Goal: Task Accomplishment & Management: Manage account settings

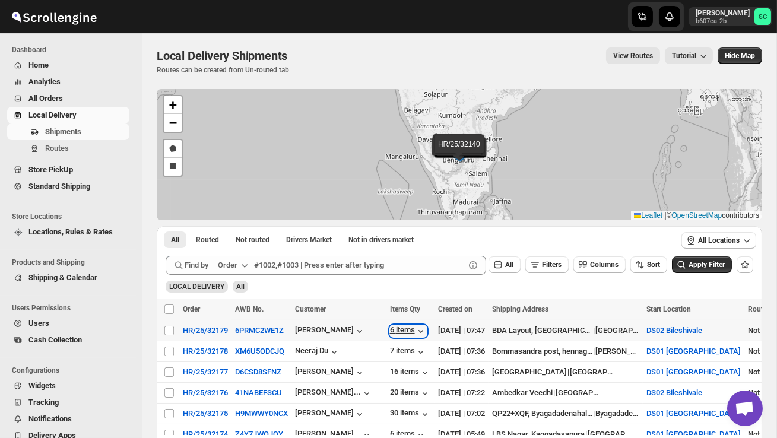
click at [410, 329] on div "6 items" at bounding box center [408, 331] width 37 height 12
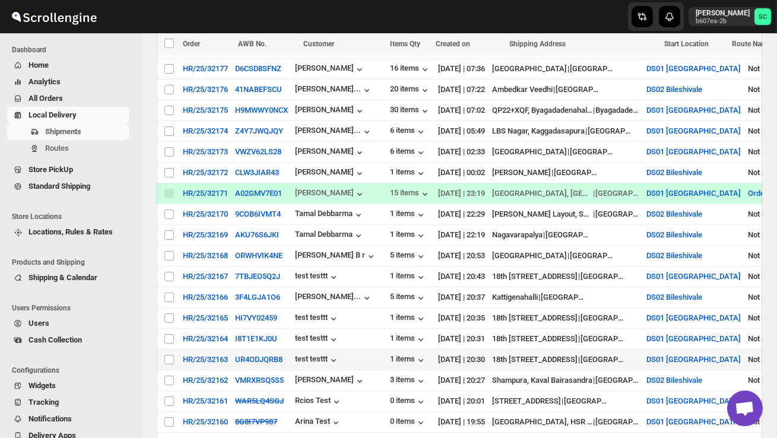
scroll to position [304, 0]
click at [167, 231] on input "Select shipment" at bounding box center [168, 234] width 9 height 9
checkbox input "true"
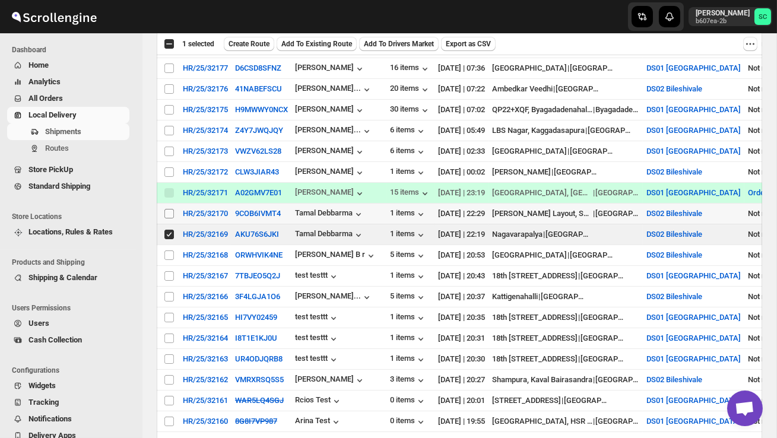
click at [167, 214] on input "Select shipment" at bounding box center [168, 213] width 9 height 9
checkbox input "true"
click at [253, 44] on span "Create Route" at bounding box center [248, 43] width 41 height 9
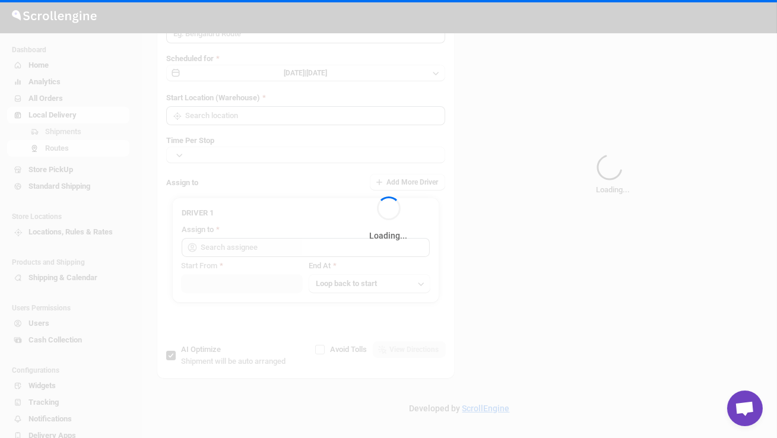
type input "Route - 14/10-0756"
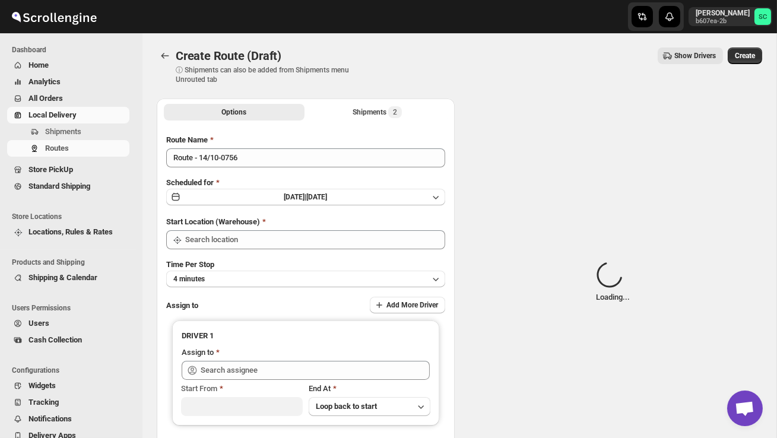
type input "DS02 Bileshivale"
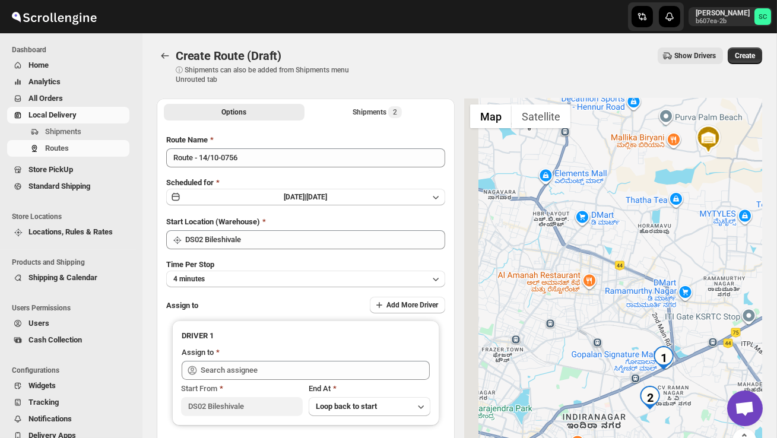
drag, startPoint x: 539, startPoint y: 316, endPoint x: 636, endPoint y: 185, distance: 162.9
click at [636, 185] on div at bounding box center [613, 283] width 298 height 368
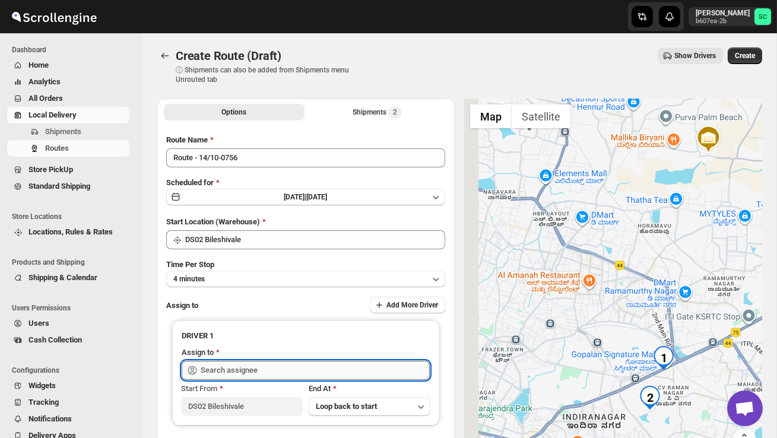
click at [271, 365] on input "text" at bounding box center [315, 370] width 229 height 19
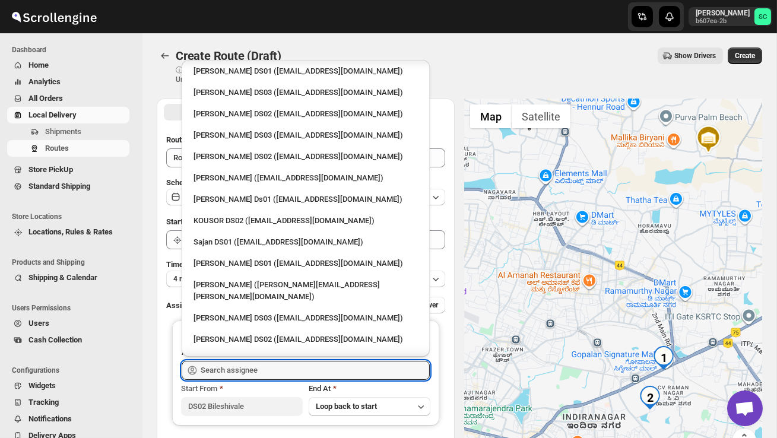
scroll to position [445, 0]
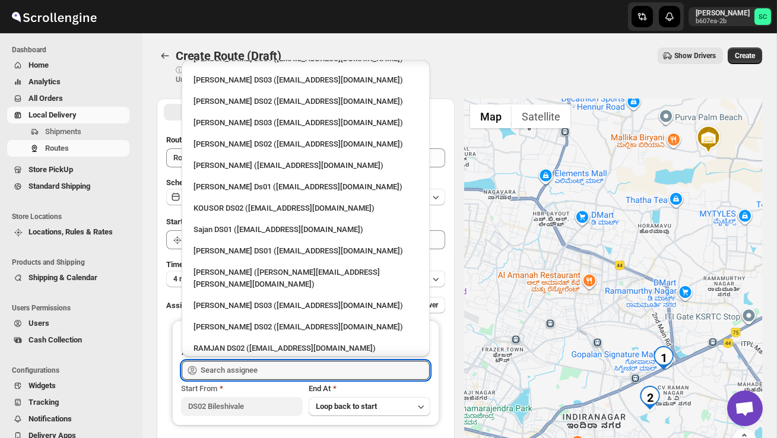
click at [250, 342] on div "RAMJAN DS02 ([EMAIL_ADDRESS][DOMAIN_NAME])" at bounding box center [305, 348] width 224 height 12
type input "RAMJAN DS02 ([EMAIL_ADDRESS][DOMAIN_NAME])"
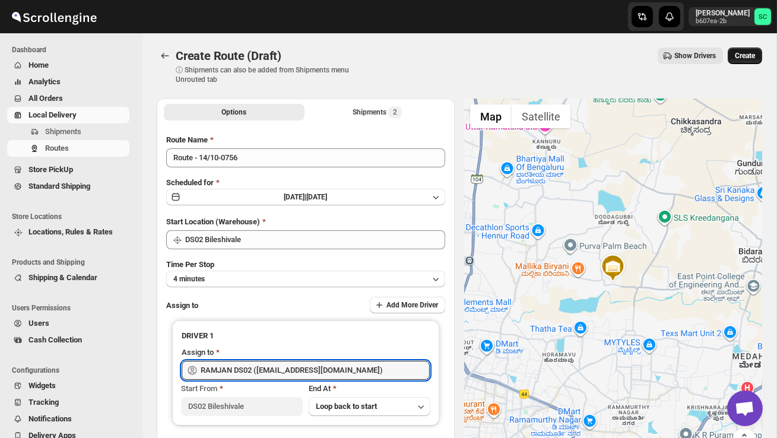
click at [741, 56] on span "Create" at bounding box center [745, 55] width 20 height 9
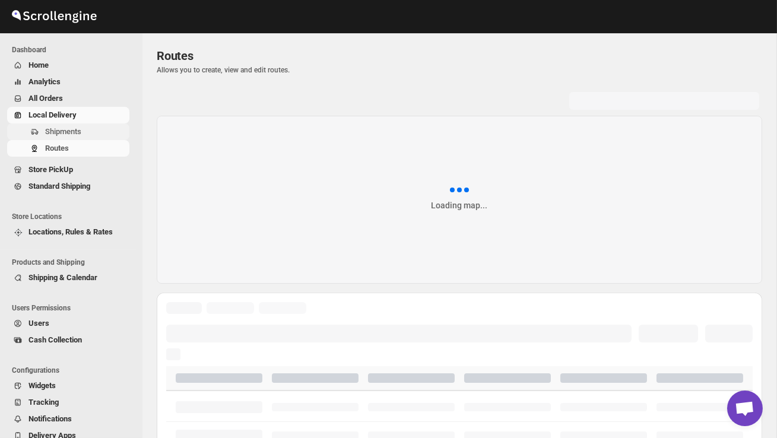
click at [71, 136] on span "Shipments" at bounding box center [86, 132] width 82 height 12
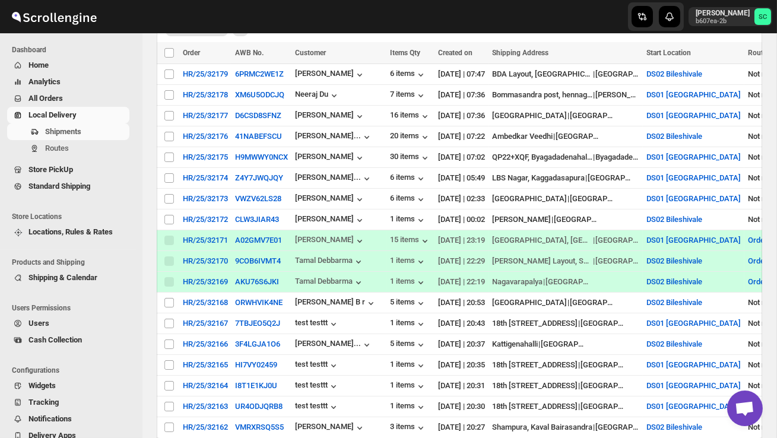
scroll to position [259, 0]
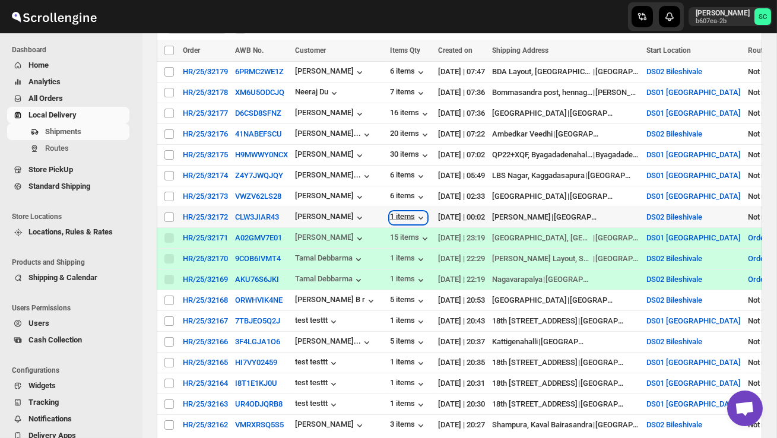
click at [412, 215] on div "1 items" at bounding box center [408, 218] width 37 height 12
click at [171, 217] on input "Select shipment" at bounding box center [168, 216] width 9 height 9
checkbox input "true"
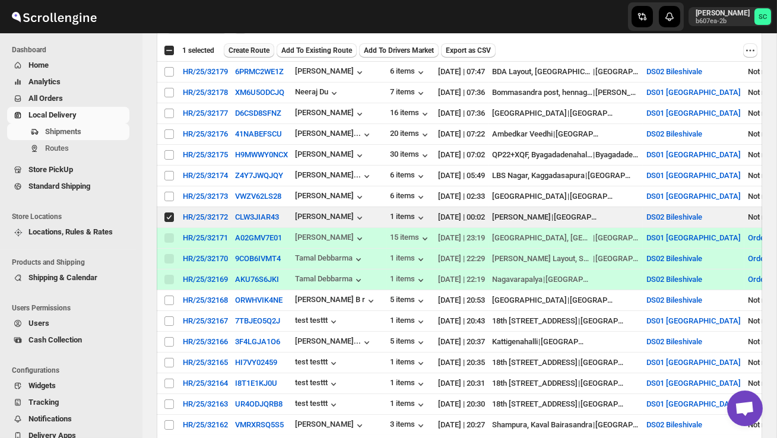
click at [254, 51] on span "Create Route" at bounding box center [248, 50] width 41 height 9
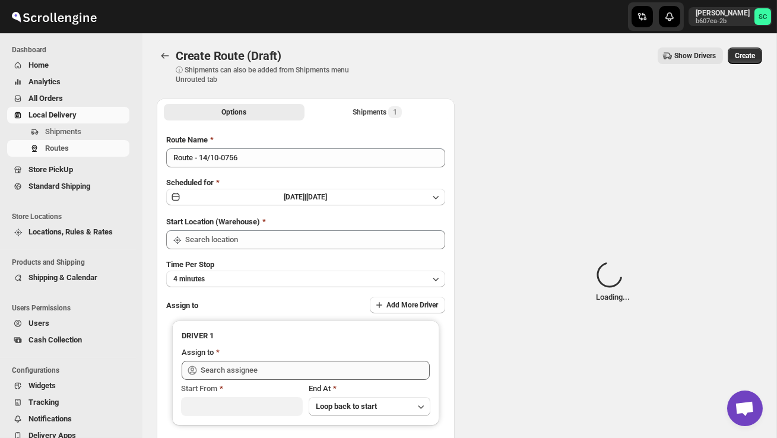
type input "DS02 Bileshivale"
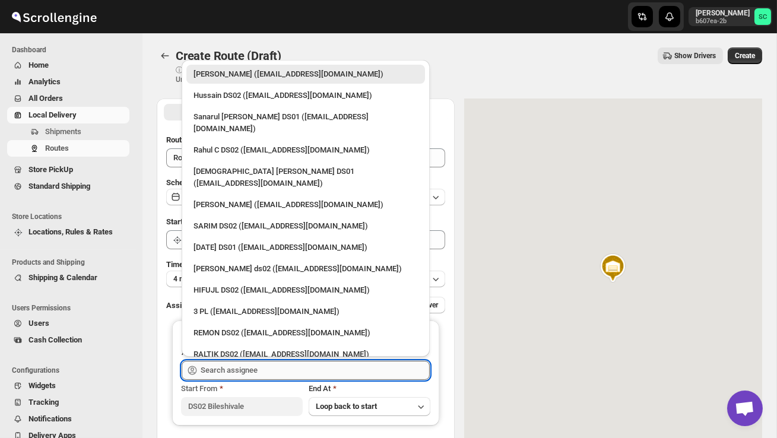
click at [249, 364] on input "text" at bounding box center [315, 370] width 229 height 19
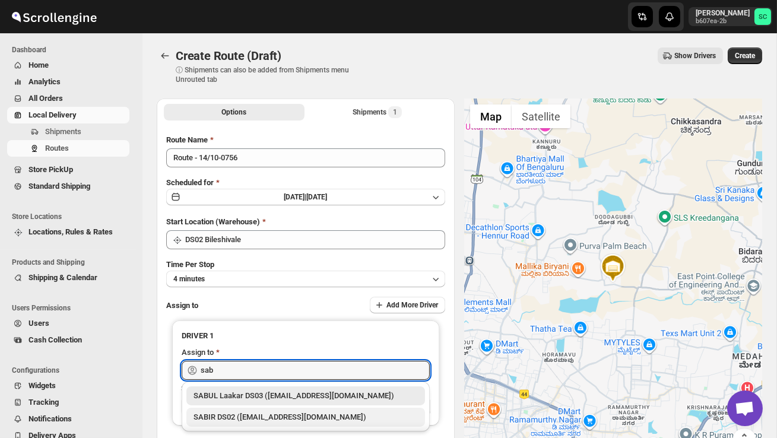
click at [287, 419] on div "SABIR DS02 ([EMAIL_ADDRESS][DOMAIN_NAME])" at bounding box center [305, 417] width 224 height 12
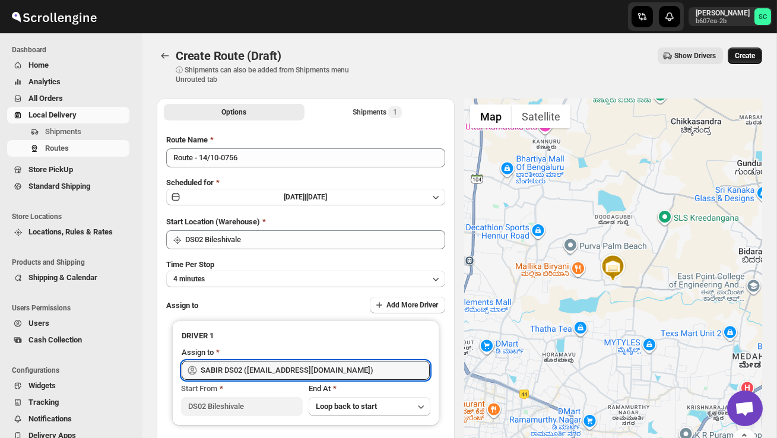
type input "SABIR DS02 ([EMAIL_ADDRESS][DOMAIN_NAME])"
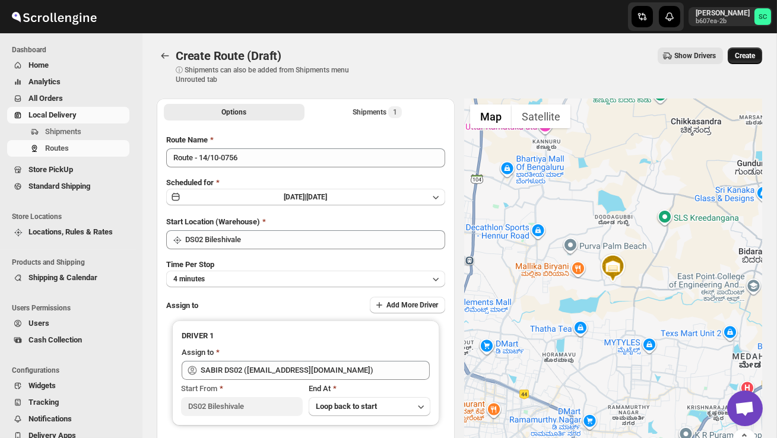
click at [751, 56] on span "Create" at bounding box center [745, 55] width 20 height 9
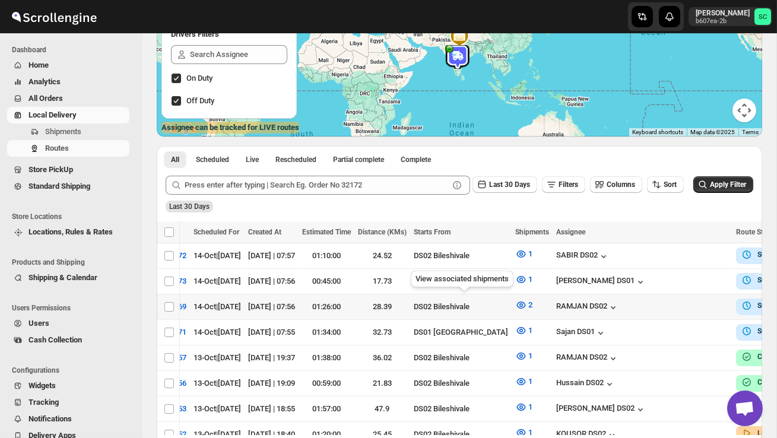
scroll to position [0, 196]
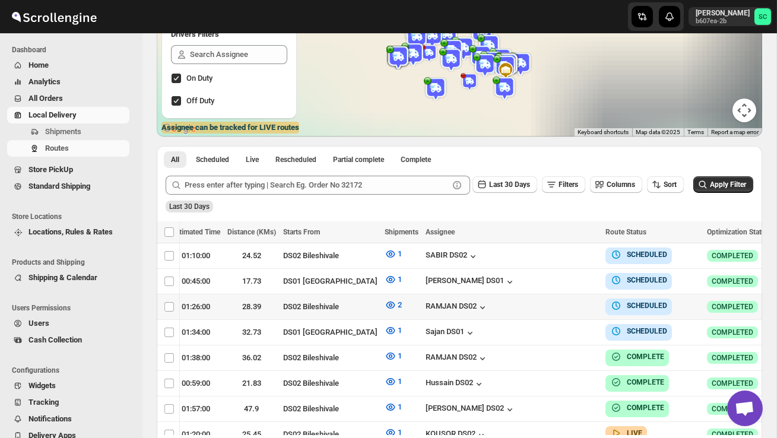
click at [776, 304] on icon "button" at bounding box center [785, 306] width 12 height 12
checkbox input "true"
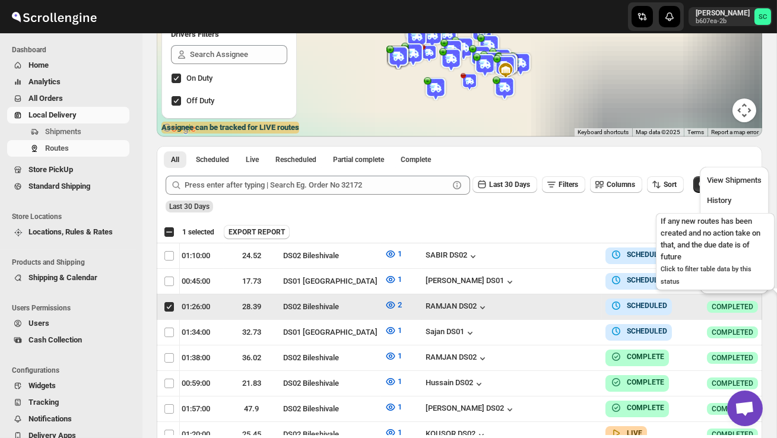
scroll to position [0, 1]
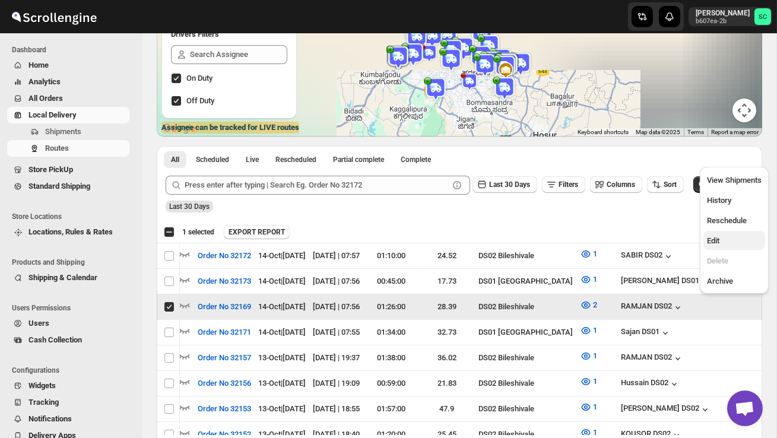
click at [735, 238] on span "Edit" at bounding box center [734, 241] width 55 height 12
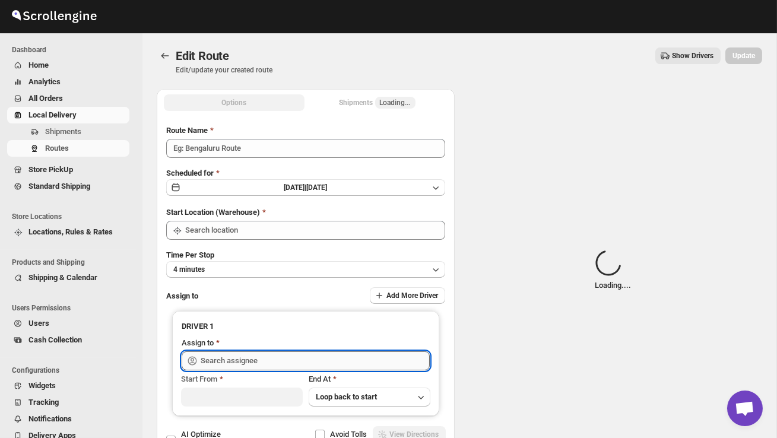
click at [325, 360] on input "text" at bounding box center [315, 360] width 229 height 19
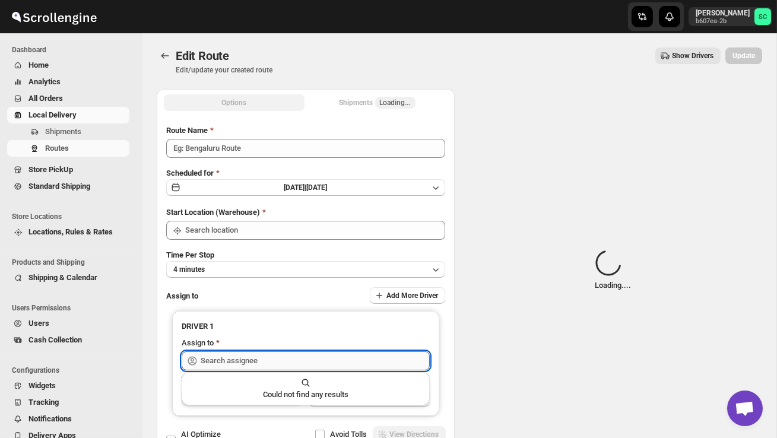
type input "Order No 32169"
type input "DS02 Bileshivale"
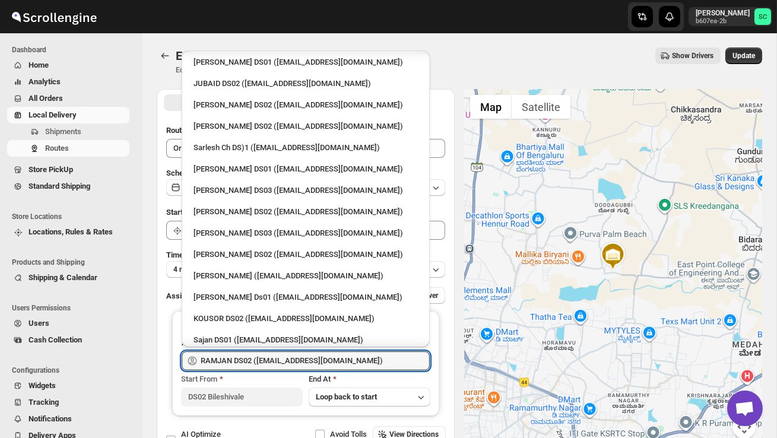
scroll to position [326, 0]
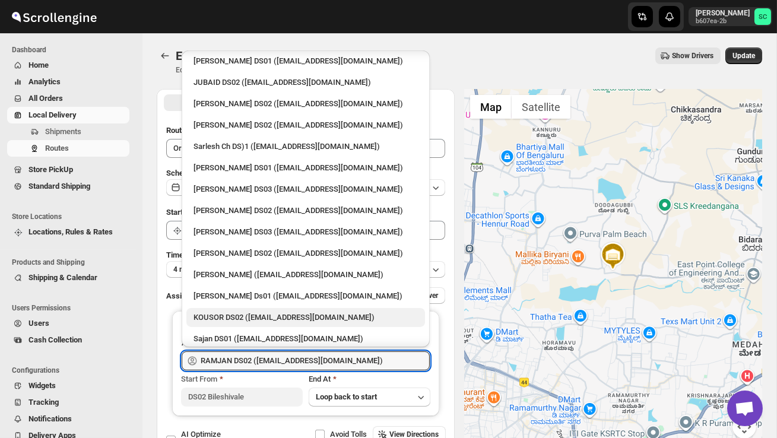
click at [233, 308] on div "KOUSOR DS02 ([EMAIL_ADDRESS][DOMAIN_NAME])" at bounding box center [305, 317] width 239 height 19
type input "KOUSOR DS02 ([EMAIL_ADDRESS][DOMAIN_NAME])"
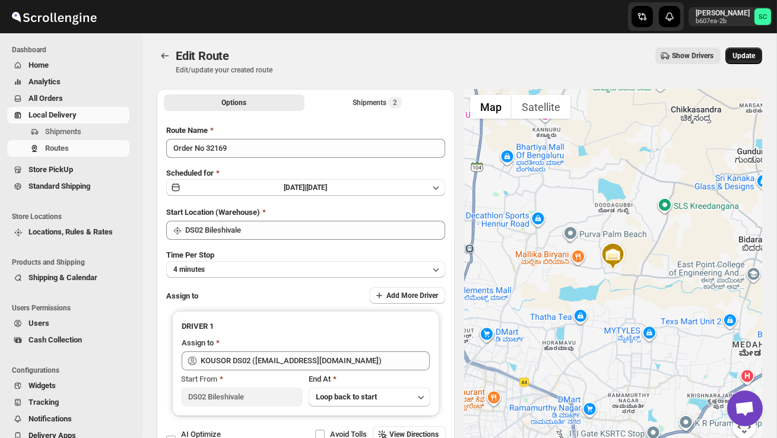
click at [740, 58] on span "Update" at bounding box center [743, 55] width 23 height 9
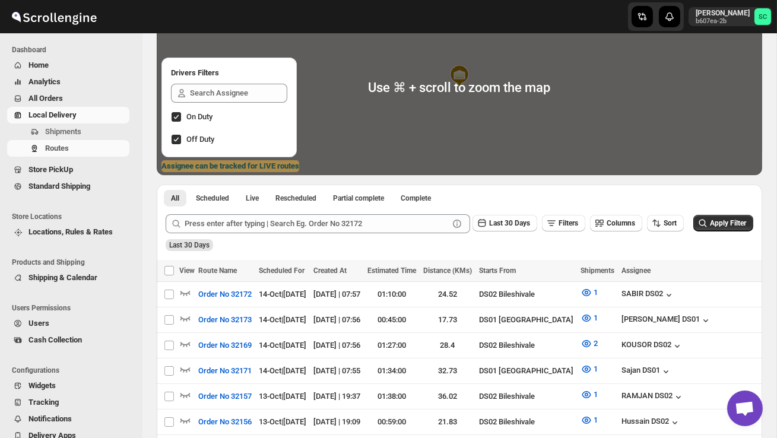
scroll to position [116, 0]
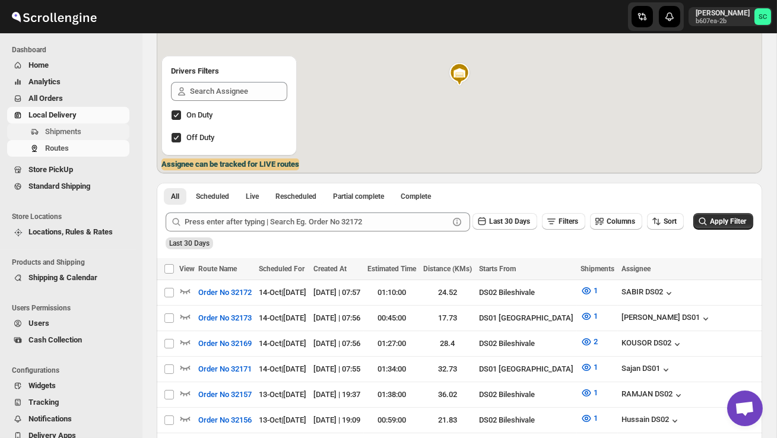
click at [81, 134] on span "Shipments" at bounding box center [63, 131] width 36 height 9
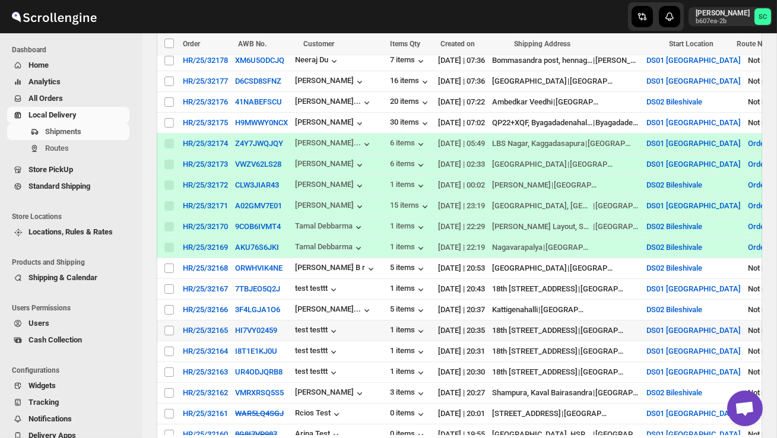
scroll to position [292, 0]
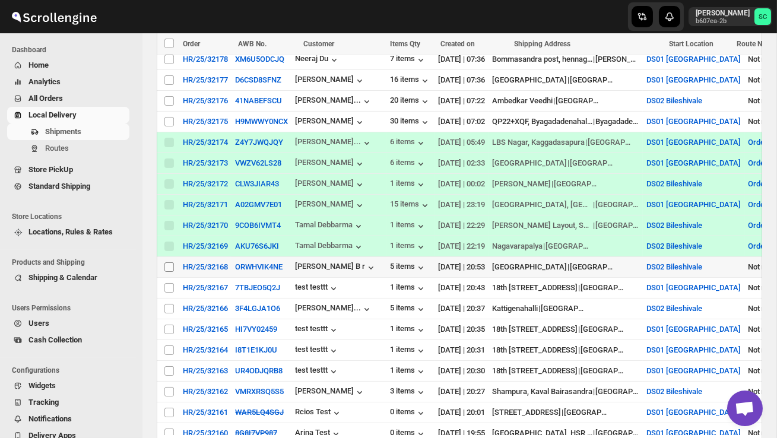
click at [167, 263] on input "Select shipment" at bounding box center [168, 266] width 9 height 9
checkbox input "true"
click at [253, 40] on span "Create Route" at bounding box center [248, 43] width 41 height 9
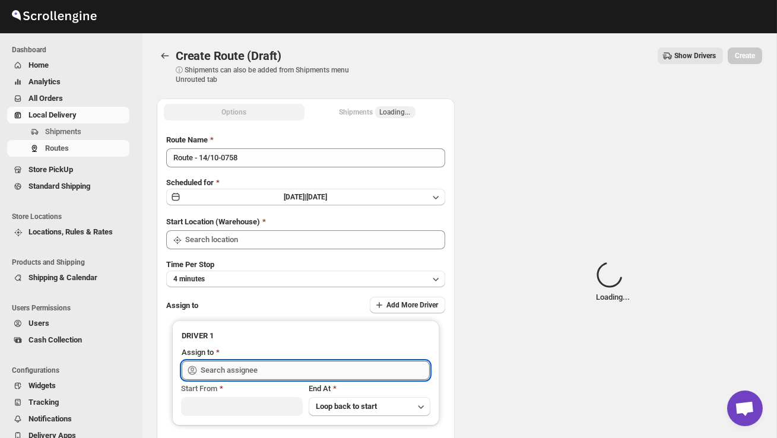
click at [242, 369] on input "text" at bounding box center [315, 370] width 229 height 19
type input "ramj"
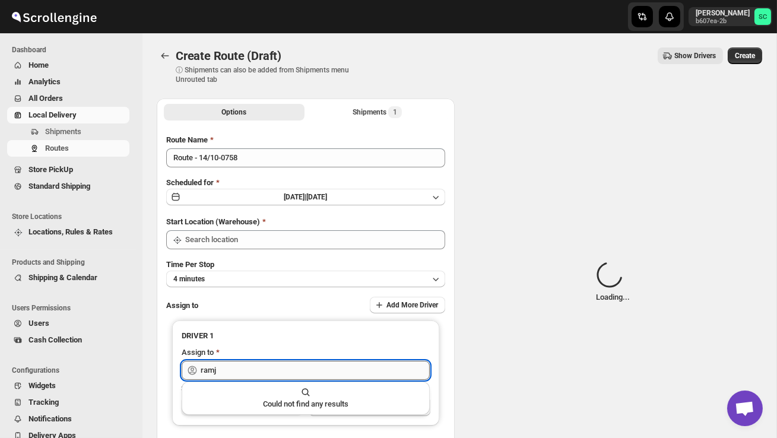
type input "DS02 Bileshivale"
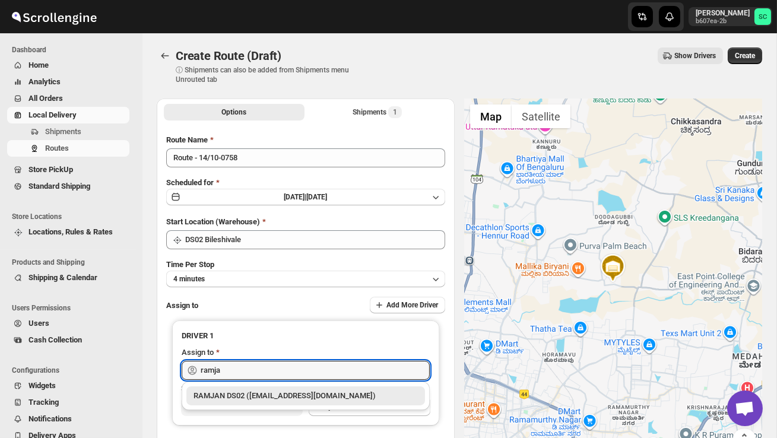
click at [293, 391] on div "RAMJAN DS02 (rixatoc168@evoxury.com)" at bounding box center [305, 396] width 224 height 12
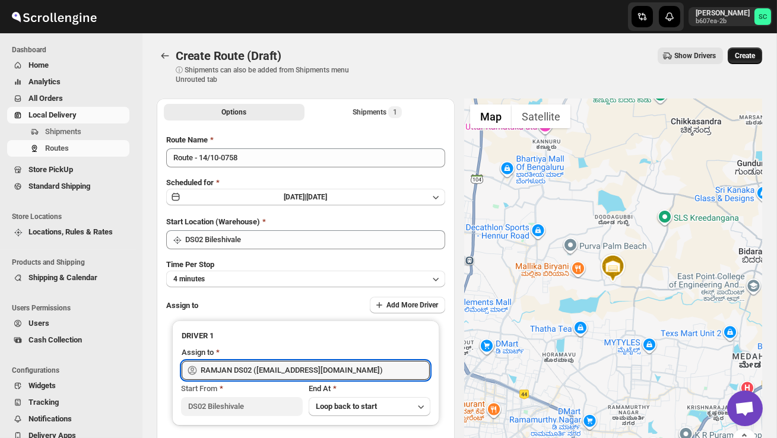
type input "RAMJAN DS02 (rixatoc168@evoxury.com)"
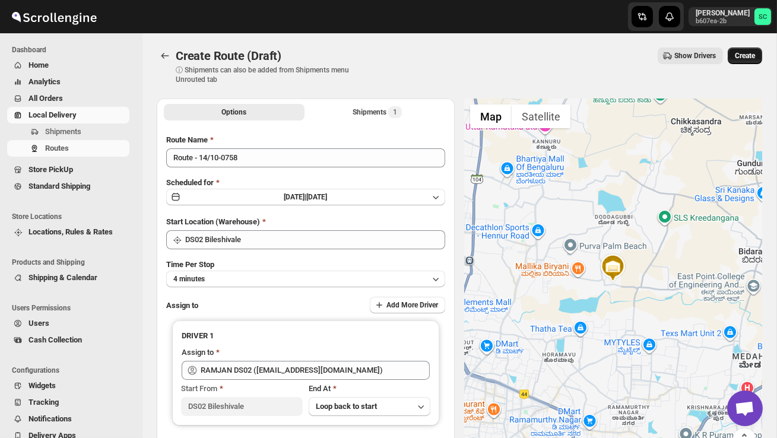
click at [746, 63] on button "Create" at bounding box center [744, 55] width 34 height 17
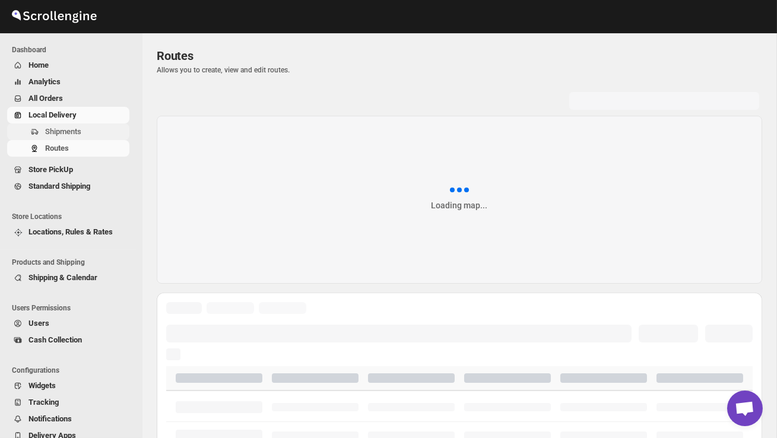
click at [73, 132] on span "Shipments" at bounding box center [63, 131] width 36 height 9
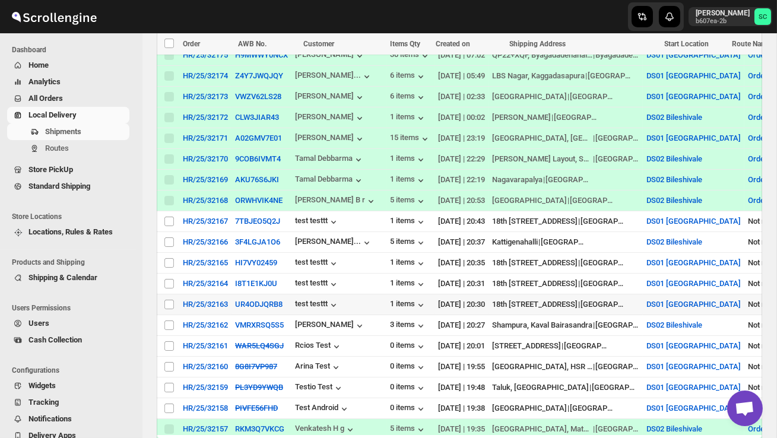
scroll to position [361, 0]
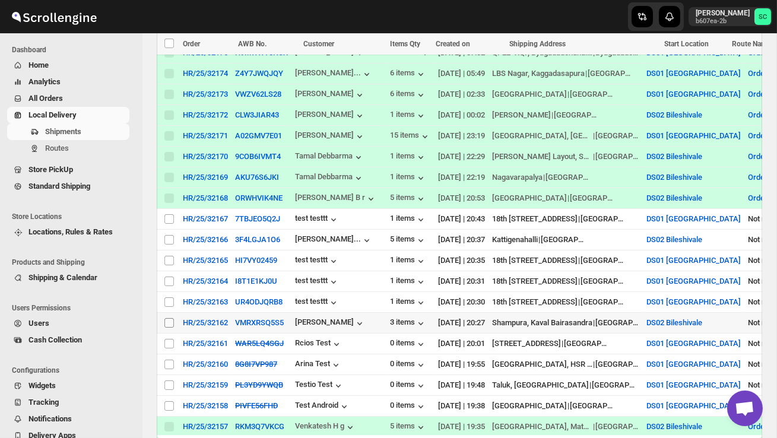
click at [170, 325] on input "Select shipment" at bounding box center [168, 322] width 9 height 9
checkbox input "true"
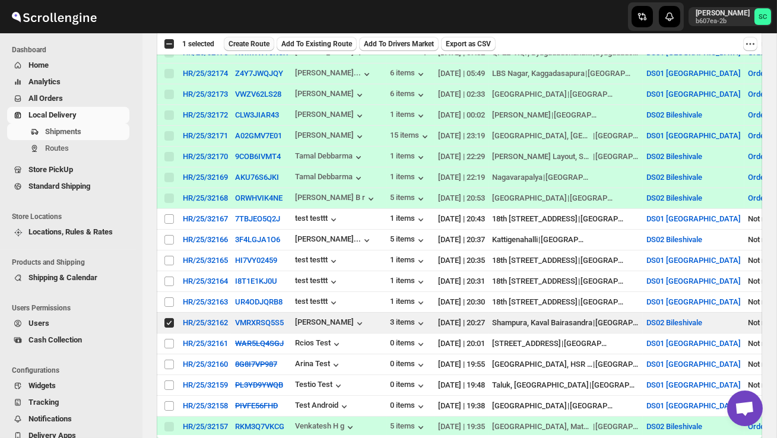
click at [262, 38] on button "Create Route" at bounding box center [249, 44] width 50 height 14
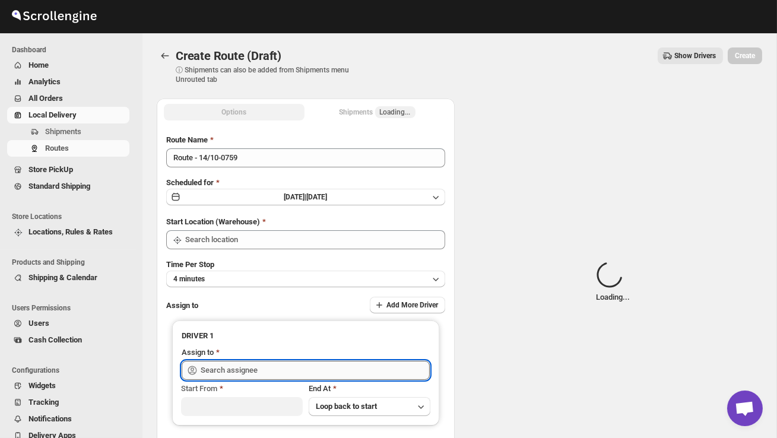
click at [233, 373] on input "text" at bounding box center [315, 370] width 229 height 19
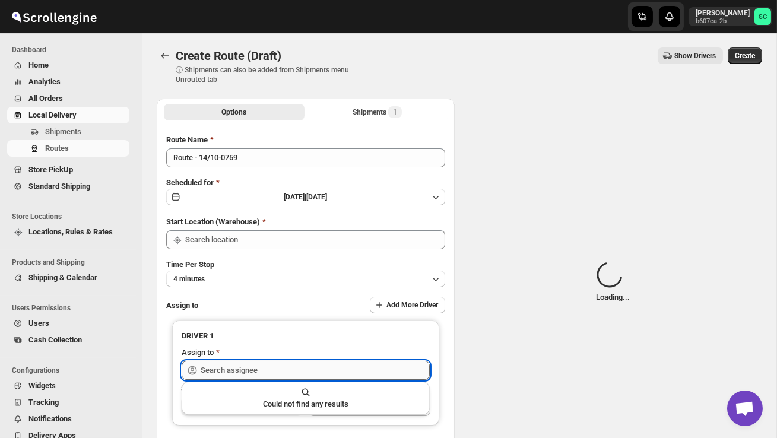
type input "DS02 Bileshivale"
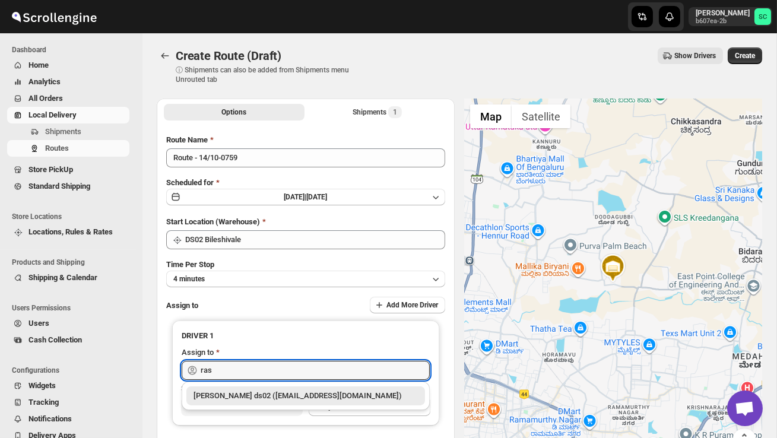
click at [246, 390] on div "Rashidul ds02 (vaseno4694@minduls.com)" at bounding box center [305, 396] width 224 height 12
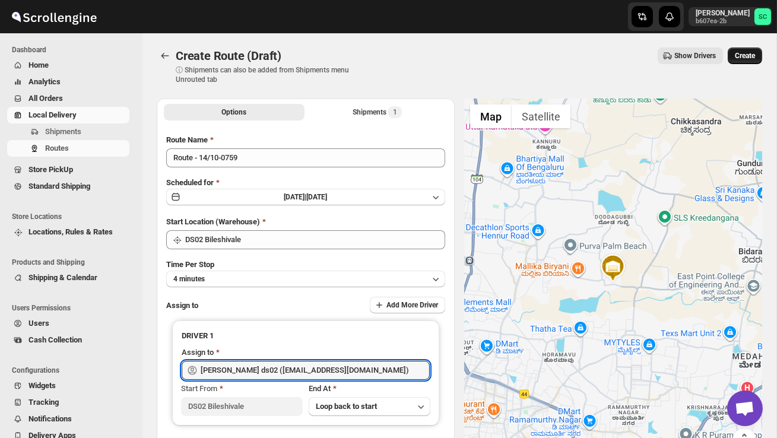
type input "Rashidul ds02 (vaseno4694@minduls.com)"
click at [740, 53] on span "Create" at bounding box center [745, 55] width 20 height 9
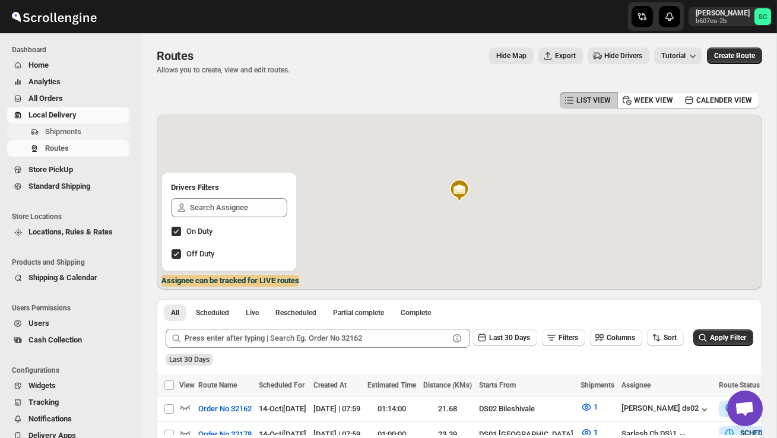
click at [68, 128] on span "Shipments" at bounding box center [63, 131] width 36 height 9
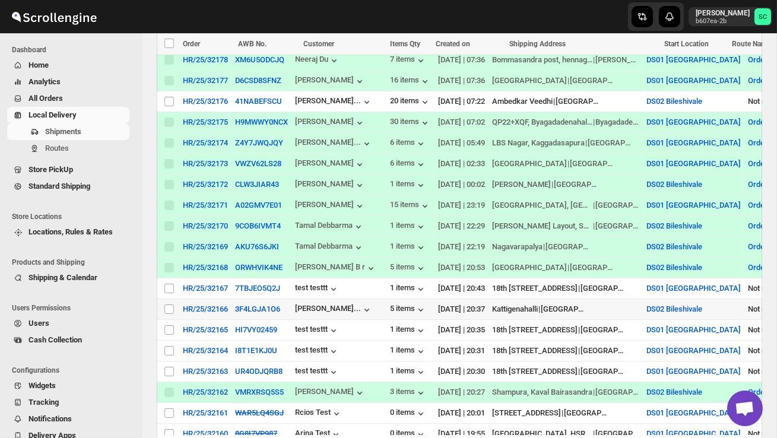
scroll to position [294, 0]
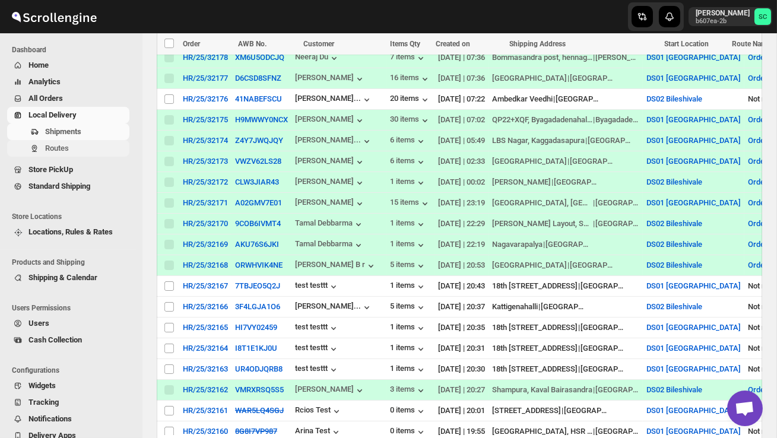
click at [75, 149] on span "Routes" at bounding box center [86, 148] width 82 height 12
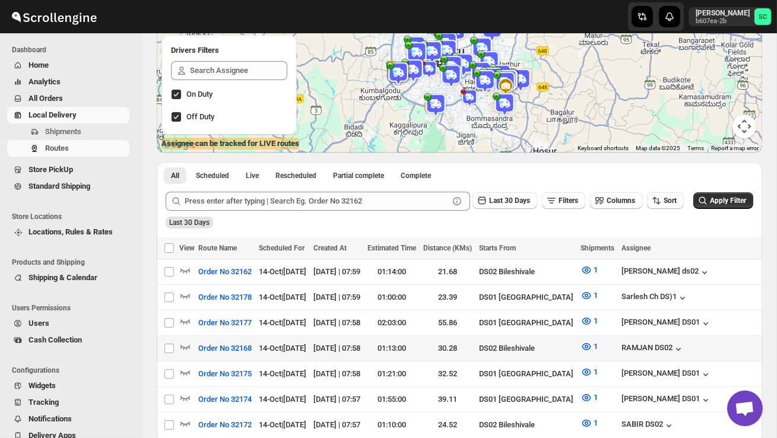
scroll to position [0, 195]
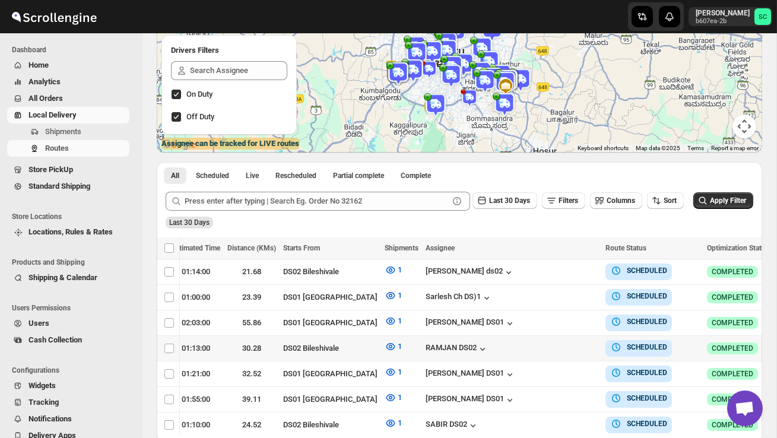
click at [776, 347] on icon "button" at bounding box center [785, 348] width 12 height 12
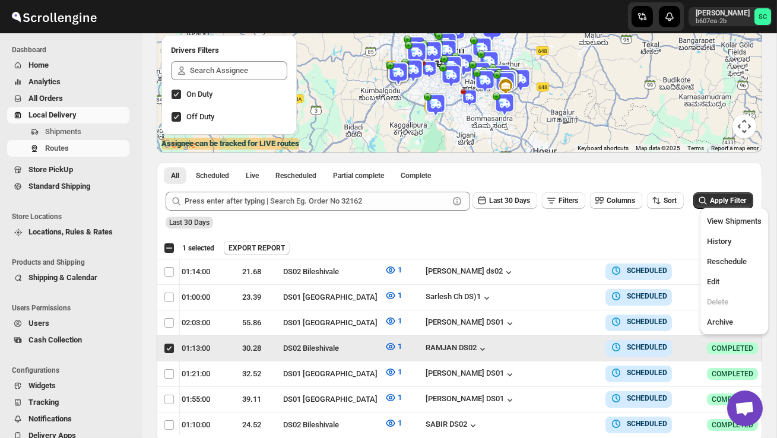
scroll to position [0, 1]
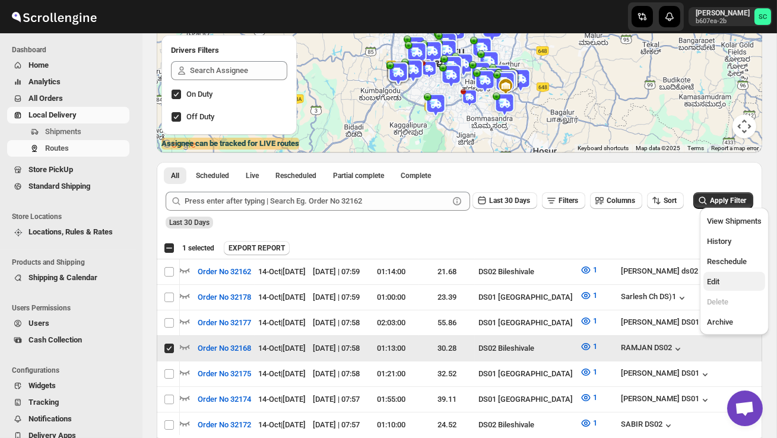
click at [733, 281] on span "Edit" at bounding box center [734, 282] width 55 height 12
checkbox input "false"
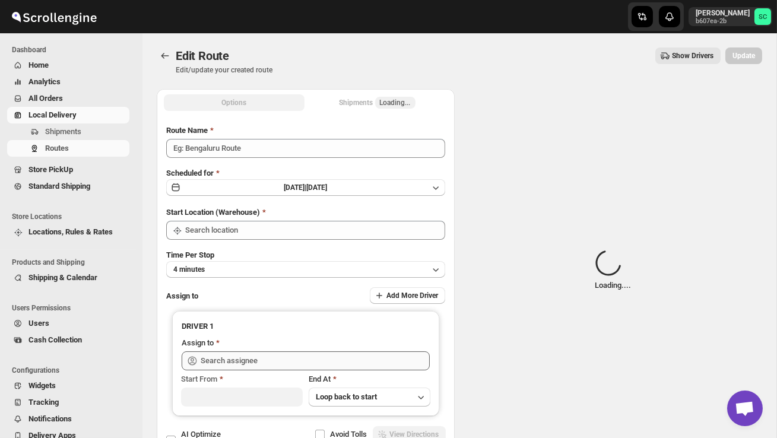
type input "Order No 32168"
type input "DS02 Bileshivale"
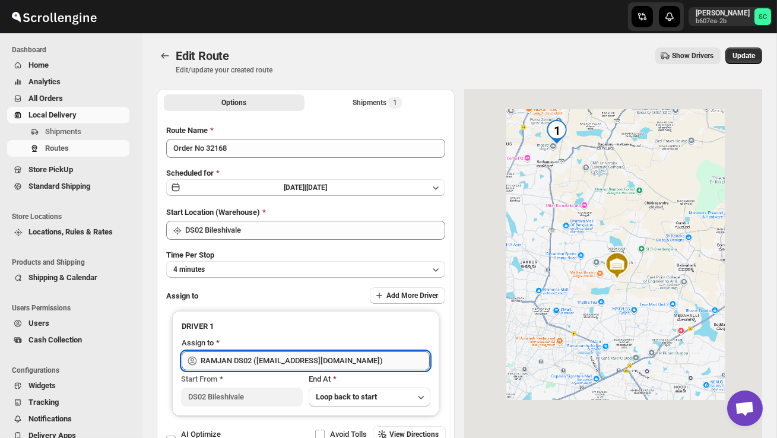
click at [303, 357] on input "RAMJAN DS02 ([EMAIL_ADDRESS][DOMAIN_NAME])" at bounding box center [315, 360] width 229 height 19
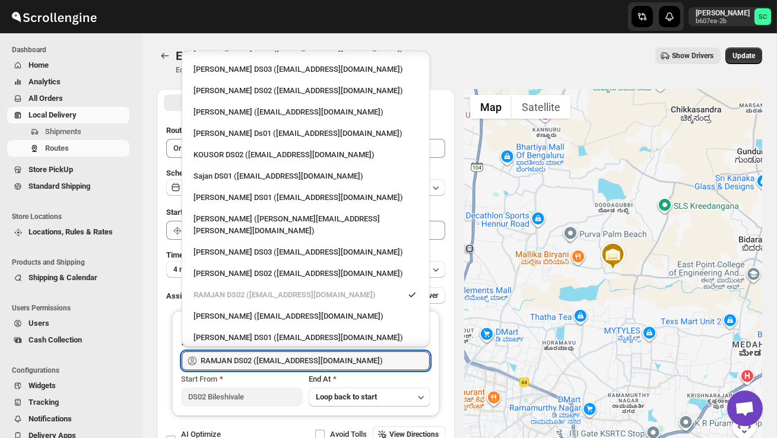
scroll to position [494, 0]
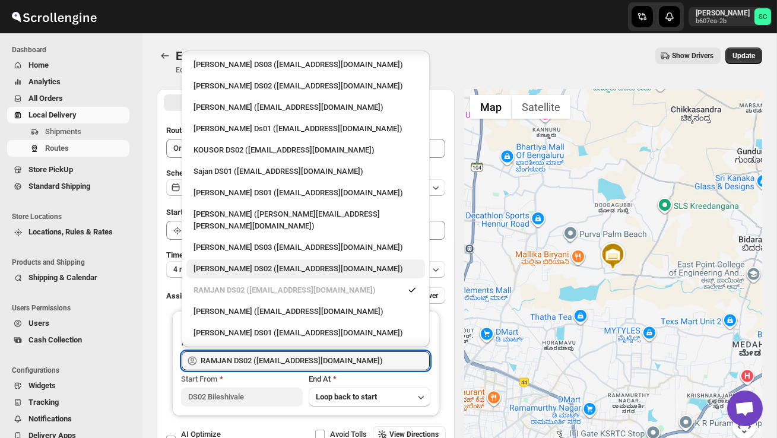
click at [238, 263] on div "[PERSON_NAME] DS02 ([EMAIL_ADDRESS][DOMAIN_NAME])" at bounding box center [305, 269] width 224 height 12
type input "[PERSON_NAME] DS02 ([EMAIL_ADDRESS][DOMAIN_NAME])"
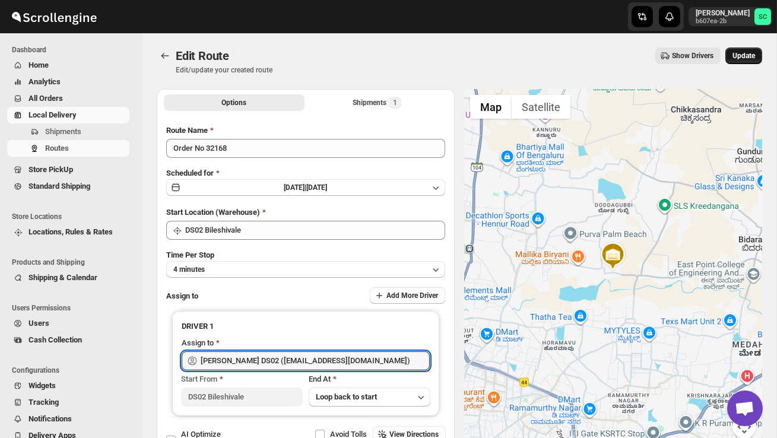
click at [743, 55] on span "Update" at bounding box center [743, 55] width 23 height 9
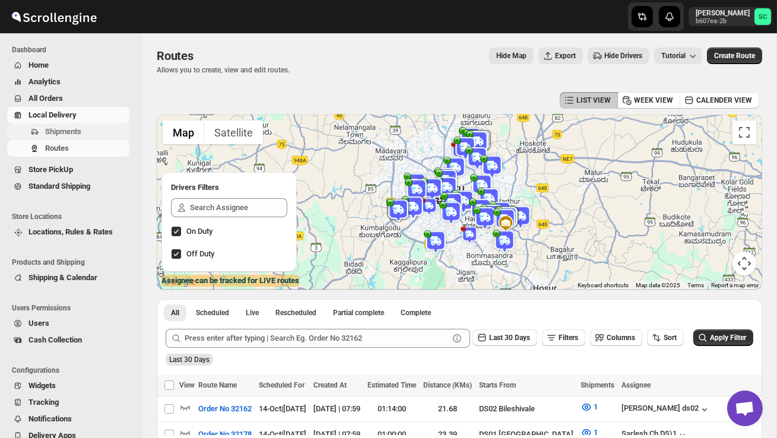
click at [80, 139] on button "Shipments" at bounding box center [68, 131] width 122 height 17
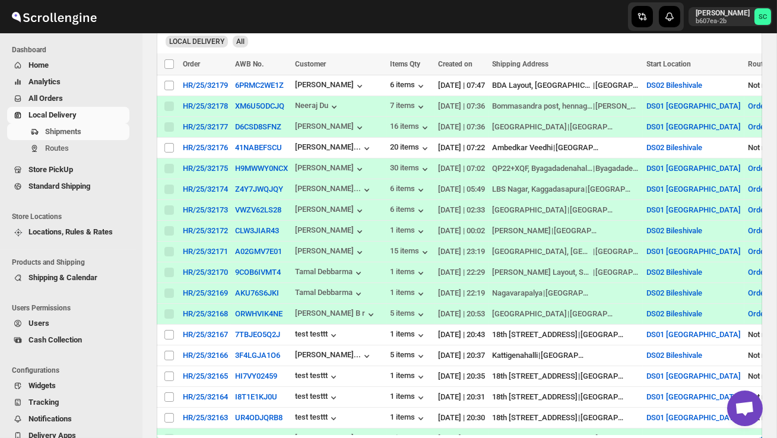
scroll to position [261, 0]
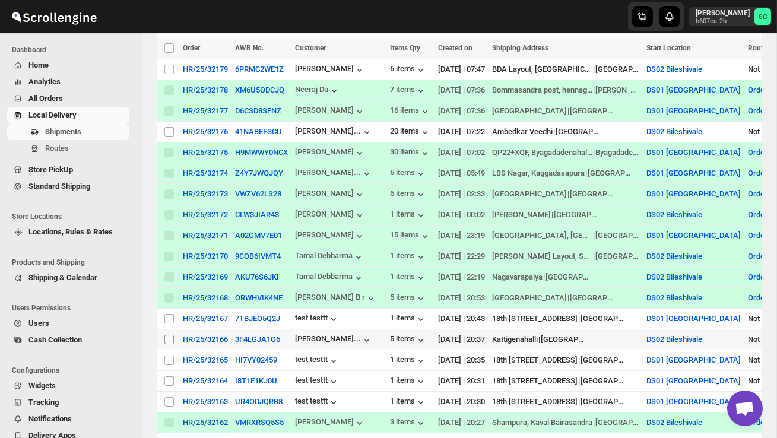
click at [168, 339] on input "Select shipment" at bounding box center [168, 339] width 9 height 9
checkbox input "true"
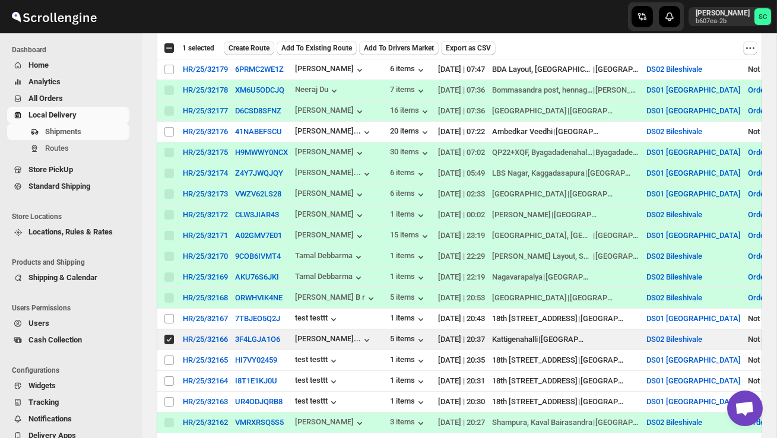
click at [256, 48] on span "Create Route" at bounding box center [248, 47] width 41 height 9
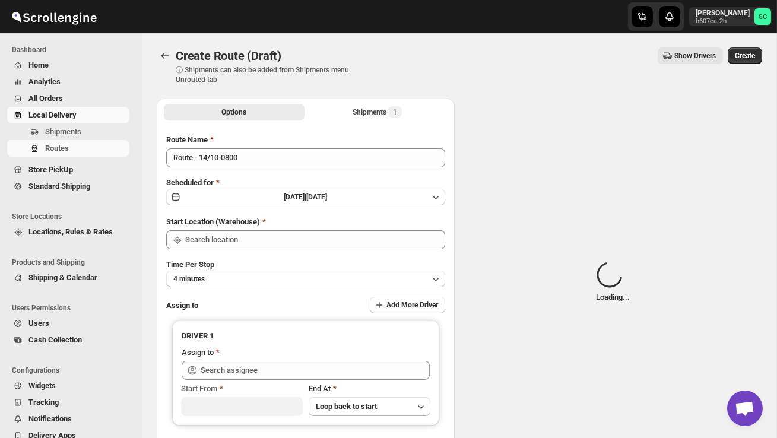
type input "DS02 Bileshivale"
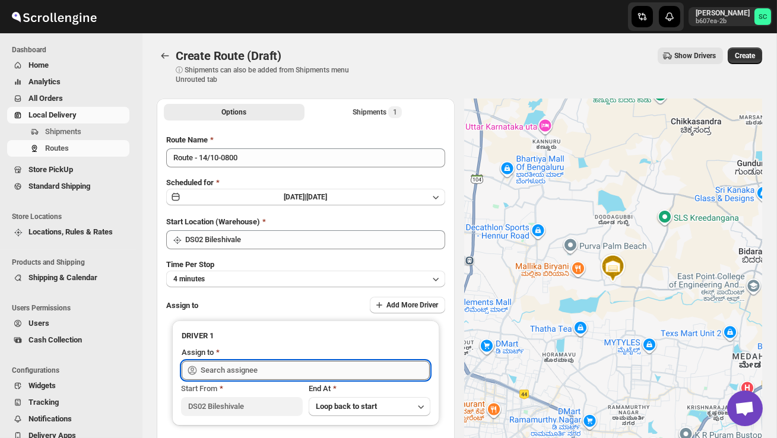
click at [218, 364] on input "text" at bounding box center [315, 370] width 229 height 19
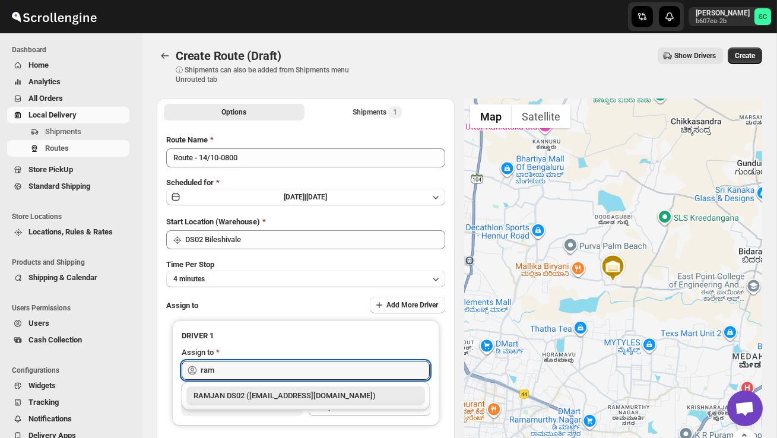
click at [237, 393] on div "RAMJAN DS02 ([EMAIL_ADDRESS][DOMAIN_NAME])" at bounding box center [305, 396] width 224 height 12
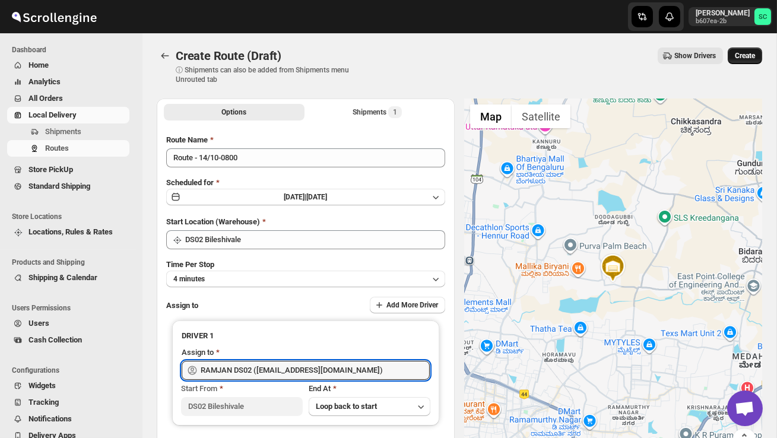
type input "RAMJAN DS02 ([EMAIL_ADDRESS][DOMAIN_NAME])"
click at [750, 51] on button "Create" at bounding box center [744, 55] width 34 height 17
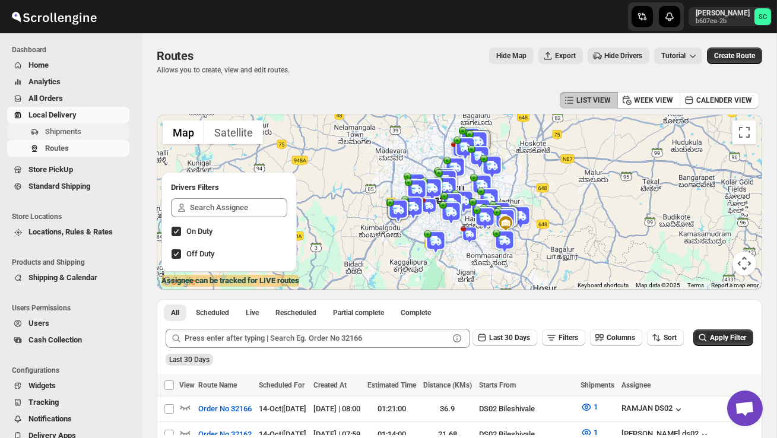
click at [88, 132] on span "Shipments" at bounding box center [86, 132] width 82 height 12
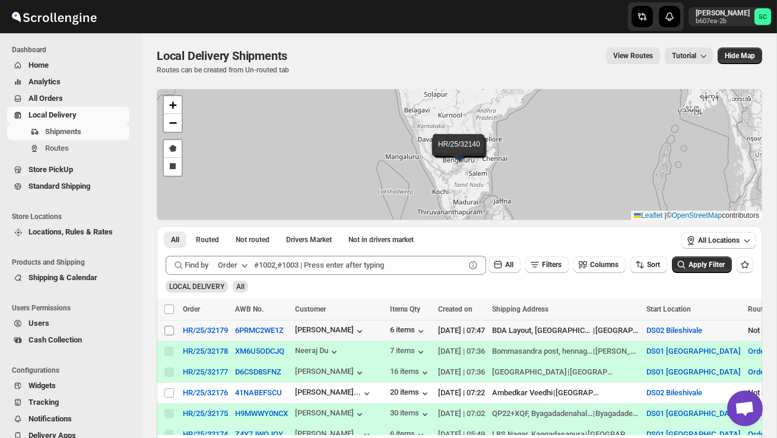
click at [171, 329] on input "Select shipment" at bounding box center [168, 330] width 9 height 9
checkbox input "true"
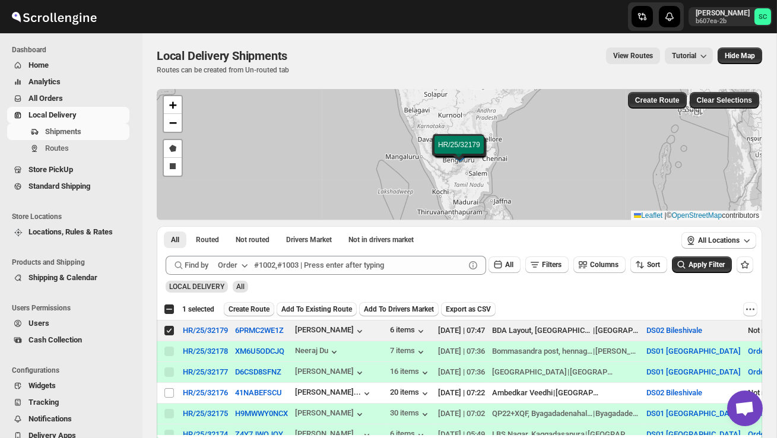
click at [252, 305] on span "Create Route" at bounding box center [248, 308] width 41 height 9
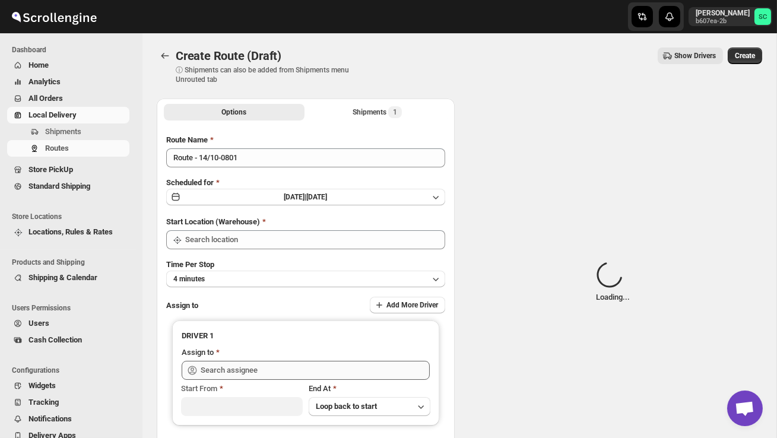
type input "DS02 Bileshivale"
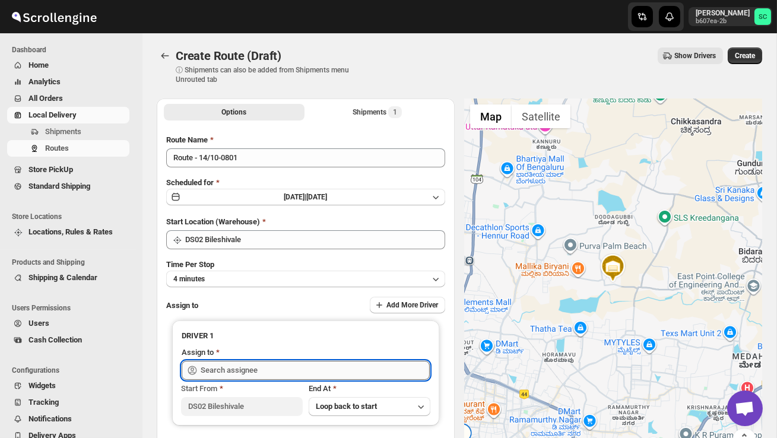
click at [250, 372] on input "text" at bounding box center [315, 370] width 229 height 19
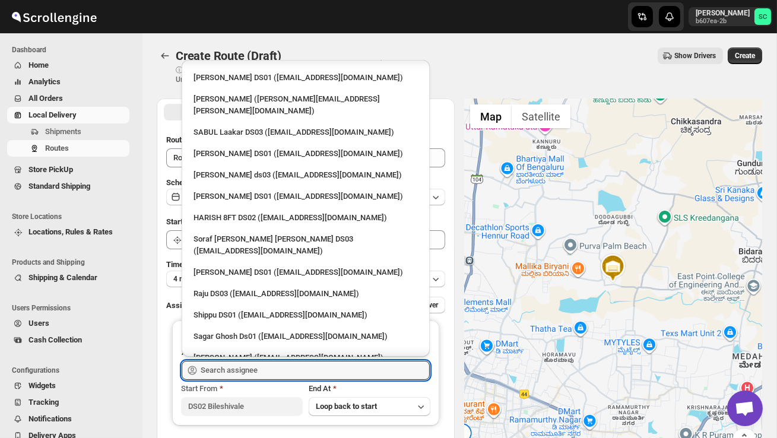
scroll to position [1056, 0]
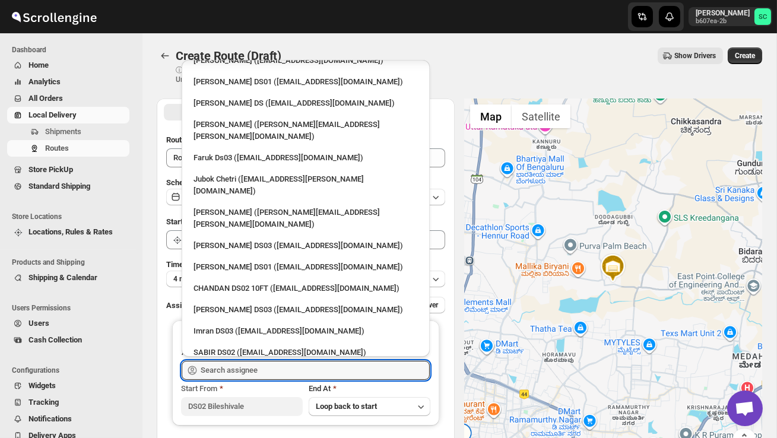
click at [252, 428] on div "[PERSON_NAME] DS02 ([EMAIL_ADDRESS][DOMAIN_NAME])" at bounding box center [305, 437] width 239 height 19
type input "[PERSON_NAME] DS02 ([EMAIL_ADDRESS][DOMAIN_NAME])"
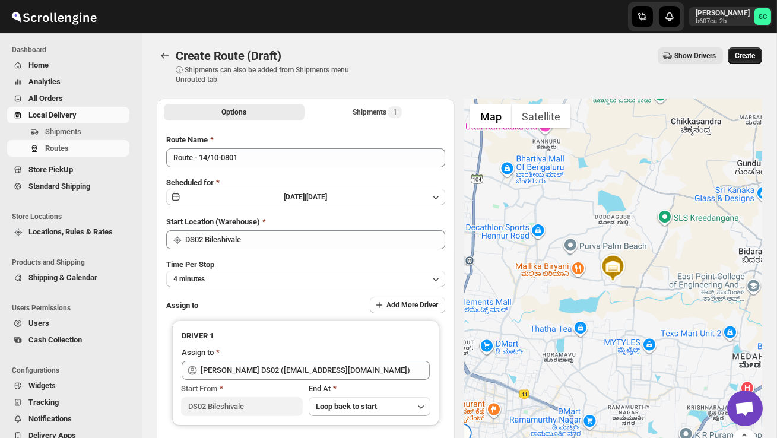
click at [745, 57] on span "Create" at bounding box center [745, 55] width 20 height 9
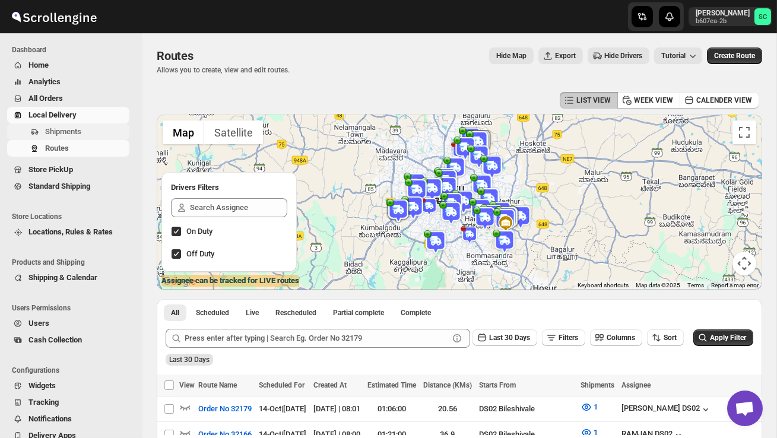
click at [70, 129] on span "Shipments" at bounding box center [63, 131] width 36 height 9
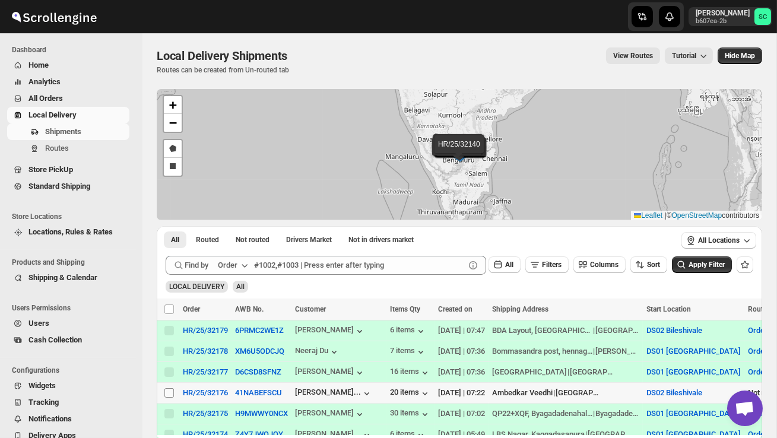
click at [171, 392] on input "Select shipment" at bounding box center [168, 392] width 9 height 9
checkbox input "true"
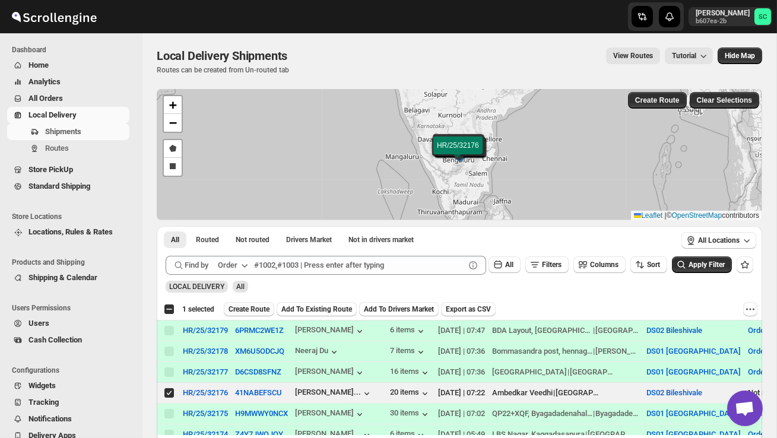
click at [265, 310] on span "Create Route" at bounding box center [248, 308] width 41 height 9
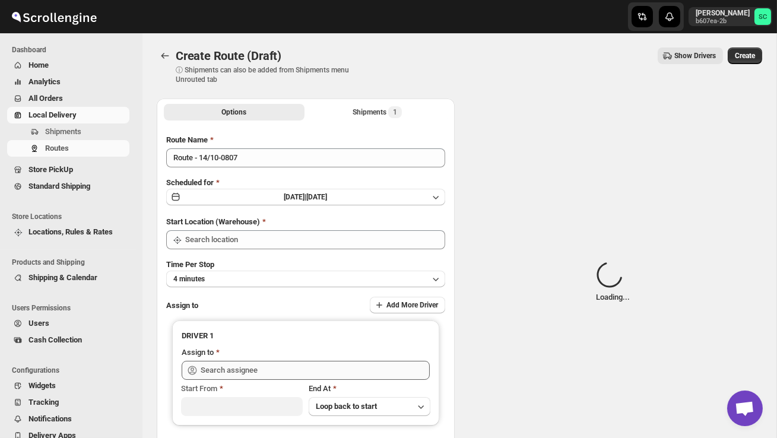
type input "DS02 Bileshivale"
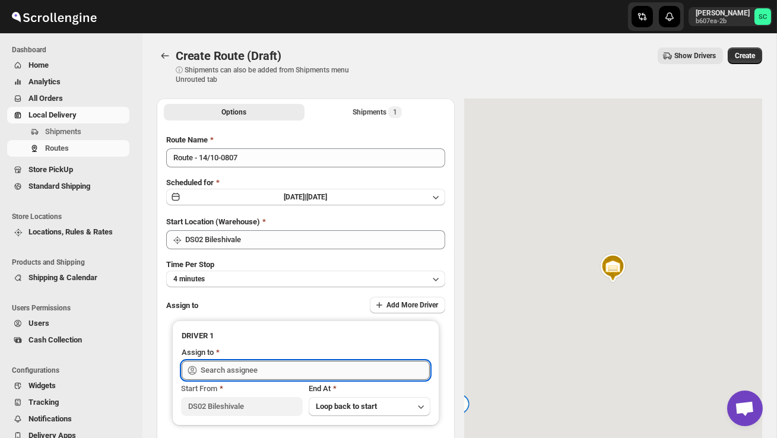
click at [253, 370] on input "text" at bounding box center [315, 370] width 229 height 19
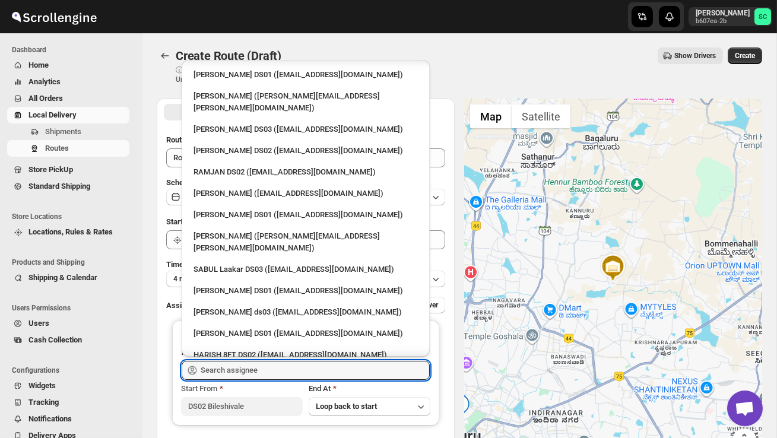
scroll to position [622, 0]
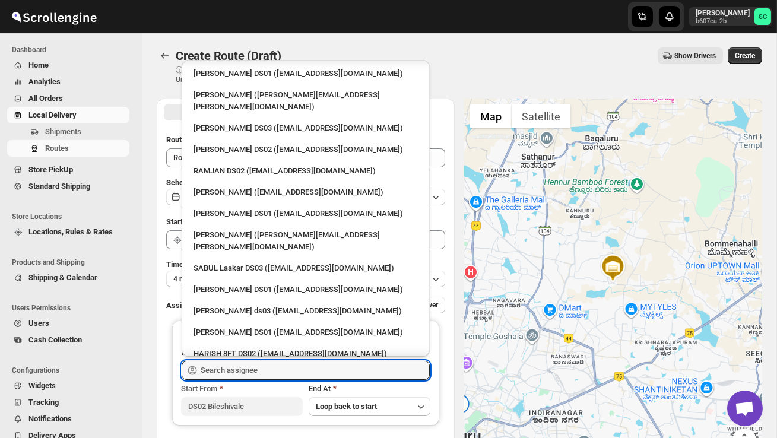
click at [271, 348] on div "HARISH 8FT DS02 ([EMAIL_ADDRESS][DOMAIN_NAME])" at bounding box center [305, 354] width 224 height 12
type input "HARISH 8FT DS02 ([EMAIL_ADDRESS][DOMAIN_NAME])"
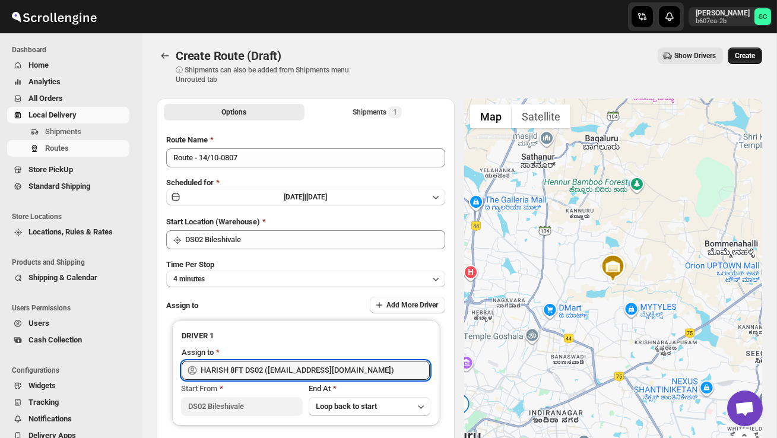
click at [738, 58] on span "Create" at bounding box center [745, 55] width 20 height 9
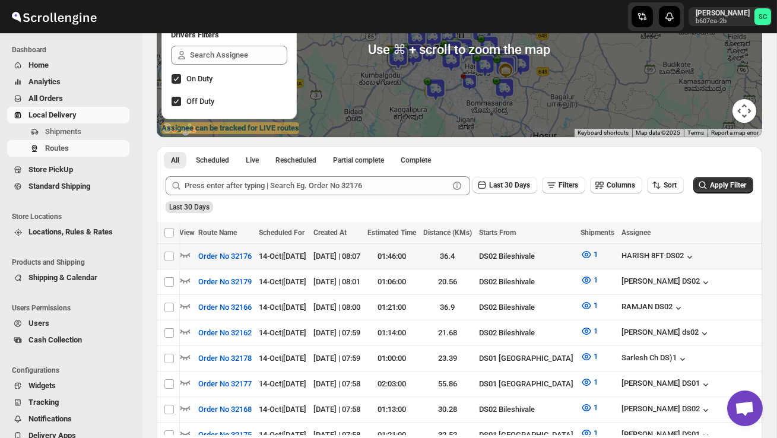
scroll to position [0, 196]
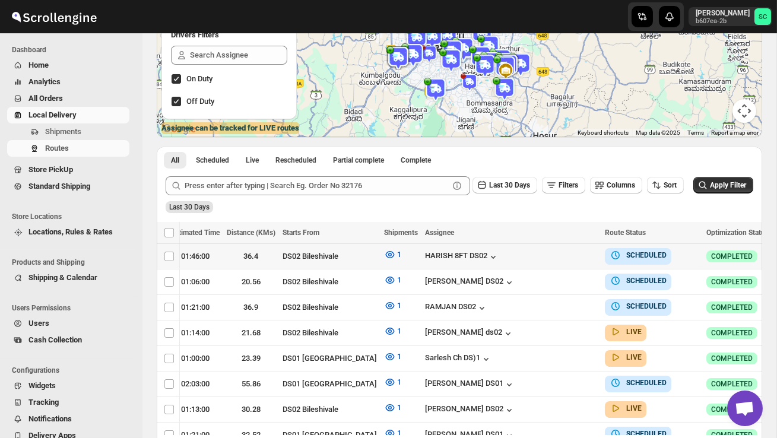
click at [776, 260] on icon "button" at bounding box center [784, 256] width 12 height 12
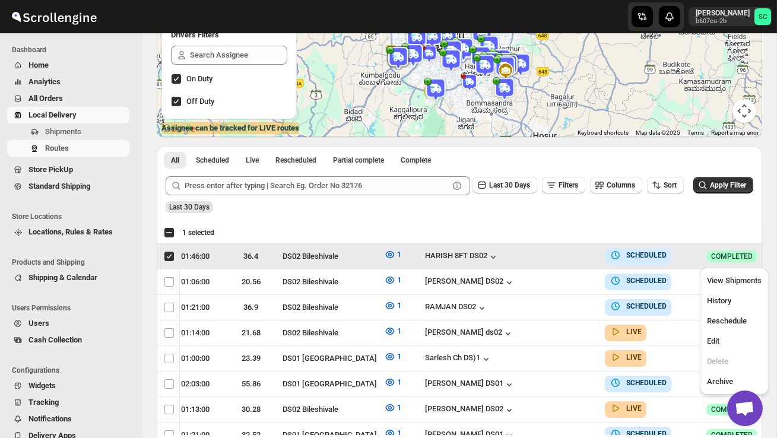
scroll to position [0, 1]
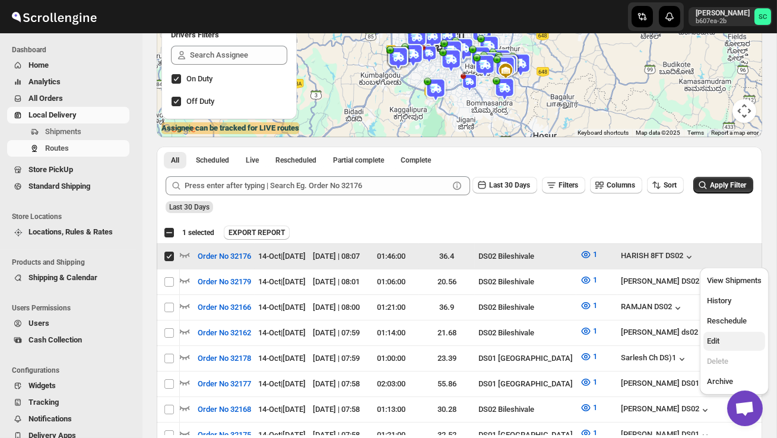
click at [727, 341] on span "Edit" at bounding box center [734, 341] width 55 height 12
checkbox input "false"
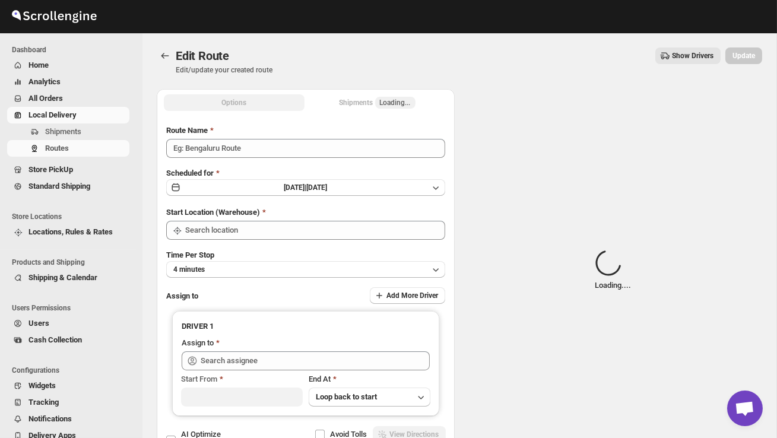
type input "Order No 32176"
type input "DS02 Bileshivale"
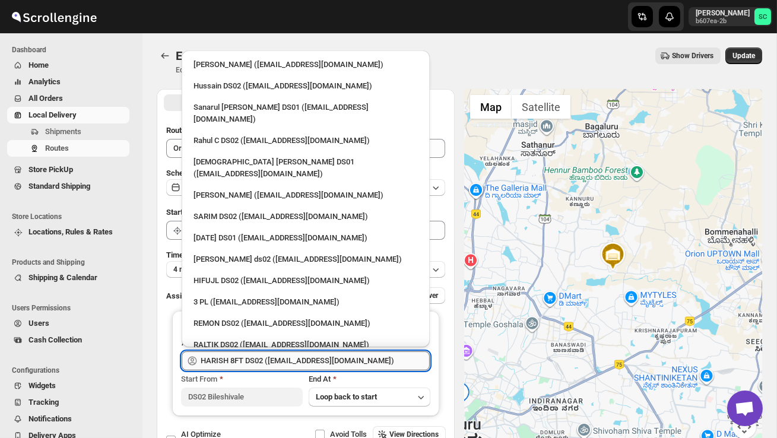
click at [334, 358] on input "HARISH 8FT DS02 ([EMAIL_ADDRESS][DOMAIN_NAME])" at bounding box center [315, 360] width 229 height 19
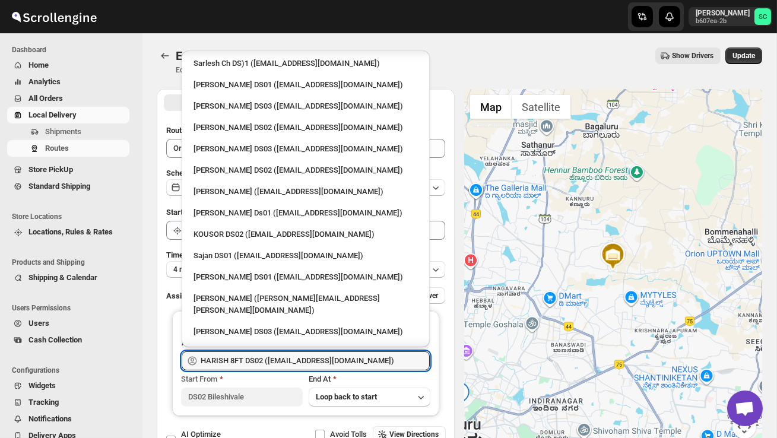
scroll to position [1056, 0]
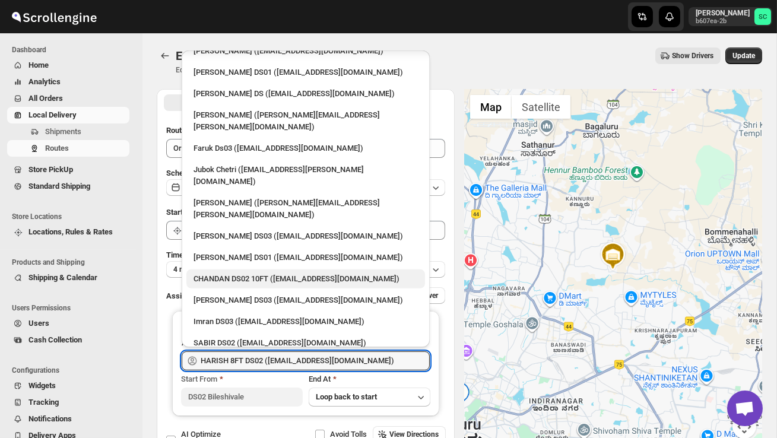
click at [238, 273] on div "CHANDAN DS02 10FT ([EMAIL_ADDRESS][DOMAIN_NAME])" at bounding box center [305, 279] width 224 height 12
type input "CHANDAN DS02 10FT ([EMAIL_ADDRESS][DOMAIN_NAME])"
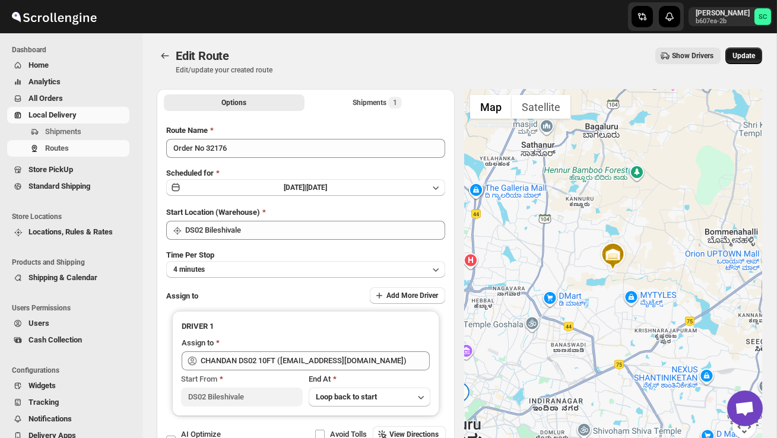
click at [740, 55] on span "Update" at bounding box center [743, 55] width 23 height 9
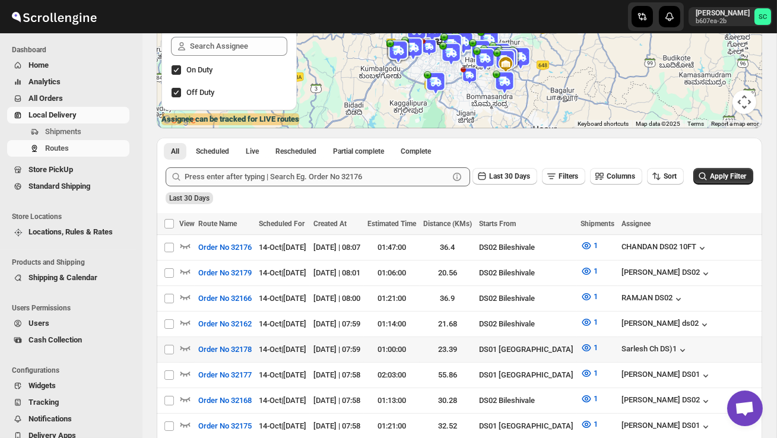
scroll to position [169, 0]
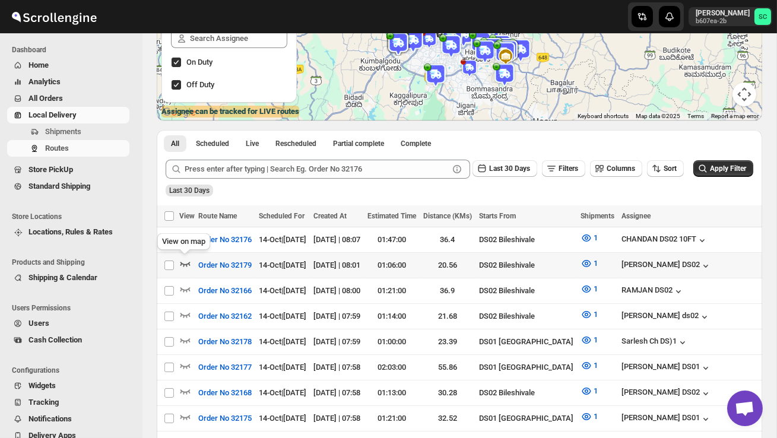
click at [188, 263] on icon "button" at bounding box center [185, 264] width 10 height 5
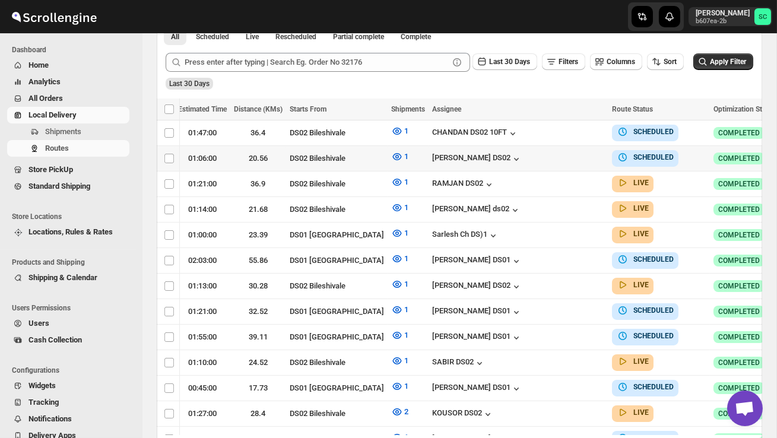
scroll to position [0, 196]
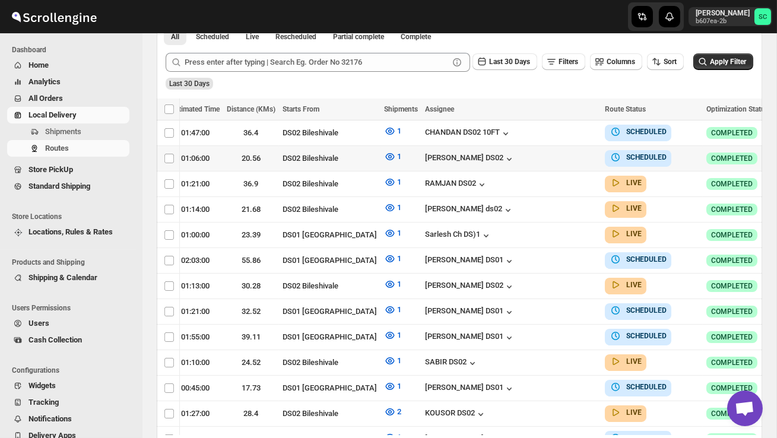
click at [776, 155] on button "button" at bounding box center [784, 158] width 17 height 17
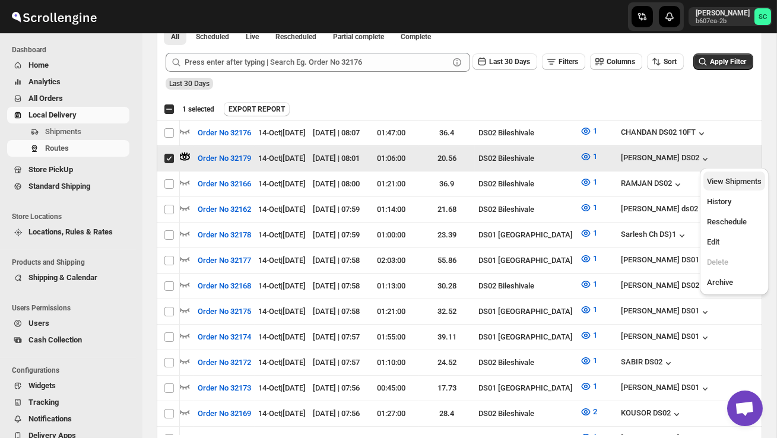
click at [743, 177] on span "View Shipments" at bounding box center [734, 181] width 55 height 9
checkbox input "false"
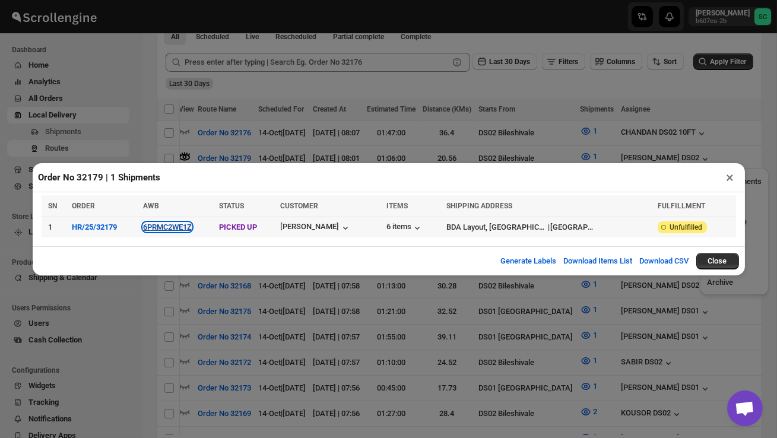
click at [172, 230] on button "6PRMC2WE1Z" at bounding box center [167, 227] width 49 height 9
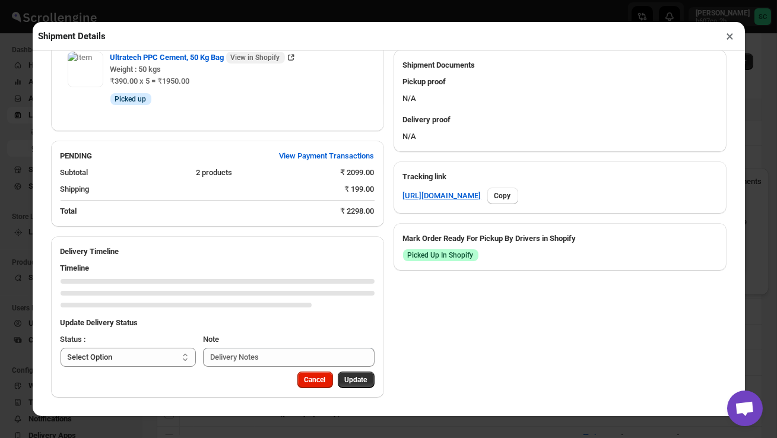
scroll to position [606, 0]
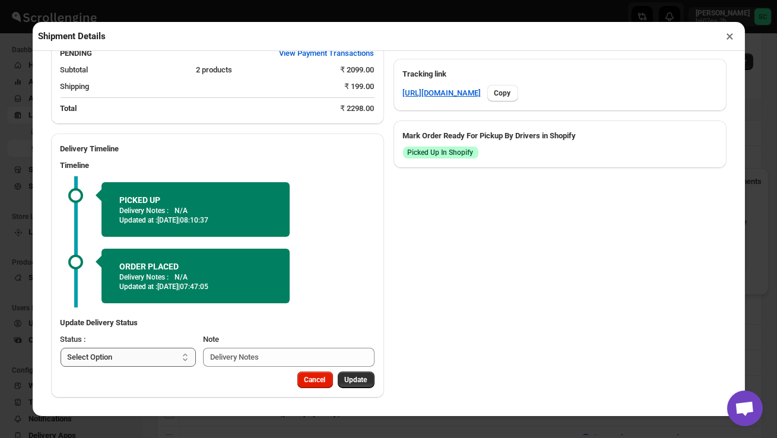
click at [144, 367] on select "Select Option PICKED UP OUT FOR DELIVERY RESCHEDULE DELIVERED CANCELLED" at bounding box center [129, 357] width 136 height 19
select select "PICKED_UP"
click at [352, 385] on span "Pick Products" at bounding box center [345, 379] width 45 height 9
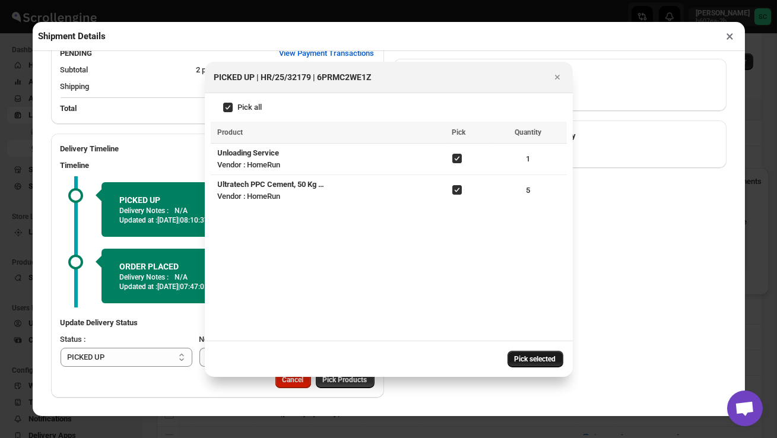
click at [529, 358] on span "Pick selected" at bounding box center [535, 358] width 42 height 9
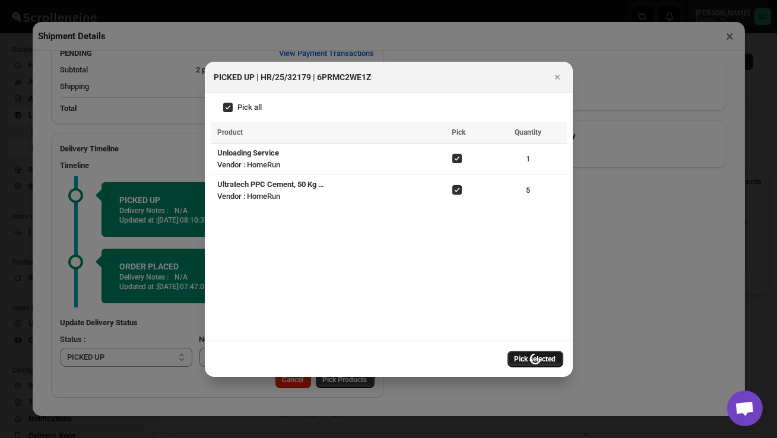
select select
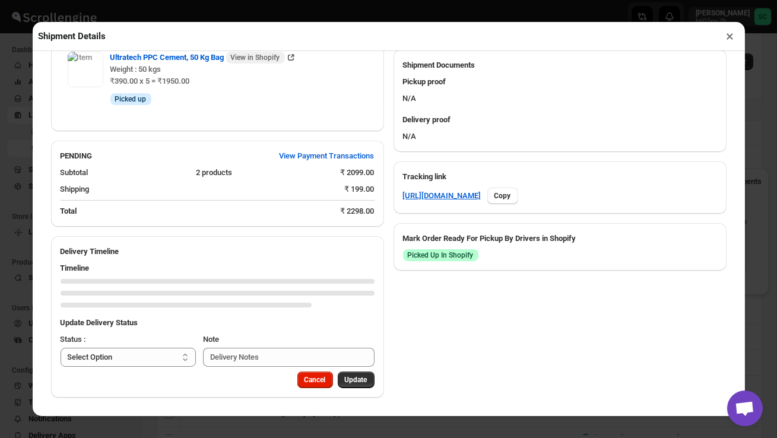
click at [730, 38] on button "×" at bounding box center [730, 36] width 17 height 17
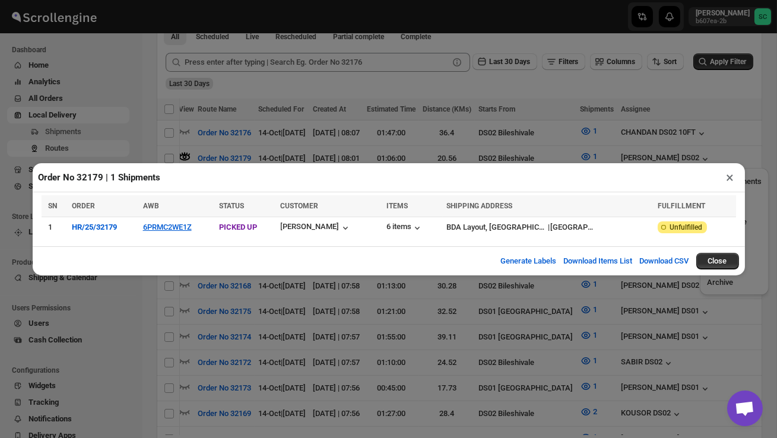
click at [730, 178] on button "×" at bounding box center [730, 177] width 17 height 17
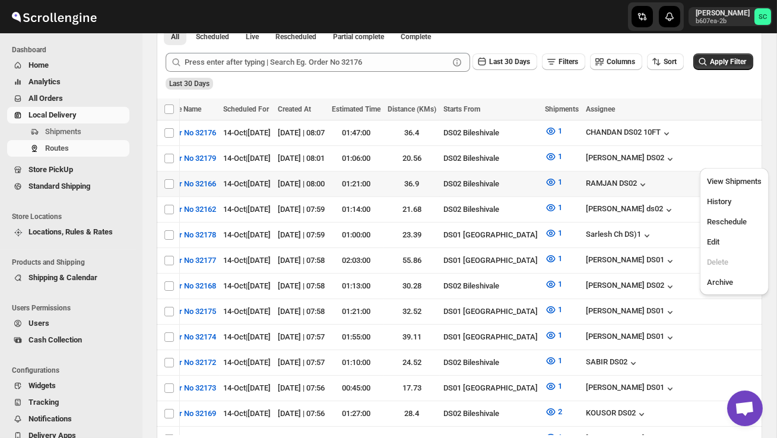
scroll to position [0, 196]
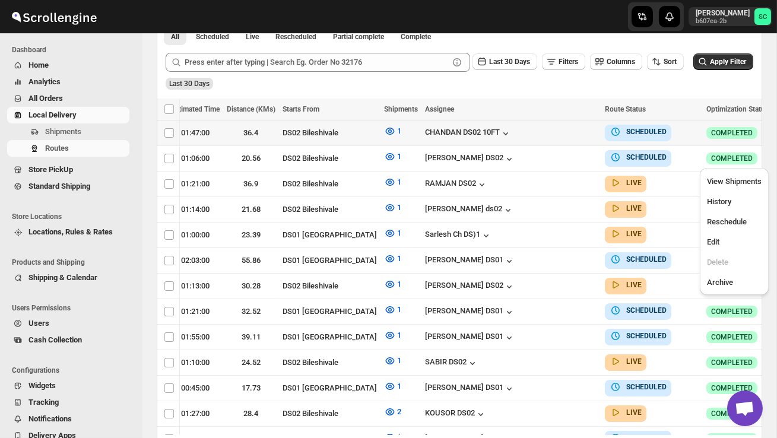
click at [776, 130] on button "button" at bounding box center [784, 132] width 17 height 17
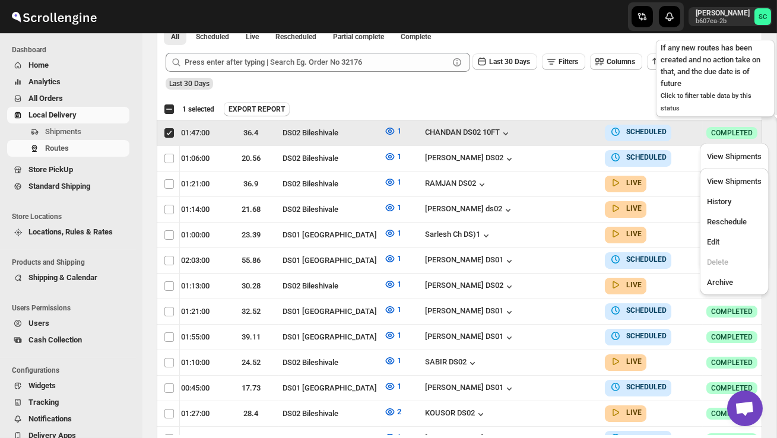
scroll to position [0, 1]
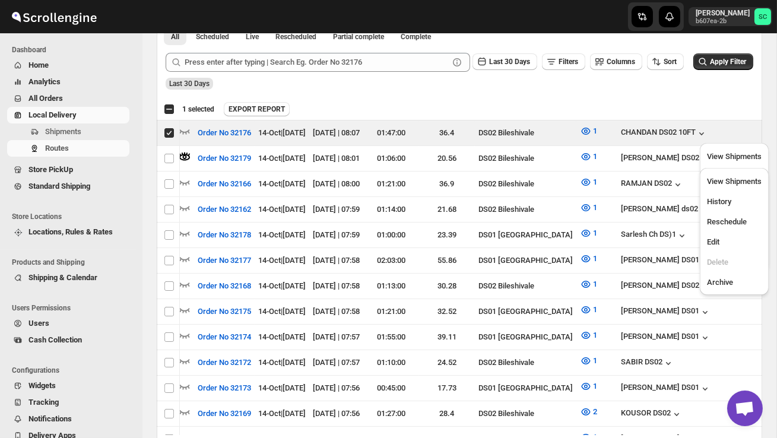
click at [692, 96] on div "Submit Last 30 Days Filters Columns Sort Apply Filter Last 30 Days" at bounding box center [459, 71] width 605 height 55
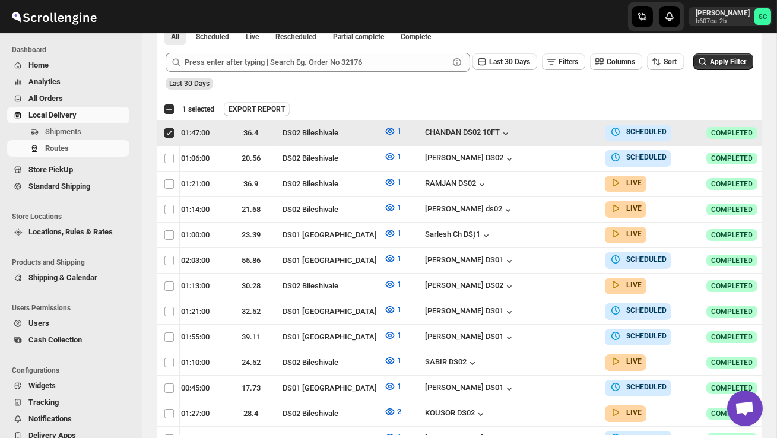
scroll to position [0, 196]
click at [776, 134] on icon "button" at bounding box center [784, 132] width 12 height 12
checkbox input "false"
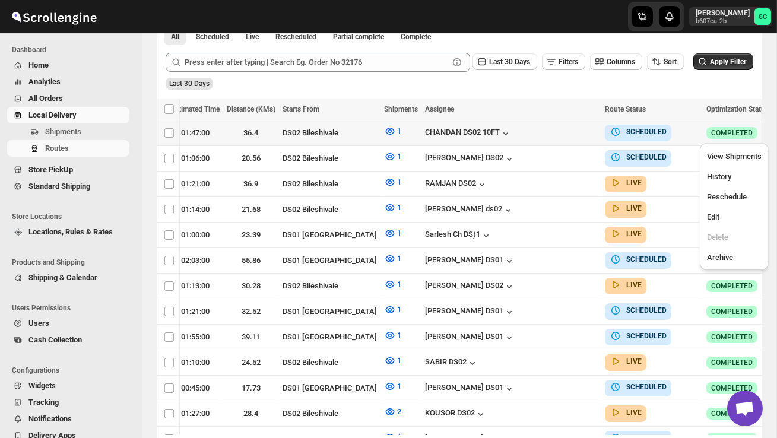
scroll to position [0, 1]
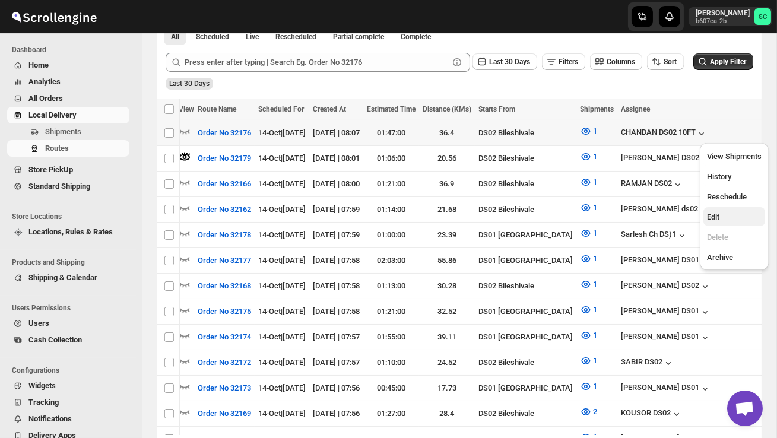
click at [729, 220] on span "Edit" at bounding box center [734, 217] width 55 height 12
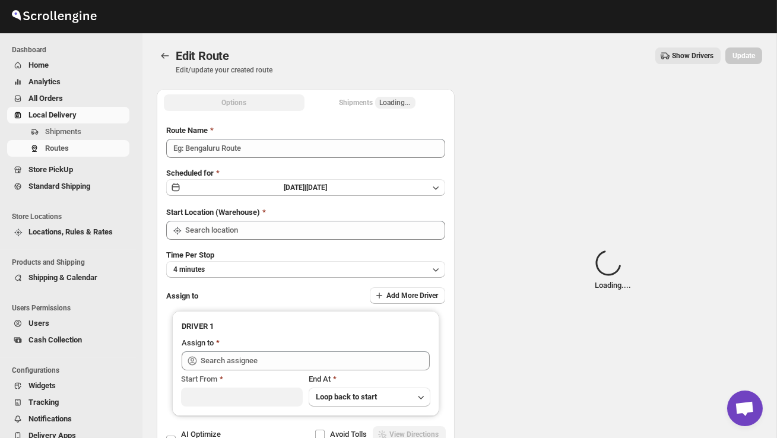
type input "Order No 32176"
type input "DS02 Bileshivale"
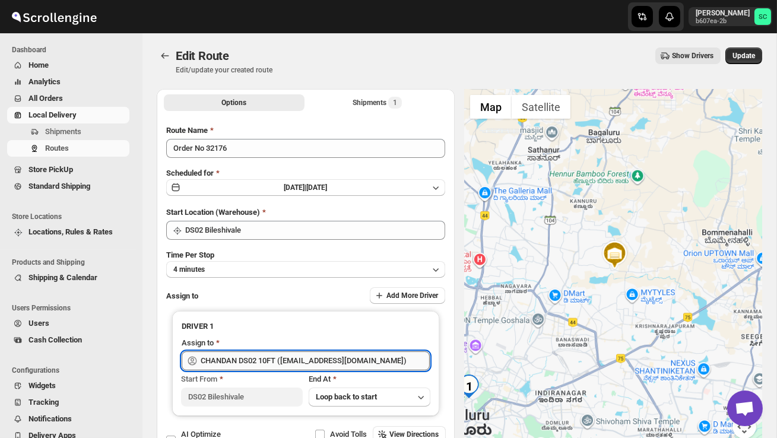
click at [325, 358] on input "CHANDAN DS02 10FT ([EMAIL_ADDRESS][DOMAIN_NAME])" at bounding box center [315, 360] width 229 height 19
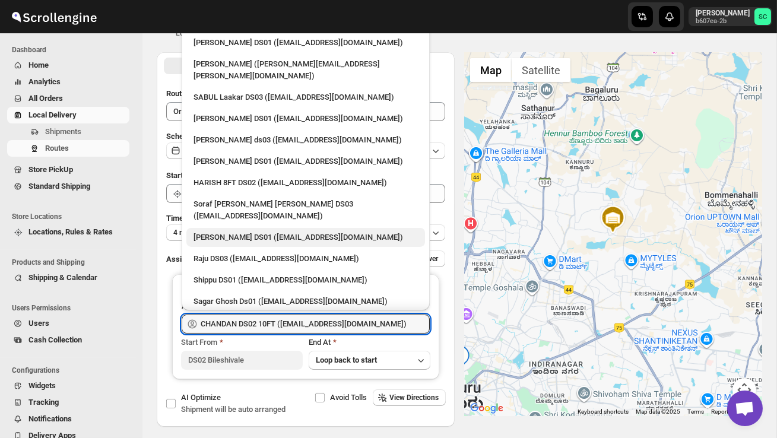
scroll to position [745, 0]
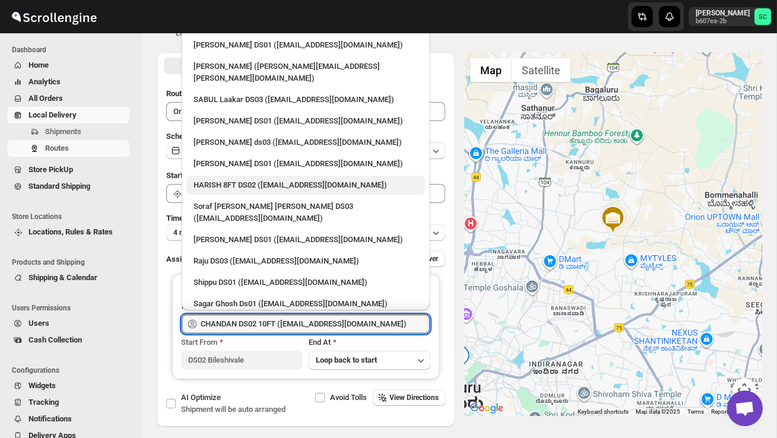
click at [261, 179] on div "HARISH 8FT DS02 ([EMAIL_ADDRESS][DOMAIN_NAME])" at bounding box center [305, 185] width 224 height 12
type input "HARISH 8FT DS02 ([EMAIL_ADDRESS][DOMAIN_NAME])"
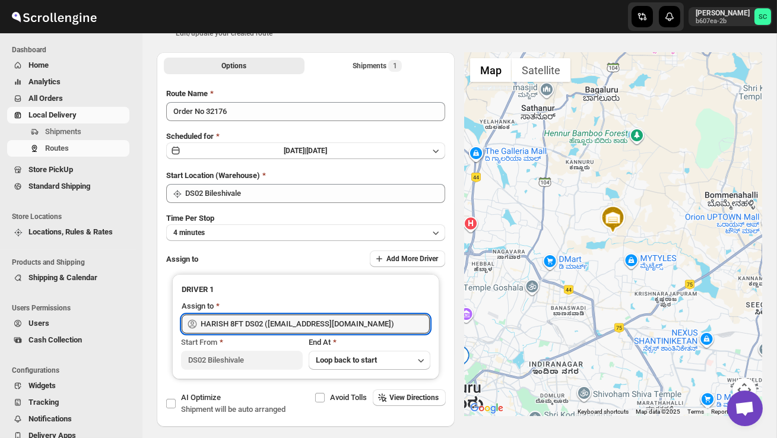
scroll to position [0, 0]
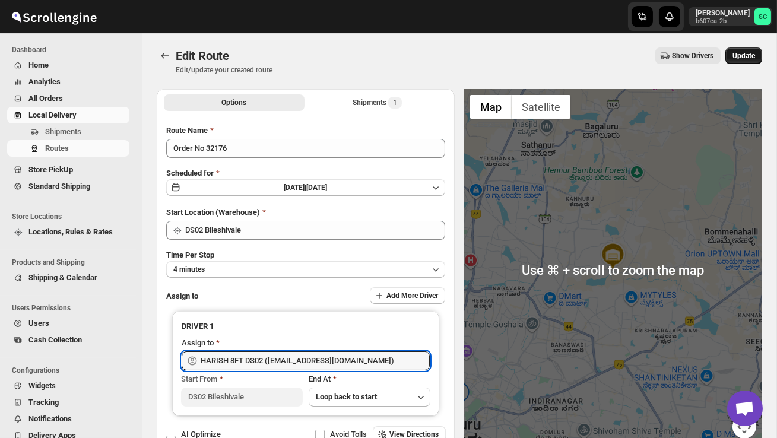
click at [745, 60] on span "Update" at bounding box center [743, 55] width 23 height 9
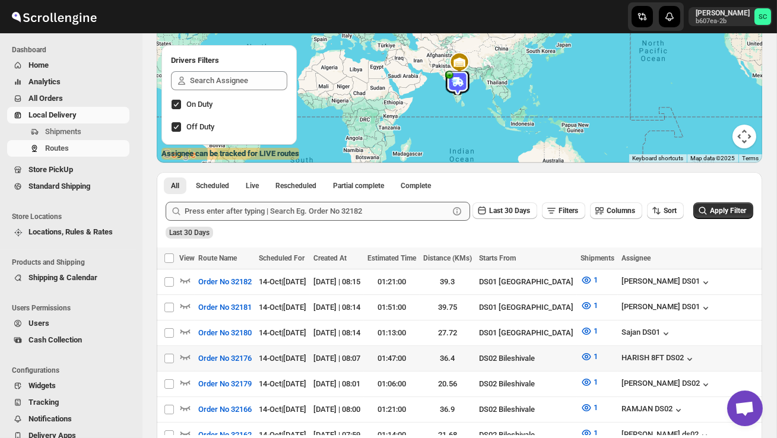
scroll to position [123, 0]
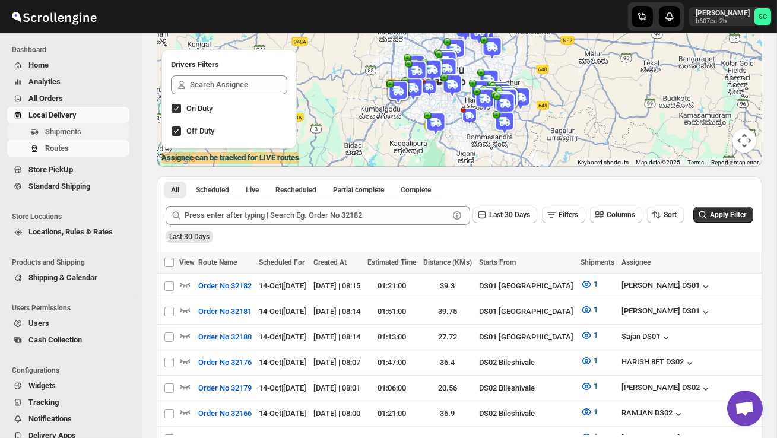
click at [81, 130] on span "Shipments" at bounding box center [63, 131] width 36 height 9
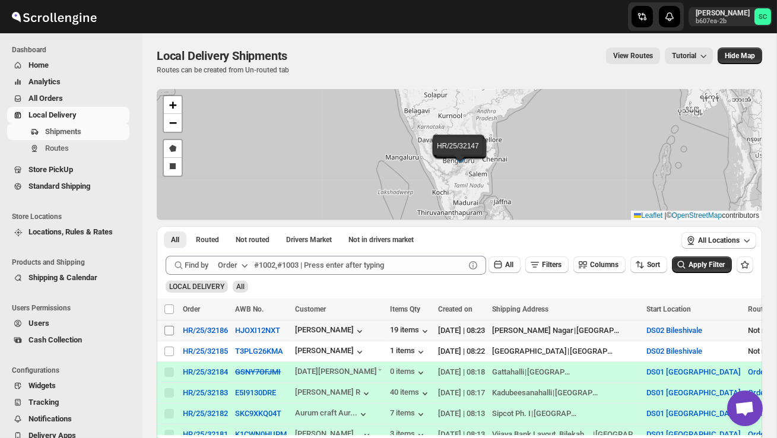
click at [170, 327] on input "Select shipment" at bounding box center [168, 330] width 9 height 9
checkbox input "true"
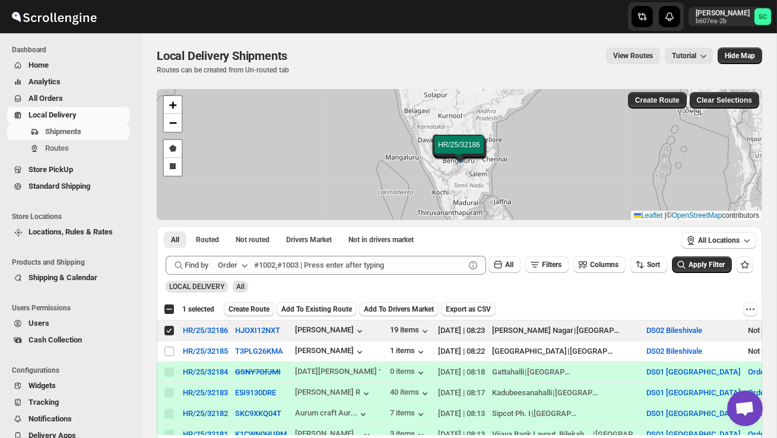
click at [250, 307] on span "Create Route" at bounding box center [248, 308] width 41 height 9
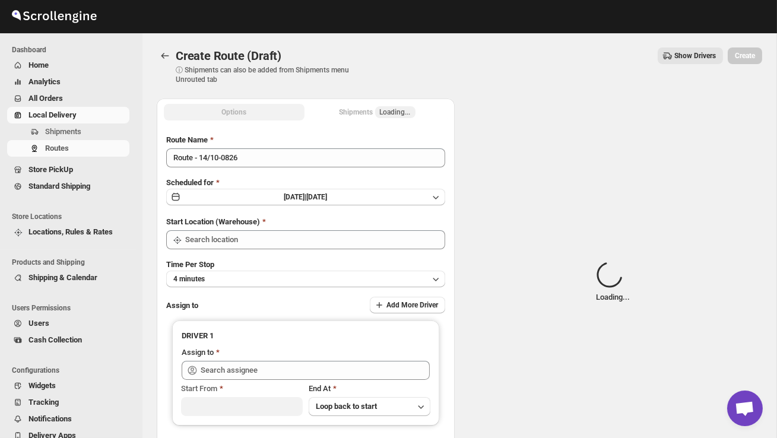
type input "DS02 Bileshivale"
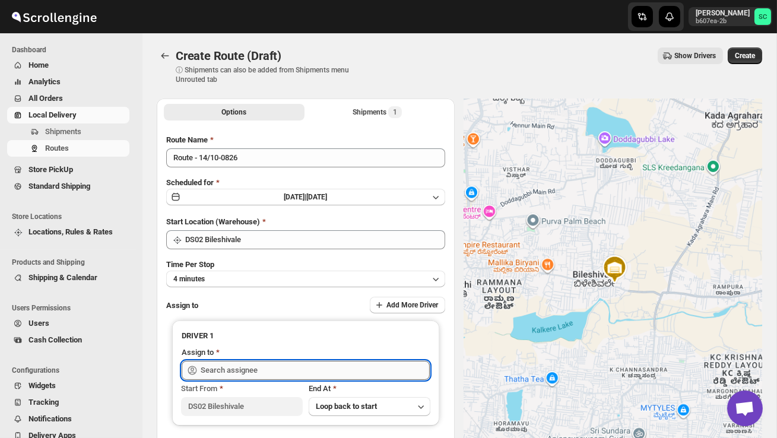
click at [236, 367] on input "text" at bounding box center [315, 370] width 229 height 19
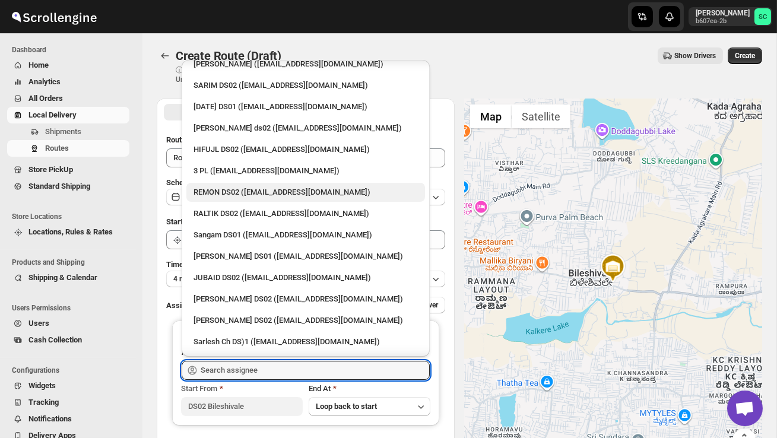
scroll to position [146, 0]
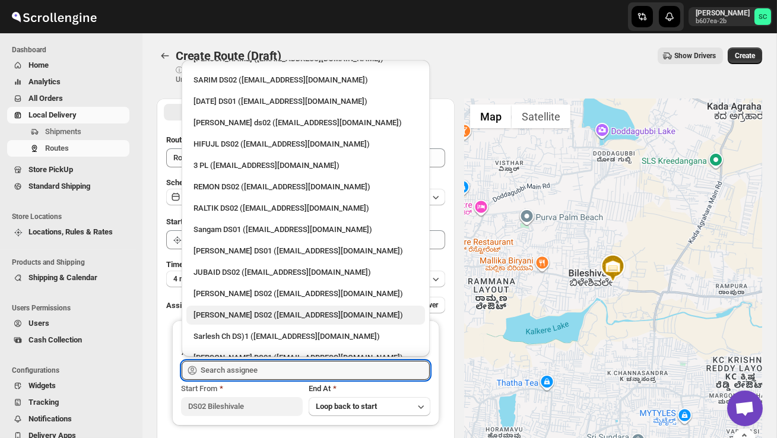
click at [249, 309] on div "[PERSON_NAME] DS02 ([EMAIL_ADDRESS][DOMAIN_NAME])" at bounding box center [305, 315] width 224 height 12
type input "[PERSON_NAME] DS02 ([EMAIL_ADDRESS][DOMAIN_NAME])"
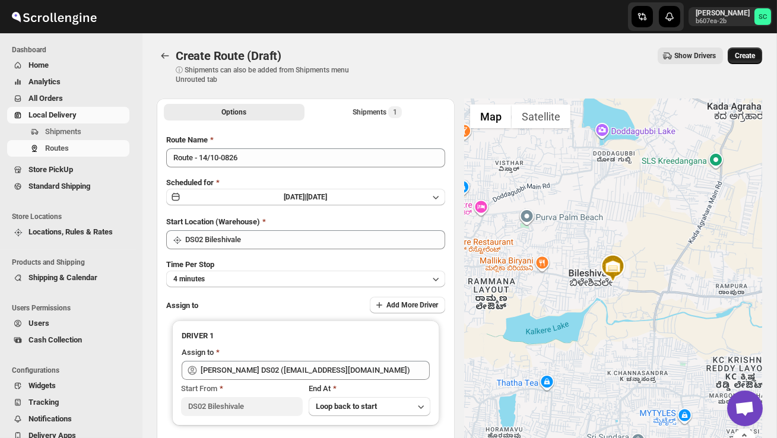
click at [746, 57] on span "Create" at bounding box center [745, 55] width 20 height 9
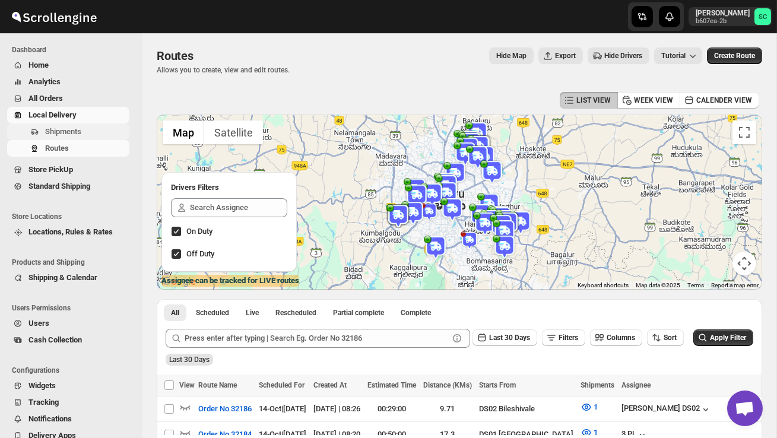
click at [71, 134] on span "Shipments" at bounding box center [63, 131] width 36 height 9
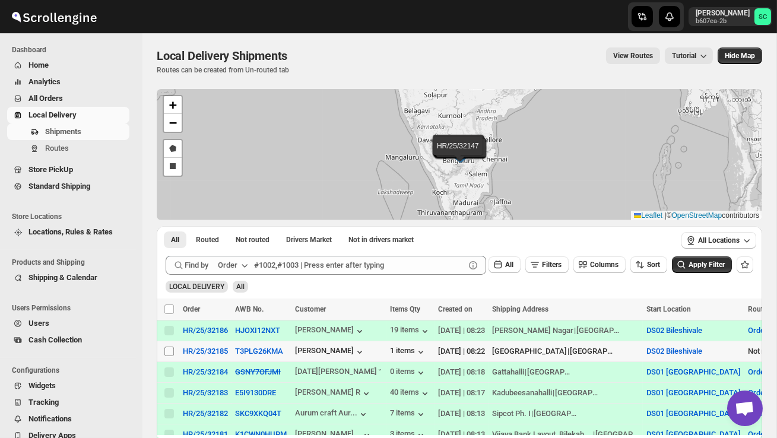
click at [173, 351] on input "Select shipment" at bounding box center [168, 351] width 9 height 9
checkbox input "true"
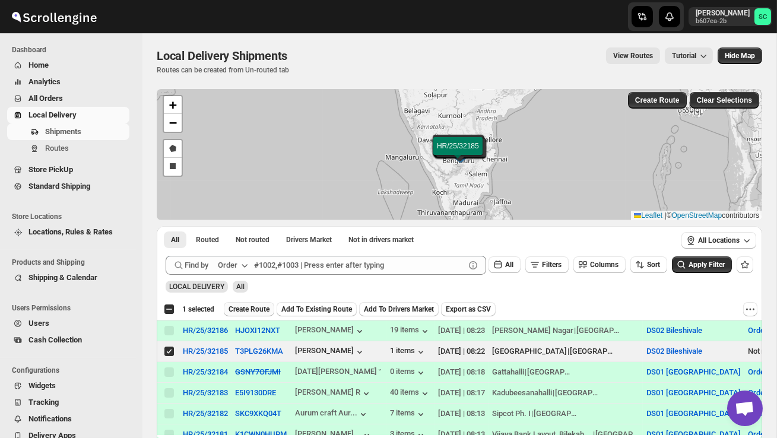
click at [246, 310] on span "Create Route" at bounding box center [248, 308] width 41 height 9
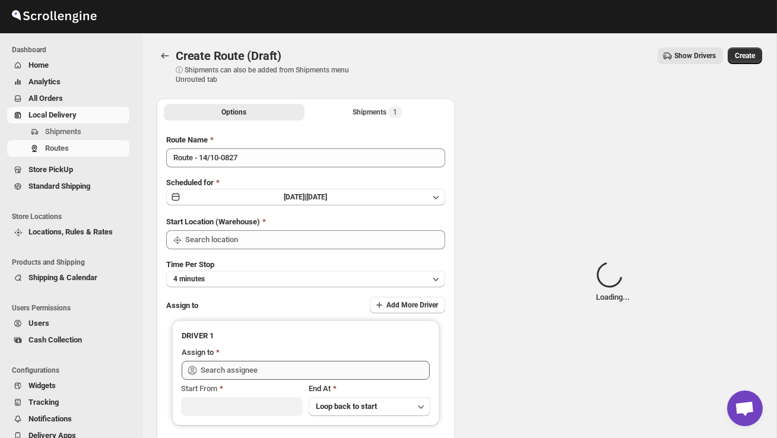
type input "DS02 Bileshivale"
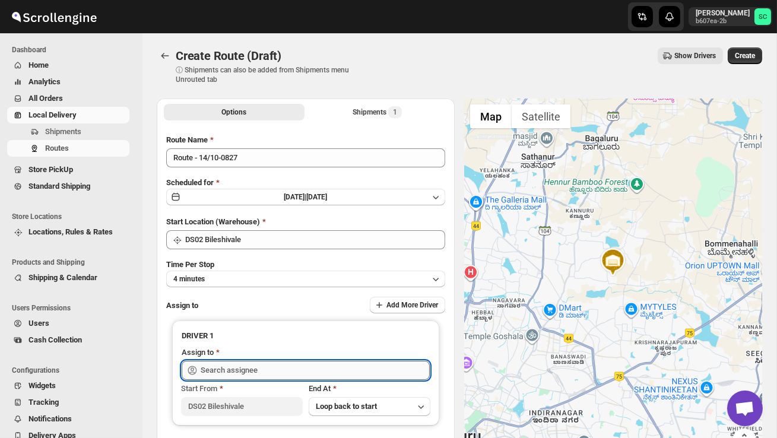
click at [246, 372] on input "text" at bounding box center [315, 370] width 229 height 19
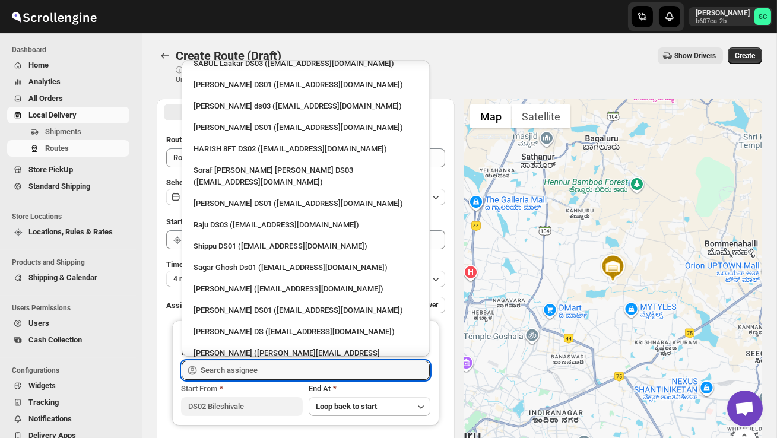
scroll to position [1056, 0]
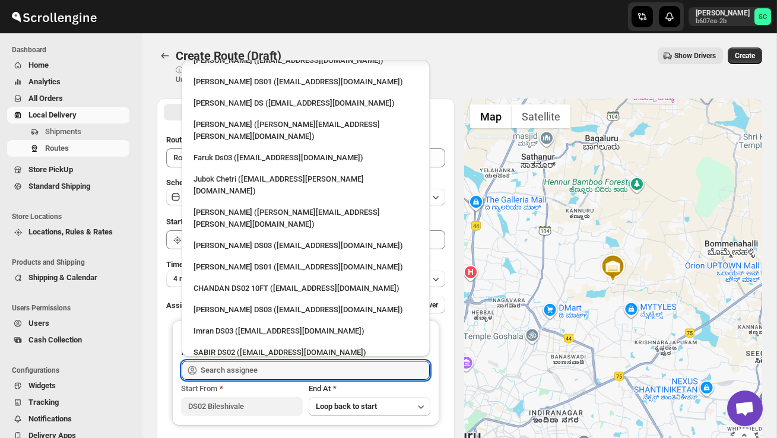
click at [267, 389] on div "DIJIB DS02 ([EMAIL_ADDRESS][DOMAIN_NAME])" at bounding box center [305, 395] width 224 height 12
type input "DIJIB DS02 ([EMAIL_ADDRESS][DOMAIN_NAME])"
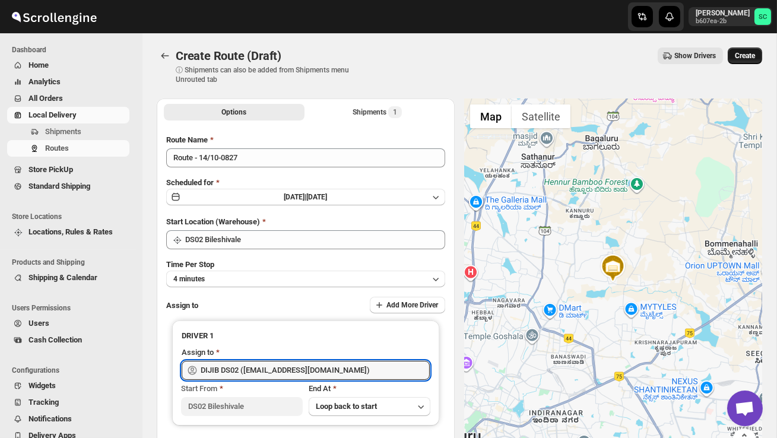
click at [744, 53] on span "Create" at bounding box center [745, 55] width 20 height 9
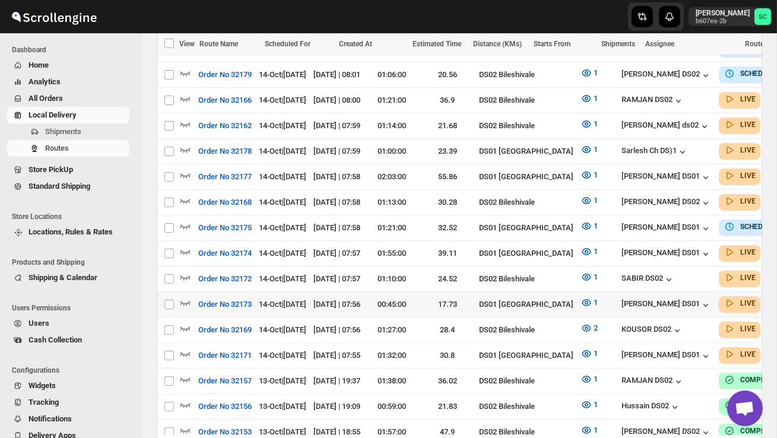
scroll to position [539, 0]
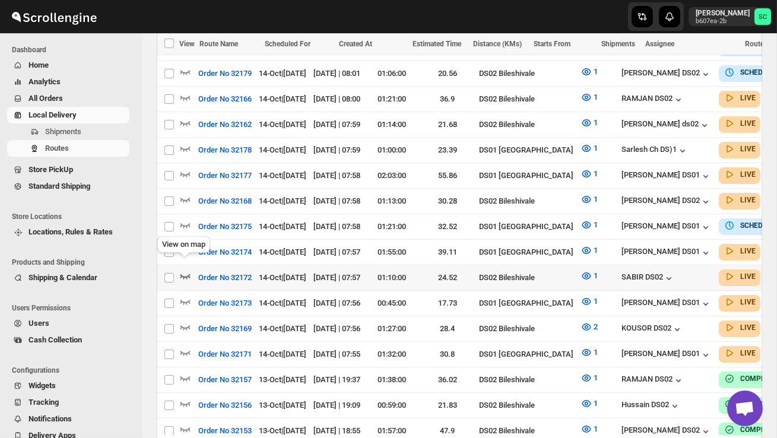
click at [185, 270] on icon "button" at bounding box center [185, 276] width 12 height 12
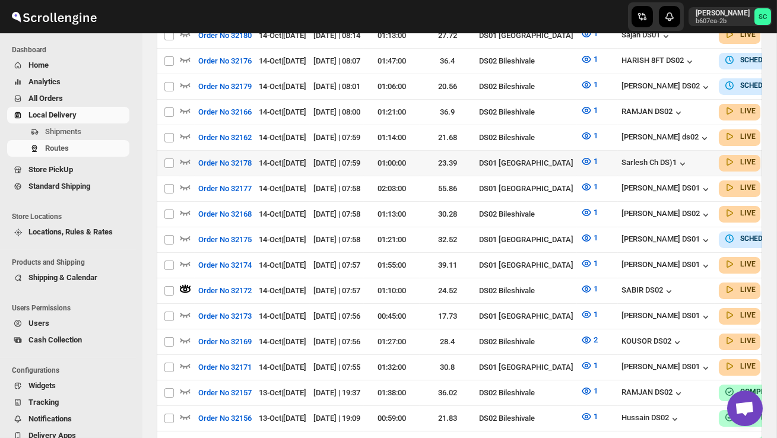
scroll to position [53, 0]
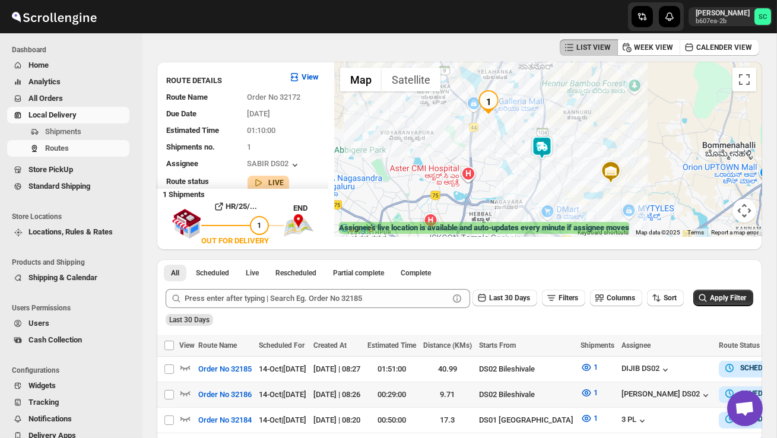
click at [545, 144] on img at bounding box center [542, 148] width 24 height 24
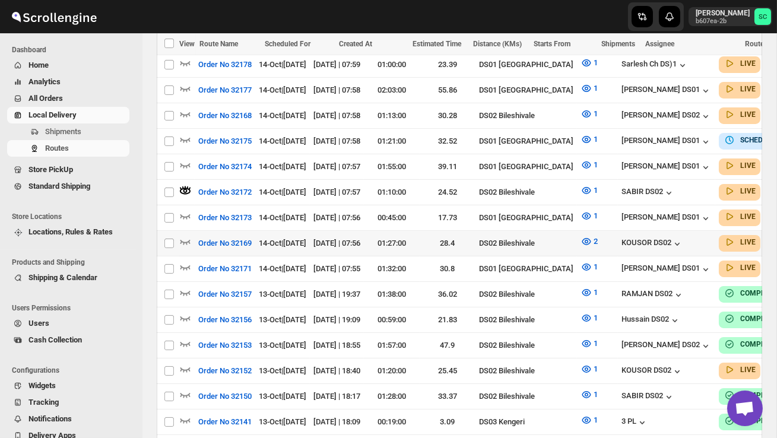
scroll to position [640, 0]
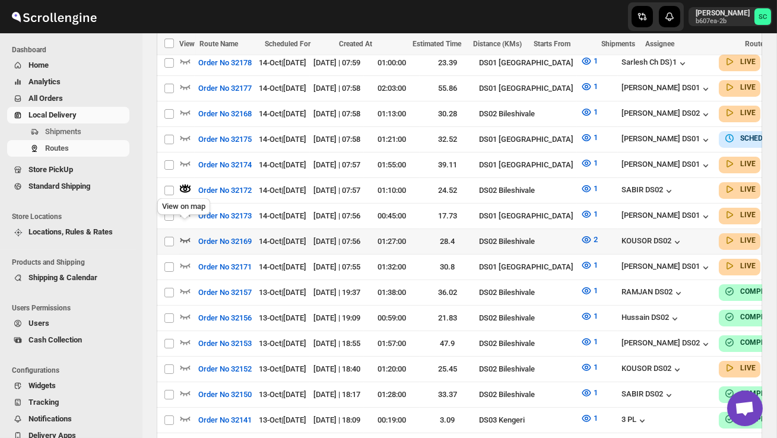
click at [185, 234] on icon "button" at bounding box center [185, 240] width 12 height 12
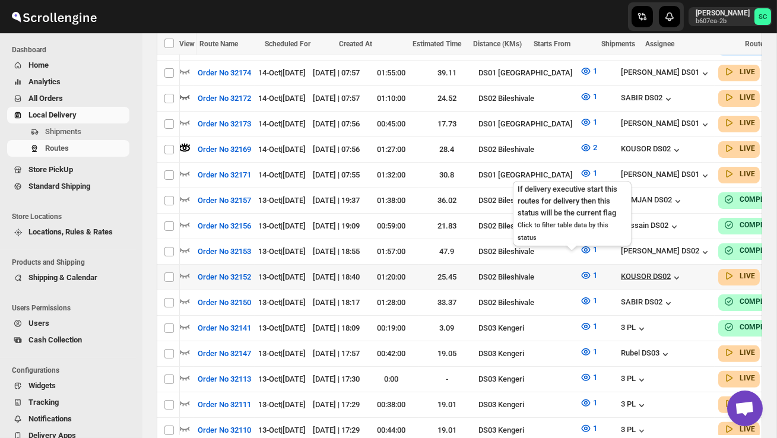
scroll to position [0, 0]
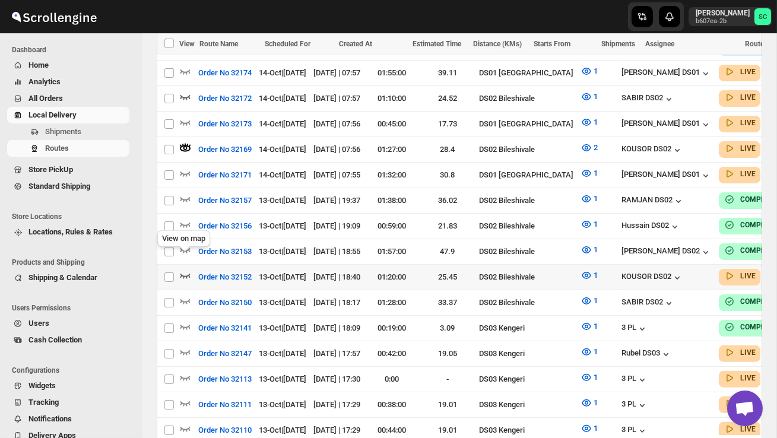
click at [186, 269] on icon "button" at bounding box center [185, 275] width 12 height 12
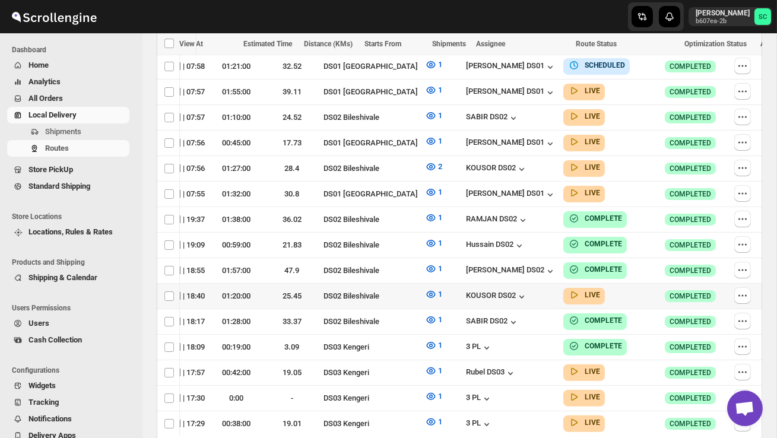
scroll to position [0, 196]
click at [744, 290] on icon "button" at bounding box center [742, 296] width 12 height 12
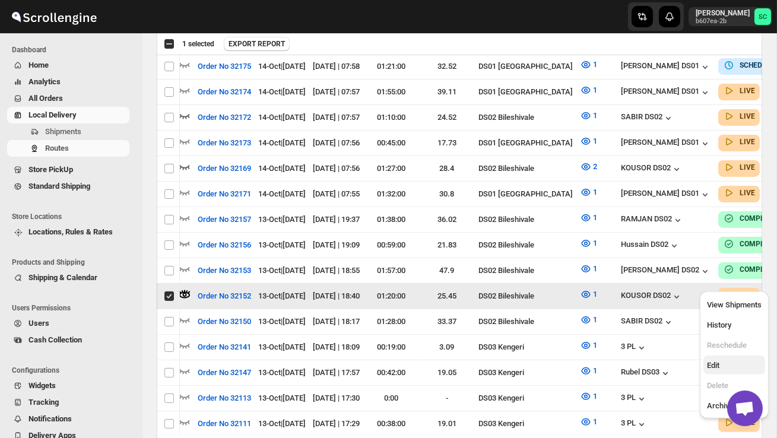
click at [733, 358] on button "Edit" at bounding box center [734, 364] width 62 height 19
checkbox input "false"
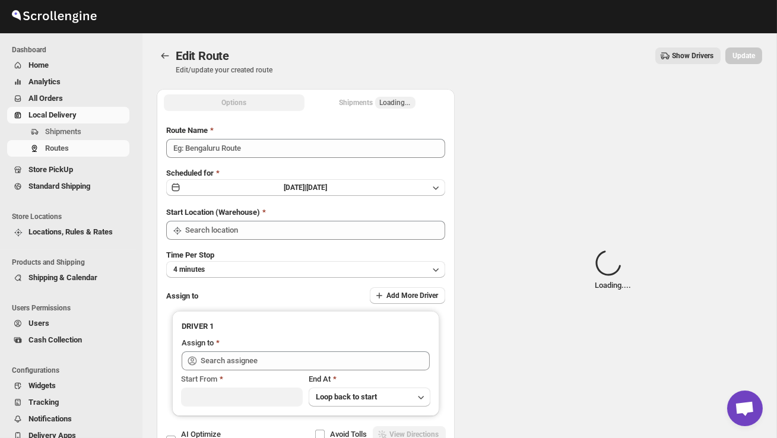
type input "Order No 32152"
type input "DS02 Bileshivale"
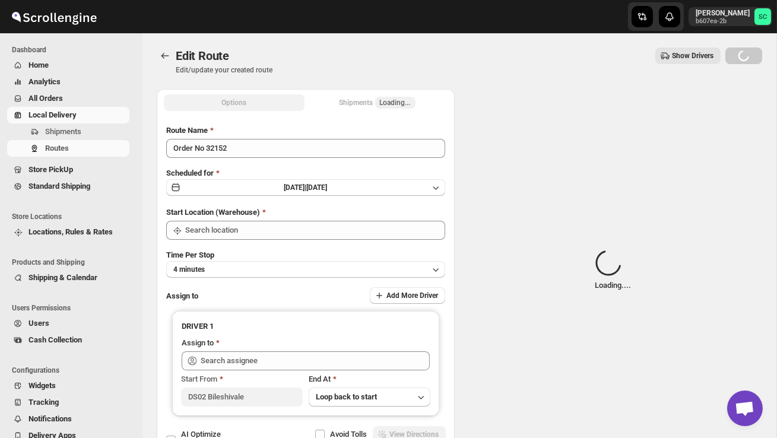
type input "DS02 Bileshivale"
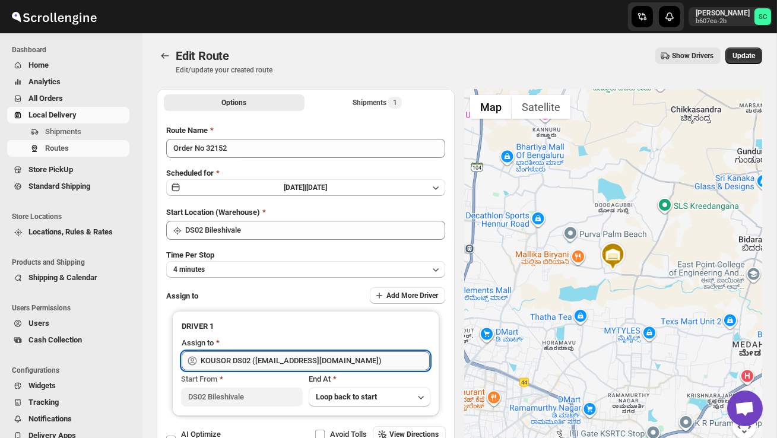
click at [360, 360] on input "KOUSOR DS02 ([EMAIL_ADDRESS][DOMAIN_NAME])" at bounding box center [315, 360] width 229 height 19
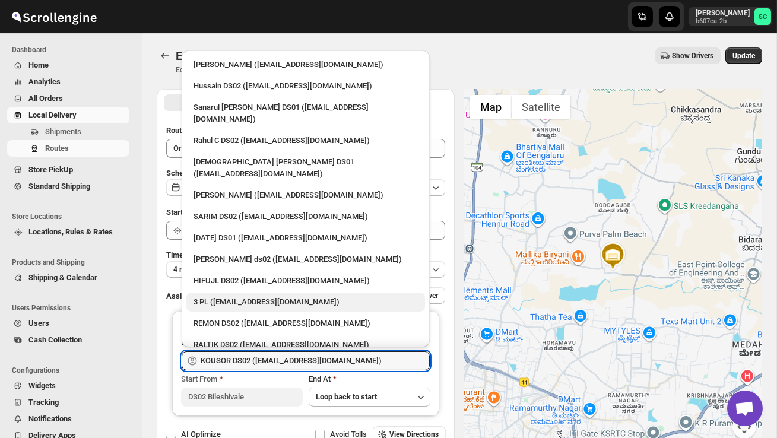
click at [271, 296] on div "3 PL ([EMAIL_ADDRESS][DOMAIN_NAME])" at bounding box center [305, 302] width 224 height 12
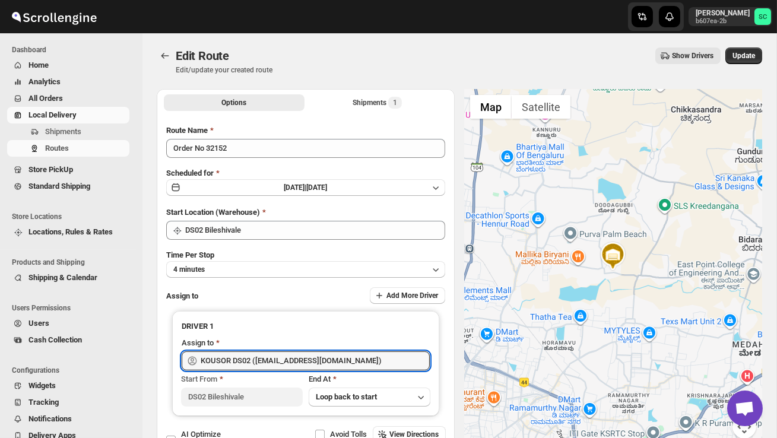
type input "3 PL ([EMAIL_ADDRESS][DOMAIN_NAME])"
click at [733, 53] on span "Update" at bounding box center [743, 55] width 23 height 9
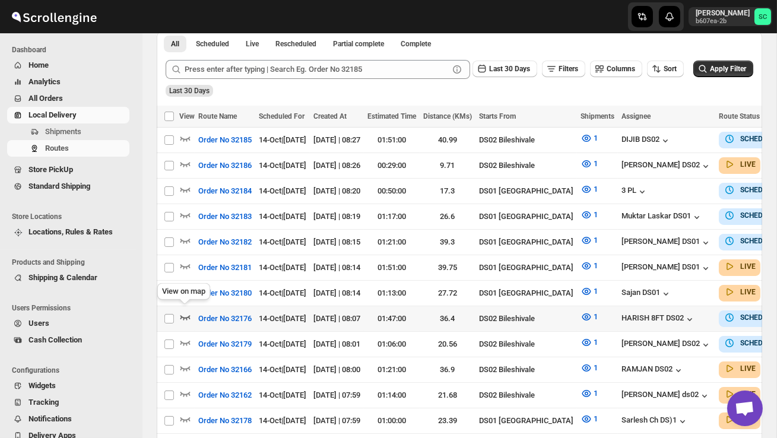
click at [183, 311] on icon "button" at bounding box center [185, 317] width 12 height 12
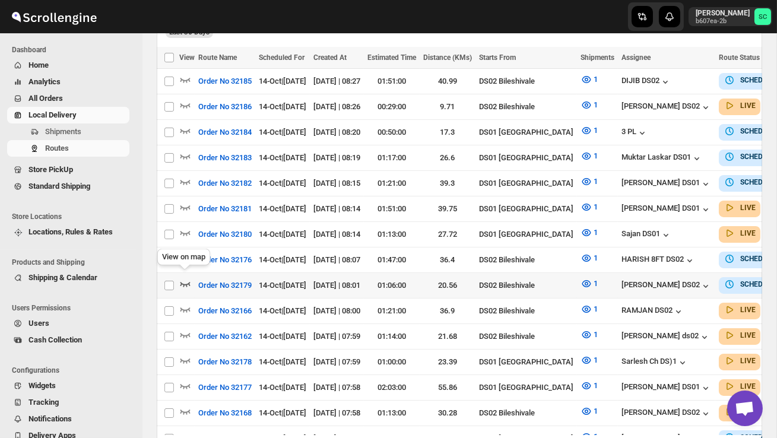
click at [186, 278] on icon "button" at bounding box center [185, 284] width 12 height 12
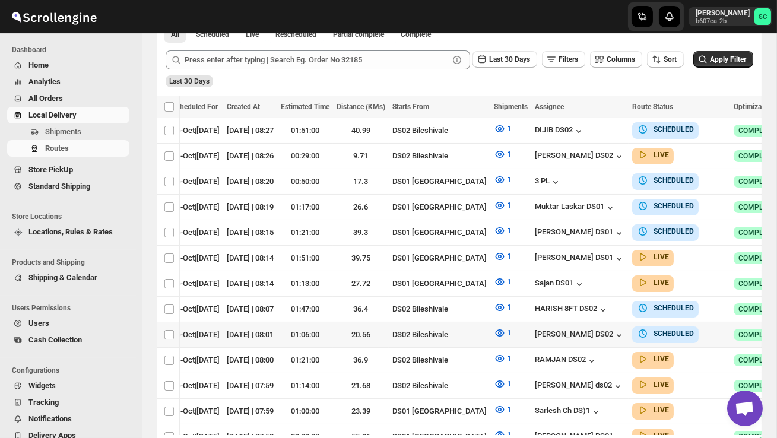
scroll to position [0, 148]
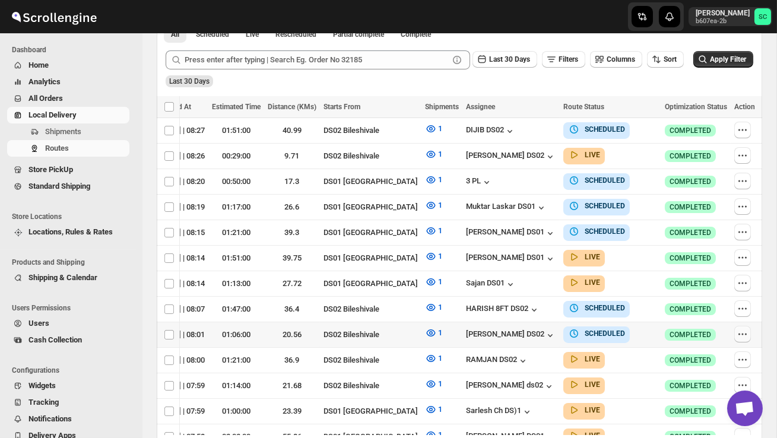
click at [748, 329] on button "button" at bounding box center [742, 334] width 17 height 17
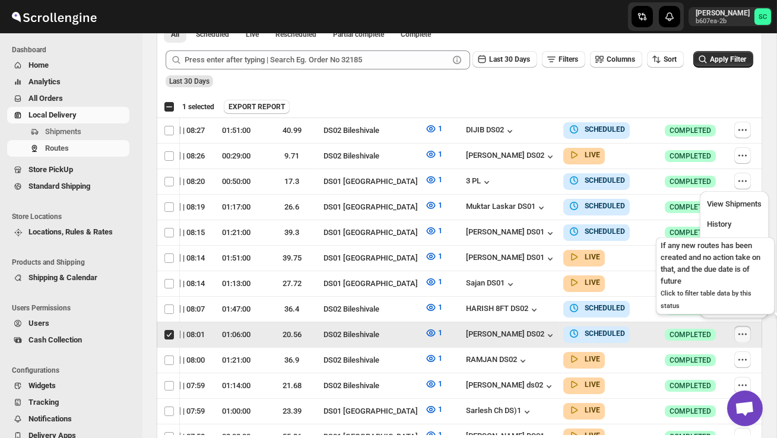
scroll to position [0, 1]
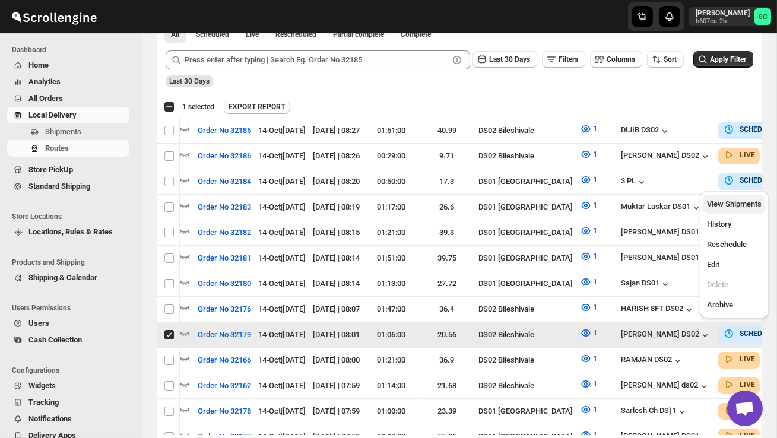
click at [736, 208] on span "View Shipments" at bounding box center [734, 203] width 55 height 9
checkbox input "false"
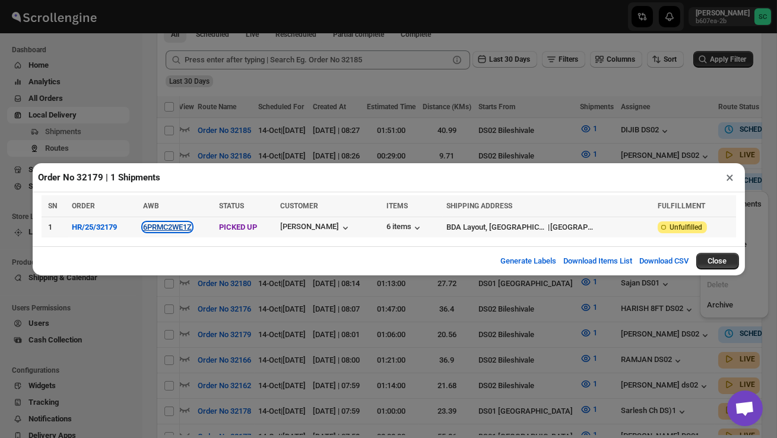
click at [177, 228] on button "6PRMC2WE1Z" at bounding box center [167, 227] width 49 height 9
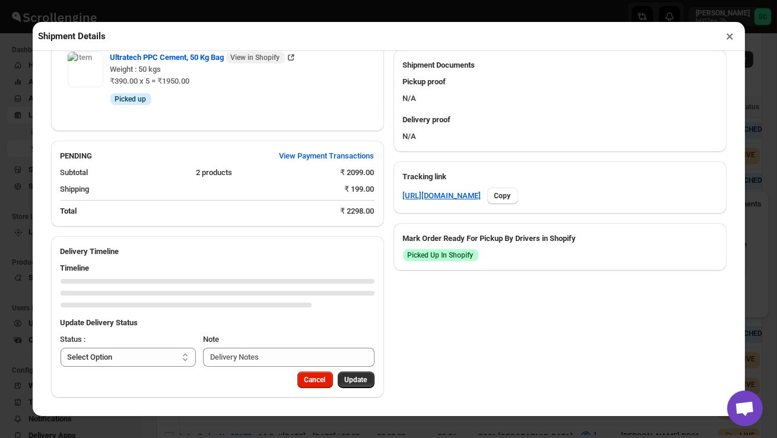
scroll to position [629, 0]
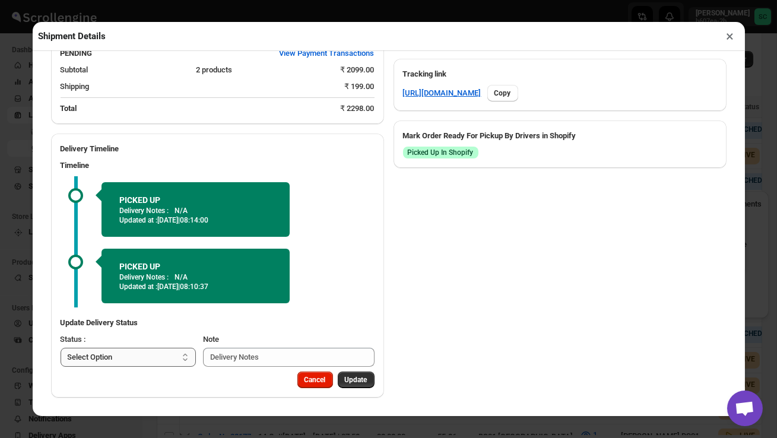
click at [150, 357] on select "Select Option PICKED UP OUT FOR DELIVERY RESCHEDULE DELIVERED CANCELLED" at bounding box center [129, 357] width 136 height 19
select select "OUT_FOR_DELIVERY"
click at [356, 377] on span "Update" at bounding box center [356, 379] width 23 height 9
select select
click at [728, 34] on button "×" at bounding box center [730, 36] width 17 height 17
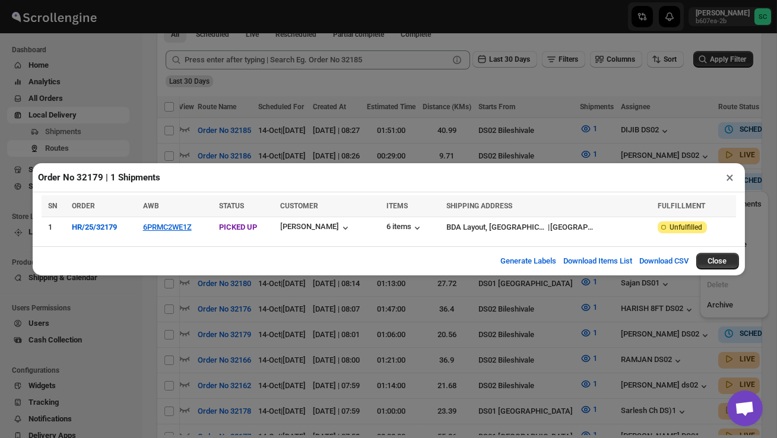
click at [730, 178] on button "×" at bounding box center [730, 177] width 17 height 17
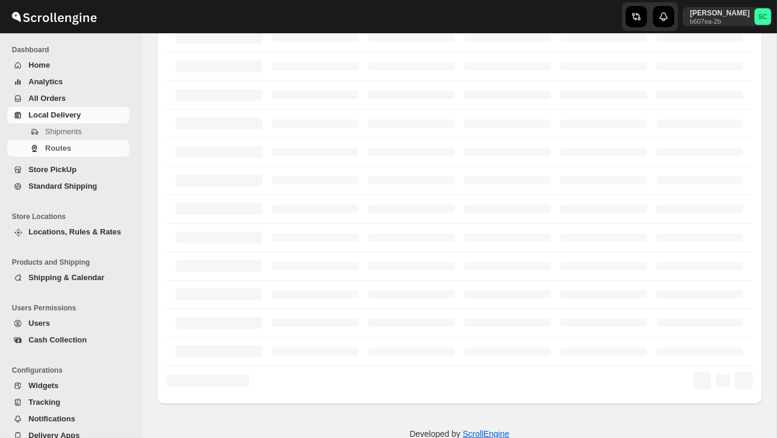
scroll to position [278, 0]
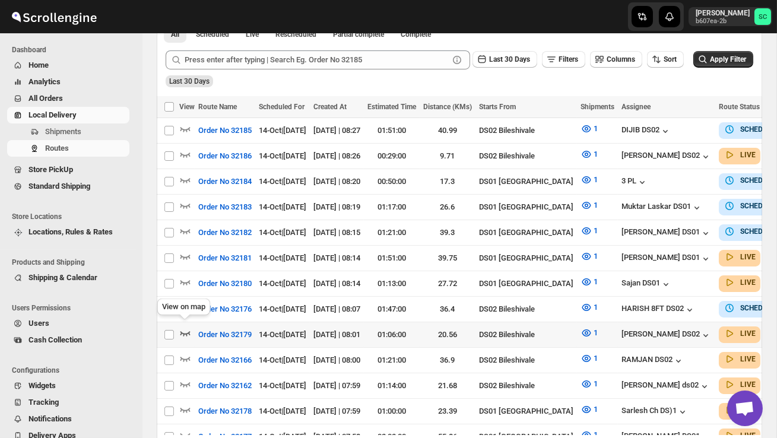
click at [184, 327] on icon "button" at bounding box center [185, 333] width 12 height 12
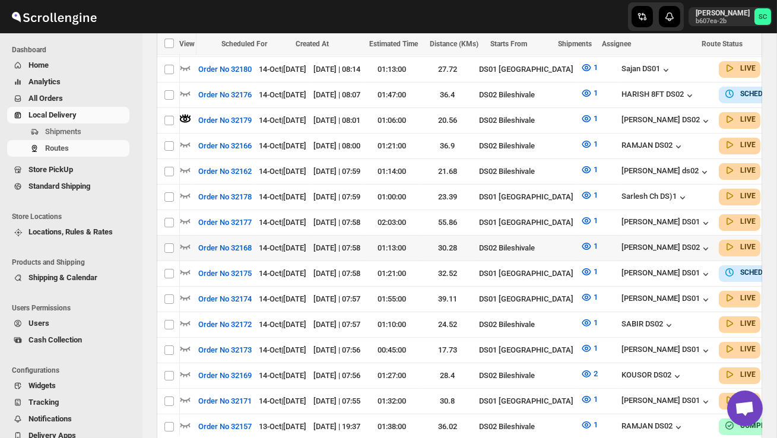
scroll to position [0, 0]
click at [185, 240] on icon "button" at bounding box center [185, 246] width 12 height 12
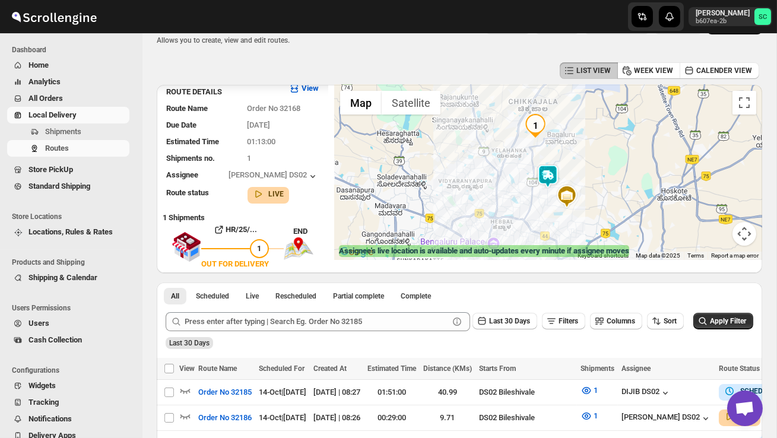
scroll to position [32, 0]
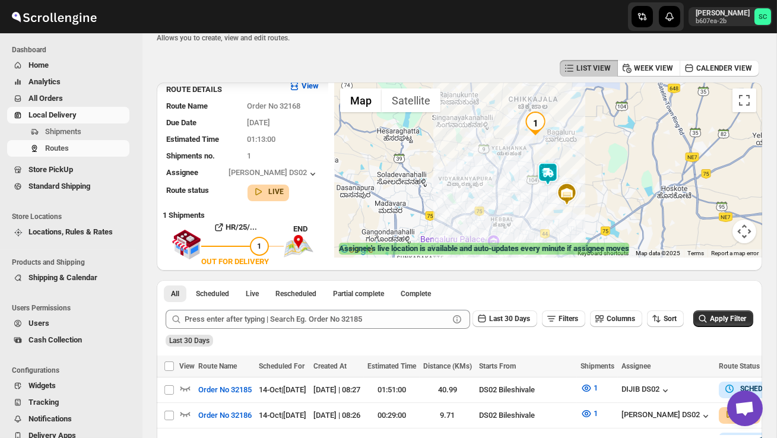
click at [59, 325] on span "Users" at bounding box center [77, 323] width 99 height 12
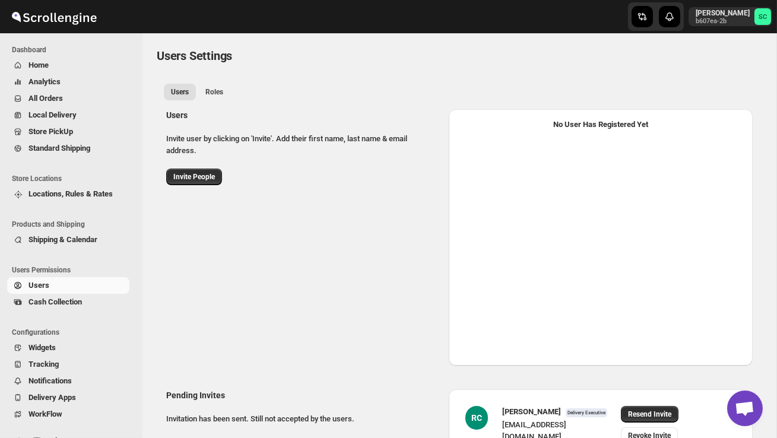
select select "637b767fbaab0276b10c91d5"
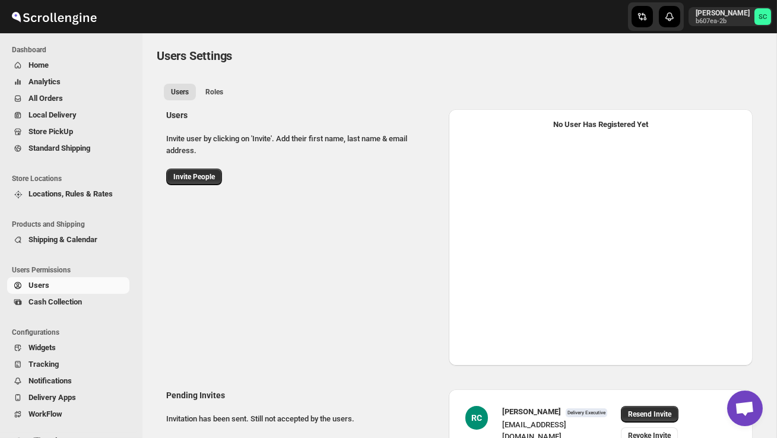
select select "637b767fbaab0276b10c91d5"
select select "637b767fbaab0276b10c91d7"
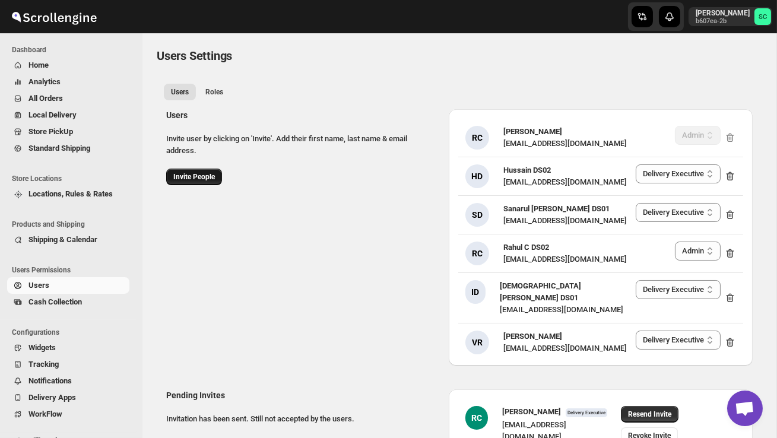
click at [197, 174] on span "Invite People" at bounding box center [194, 176] width 42 height 9
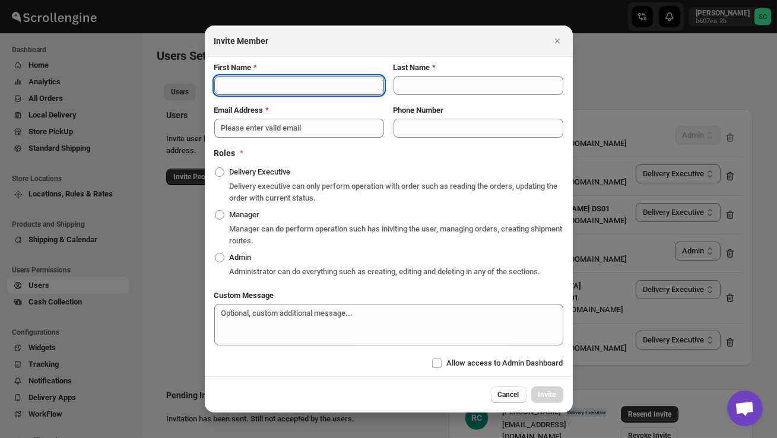
click at [251, 78] on input "First Name" at bounding box center [299, 85] width 170 height 19
type input "JIBUL"
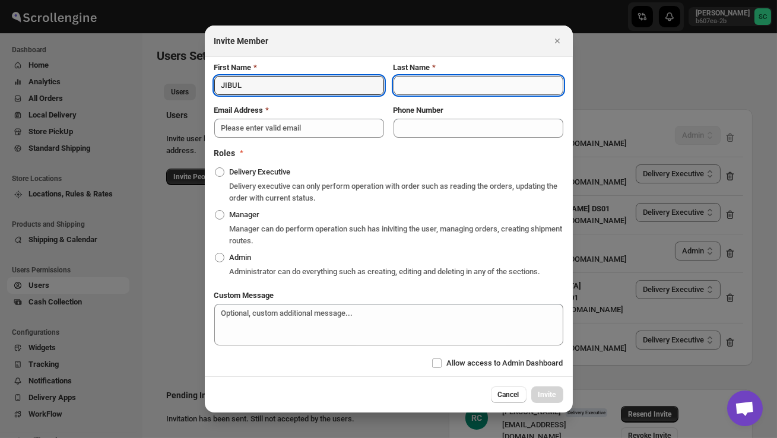
click at [421, 84] on input "Last Name" at bounding box center [478, 85] width 170 height 19
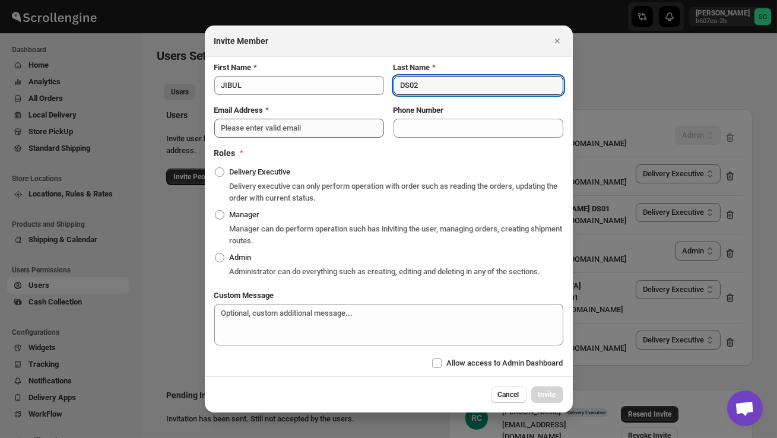
type input "DS02"
click at [300, 122] on input "Email Address" at bounding box center [299, 128] width 170 height 19
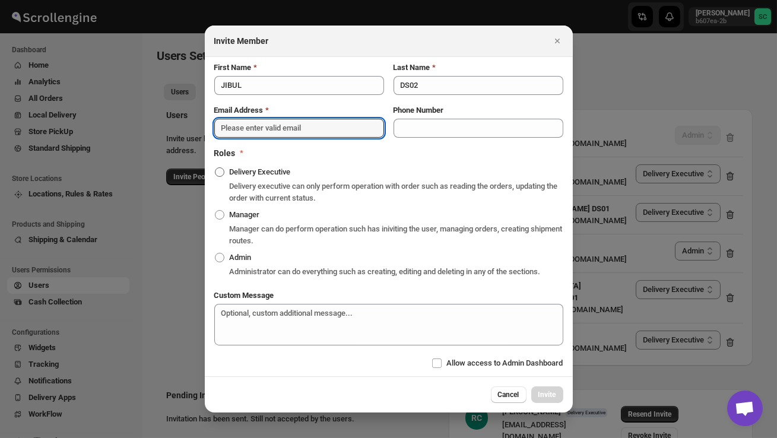
click at [221, 167] on span ":r325:" at bounding box center [219, 171] width 9 height 9
click at [215, 167] on input "Delivery Executive" at bounding box center [215, 167] width 1 height 1
radio input "true"
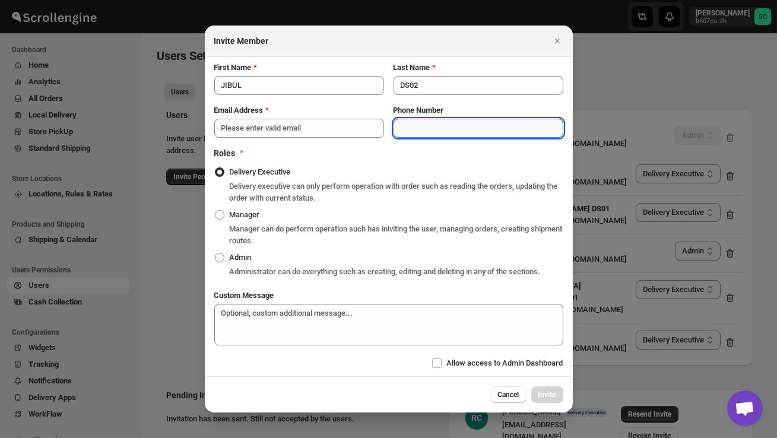
click at [406, 119] on input "Phone Number" at bounding box center [478, 128] width 170 height 19
type input "7483946620"
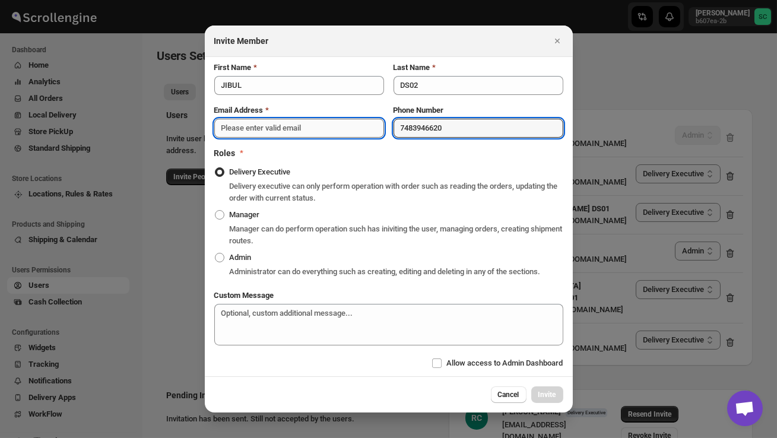
click at [236, 121] on input "Email Address" at bounding box center [299, 128] width 170 height 19
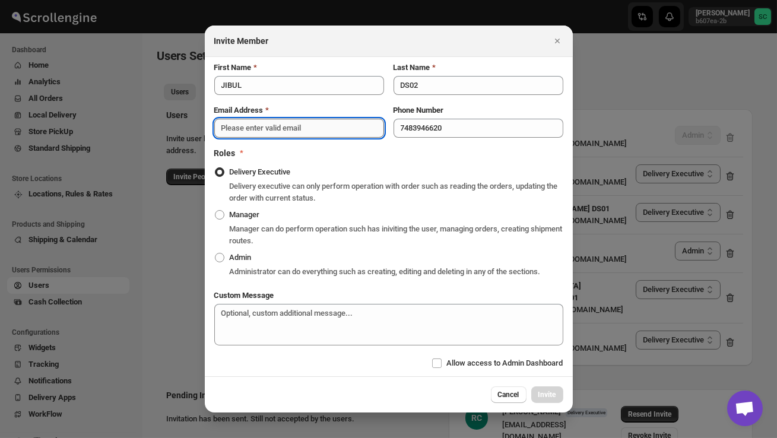
paste input "[EMAIL_ADDRESS][DOMAIN_NAME]"
type input "hebolad230@arqsis.com"
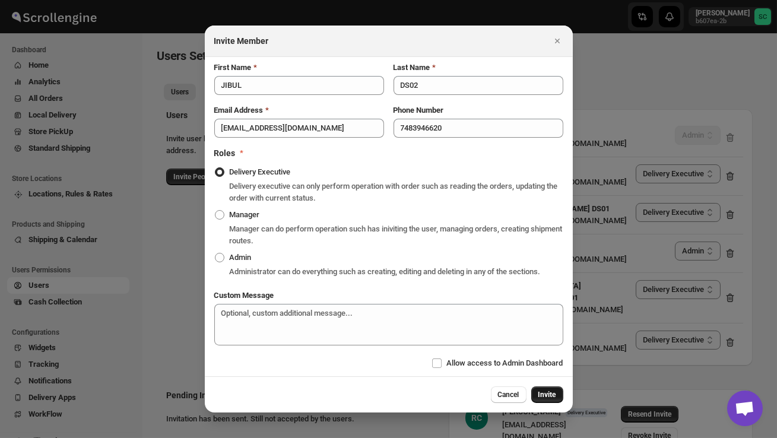
click at [543, 399] on span "Invite" at bounding box center [547, 394] width 18 height 9
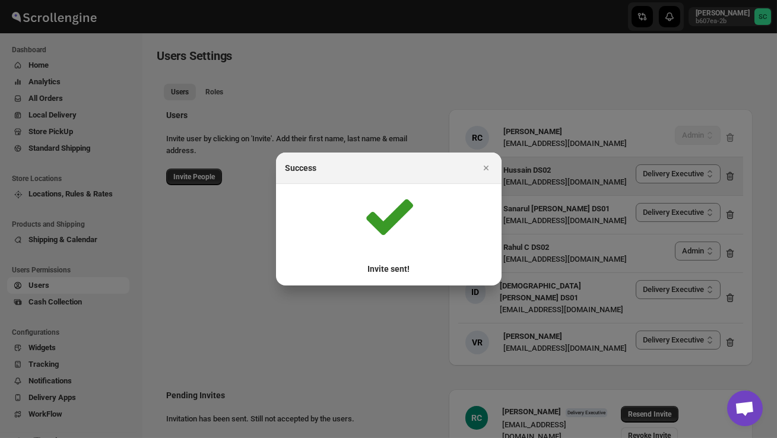
click at [487, 166] on icon "Close" at bounding box center [485, 168] width 5 height 5
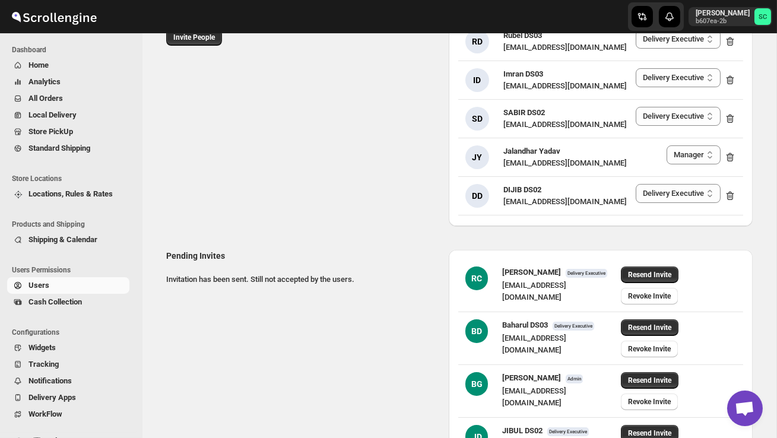
scroll to position [219, 0]
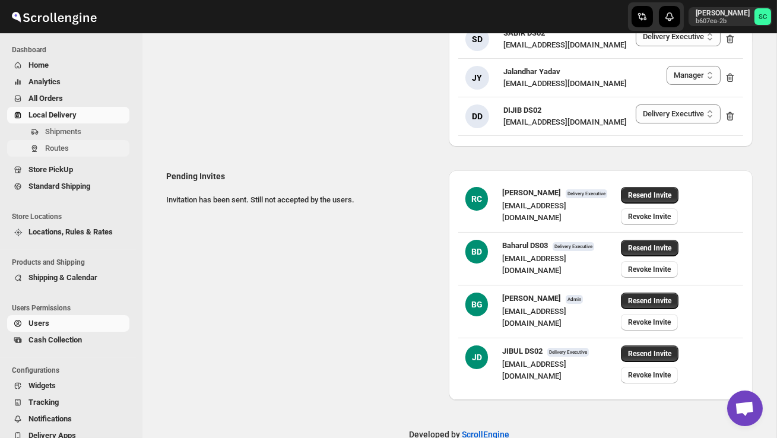
click at [68, 147] on span "Routes" at bounding box center [57, 148] width 24 height 9
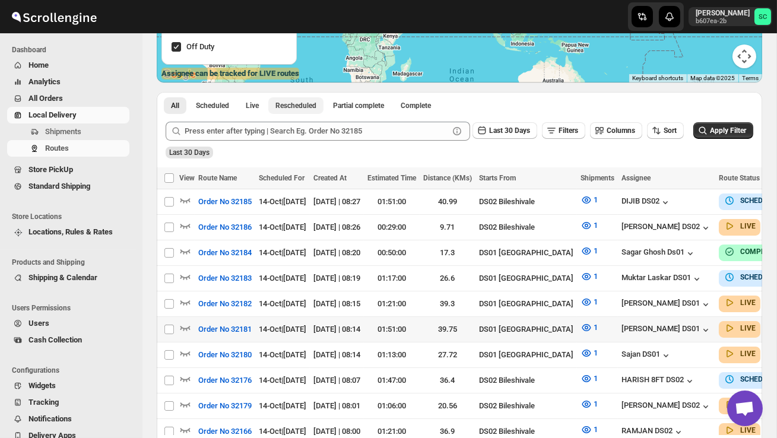
scroll to position [215, 0]
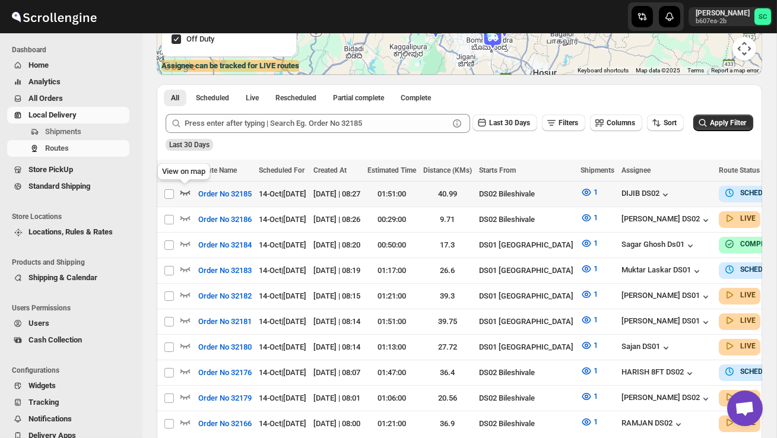
click at [184, 189] on icon "button" at bounding box center [185, 192] width 12 height 12
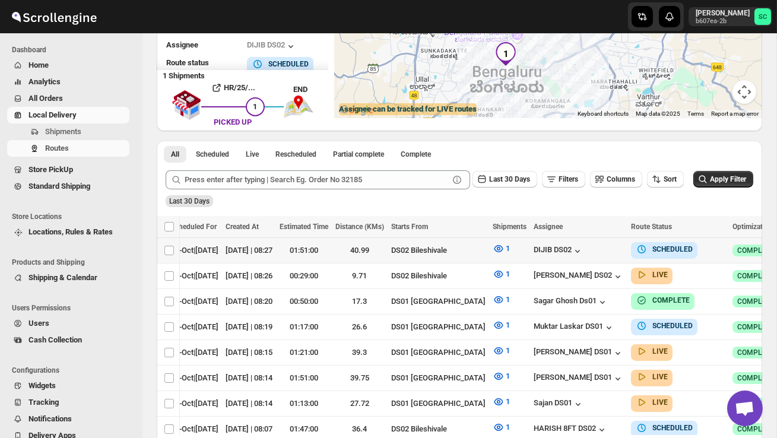
scroll to position [0, 196]
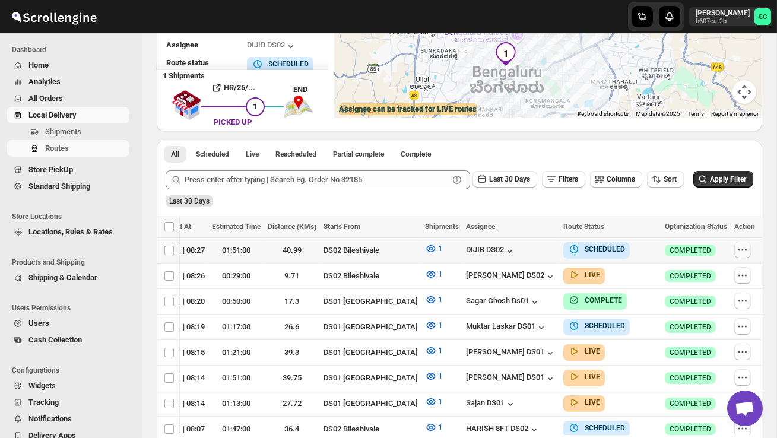
click at [737, 243] on button "button" at bounding box center [742, 250] width 17 height 17
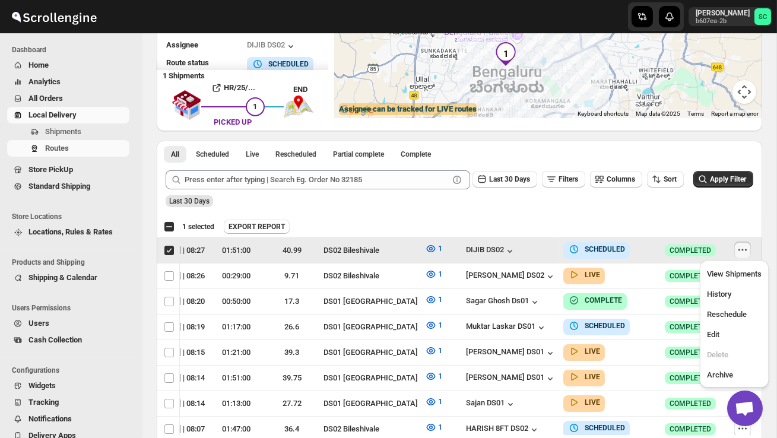
scroll to position [0, 1]
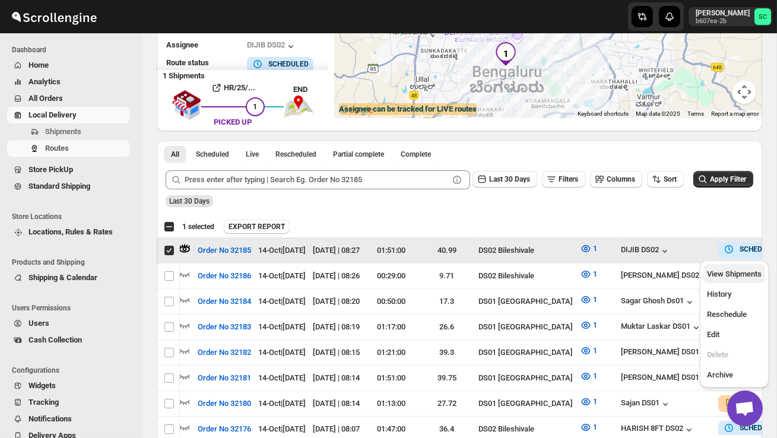
click at [736, 276] on span "View Shipments" at bounding box center [734, 273] width 55 height 9
checkbox input "false"
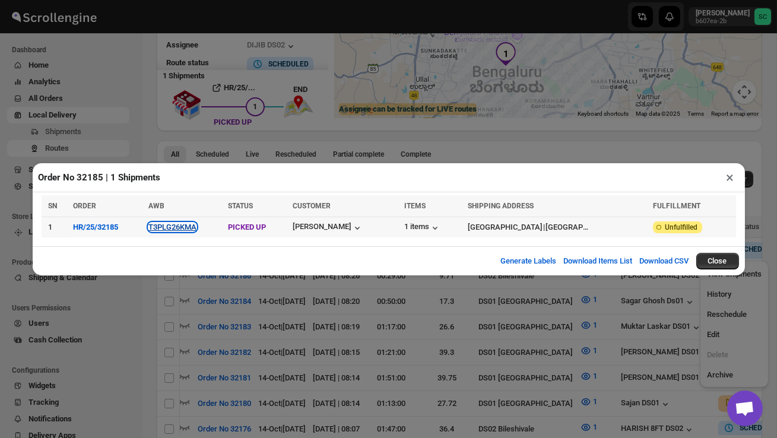
click at [172, 223] on button "T3PLG26KMA" at bounding box center [172, 227] width 48 height 9
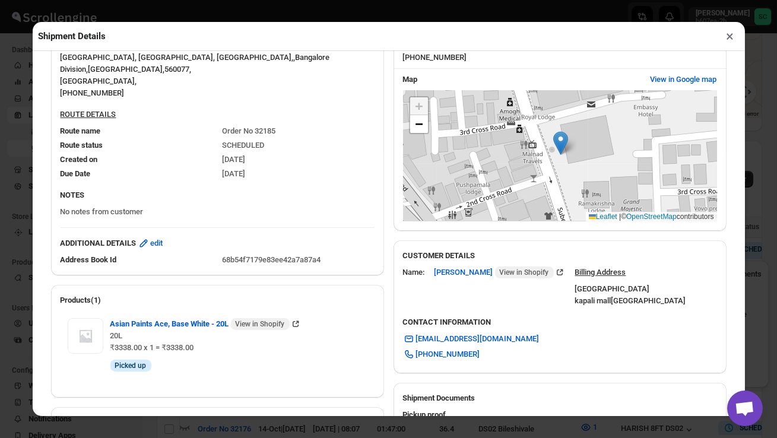
scroll to position [487, 0]
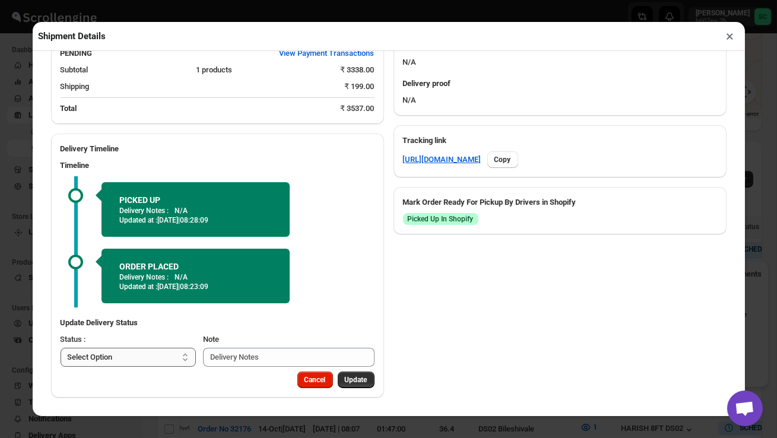
click at [143, 358] on select "Select Option PICKED UP OUT FOR DELIVERY RESCHEDULE DELIVERED CANCELLED" at bounding box center [129, 357] width 136 height 19
select select "OUT_FOR_DELIVERY"
click at [360, 382] on span "Update" at bounding box center [356, 379] width 23 height 9
select select
click at [728, 36] on button "×" at bounding box center [730, 36] width 17 height 17
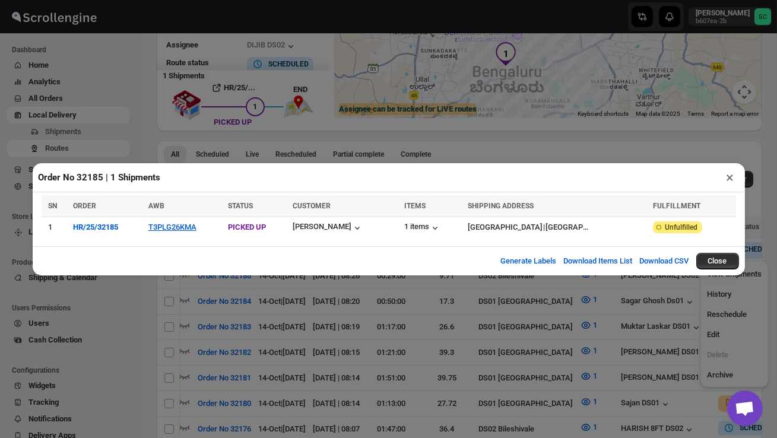
click at [727, 175] on button "×" at bounding box center [730, 177] width 17 height 17
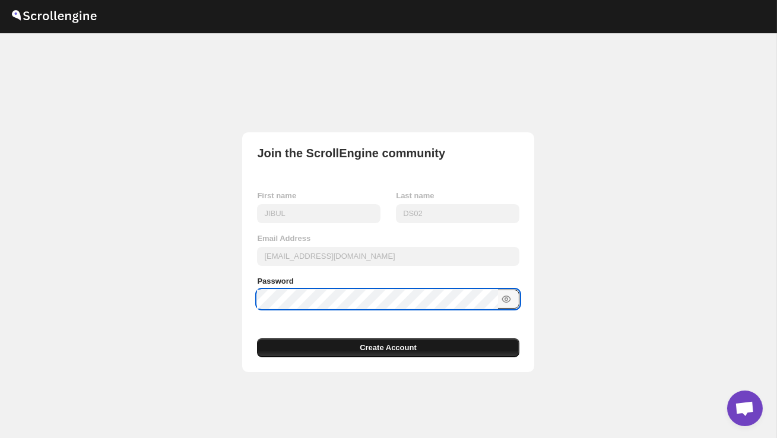
click at [377, 353] on span "Create Account" at bounding box center [388, 348] width 57 height 12
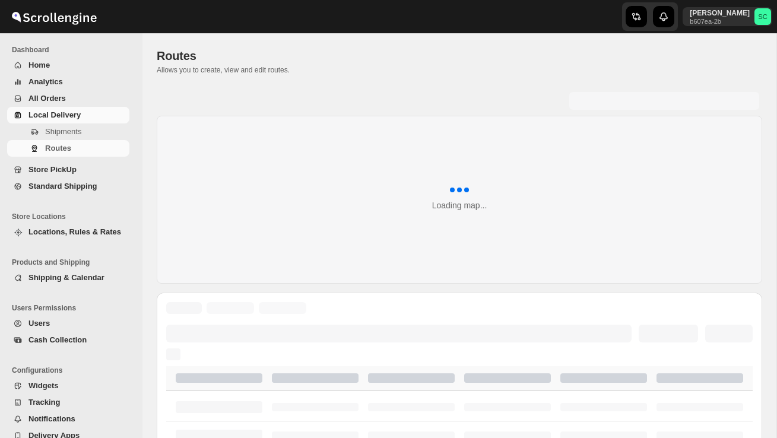
scroll to position [171, 0]
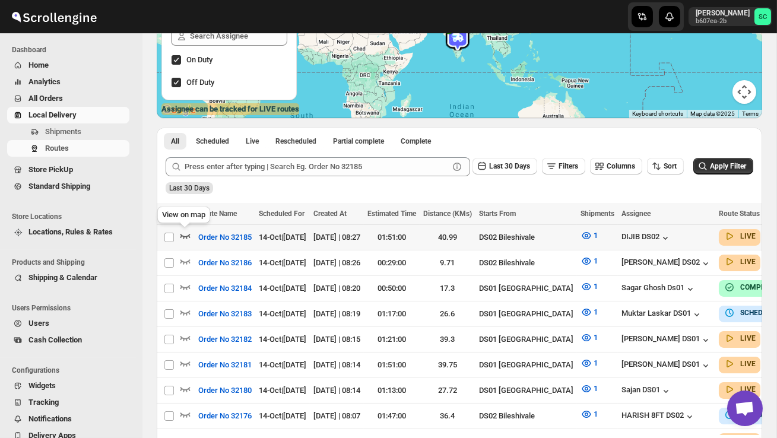
click at [186, 236] on icon "button" at bounding box center [185, 236] width 12 height 12
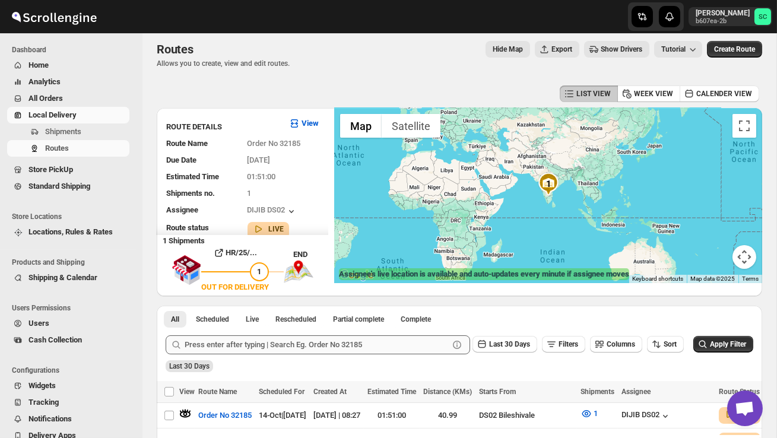
scroll to position [0, 0]
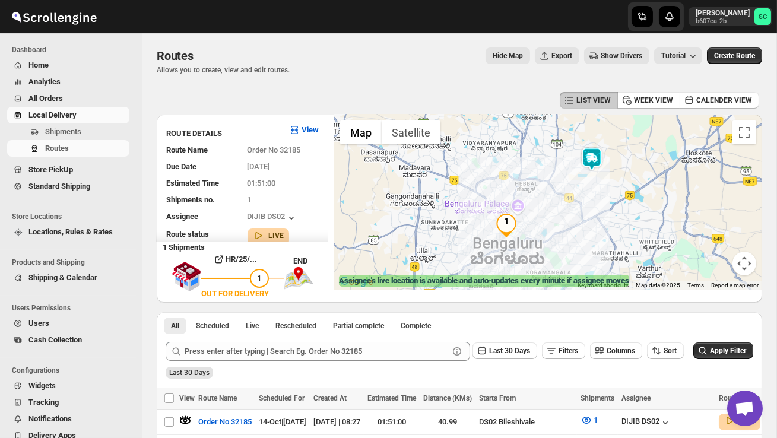
click at [599, 155] on img at bounding box center [592, 159] width 24 height 24
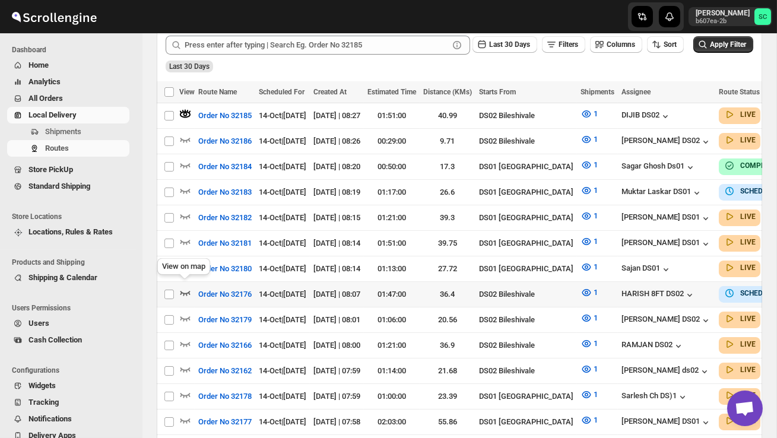
click at [187, 287] on icon "button" at bounding box center [185, 293] width 12 height 12
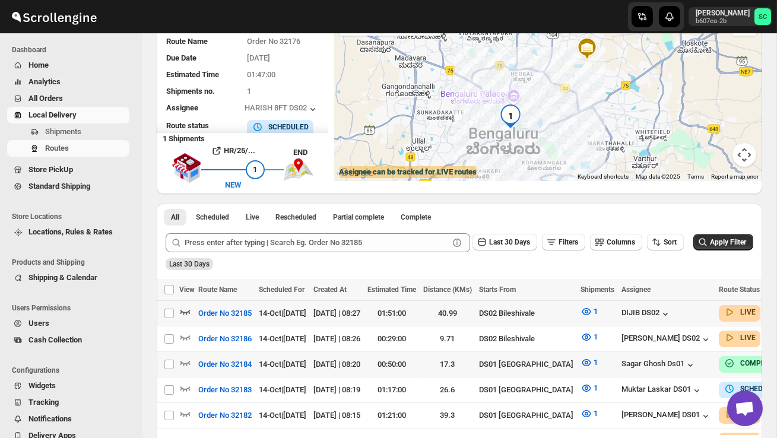
scroll to position [108, 0]
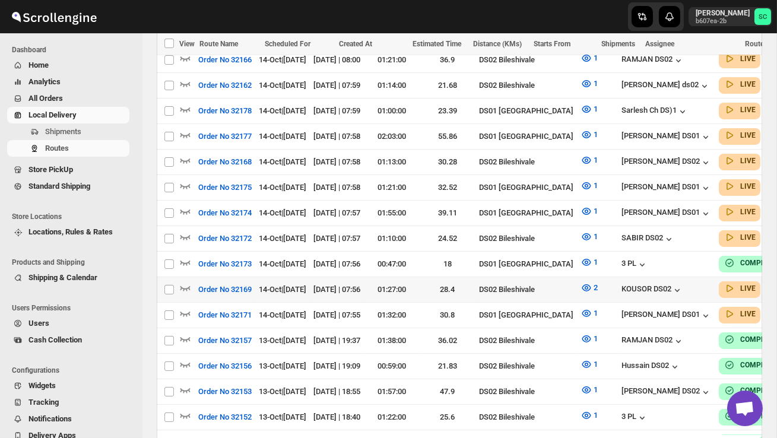
scroll to position [579, 0]
click at [189, 285] on icon "button" at bounding box center [185, 287] width 10 height 5
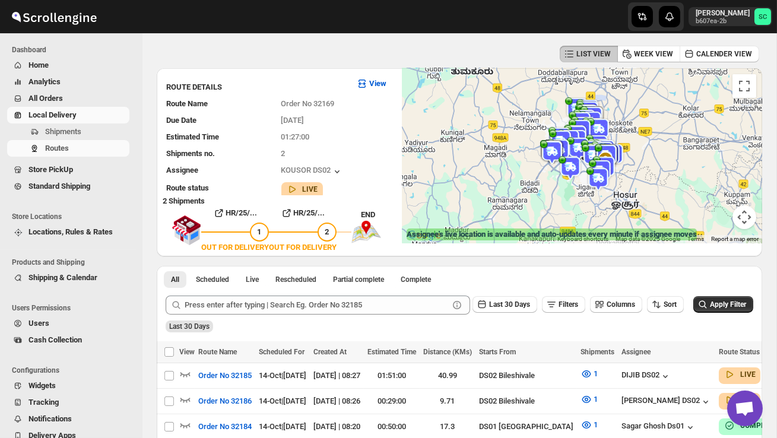
scroll to position [0, 0]
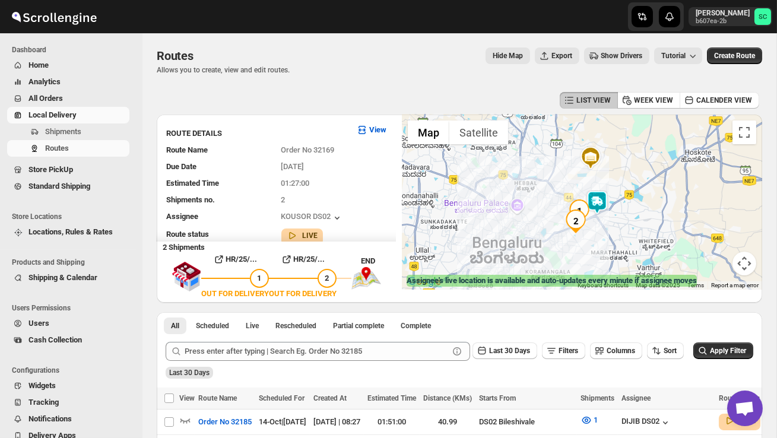
click at [598, 241] on div at bounding box center [582, 202] width 360 height 175
click at [598, 242] on div at bounding box center [582, 202] width 360 height 175
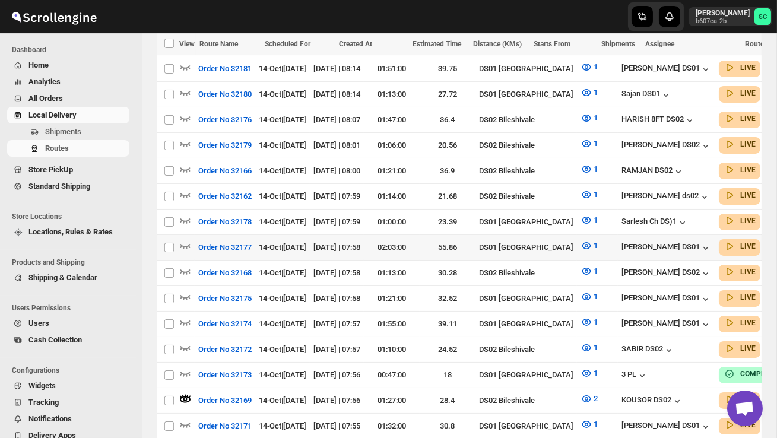
scroll to position [479, 0]
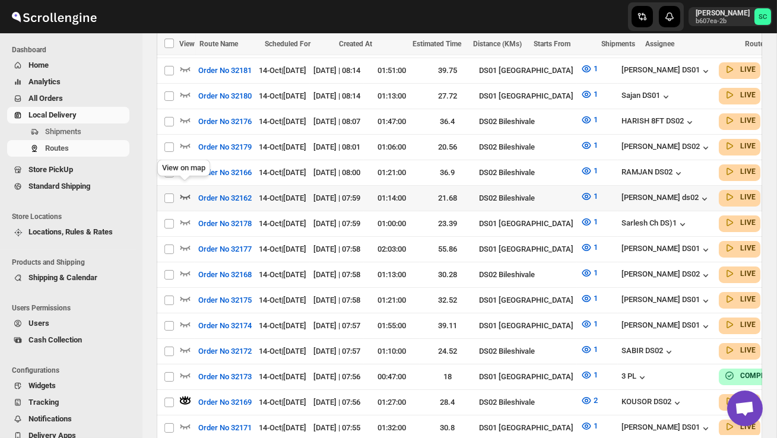
click at [186, 190] on icon "button" at bounding box center [185, 196] width 12 height 12
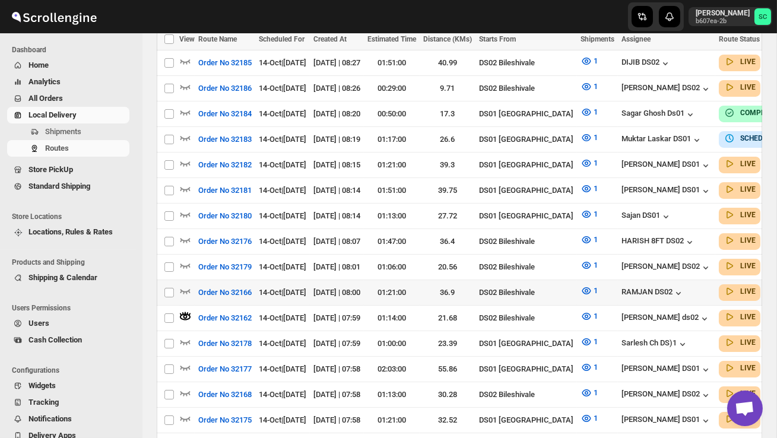
scroll to position [380, 0]
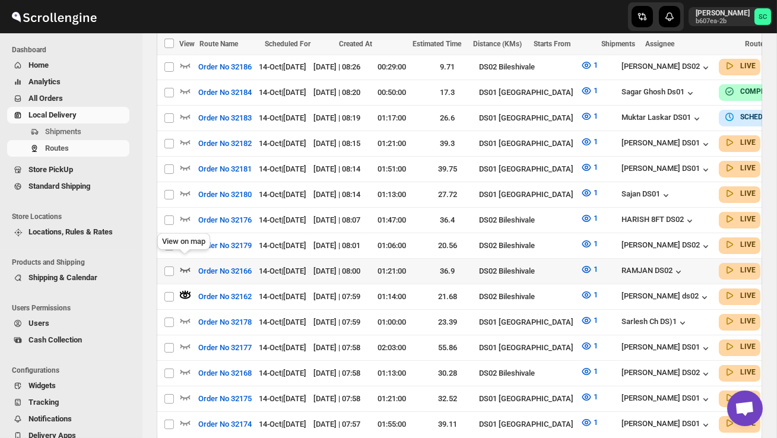
click at [188, 265] on icon "button" at bounding box center [185, 269] width 12 height 12
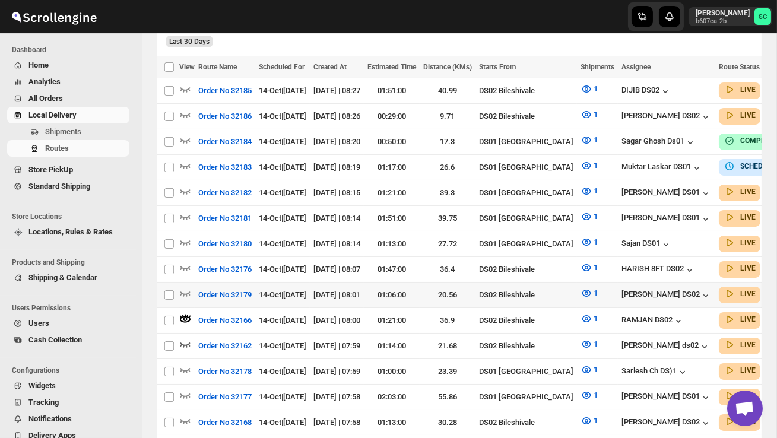
scroll to position [332, 0]
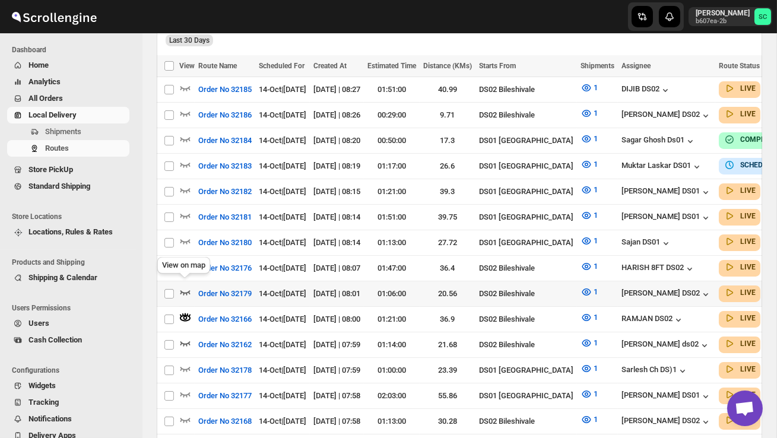
click at [186, 290] on icon "button" at bounding box center [185, 292] width 10 height 5
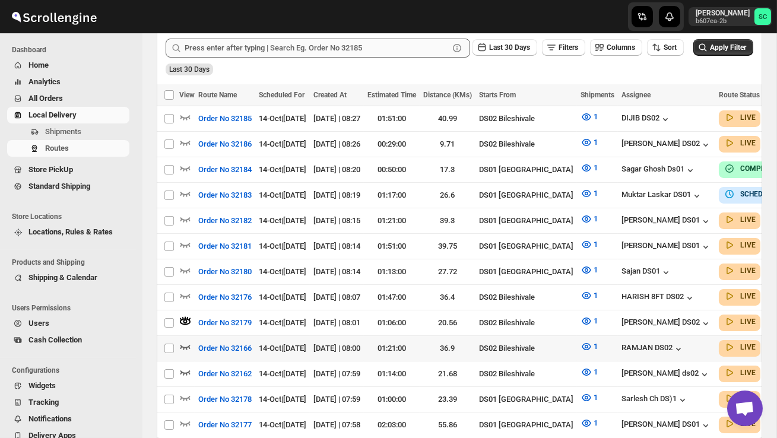
scroll to position [304, 0]
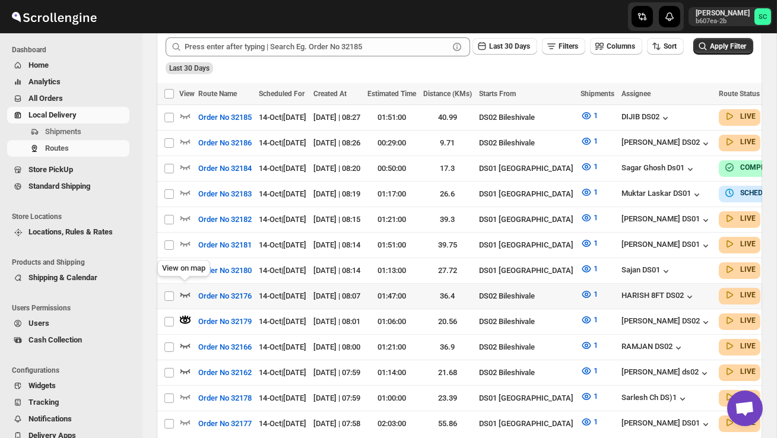
click at [186, 288] on icon "button" at bounding box center [185, 294] width 12 height 12
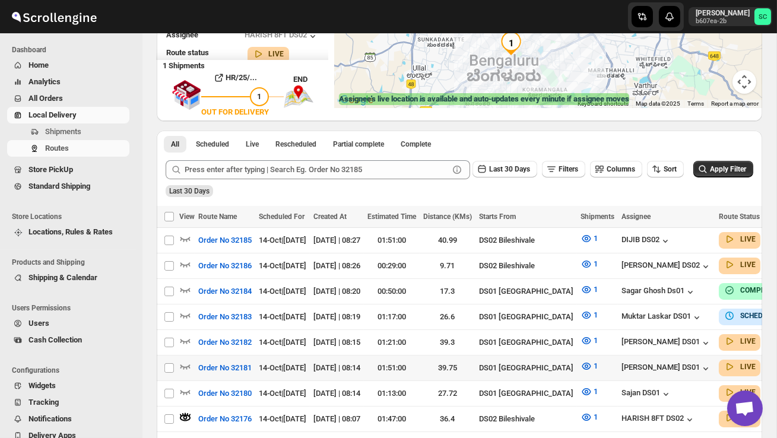
scroll to position [197, 0]
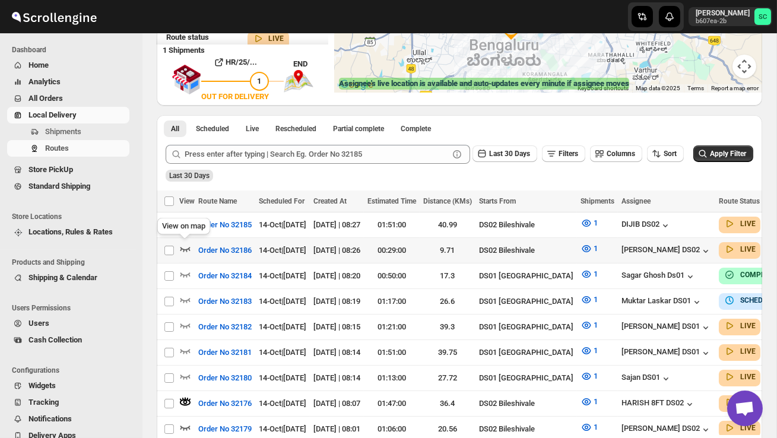
click at [185, 247] on icon "button" at bounding box center [185, 249] width 12 height 12
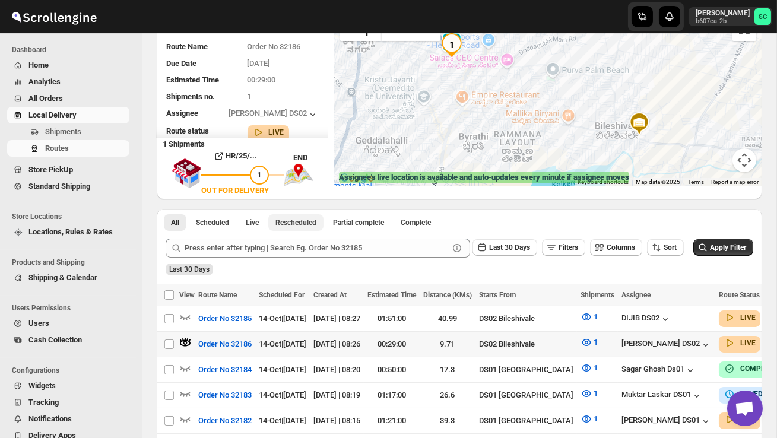
scroll to position [113, 0]
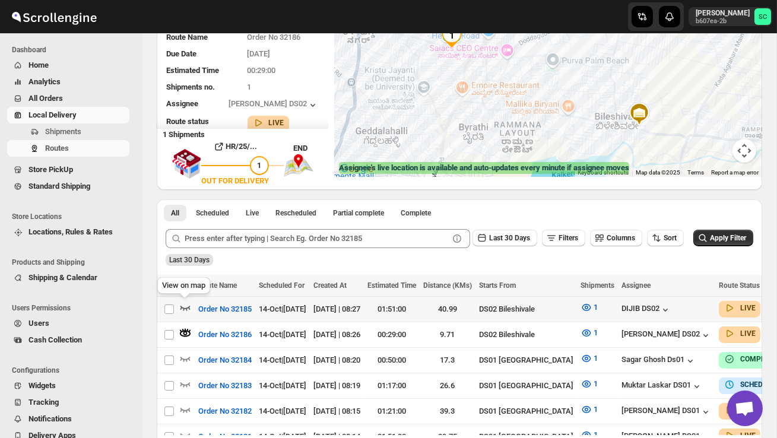
click at [183, 306] on icon "button" at bounding box center [185, 307] width 12 height 12
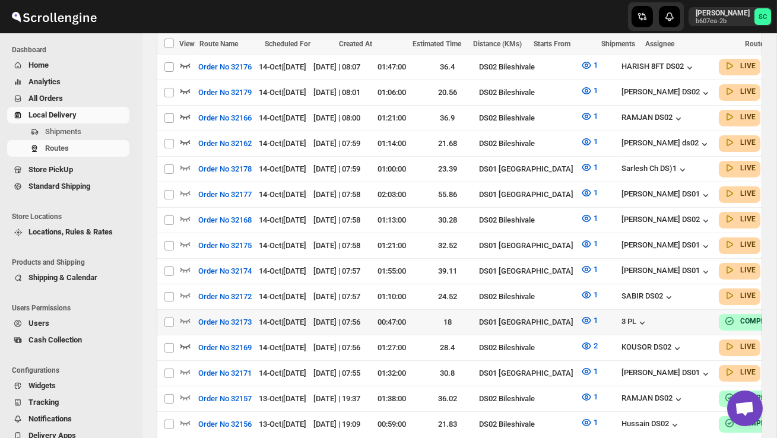
scroll to position [550, 0]
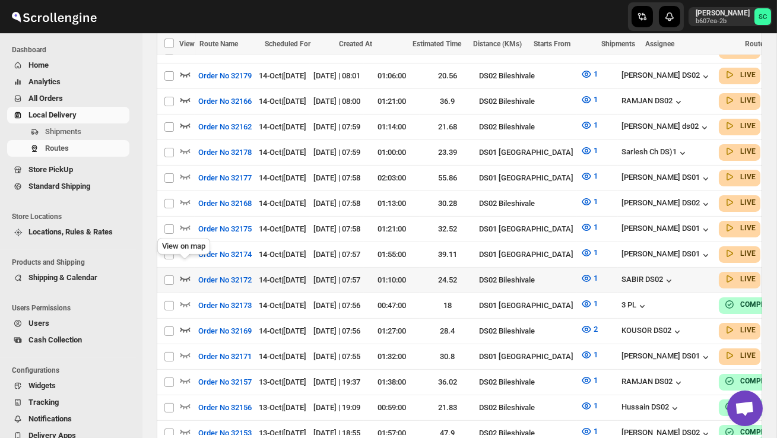
click at [187, 272] on icon "button" at bounding box center [185, 278] width 12 height 12
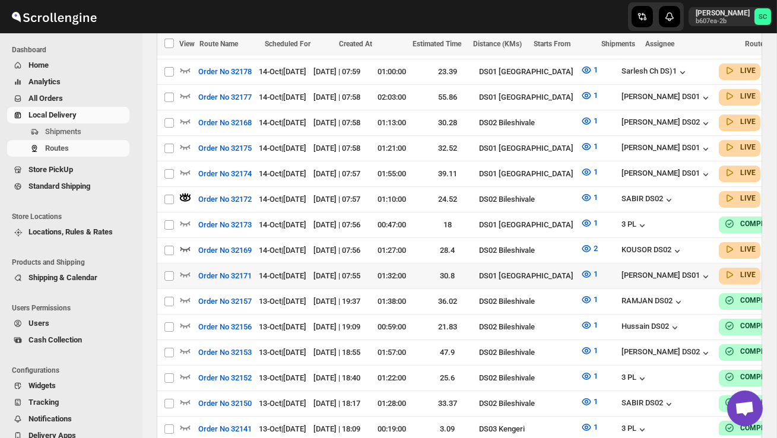
scroll to position [617, 0]
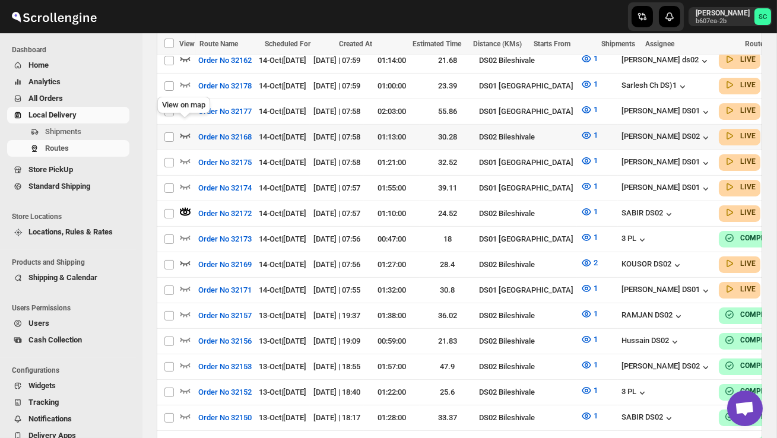
click at [187, 129] on icon "button" at bounding box center [185, 135] width 12 height 12
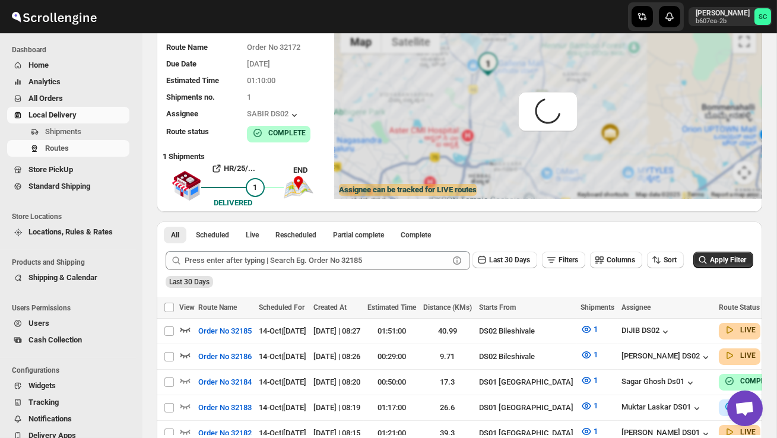
scroll to position [0, 0]
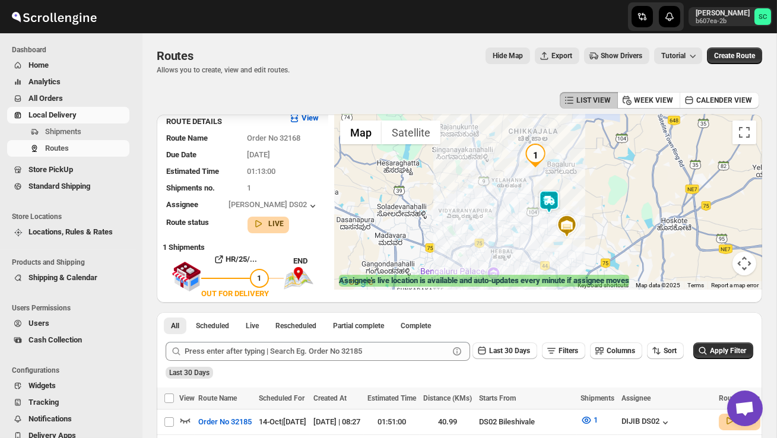
click at [553, 196] on img at bounding box center [549, 202] width 24 height 24
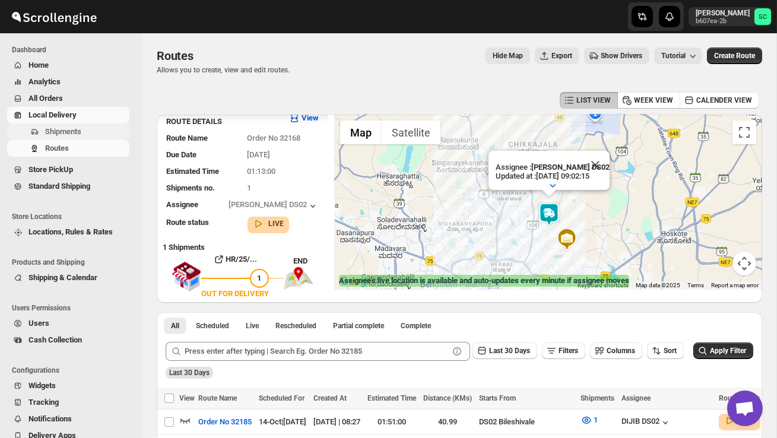
click at [81, 129] on span "Shipments" at bounding box center [63, 131] width 36 height 9
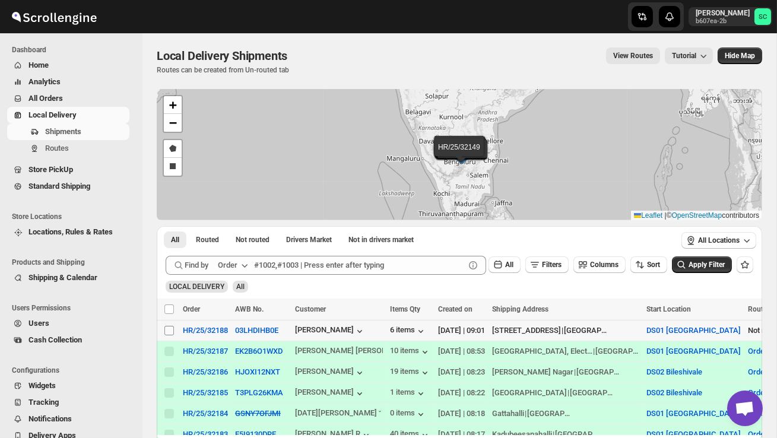
click at [169, 330] on input "Select shipment" at bounding box center [168, 330] width 9 height 9
checkbox input "true"
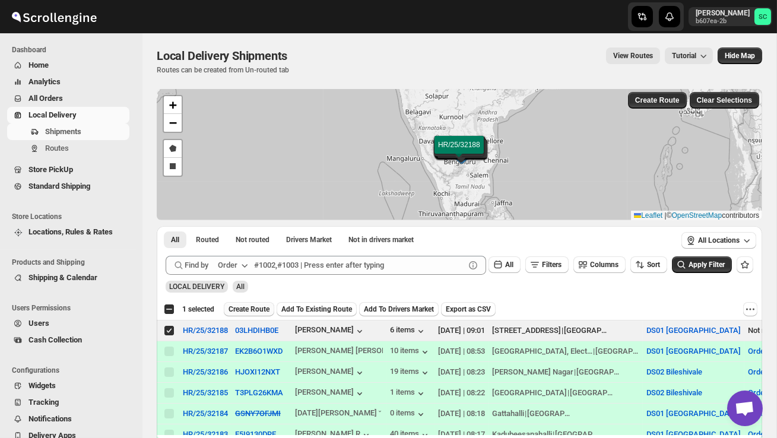
click at [249, 309] on span "Create Route" at bounding box center [248, 308] width 41 height 9
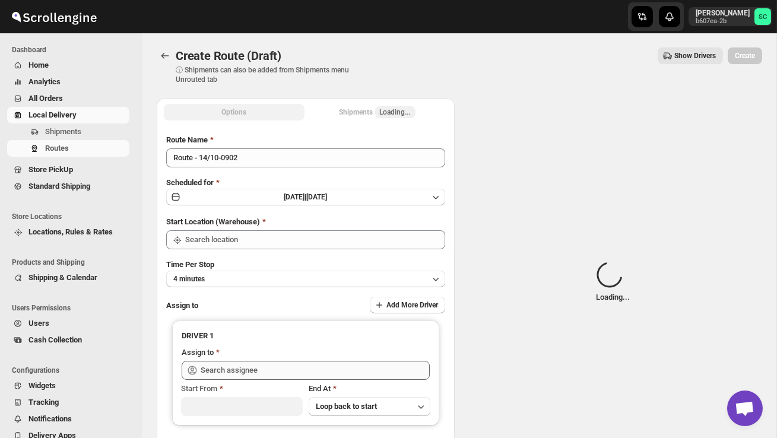
type input "DS01 [GEOGRAPHIC_DATA]"
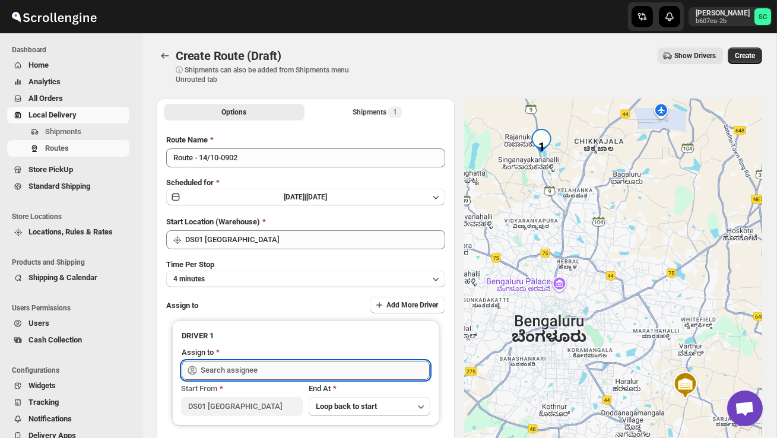
click at [264, 373] on input "text" at bounding box center [315, 370] width 229 height 19
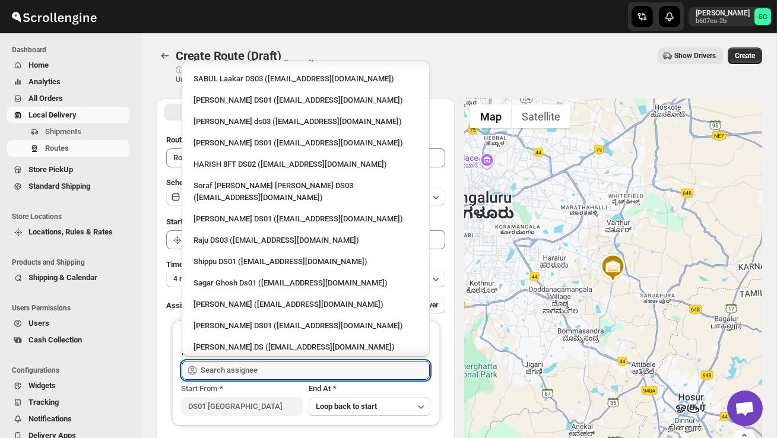
scroll to position [1077, 0]
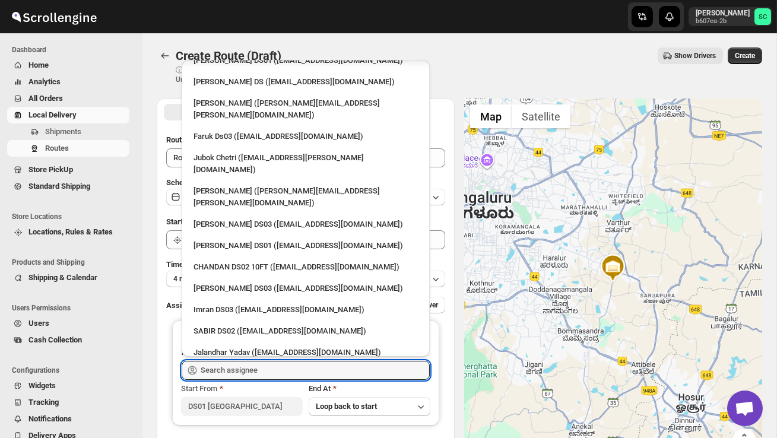
click at [238, 432] on div "JIBUL DS02 ([EMAIL_ADDRESS][DOMAIN_NAME])" at bounding box center [305, 438] width 224 height 12
type input "JIBUL DS02 ([EMAIL_ADDRESS][DOMAIN_NAME])"
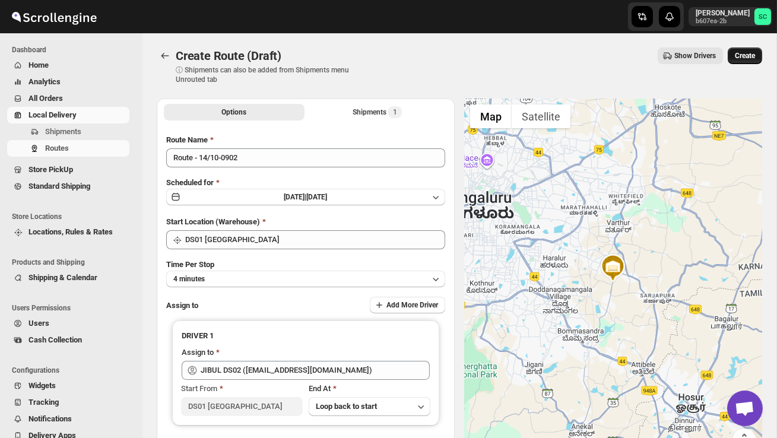
click at [742, 54] on span "Create" at bounding box center [745, 55] width 20 height 9
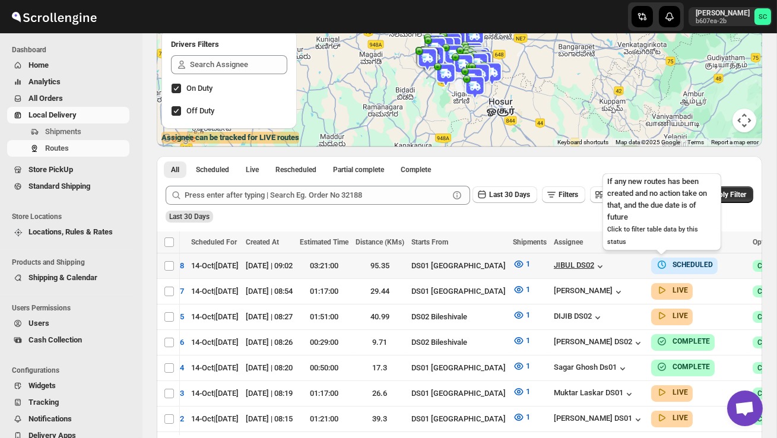
scroll to position [0, 196]
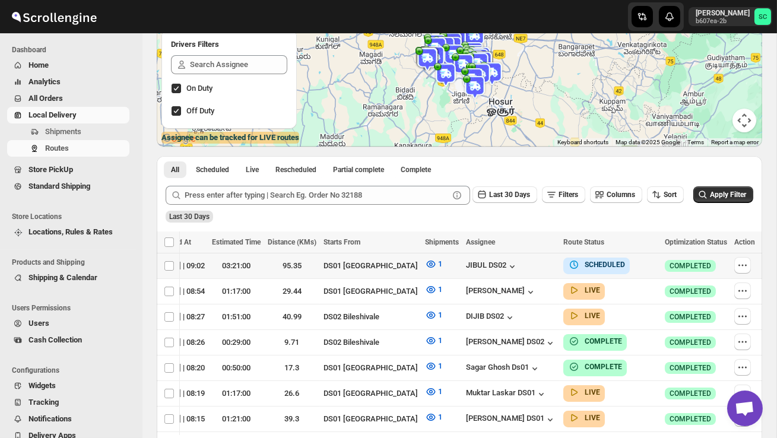
click at [741, 260] on icon "button" at bounding box center [742, 265] width 12 height 12
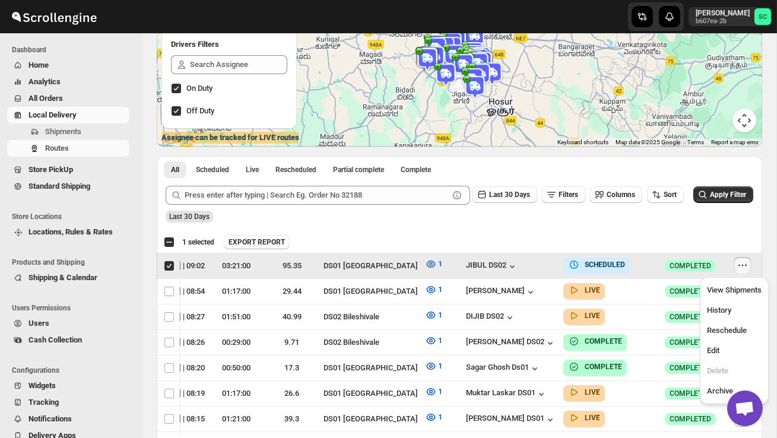
scroll to position [0, 1]
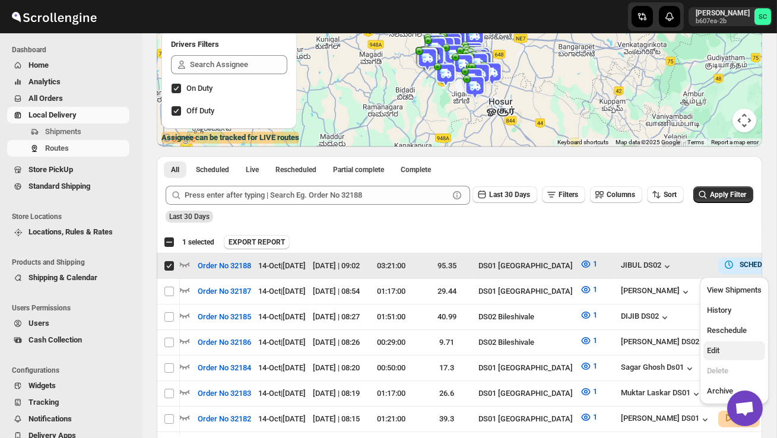
click at [730, 347] on span "Edit" at bounding box center [734, 351] width 55 height 12
checkbox input "false"
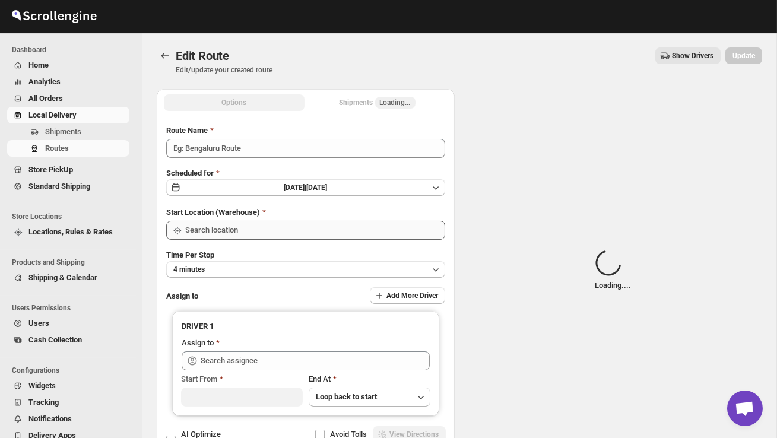
type input "Order No 32188"
type input "DS01 [GEOGRAPHIC_DATA]"
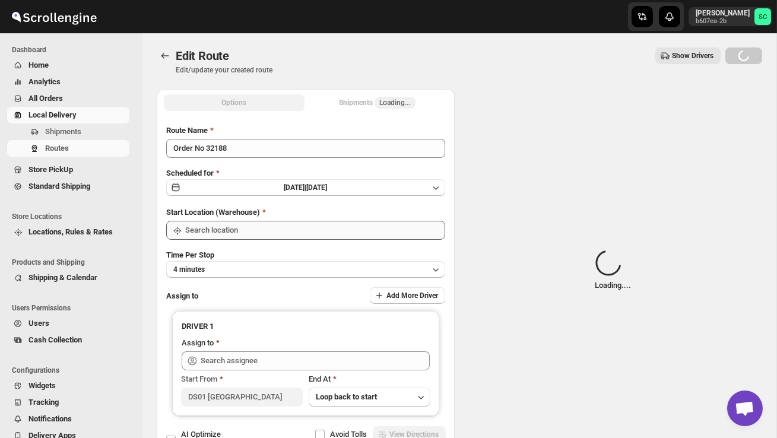
type input "DS01 [GEOGRAPHIC_DATA]"
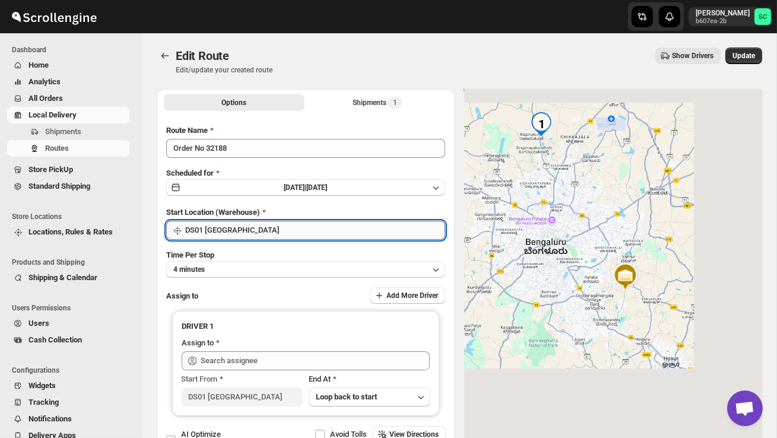
type input "JIBUL DS02 ([EMAIL_ADDRESS][DOMAIN_NAME])"
click at [298, 224] on input "DS01 [GEOGRAPHIC_DATA]" at bounding box center [315, 230] width 260 height 19
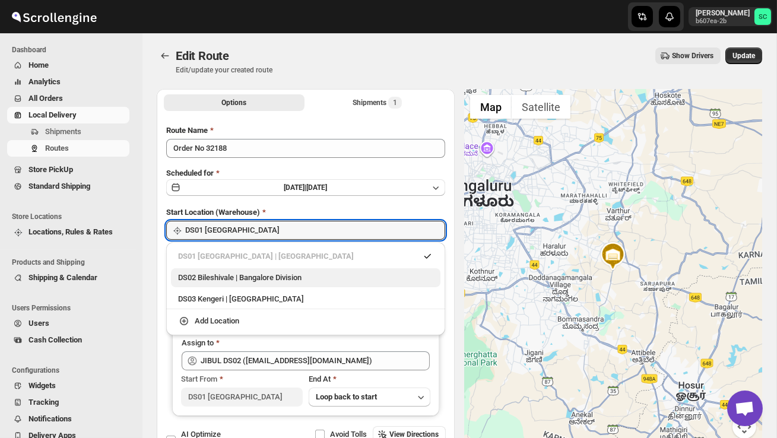
click at [285, 274] on div "DS02 Bileshivale | Bangalore Division" at bounding box center [305, 278] width 255 height 12
type input "DS02 Bileshivale"
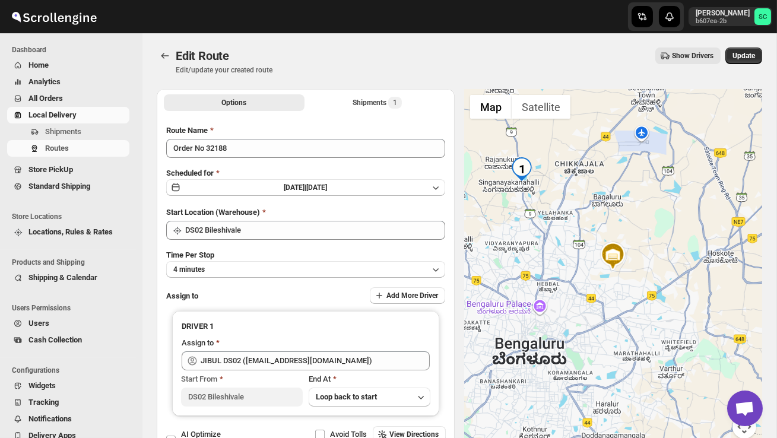
click at [730, 69] on div "Edit Route Edit/update your created route Show Drivers More actions Show Driver…" at bounding box center [459, 60] width 605 height 27
click at [737, 60] on span "Update" at bounding box center [743, 55] width 23 height 9
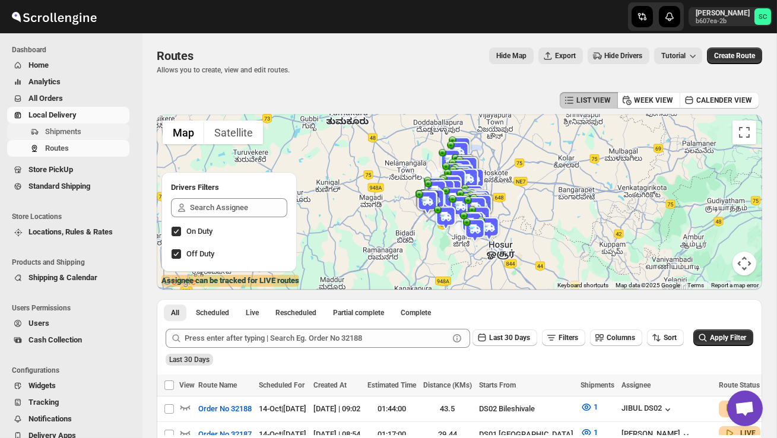
click at [81, 134] on span "Shipments" at bounding box center [63, 131] width 36 height 9
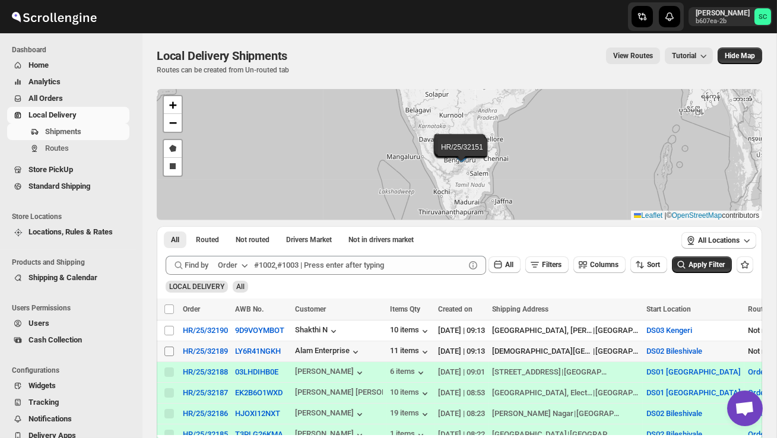
click at [168, 351] on input "Select shipment" at bounding box center [168, 351] width 9 height 9
checkbox input "true"
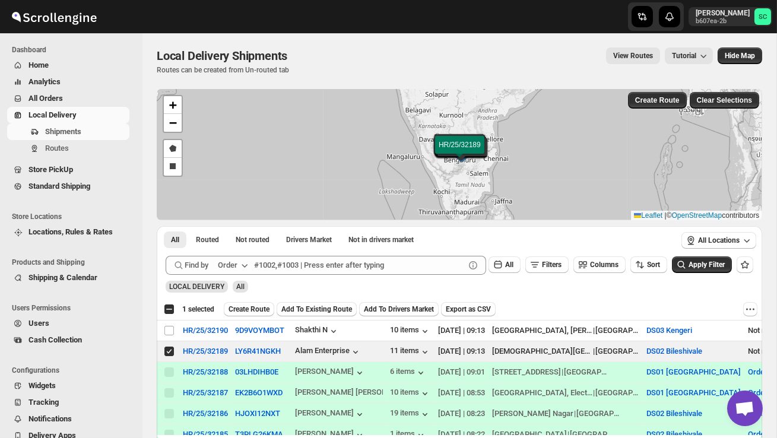
click at [258, 310] on span "Create Route" at bounding box center [248, 308] width 41 height 9
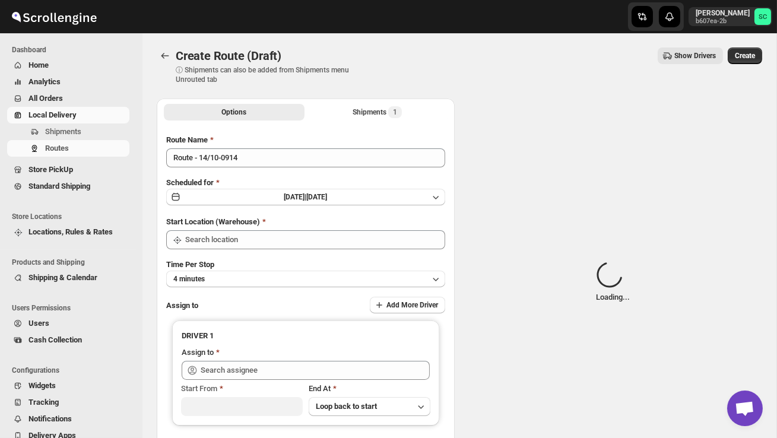
type input "DS02 Bileshivale"
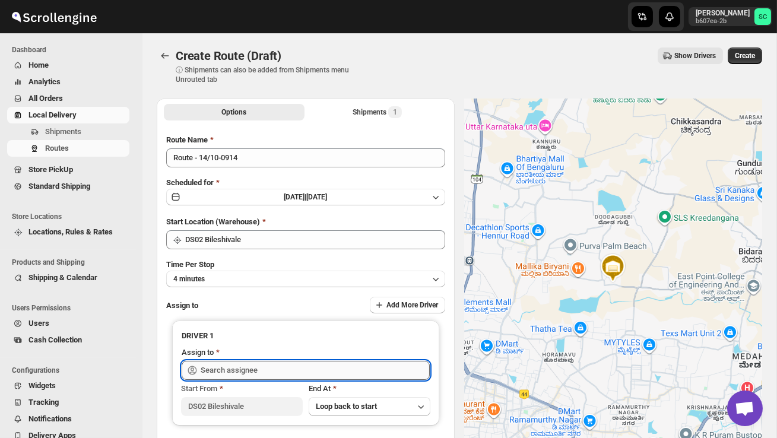
click at [257, 371] on input "text" at bounding box center [315, 370] width 229 height 19
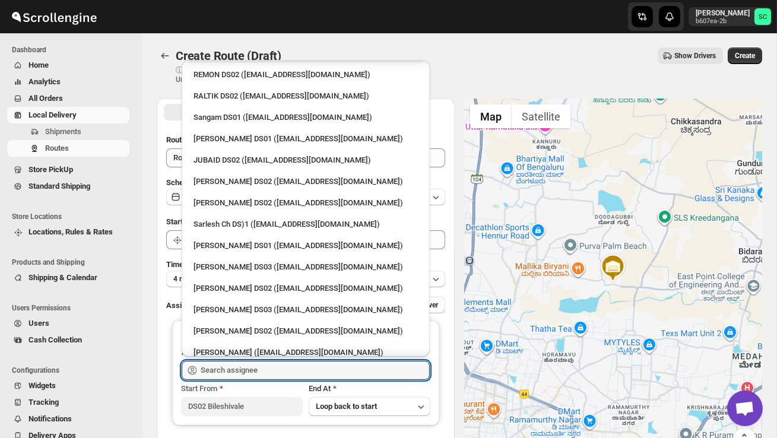
scroll to position [258, 0]
click at [249, 176] on div "[PERSON_NAME] DS02 ([EMAIL_ADDRESS][DOMAIN_NAME])" at bounding box center [305, 182] width 224 height 12
type input "[PERSON_NAME] DS02 ([EMAIL_ADDRESS][DOMAIN_NAME])"
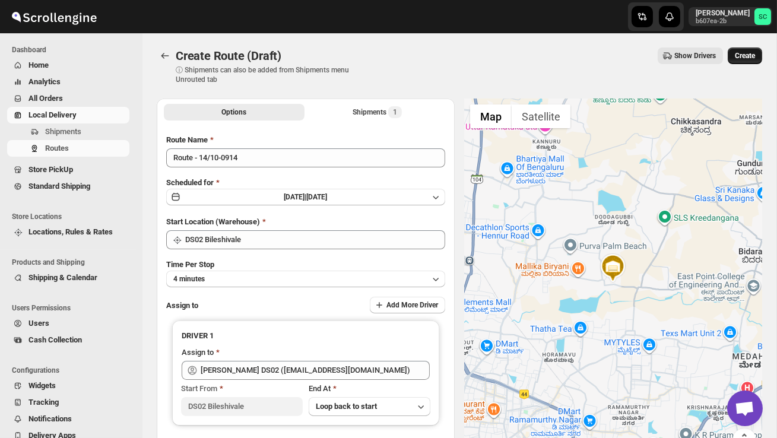
click at [746, 53] on span "Create" at bounding box center [745, 55] width 20 height 9
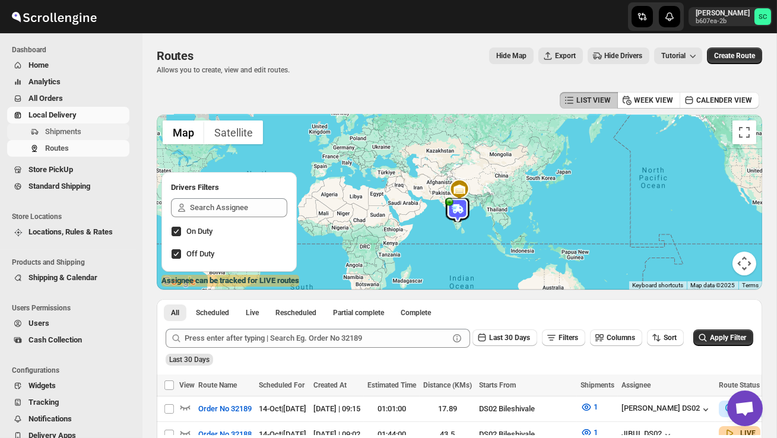
click at [77, 130] on span "Shipments" at bounding box center [63, 131] width 36 height 9
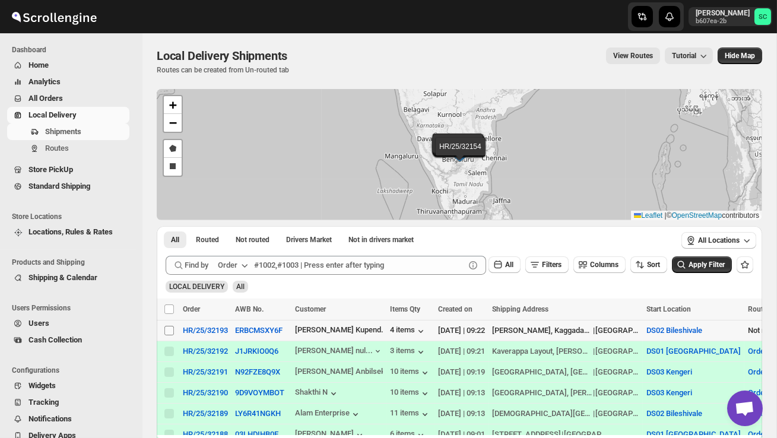
click at [167, 331] on input "Select shipment" at bounding box center [168, 330] width 9 height 9
checkbox input "true"
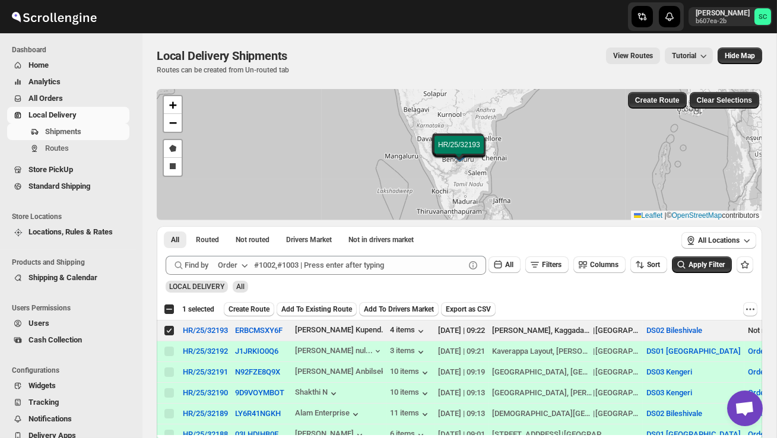
click at [262, 305] on span "Create Route" at bounding box center [248, 308] width 41 height 9
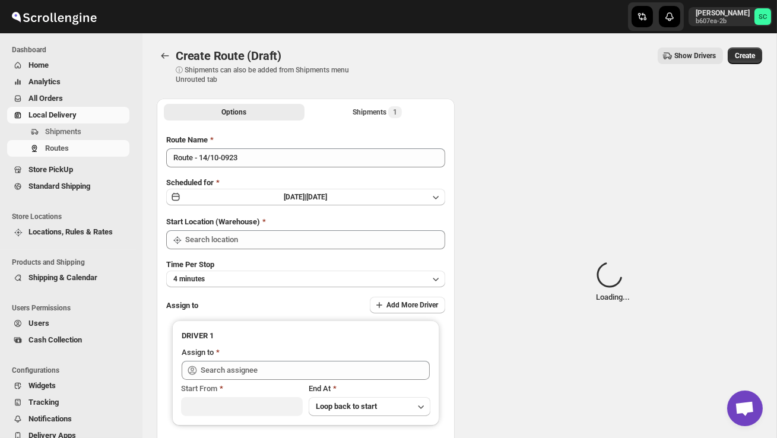
type input "DS02 Bileshivale"
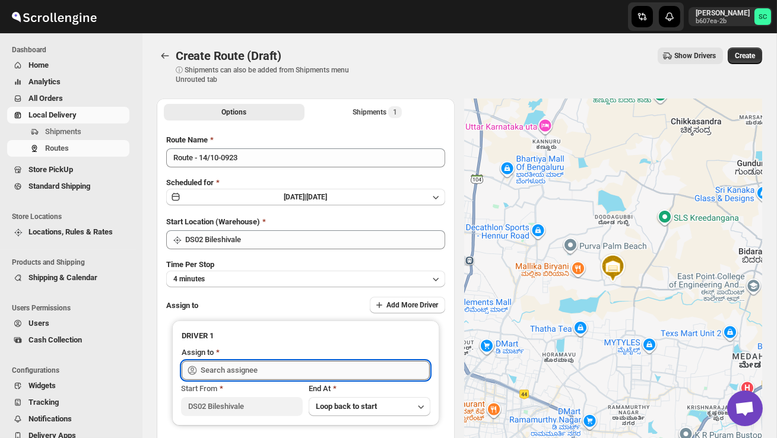
click at [242, 369] on input "text" at bounding box center [315, 370] width 229 height 19
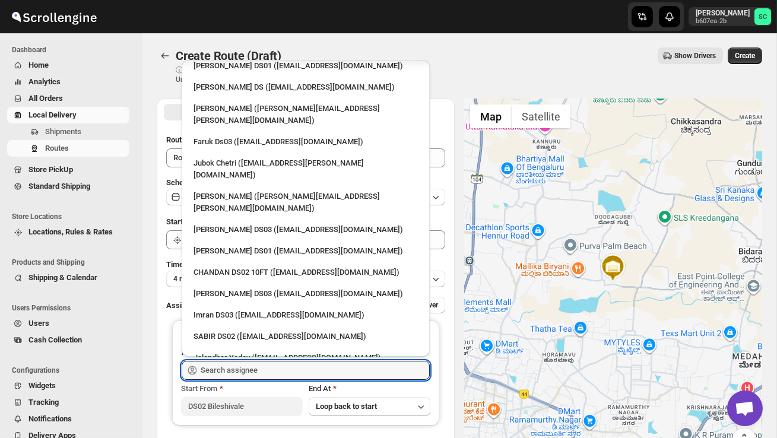
scroll to position [1077, 0]
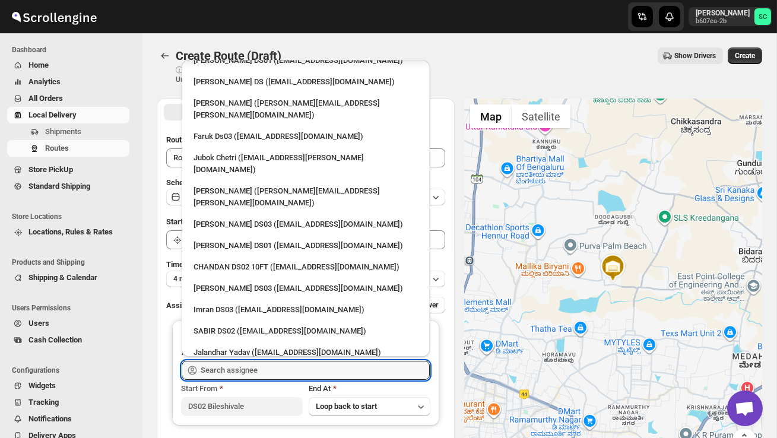
click at [255, 432] on div "JIBUL DS02 ([EMAIL_ADDRESS][DOMAIN_NAME])" at bounding box center [305, 438] width 224 height 12
type input "JIBUL DS02 ([EMAIL_ADDRESS][DOMAIN_NAME])"
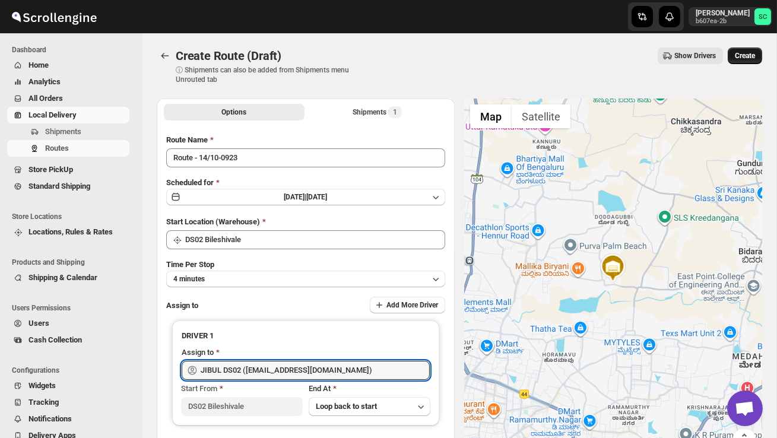
click at [747, 55] on span "Create" at bounding box center [745, 55] width 20 height 9
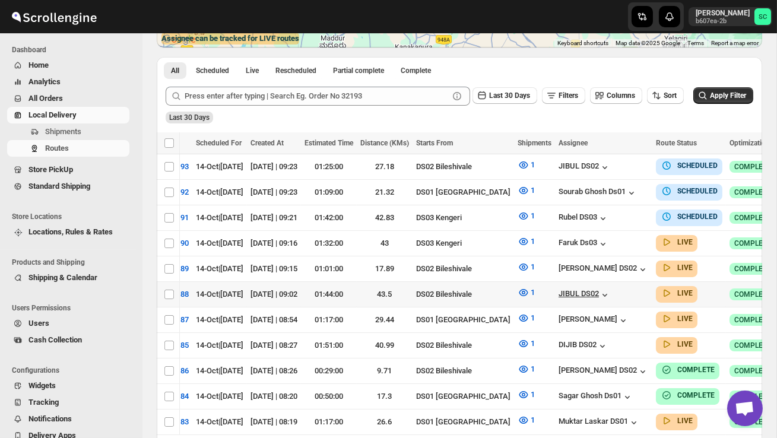
scroll to position [0, 168]
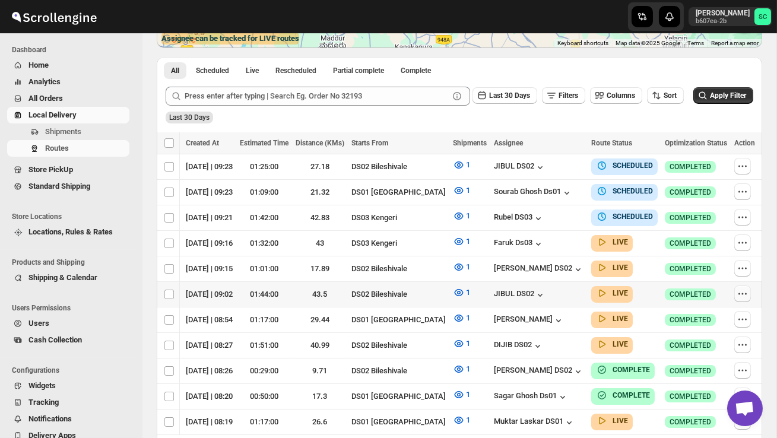
click at [743, 288] on icon "button" at bounding box center [742, 294] width 12 height 12
checkbox input "true"
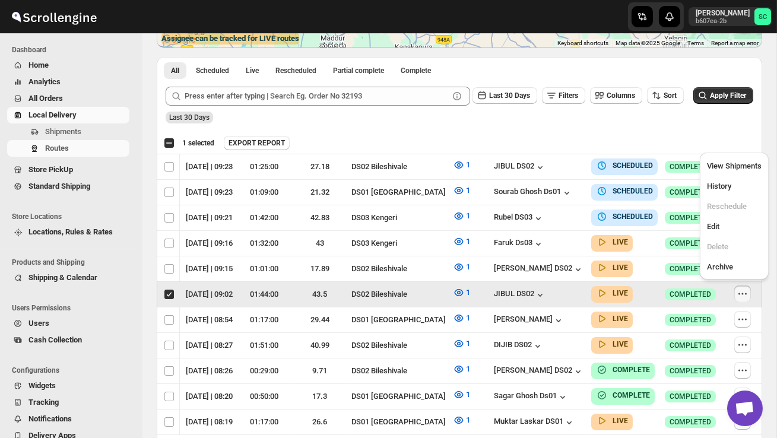
scroll to position [0, 1]
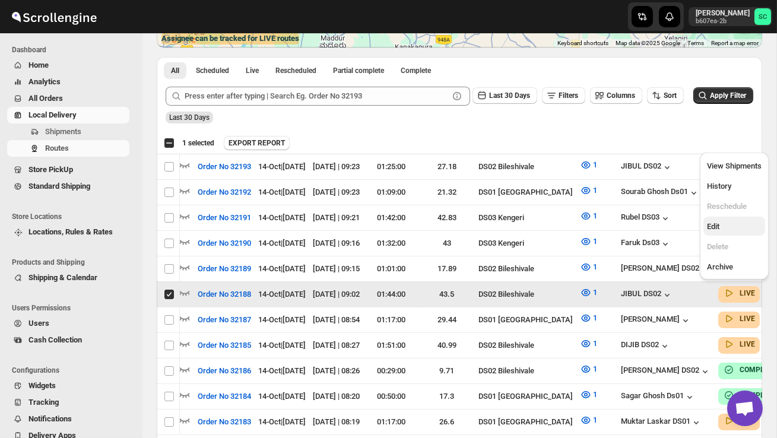
click at [726, 228] on span "Edit" at bounding box center [734, 227] width 55 height 12
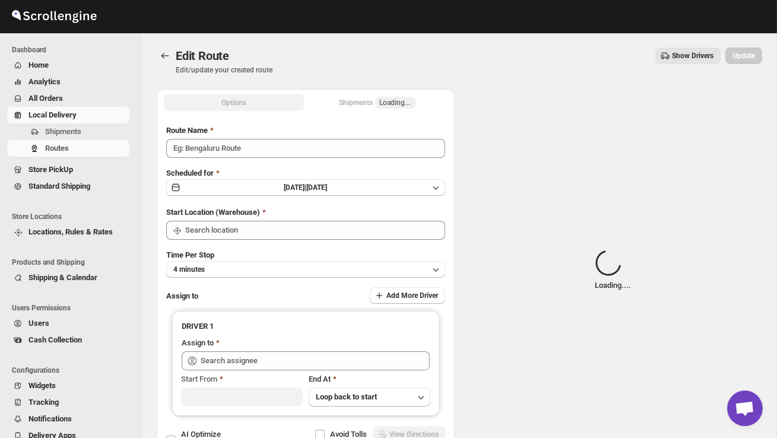
type input "Order No 32188"
type input "DS02 Bileshivale"
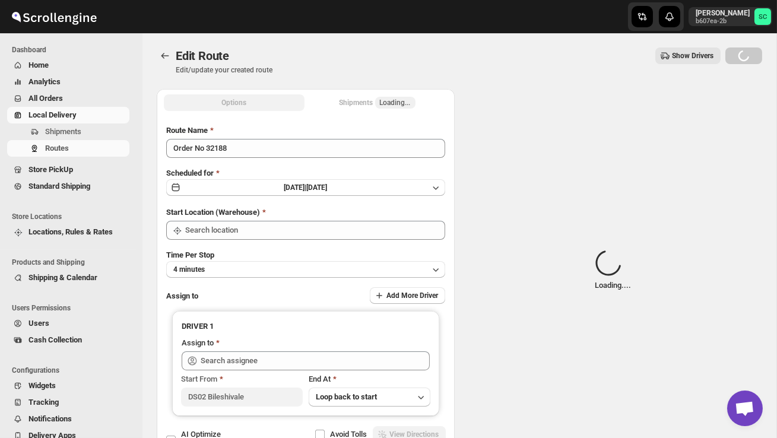
type input "DS02 Bileshivale"
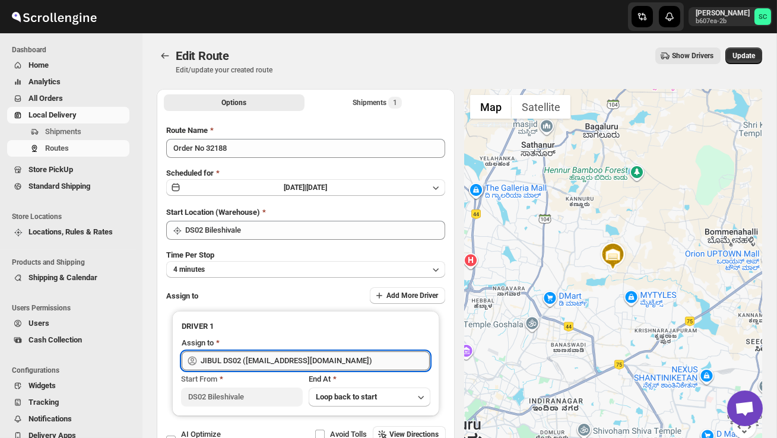
click at [350, 362] on input "JIBUL DS02 ([EMAIL_ADDRESS][DOMAIN_NAME])" at bounding box center [315, 360] width 229 height 19
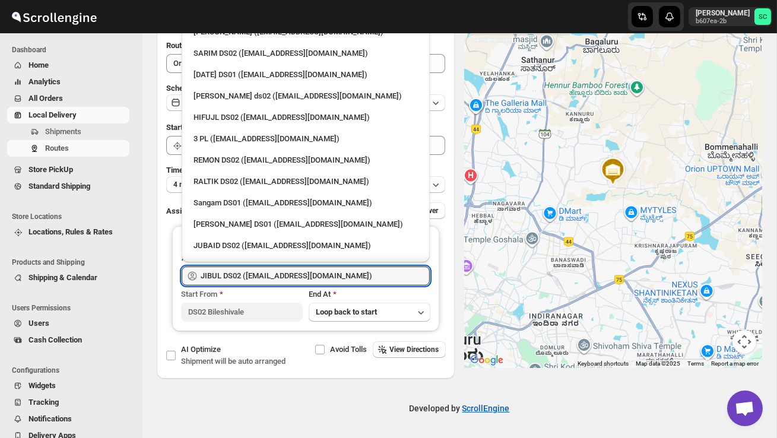
scroll to position [97, 0]
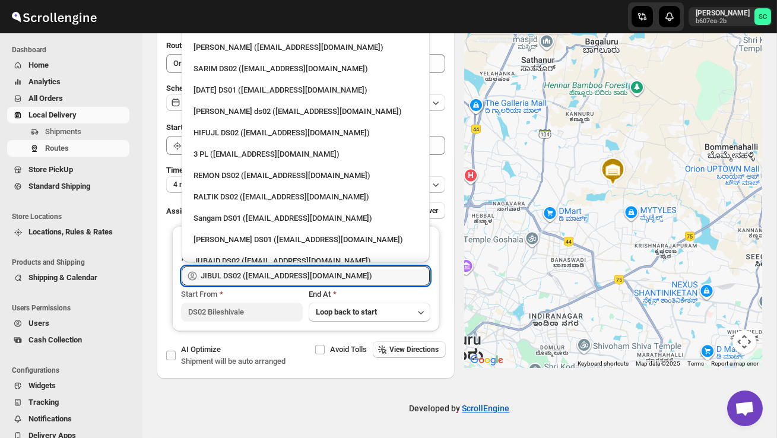
click at [264, 148] on div "3 PL ([EMAIL_ADDRESS][DOMAIN_NAME])" at bounding box center [305, 154] width 224 height 12
type input "3 PL ([EMAIL_ADDRESS][DOMAIN_NAME])"
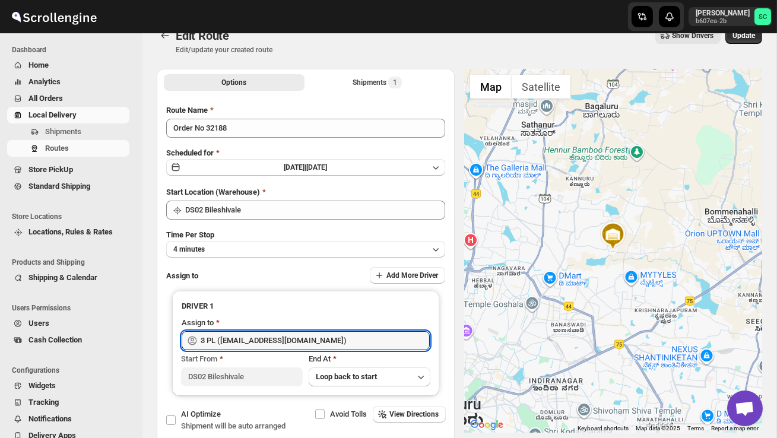
scroll to position [0, 0]
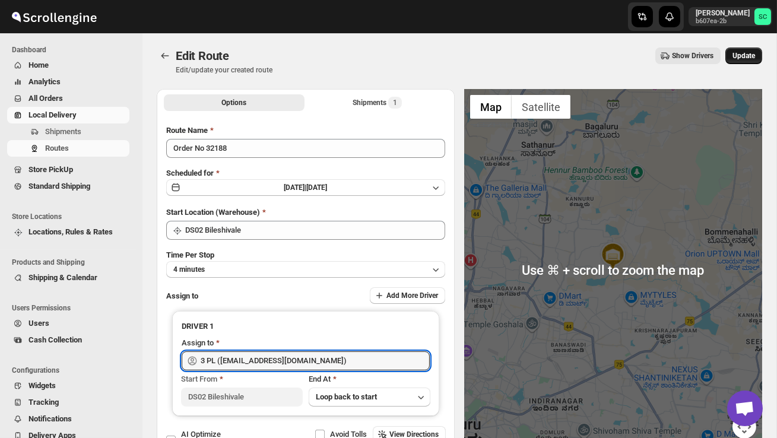
click at [746, 52] on span "Update" at bounding box center [743, 55] width 23 height 9
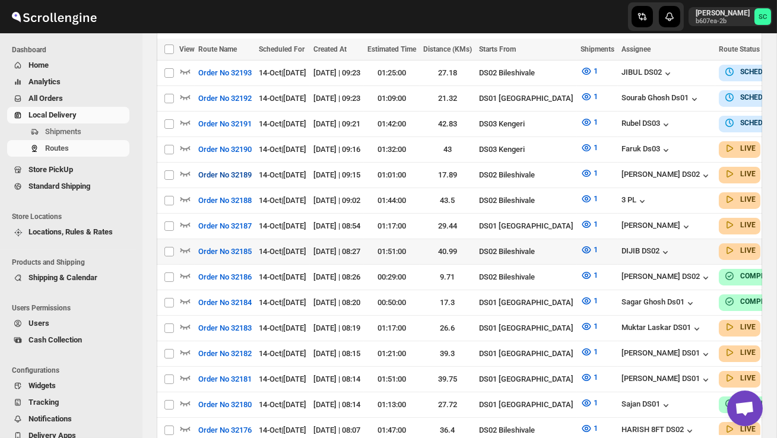
scroll to position [348, 0]
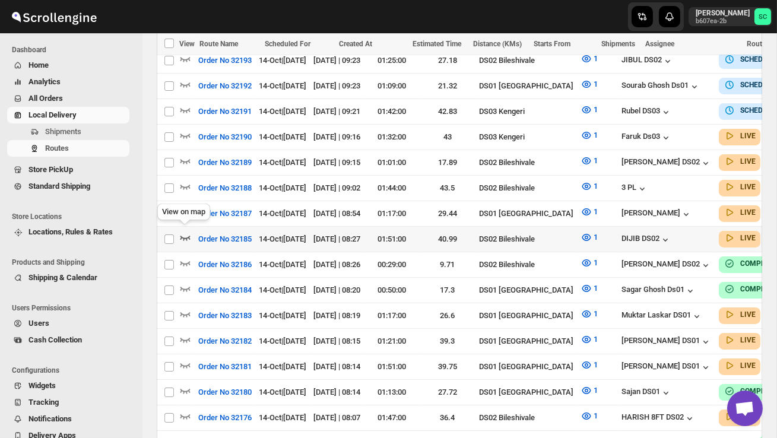
click at [187, 232] on icon "button" at bounding box center [185, 237] width 12 height 12
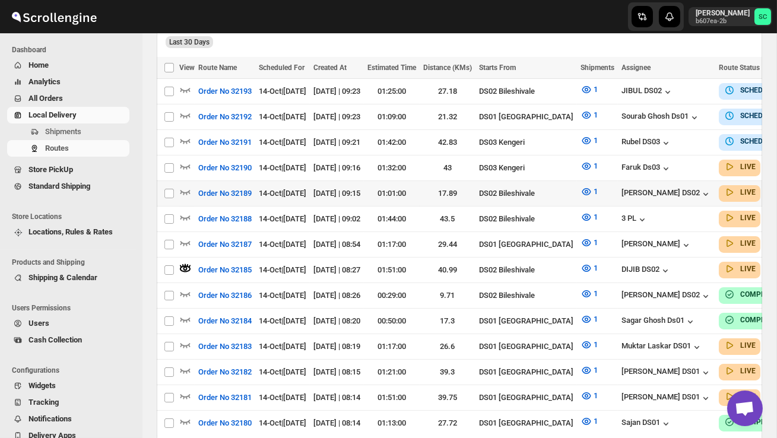
scroll to position [279, 0]
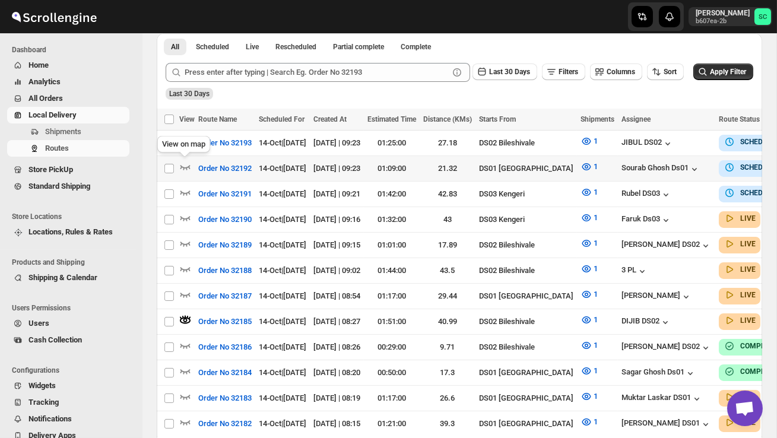
click at [184, 141] on div "View on map" at bounding box center [184, 147] width 58 height 26
click at [182, 142] on icon "button" at bounding box center [185, 141] width 12 height 12
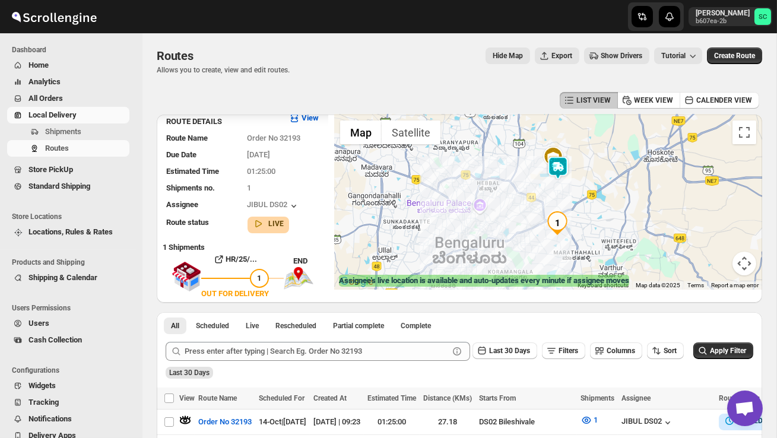
click at [565, 166] on img at bounding box center [558, 168] width 24 height 24
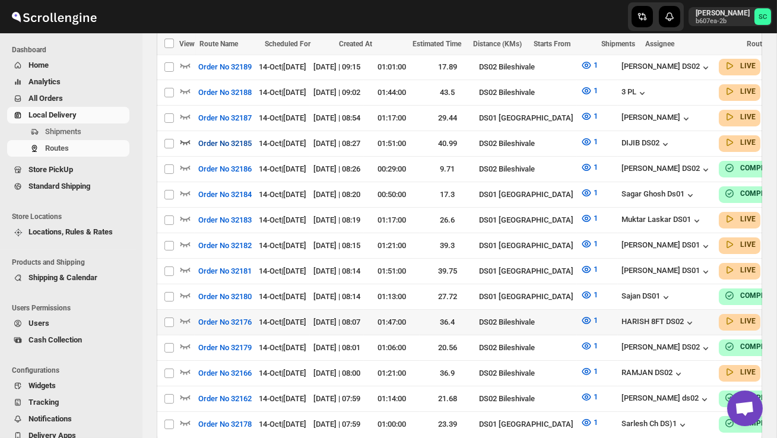
scroll to position [458, 0]
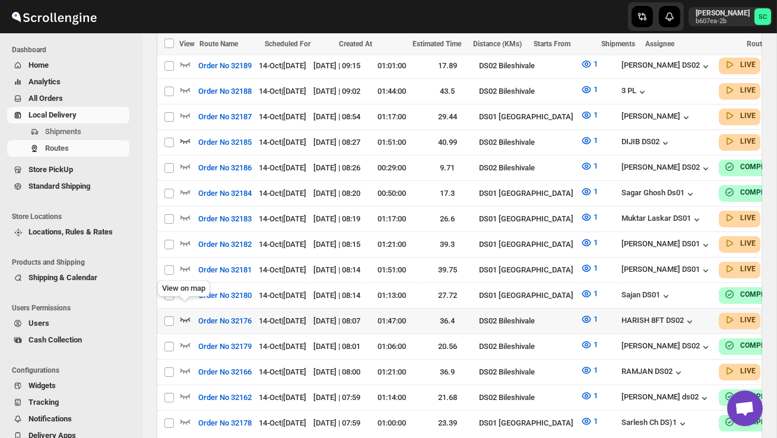
click at [188, 317] on icon "button" at bounding box center [185, 319] width 10 height 5
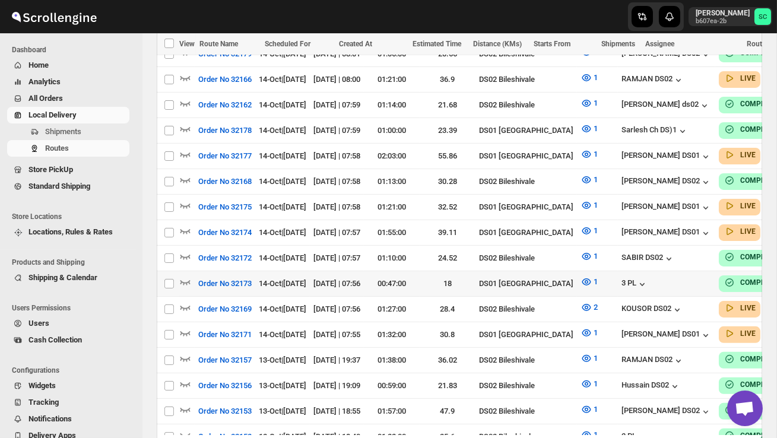
scroll to position [752, 0]
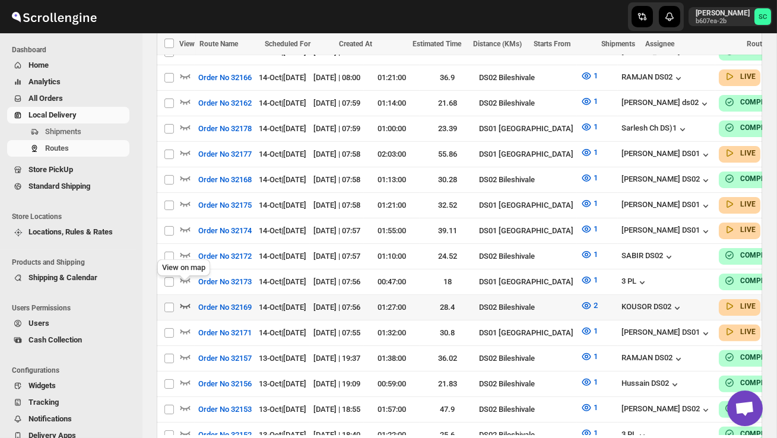
click at [183, 300] on icon "button" at bounding box center [185, 306] width 12 height 12
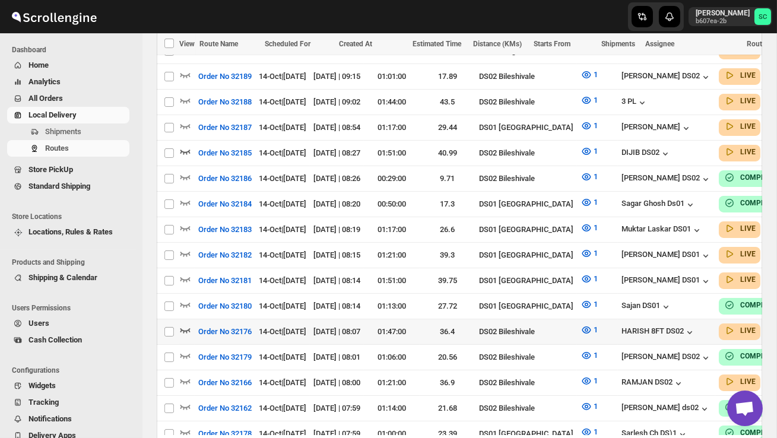
scroll to position [471, 0]
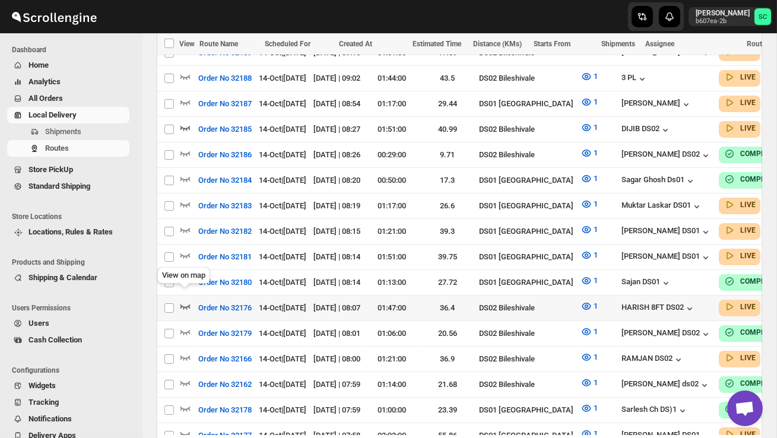
click at [184, 300] on icon "button" at bounding box center [185, 306] width 12 height 12
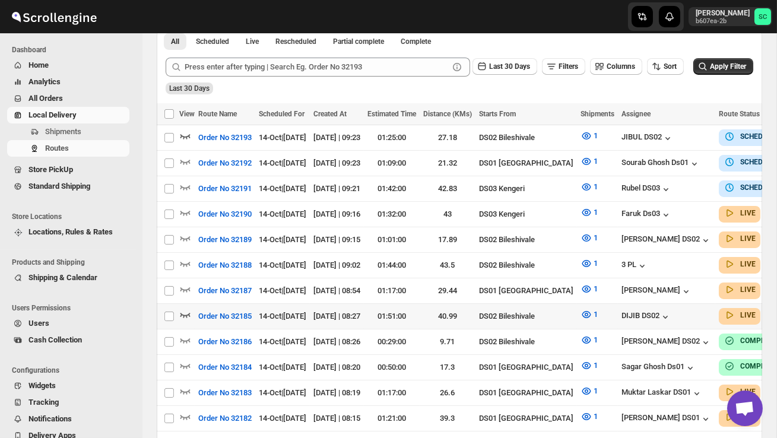
scroll to position [289, 0]
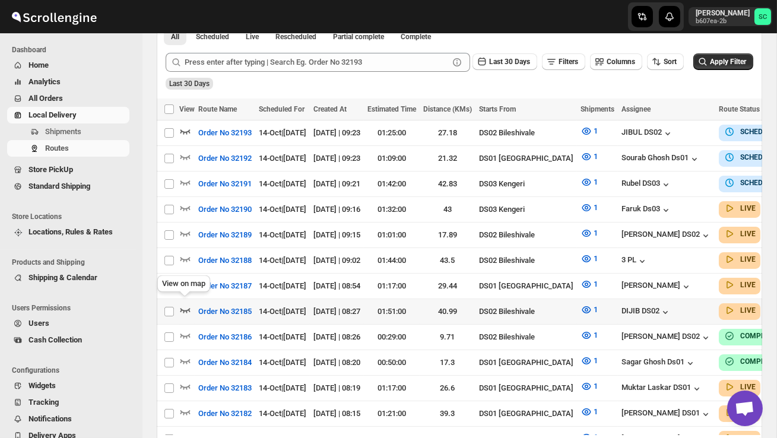
click at [188, 308] on icon "button" at bounding box center [185, 310] width 10 height 5
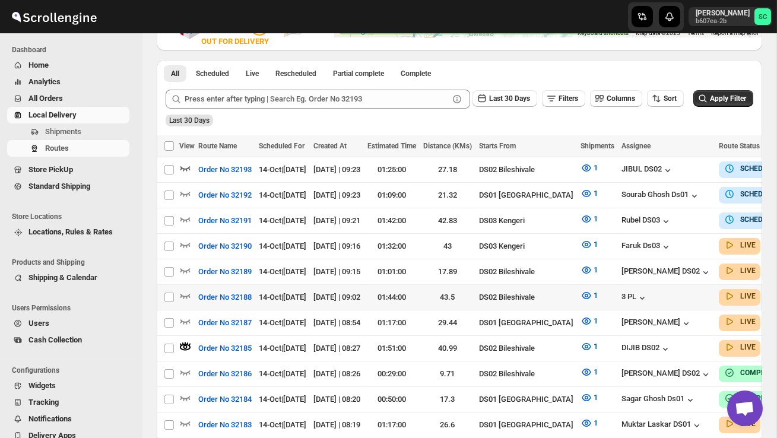
scroll to position [259, 0]
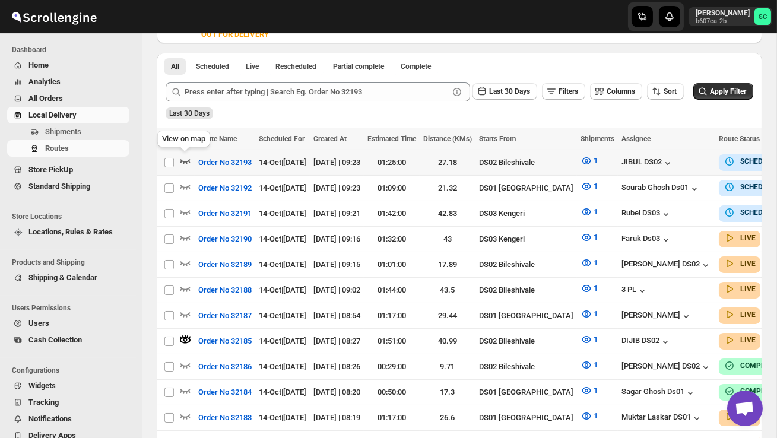
click at [184, 158] on icon "button" at bounding box center [185, 161] width 12 height 12
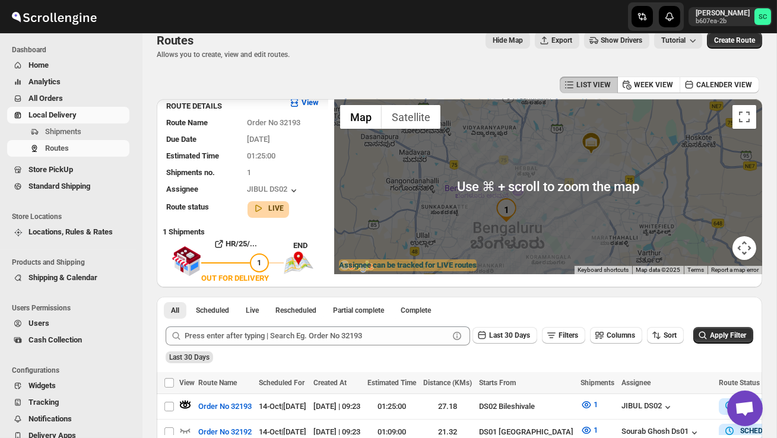
scroll to position [0, 0]
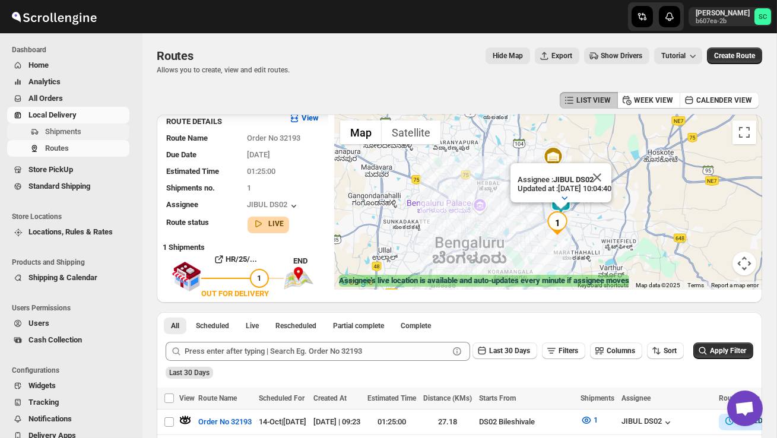
click at [56, 131] on span "Shipments" at bounding box center [63, 131] width 36 height 9
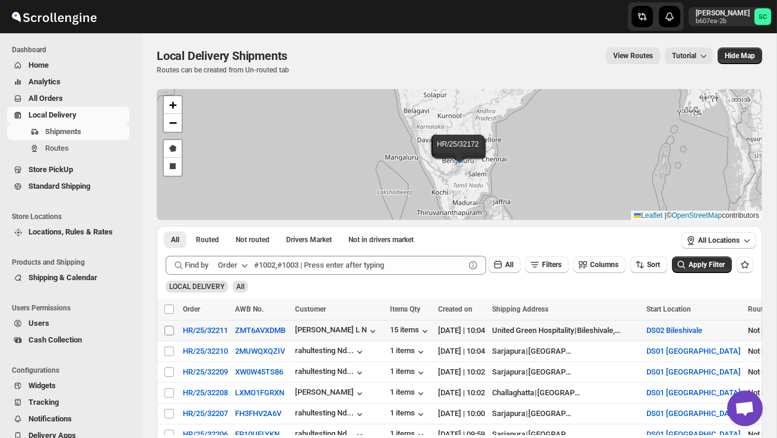
click at [170, 331] on input "Select shipment" at bounding box center [168, 330] width 9 height 9
checkbox input "true"
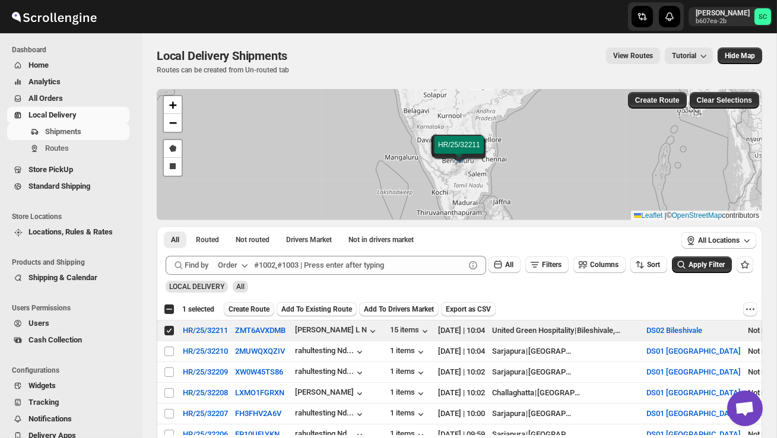
click at [258, 305] on span "Create Route" at bounding box center [248, 308] width 41 height 9
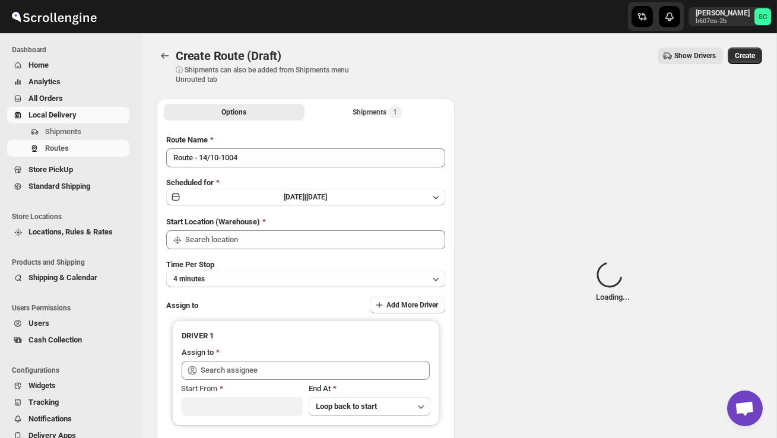
type input "DS02 Bileshivale"
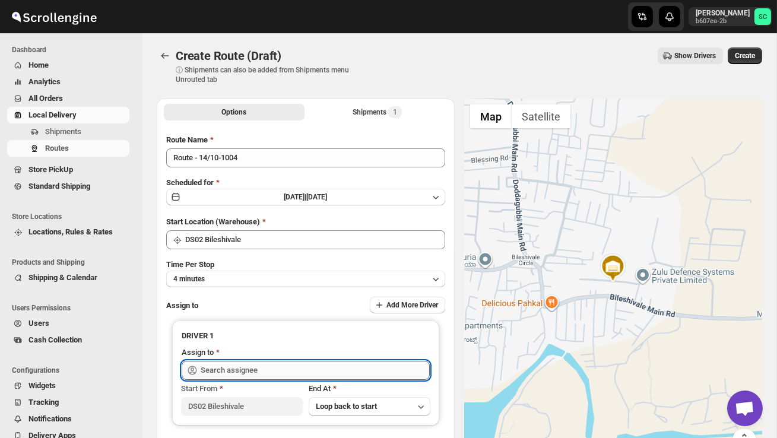
click at [250, 371] on input "text" at bounding box center [315, 370] width 229 height 19
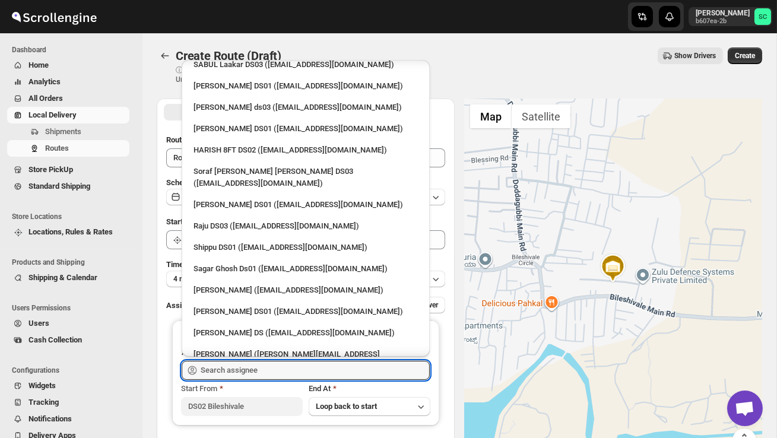
scroll to position [1077, 0]
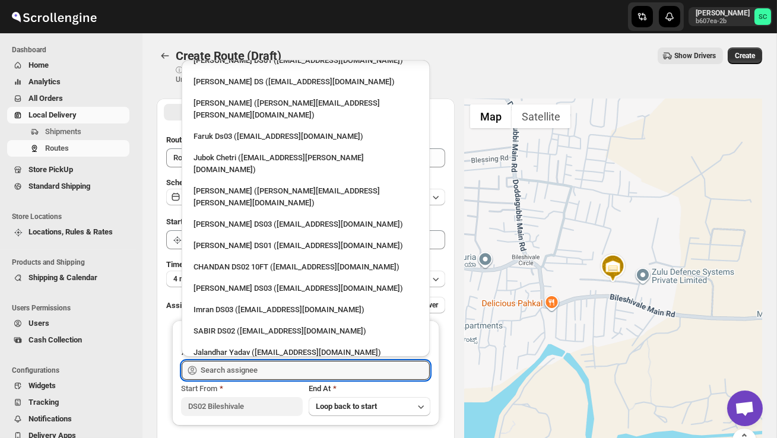
click at [250, 389] on div "BAHARUL DS02 ([EMAIL_ADDRESS][DOMAIN_NAME])" at bounding box center [305, 395] width 224 height 12
type input "BAHARUL DS02 ([EMAIL_ADDRESS][DOMAIN_NAME])"
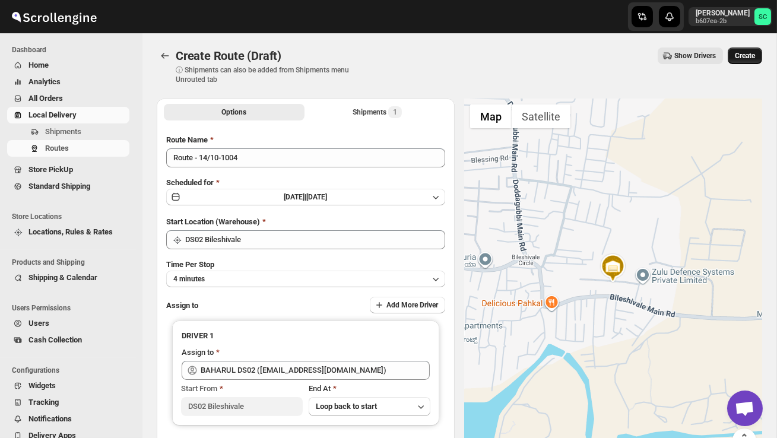
click at [740, 57] on span "Create" at bounding box center [745, 55] width 20 height 9
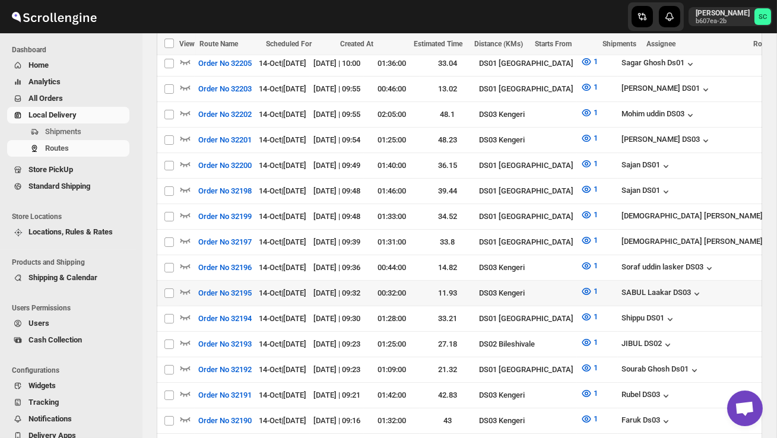
scroll to position [371, 0]
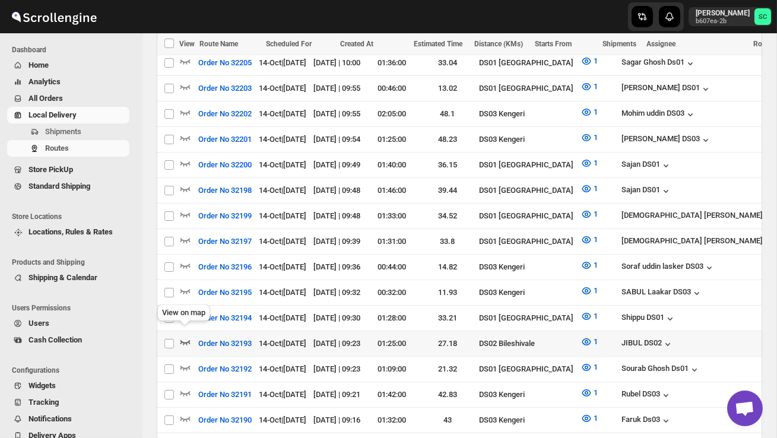
click at [185, 336] on icon "button" at bounding box center [185, 342] width 12 height 12
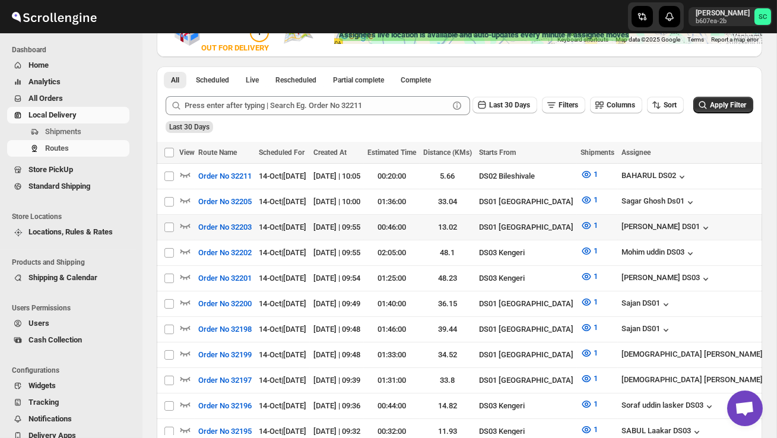
scroll to position [0, 0]
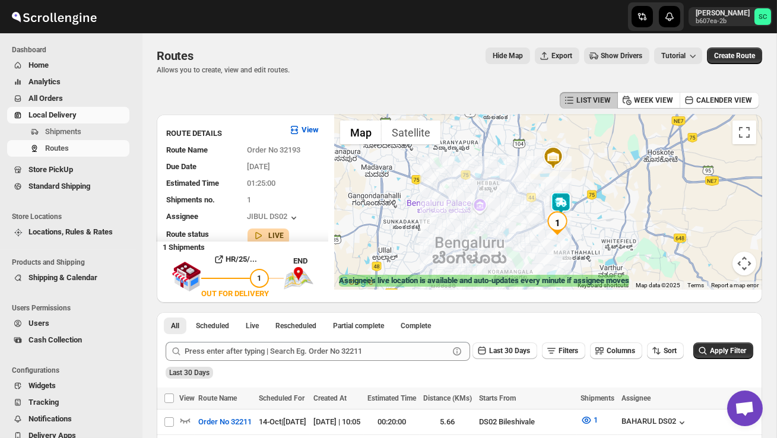
click at [567, 203] on img at bounding box center [561, 204] width 24 height 24
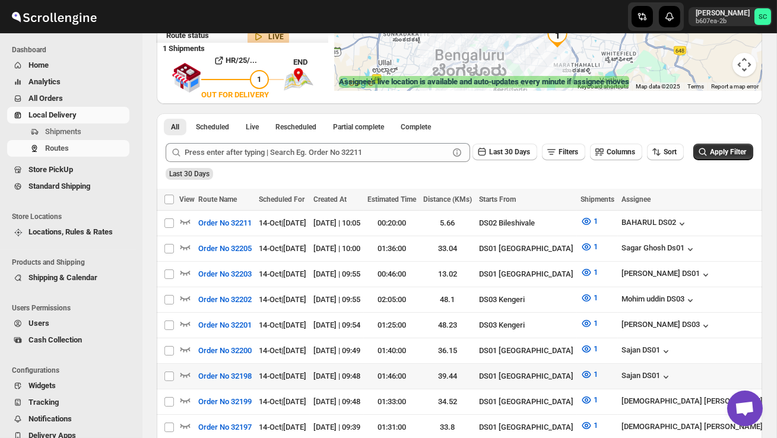
scroll to position [201, 0]
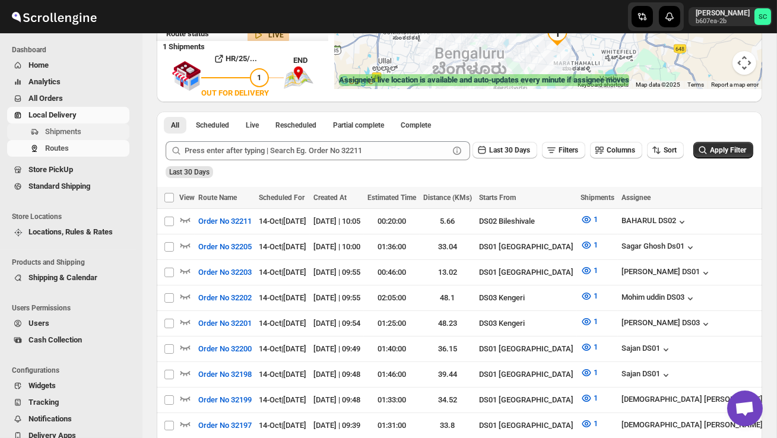
click at [87, 126] on span "Shipments" at bounding box center [86, 132] width 82 height 12
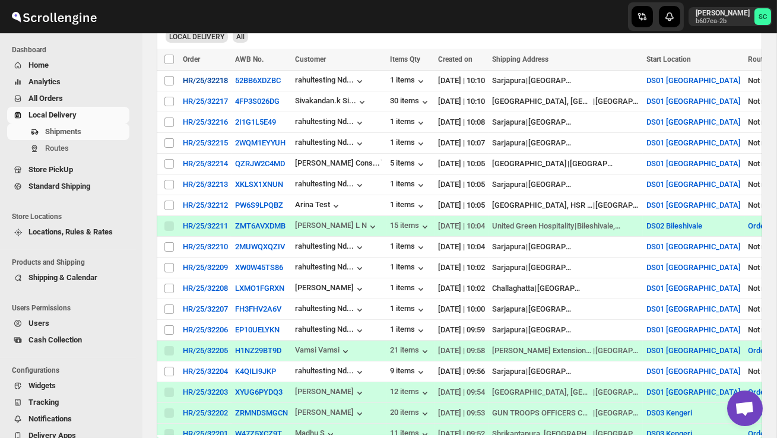
scroll to position [272, 0]
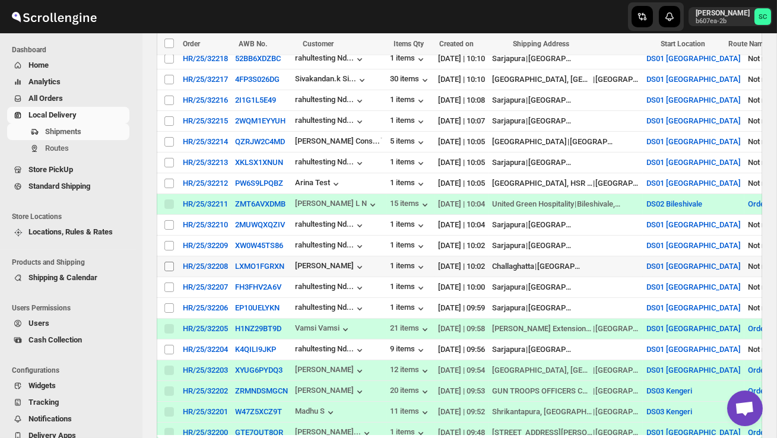
click at [167, 268] on input "Select shipment" at bounding box center [168, 266] width 9 height 9
checkbox input "true"
click at [259, 46] on span "Create Route" at bounding box center [248, 43] width 41 height 9
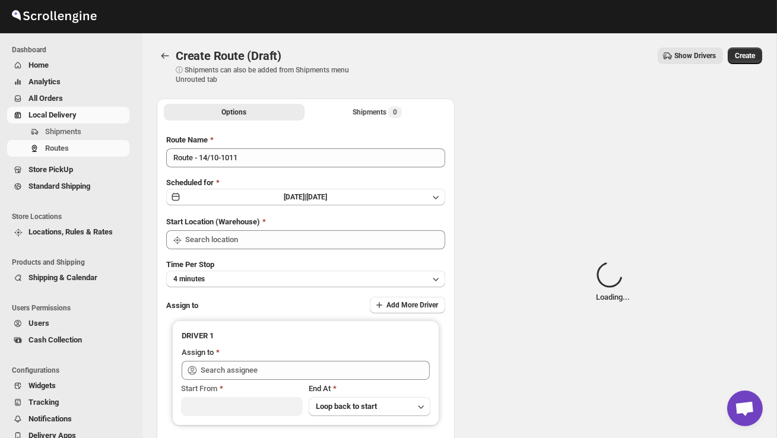
type input "DS01 [GEOGRAPHIC_DATA]"
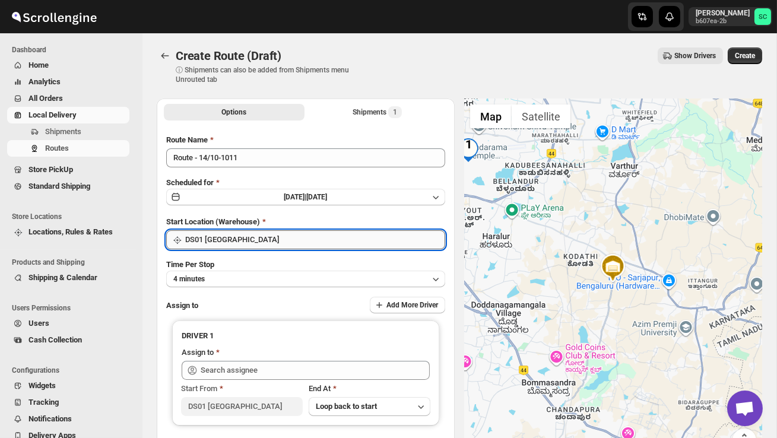
click at [326, 240] on input "DS01 [GEOGRAPHIC_DATA]" at bounding box center [315, 239] width 260 height 19
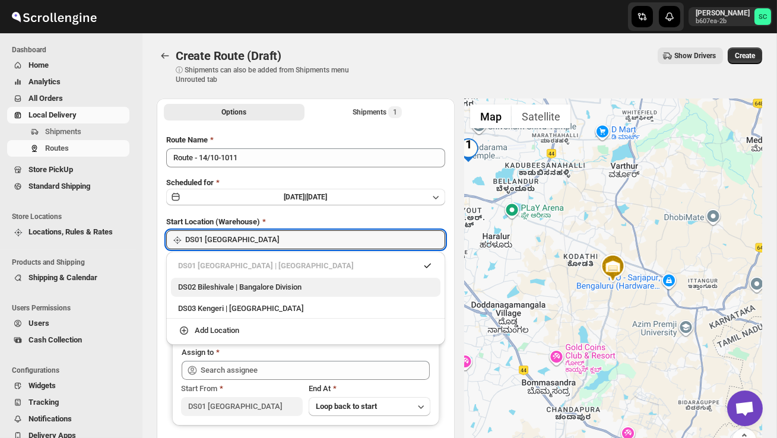
click at [293, 286] on div "DS02 Bileshivale | Bangalore Division" at bounding box center [305, 287] width 255 height 12
type input "DS02 Bileshivale"
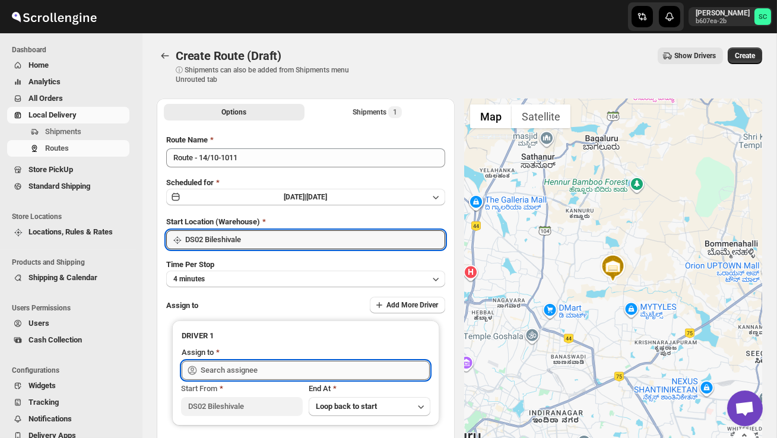
click at [249, 370] on input "text" at bounding box center [315, 370] width 229 height 19
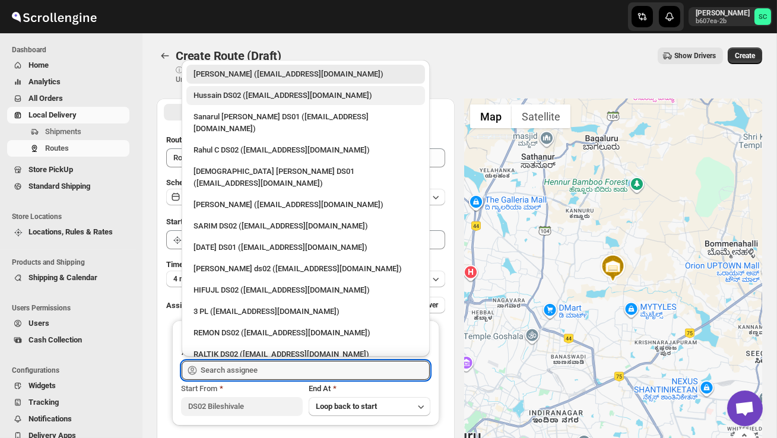
click at [249, 99] on div "Hussain DS02 ([EMAIL_ADDRESS][DOMAIN_NAME])" at bounding box center [305, 96] width 224 height 12
type input "Hussain DS02 ([EMAIL_ADDRESS][DOMAIN_NAME])"
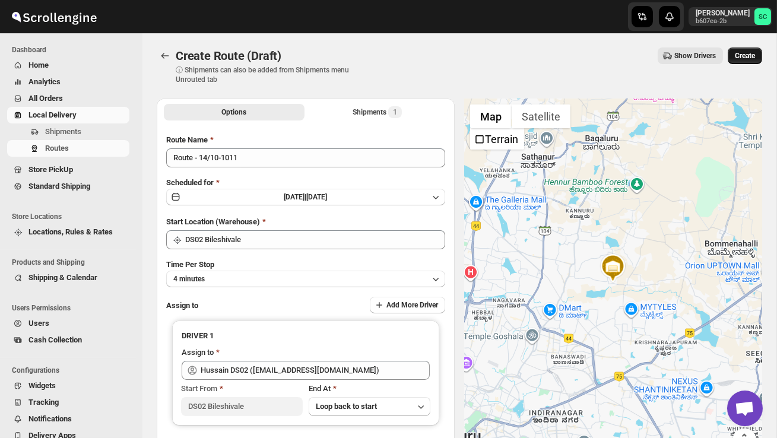
click at [744, 58] on span "Create" at bounding box center [745, 55] width 20 height 9
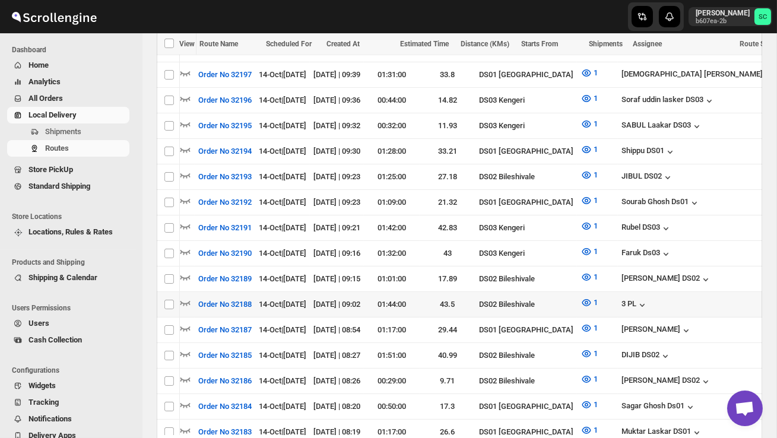
scroll to position [0, 160]
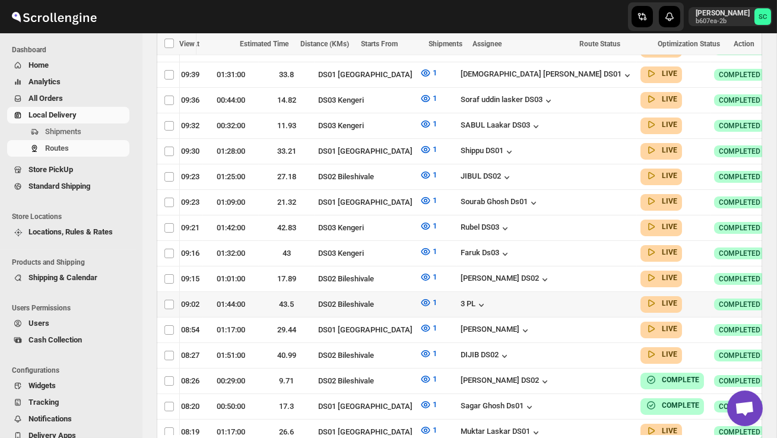
click at [776, 298] on icon "button" at bounding box center [792, 304] width 12 height 12
checkbox input "true"
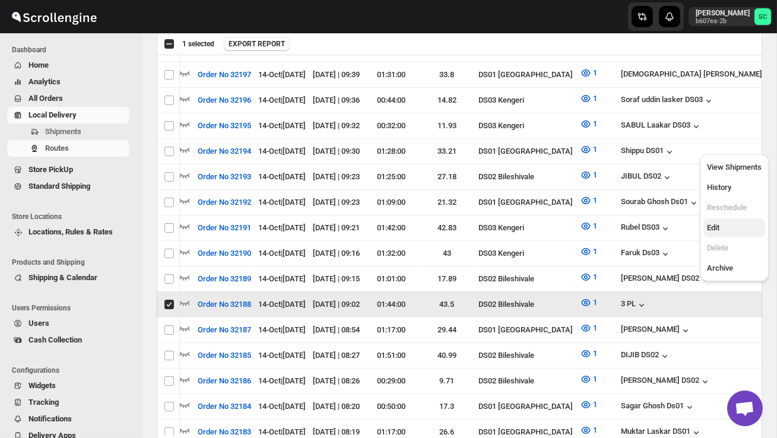
click at [726, 224] on span "Edit" at bounding box center [734, 228] width 55 height 12
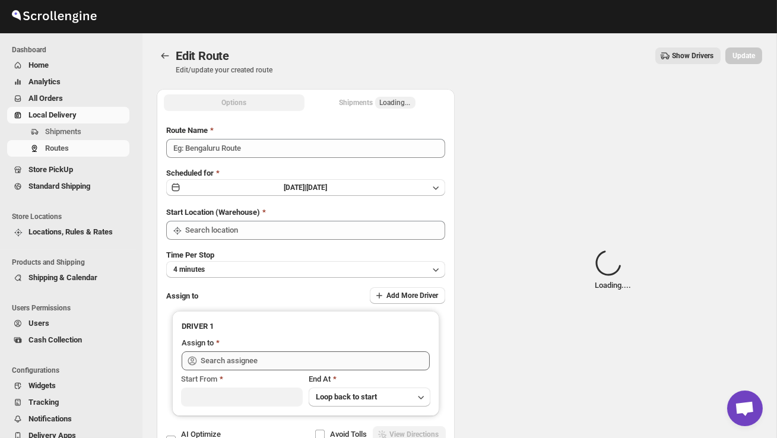
type input "Order No 32188"
type input "DS02 Bileshivale"
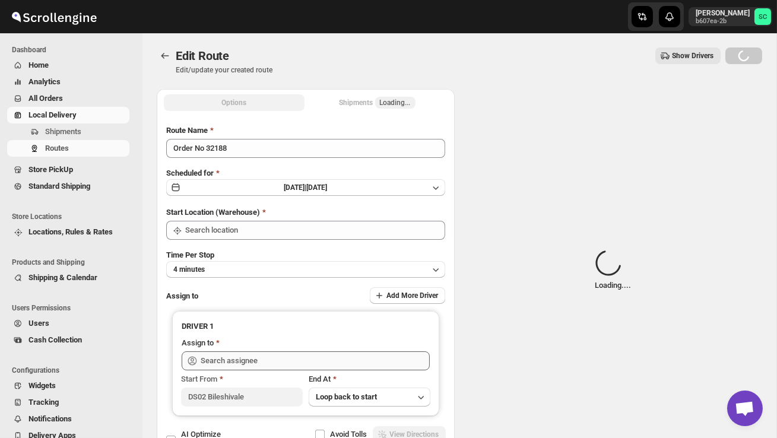
type input "DS02 Bileshivale"
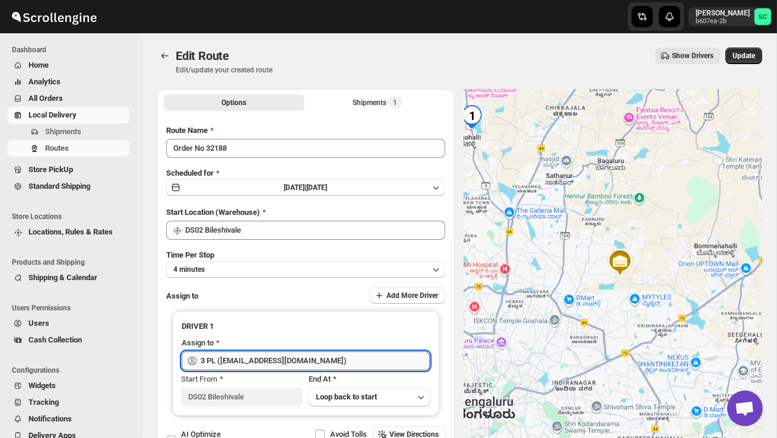
click at [339, 354] on input "3 PL ([EMAIL_ADDRESS][DOMAIN_NAME])" at bounding box center [315, 360] width 229 height 19
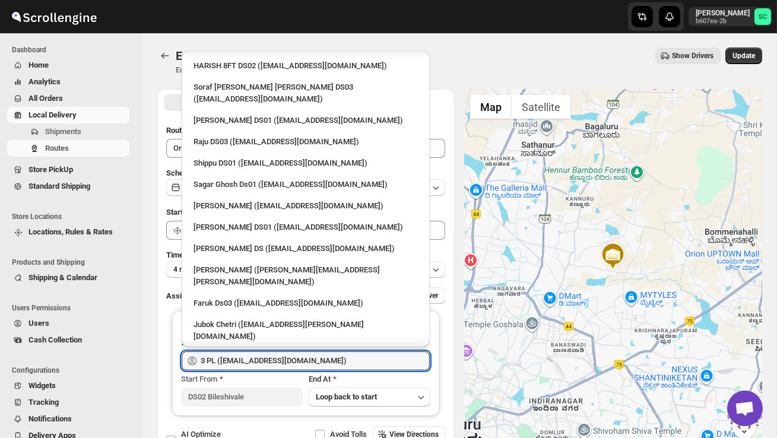
scroll to position [1077, 0]
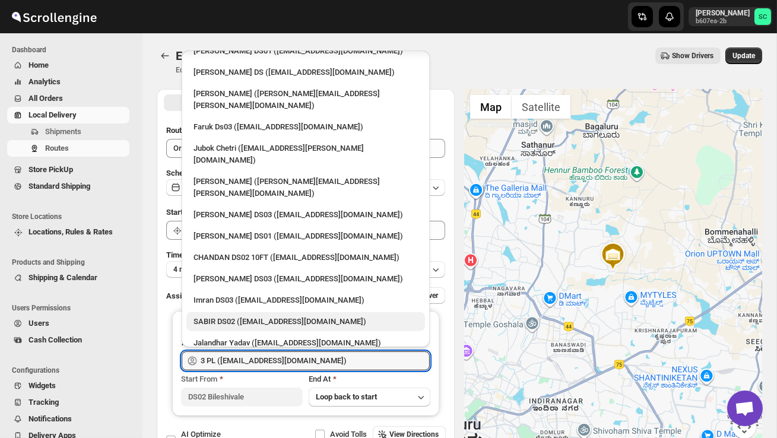
click at [238, 316] on div "SABIR DS02 ([EMAIL_ADDRESS][DOMAIN_NAME])" at bounding box center [305, 322] width 224 height 12
type input "SABIR DS02 ([EMAIL_ADDRESS][DOMAIN_NAME])"
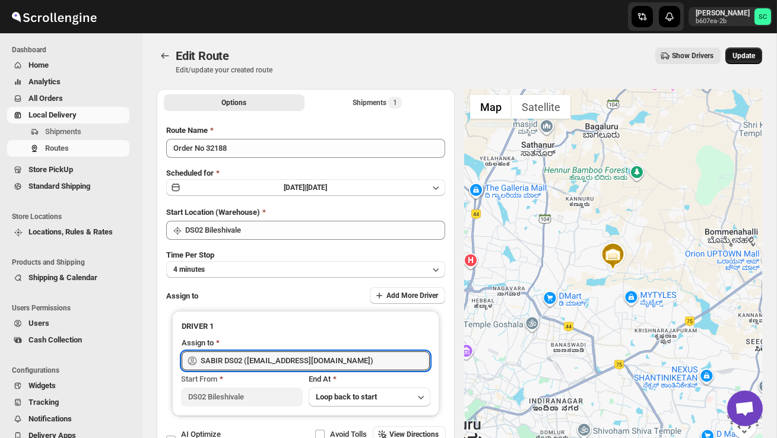
click at [745, 62] on button "Update" at bounding box center [743, 55] width 37 height 17
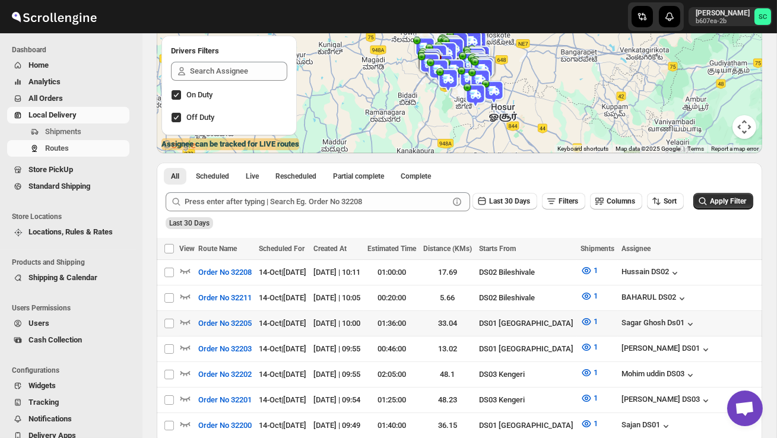
scroll to position [154, 0]
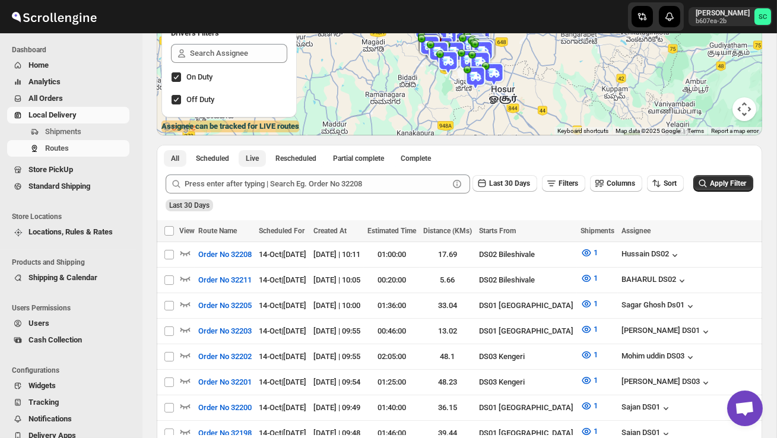
click at [256, 155] on span "Live" at bounding box center [252, 158] width 13 height 9
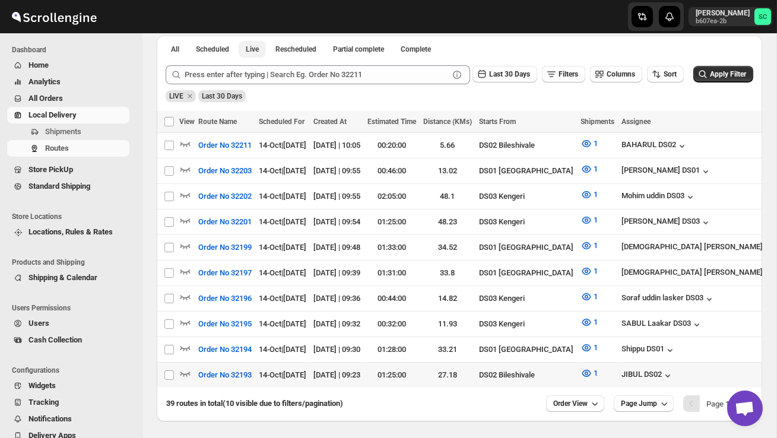
scroll to position [283, 0]
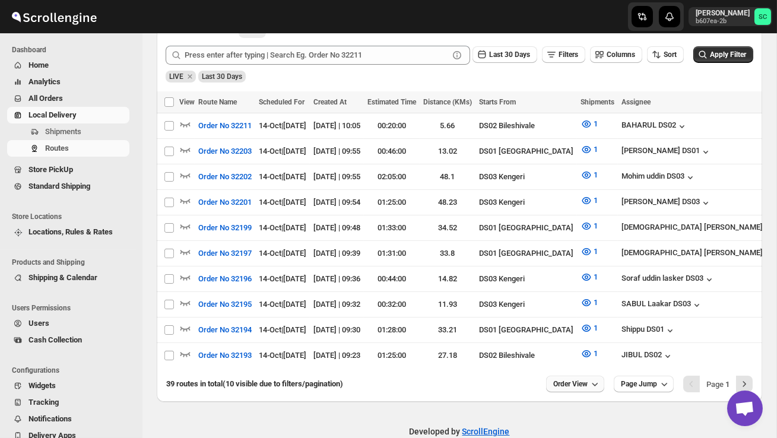
click at [589, 382] on icon "button" at bounding box center [595, 384] width 12 height 12
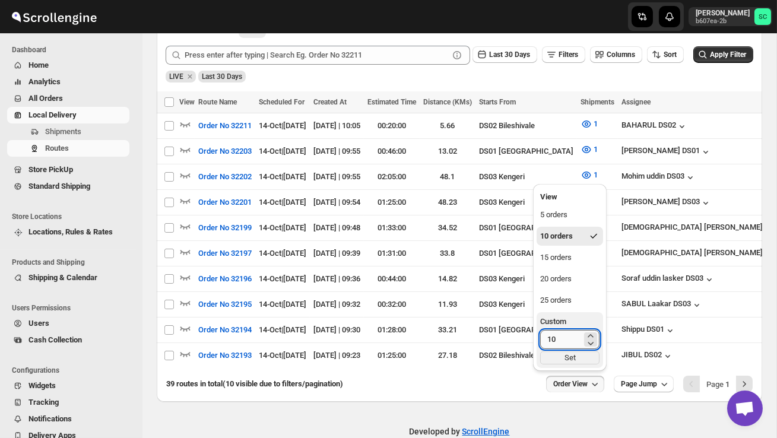
click at [564, 342] on input "10" at bounding box center [561, 339] width 42 height 19
type input "1"
type input "40"
click at [574, 352] on div "Set" at bounding box center [569, 357] width 59 height 13
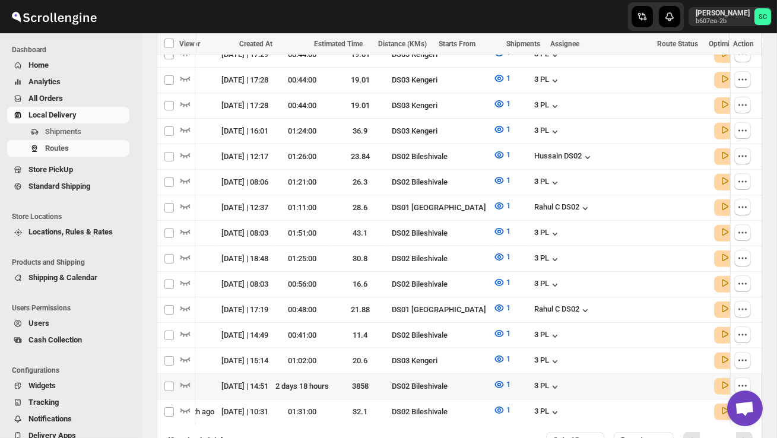
scroll to position [1050, 0]
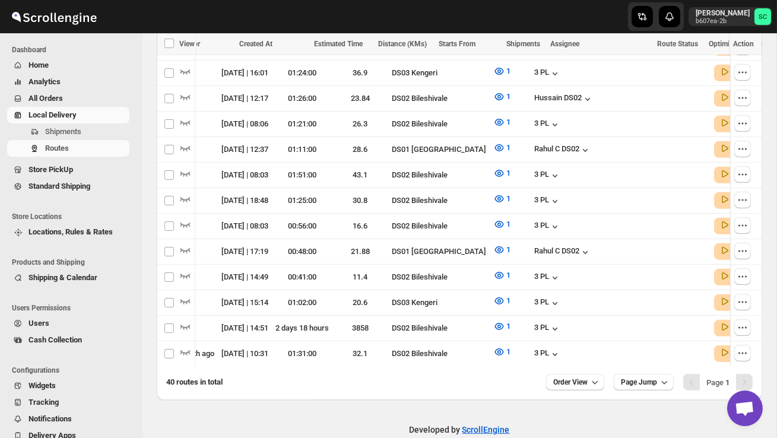
click at [744, 374] on div "Pagination" at bounding box center [744, 382] width 17 height 17
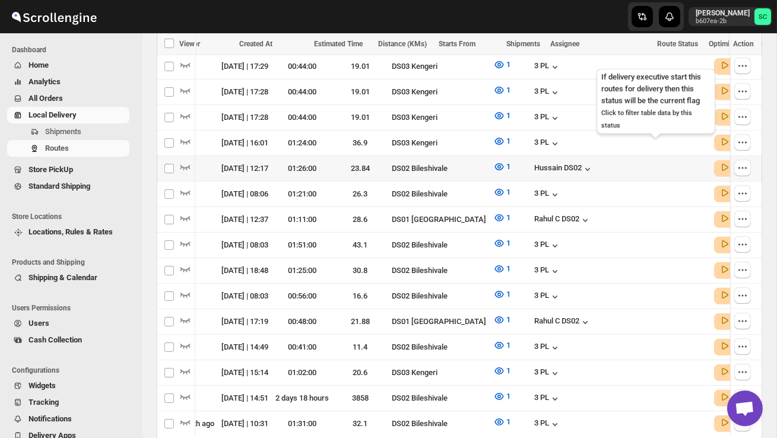
scroll to position [0, 163]
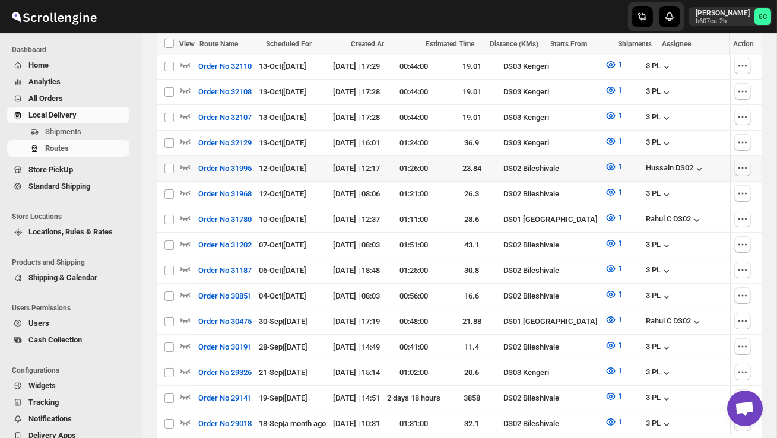
scroll to position [0, 1]
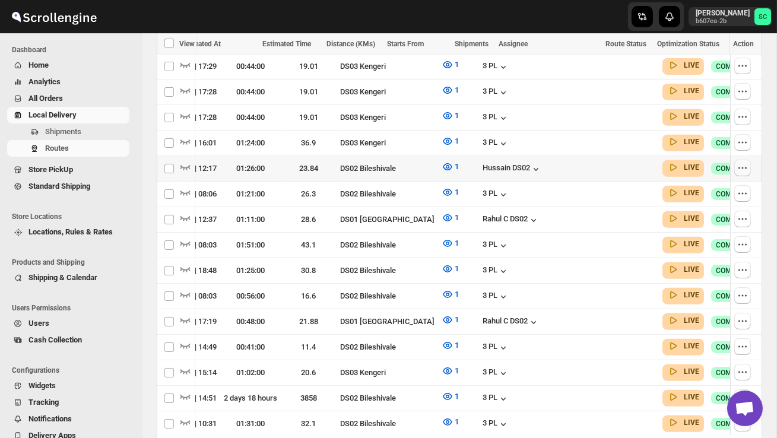
click at [739, 162] on icon "button" at bounding box center [742, 168] width 12 height 12
checkbox input "true"
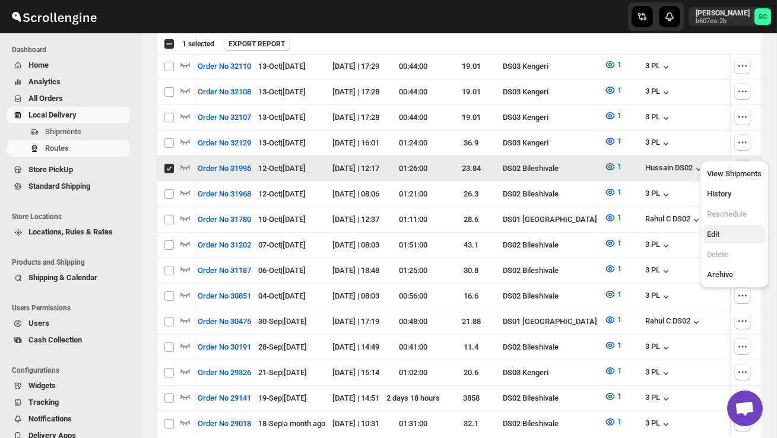
click at [733, 232] on span "Edit" at bounding box center [734, 234] width 55 height 12
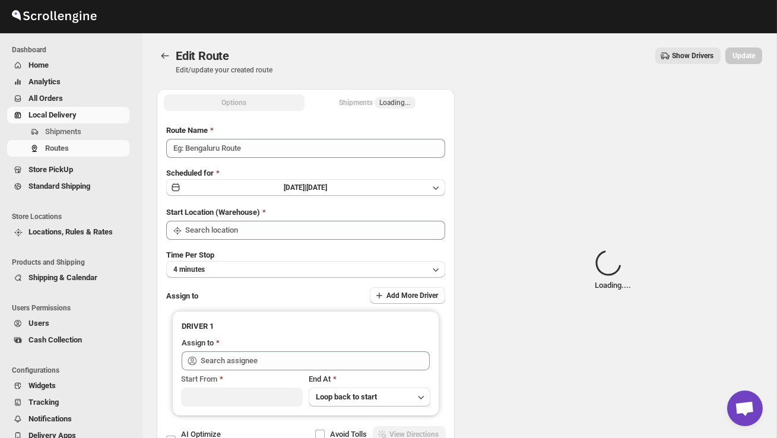
type input "Order No 31995"
type input "DS02 Bileshivale"
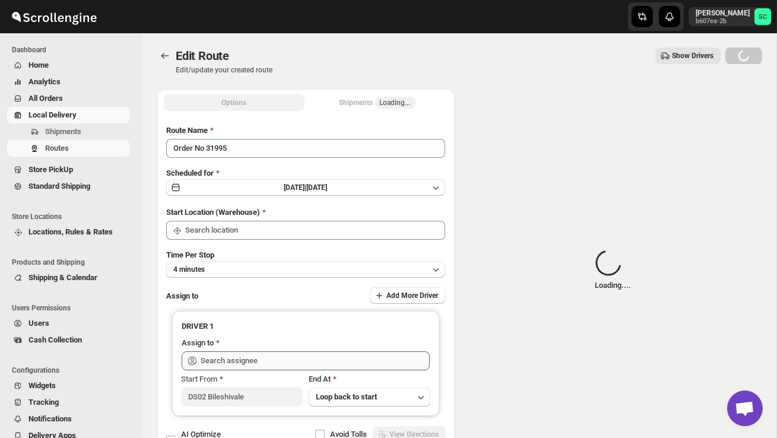
type input "DS02 Bileshivale"
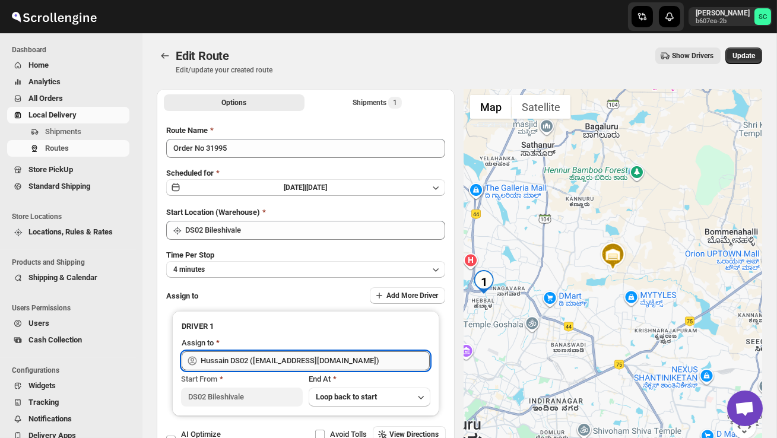
click at [326, 355] on input "Hussain DS02 ([EMAIL_ADDRESS][DOMAIN_NAME])" at bounding box center [315, 360] width 229 height 19
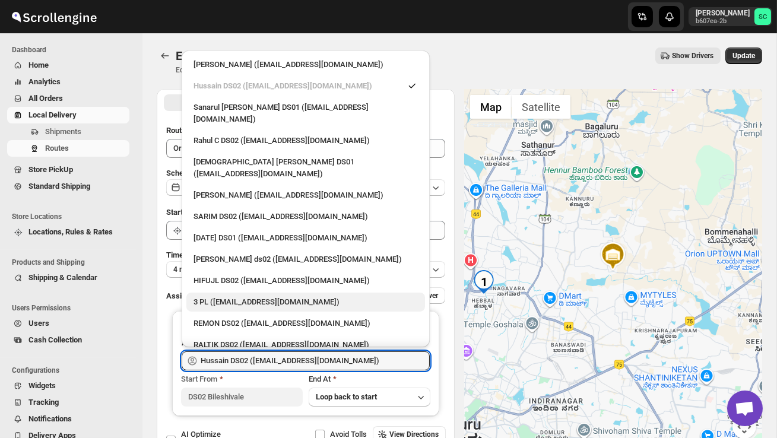
click at [263, 296] on div "3 PL ([EMAIL_ADDRESS][DOMAIN_NAME])" at bounding box center [305, 302] width 224 height 12
type input "3 PL ([EMAIL_ADDRESS][DOMAIN_NAME])"
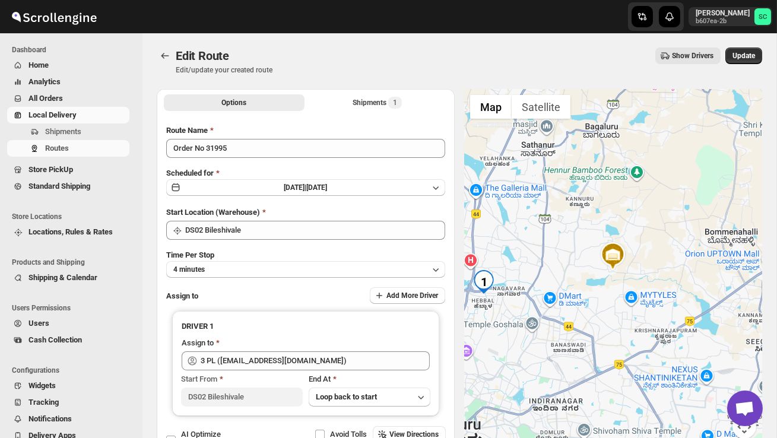
click at [755, 47] on div "Edit Route. This page is ready Edit Route Edit/update your created route Show D…" at bounding box center [459, 61] width 605 height 56
click at [746, 53] on span "Update" at bounding box center [743, 55] width 23 height 9
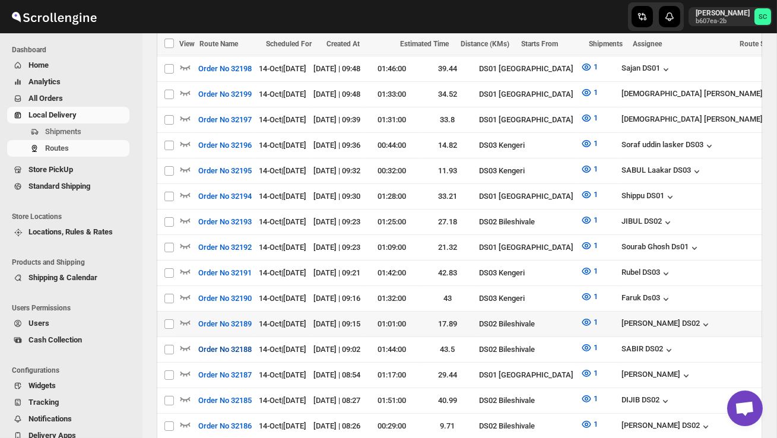
scroll to position [541, 0]
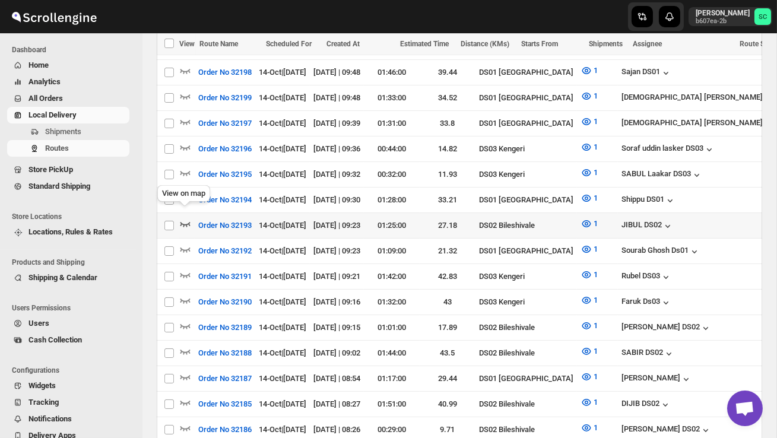
click at [184, 218] on icon "button" at bounding box center [185, 224] width 12 height 12
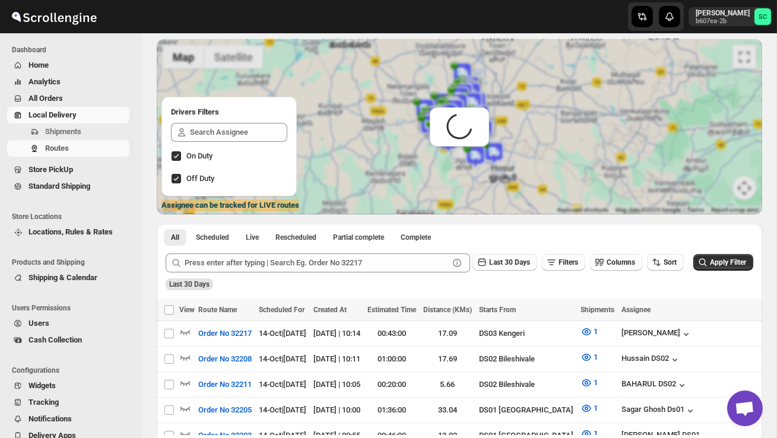
scroll to position [0, 0]
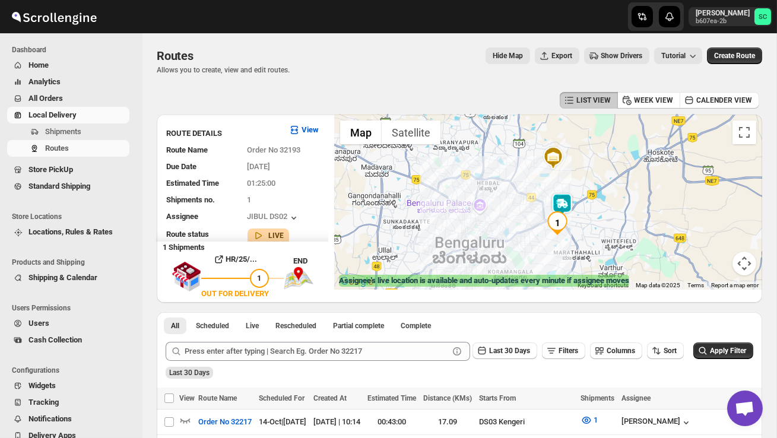
click at [571, 194] on img at bounding box center [562, 205] width 24 height 24
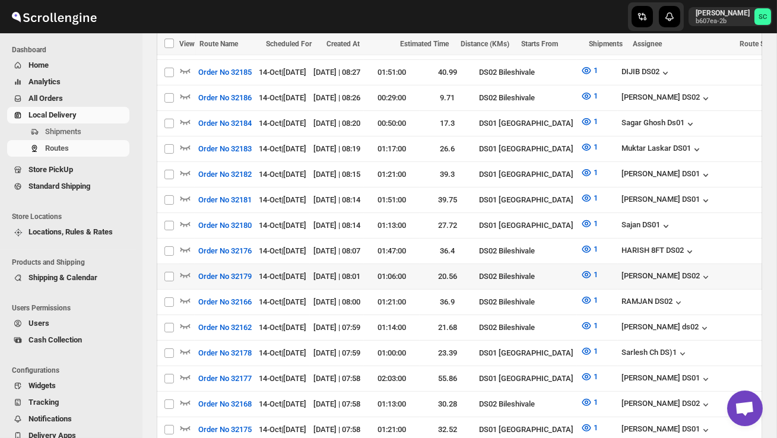
scroll to position [886, 0]
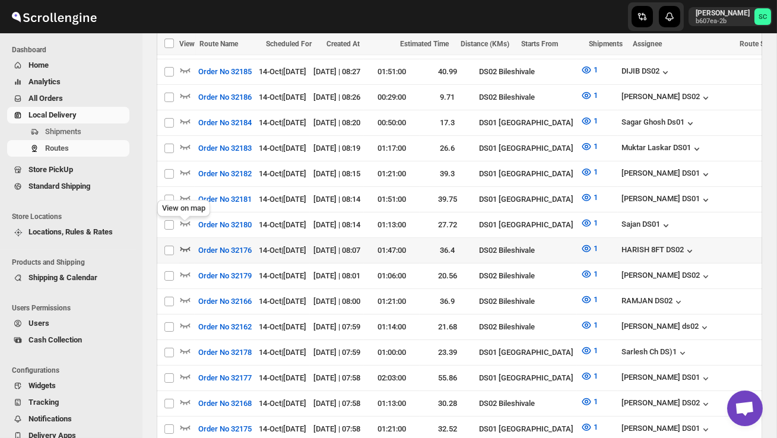
click at [187, 247] on icon "button" at bounding box center [185, 249] width 10 height 5
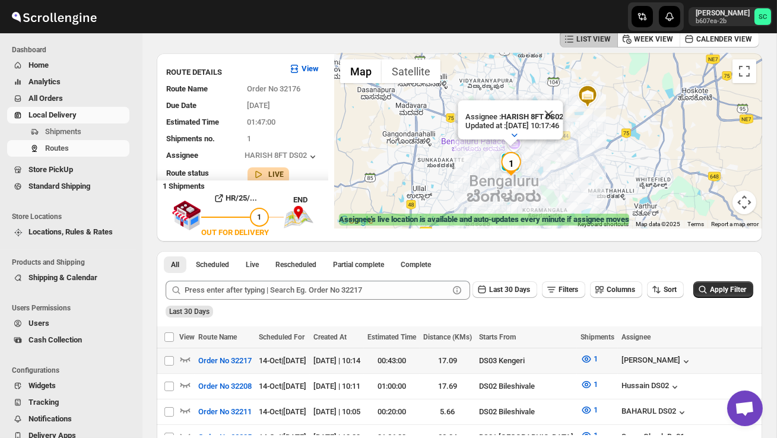
scroll to position [60, 0]
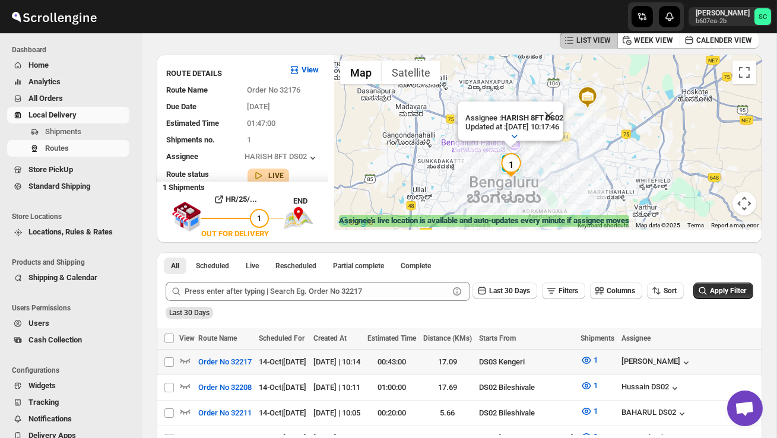
click at [563, 113] on button "Close" at bounding box center [548, 115] width 28 height 28
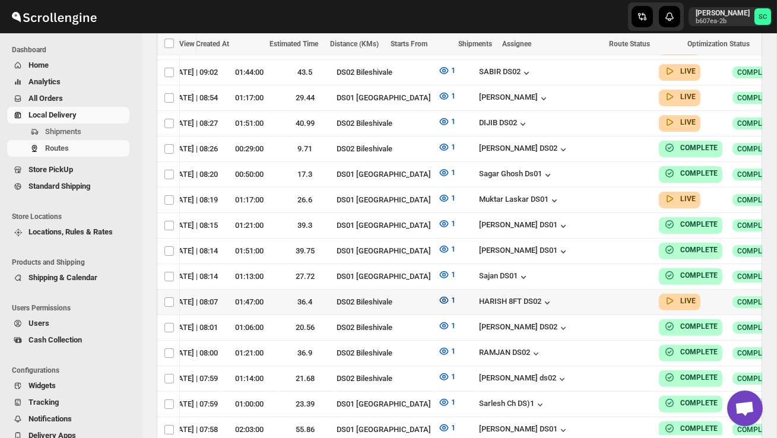
scroll to position [0, 160]
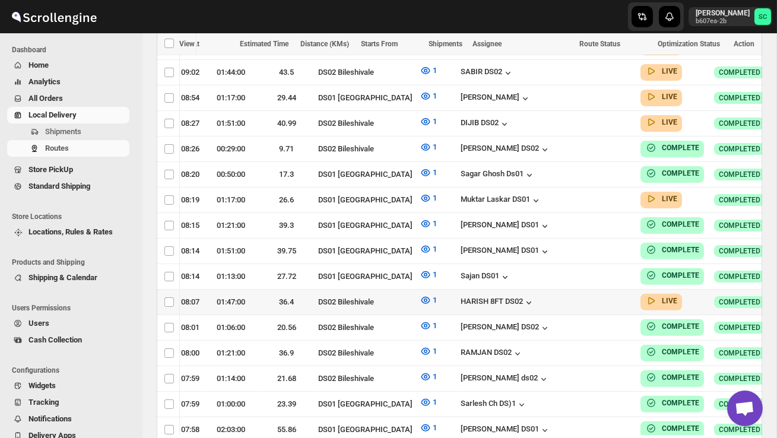
click at [776, 296] on icon "button" at bounding box center [792, 302] width 12 height 12
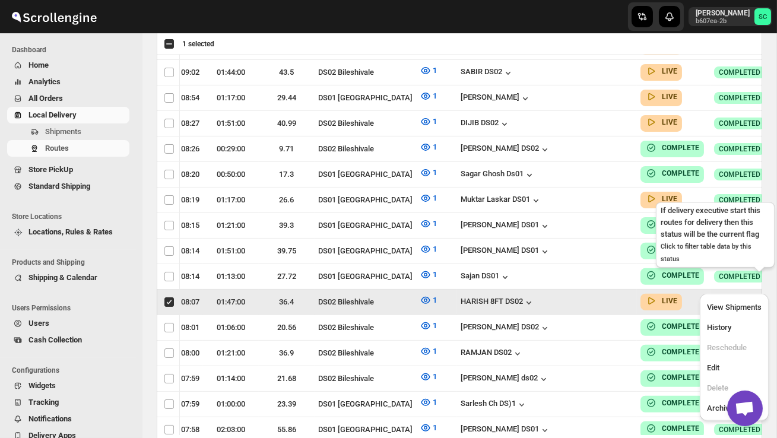
scroll to position [0, 1]
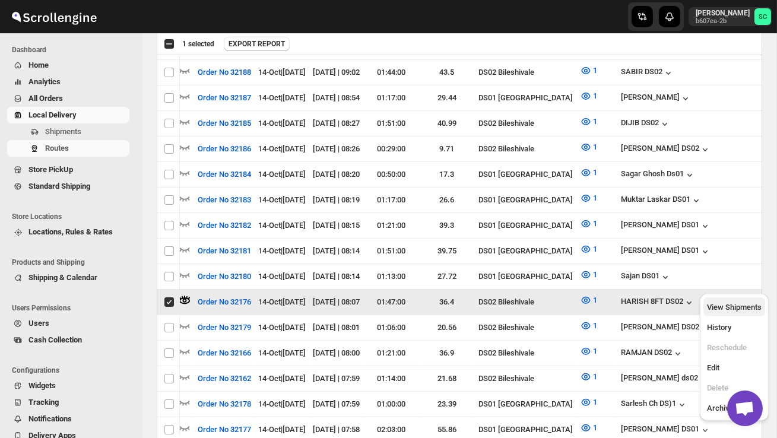
click at [733, 307] on span "View Shipments" at bounding box center [734, 307] width 55 height 9
checkbox input "false"
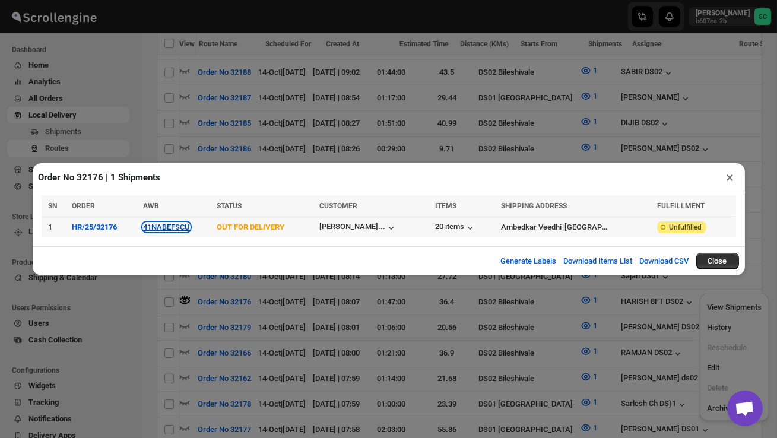
click at [163, 227] on button "41NABEFSCU" at bounding box center [166, 227] width 47 height 9
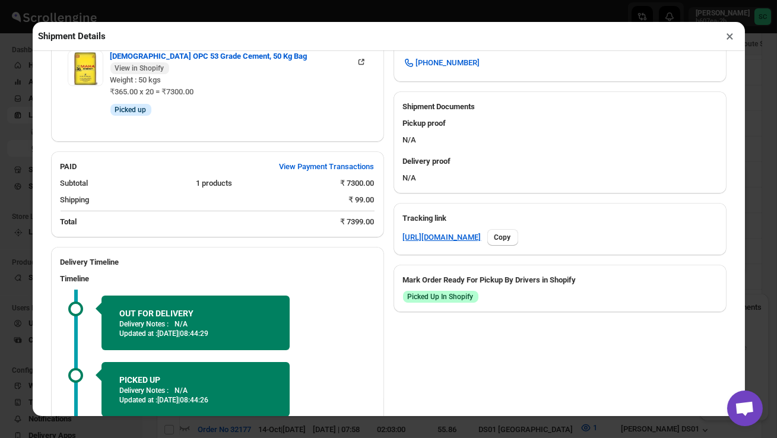
scroll to position [556, 0]
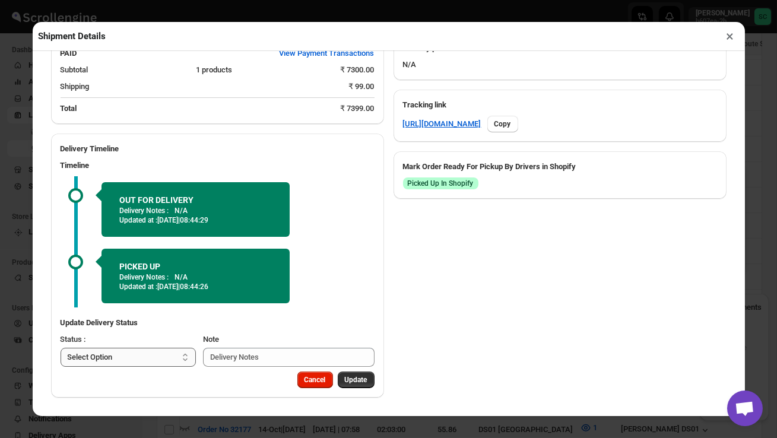
click at [157, 351] on select "Select Option PICKED UP OUT FOR DELIVERY RESCHEDULE DELIVERED CANCELLED" at bounding box center [129, 357] width 136 height 19
select select "DELIVERED"
click at [365, 380] on span "Update" at bounding box center [356, 379] width 23 height 9
select select
click at [732, 36] on button "×" at bounding box center [730, 36] width 17 height 17
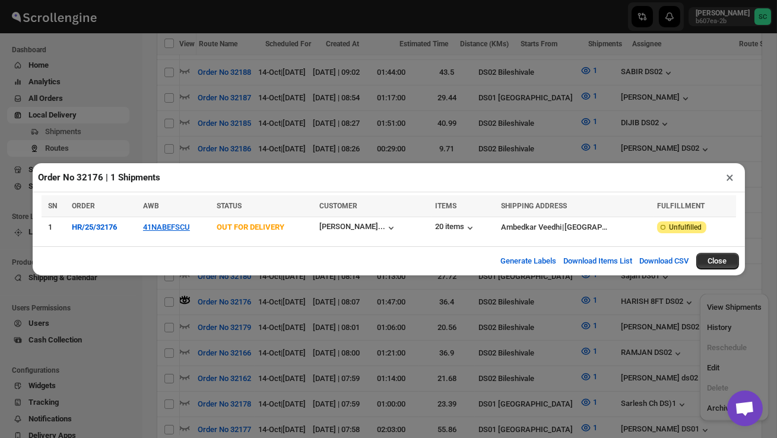
click at [732, 181] on button "×" at bounding box center [730, 177] width 17 height 17
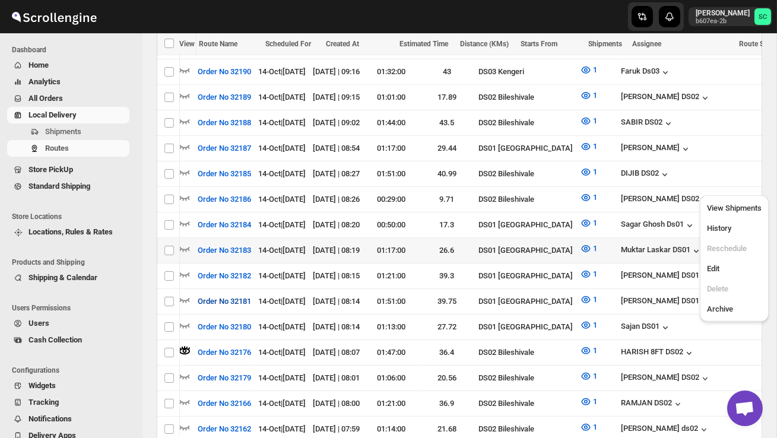
scroll to position [783, 0]
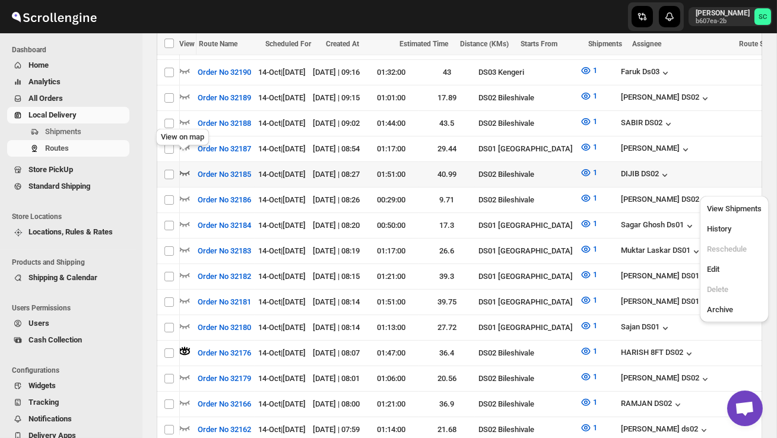
click at [186, 171] on icon "button" at bounding box center [185, 173] width 10 height 5
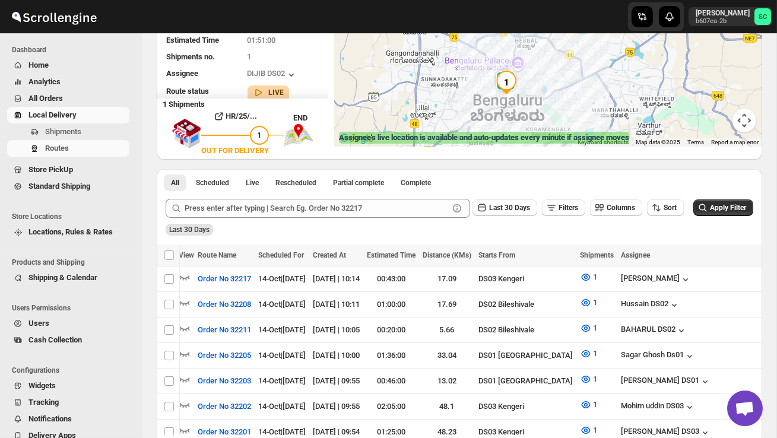
scroll to position [142, 0]
click at [89, 131] on span "Shipments" at bounding box center [86, 132] width 82 height 12
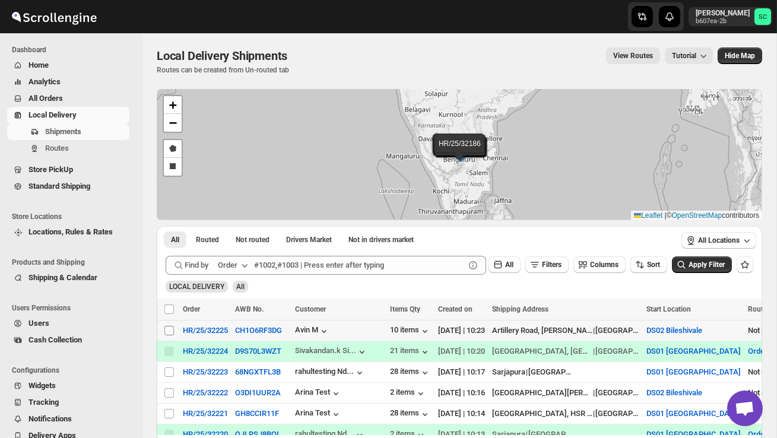
click at [166, 329] on input "Select shipment" at bounding box center [168, 330] width 9 height 9
checkbox input "true"
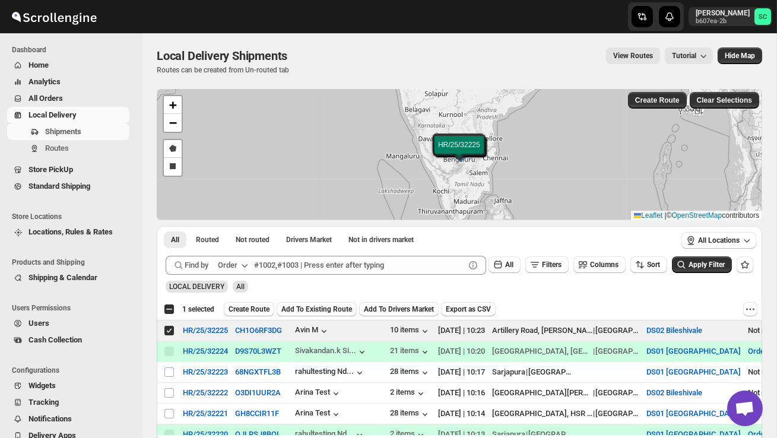
click at [250, 307] on span "Create Route" at bounding box center [248, 308] width 41 height 9
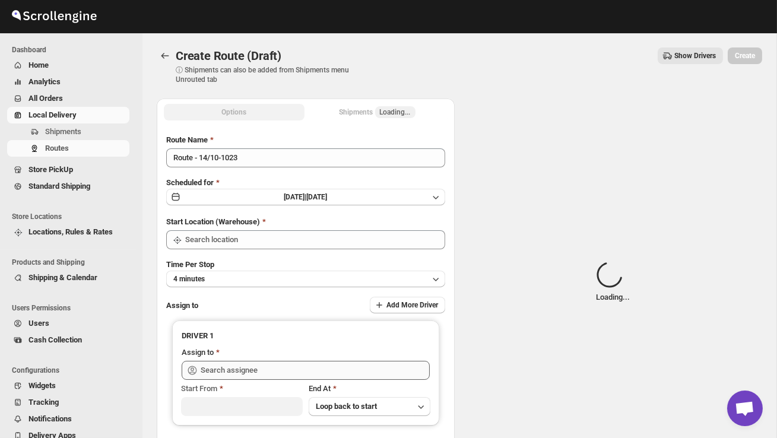
type input "DS02 Bileshivale"
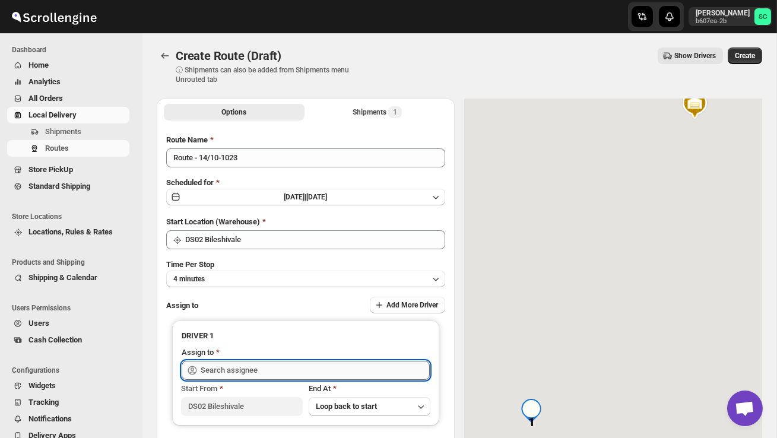
click at [245, 367] on input "text" at bounding box center [315, 370] width 229 height 19
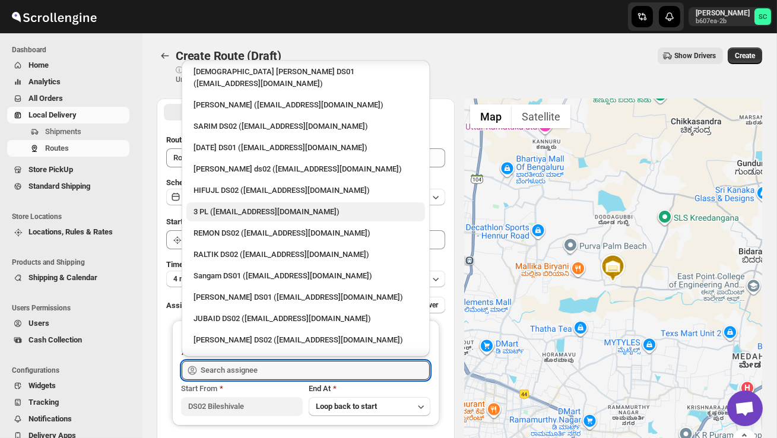
scroll to position [112, 0]
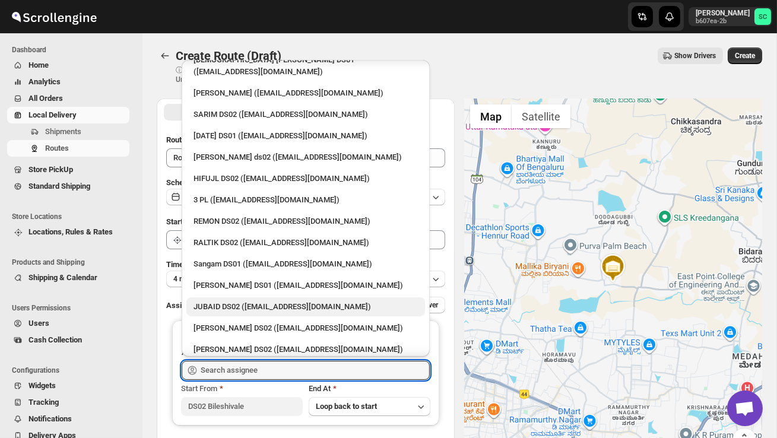
click at [242, 301] on div "JUBAID DS02 ([EMAIL_ADDRESS][DOMAIN_NAME])" at bounding box center [305, 307] width 224 height 12
type input "JUBAID DS02 ([EMAIL_ADDRESS][DOMAIN_NAME])"
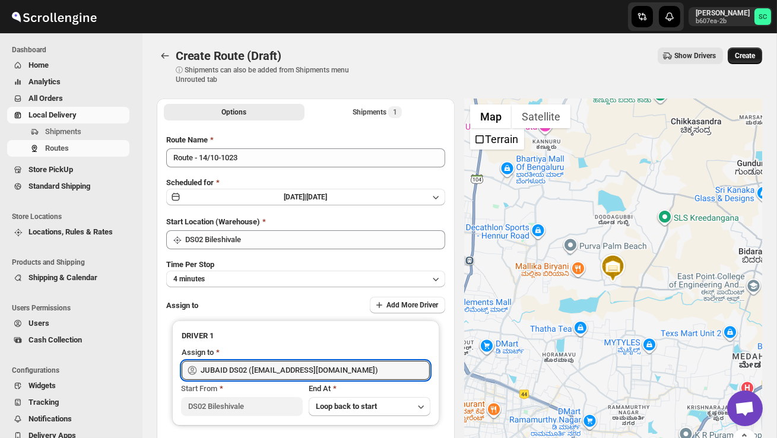
click at [754, 52] on span "Create" at bounding box center [745, 55] width 20 height 9
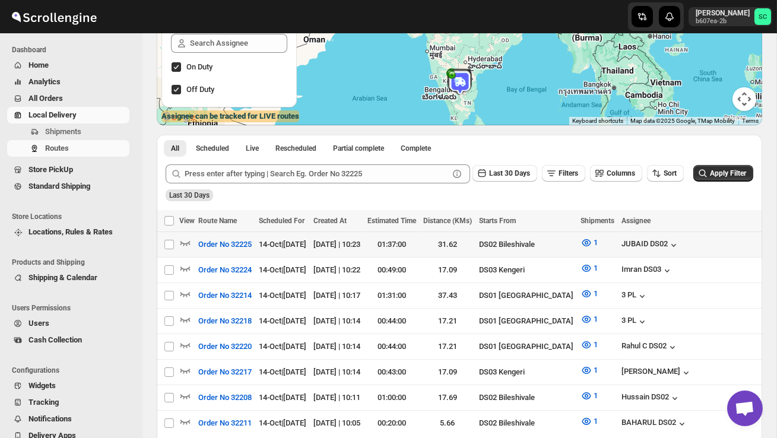
scroll to position [167, 0]
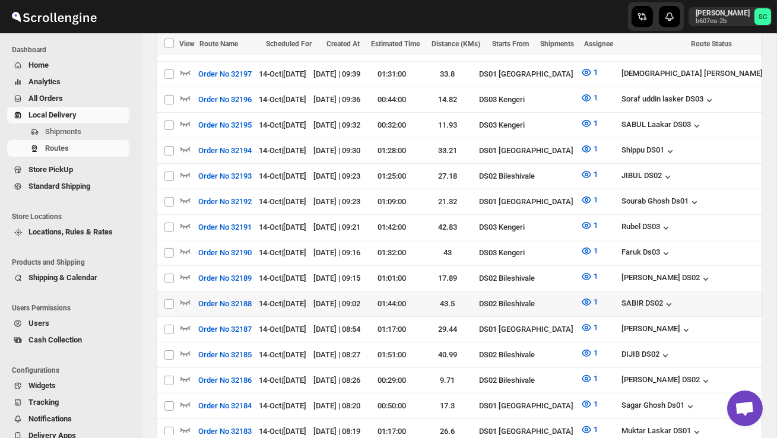
scroll to position [718, 0]
click at [186, 347] on icon "button" at bounding box center [185, 353] width 12 height 12
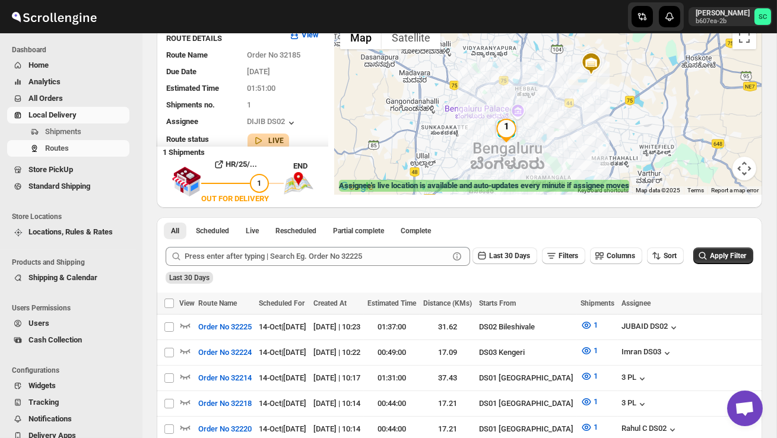
scroll to position [93, 0]
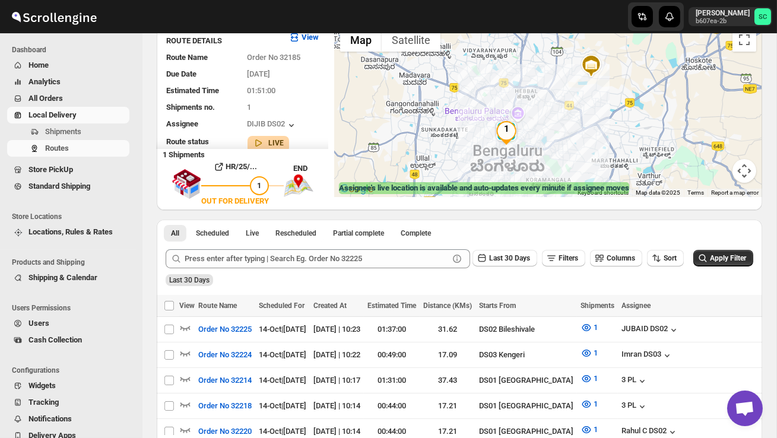
click at [554, 155] on div at bounding box center [548, 109] width 428 height 175
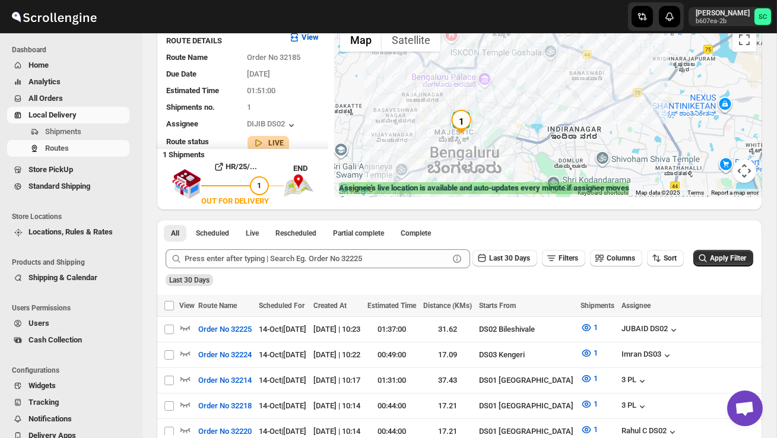
click at [505, 139] on div at bounding box center [548, 109] width 428 height 175
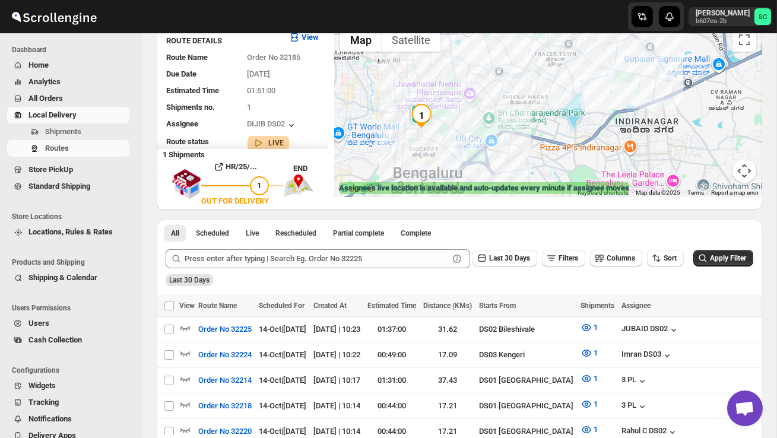
click at [466, 131] on div at bounding box center [548, 109] width 428 height 175
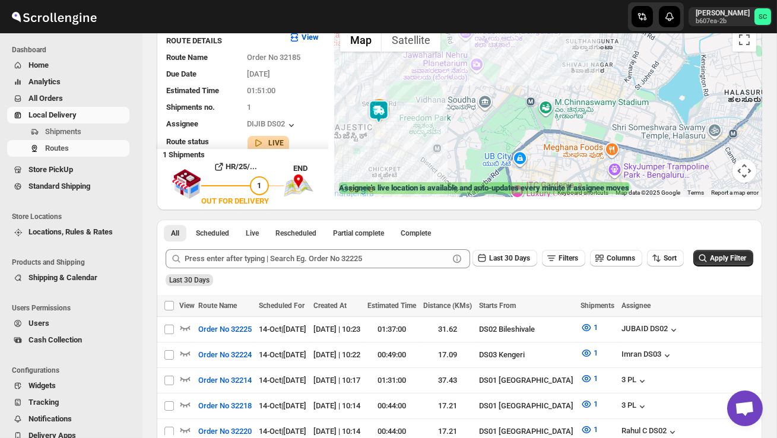
click at [418, 131] on div at bounding box center [548, 109] width 428 height 175
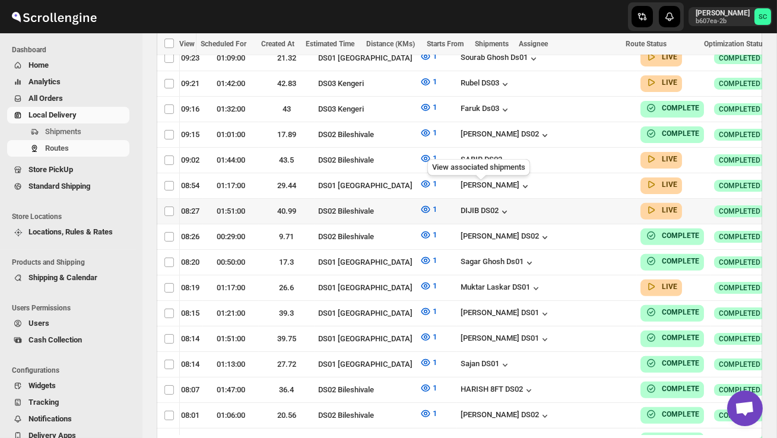
scroll to position [0, 112]
click at [776, 205] on icon "button" at bounding box center [792, 211] width 12 height 12
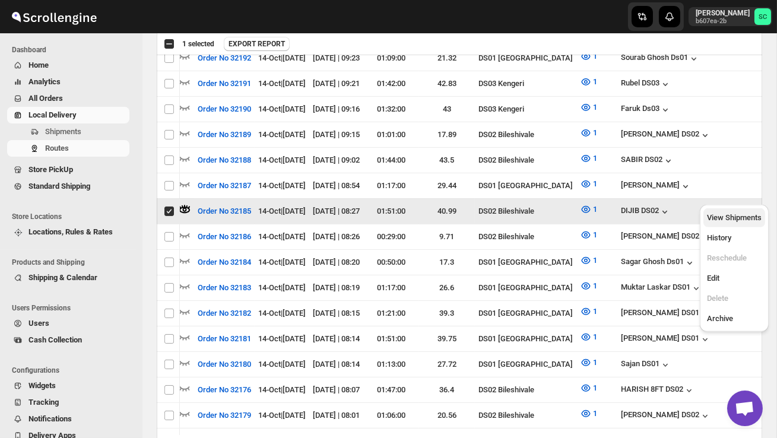
click at [742, 212] on span "View Shipments" at bounding box center [734, 218] width 55 height 12
checkbox input "false"
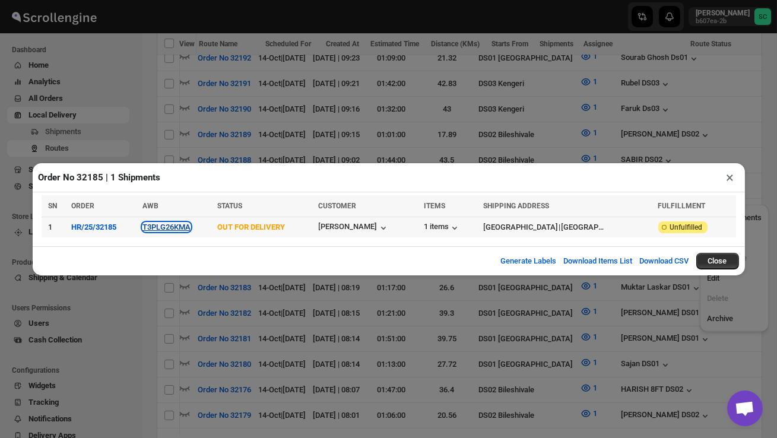
click at [174, 229] on button "T3PLG26KMA" at bounding box center [166, 227] width 48 height 9
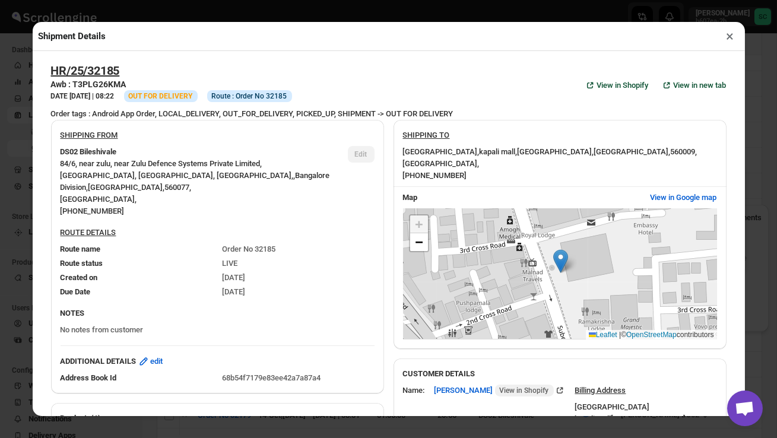
scroll to position [487, 0]
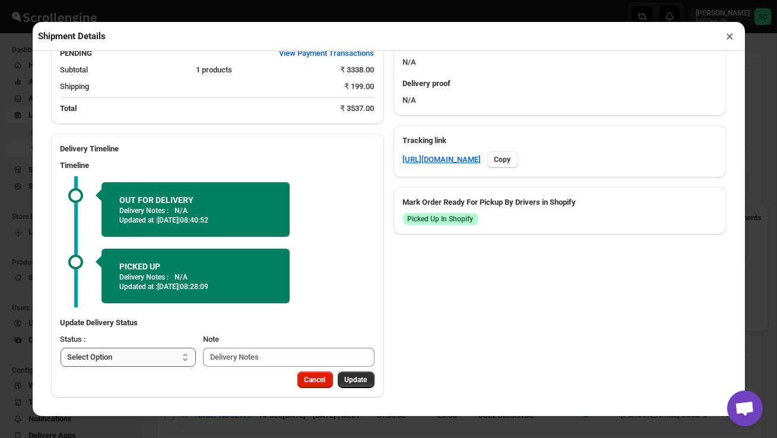
click at [142, 358] on select "Select Option PICKED UP OUT FOR DELIVERY RESCHEDULE DELIVERED CANCELLED" at bounding box center [129, 357] width 136 height 19
select select "DELIVERED"
click at [345, 378] on span "Update" at bounding box center [356, 379] width 23 height 9
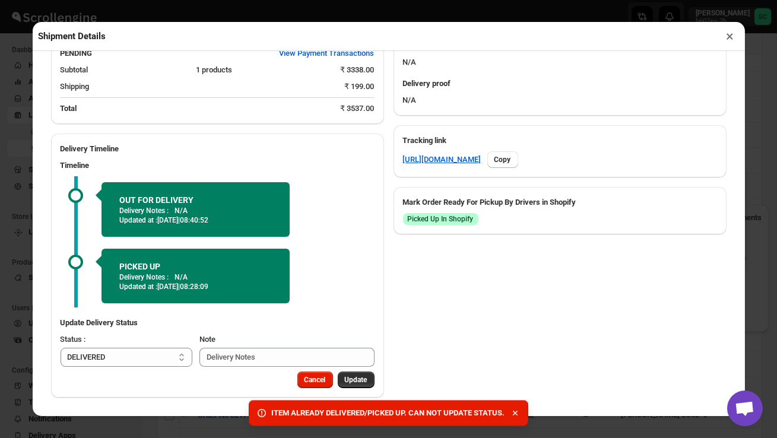
click at [730, 37] on button "×" at bounding box center [730, 36] width 17 height 17
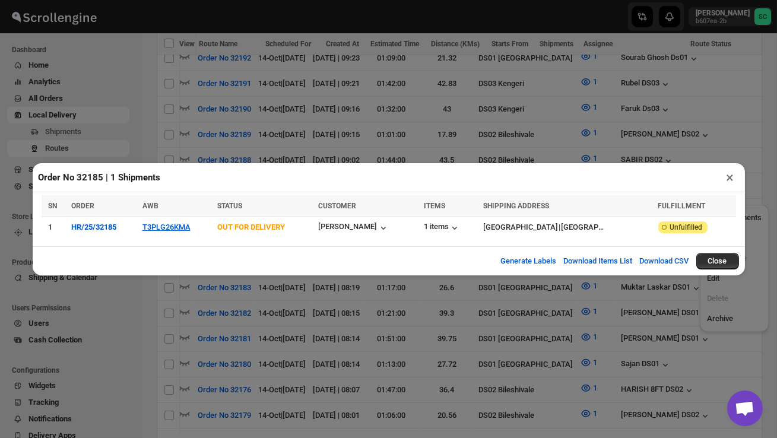
click at [729, 177] on button "×" at bounding box center [730, 177] width 17 height 17
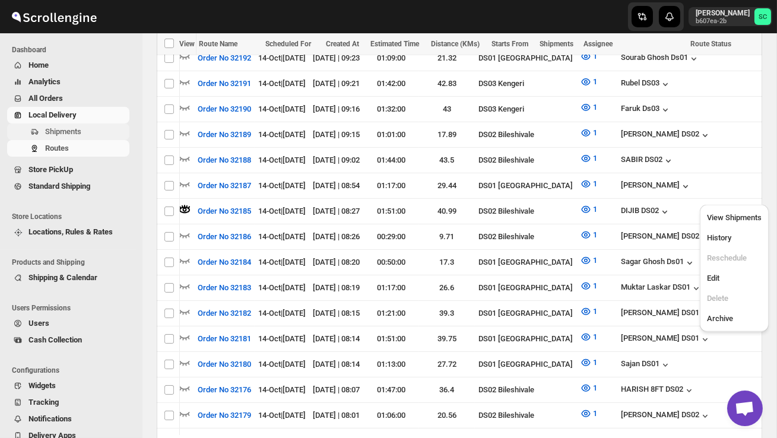
click at [81, 131] on span "Shipments" at bounding box center [63, 131] width 36 height 9
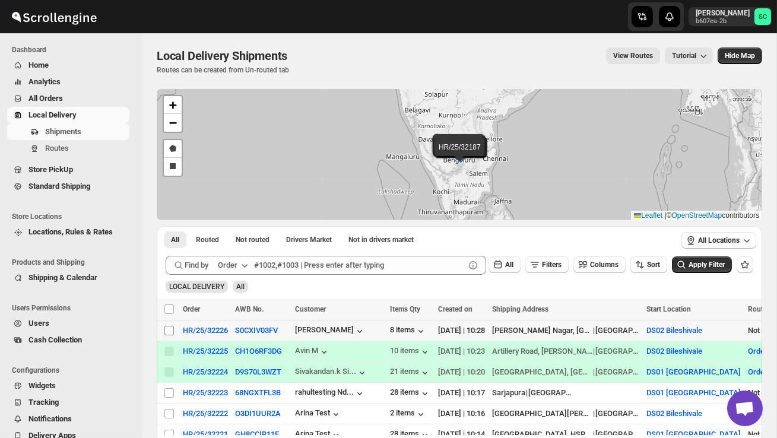
click at [167, 332] on input "Select shipment" at bounding box center [168, 330] width 9 height 9
checkbox input "true"
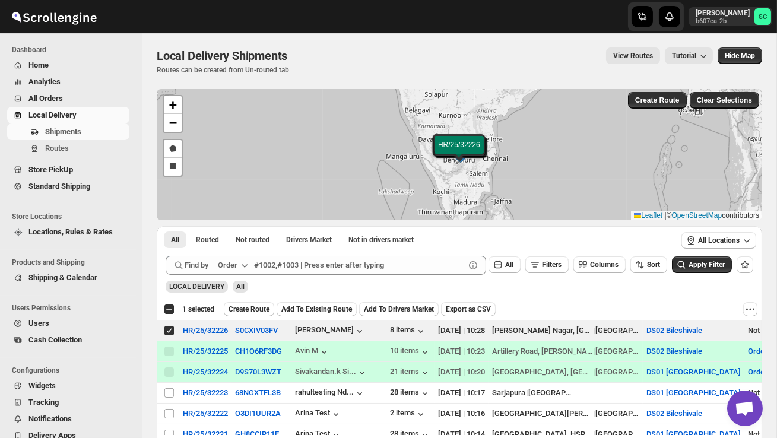
click at [254, 306] on span "Create Route" at bounding box center [248, 308] width 41 height 9
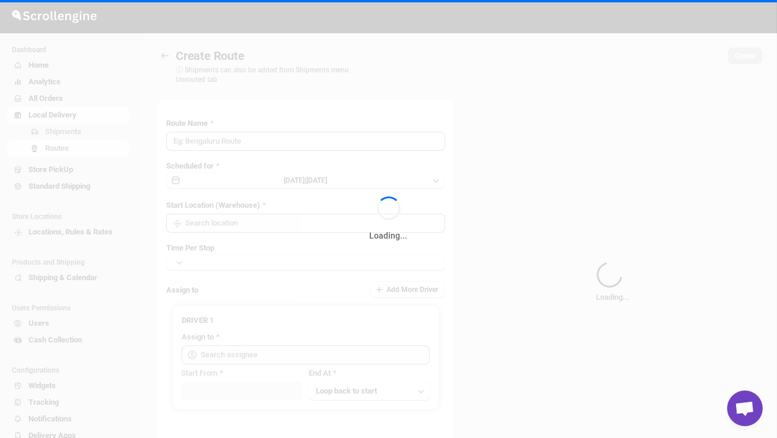
type input "Route - 14/10-1029"
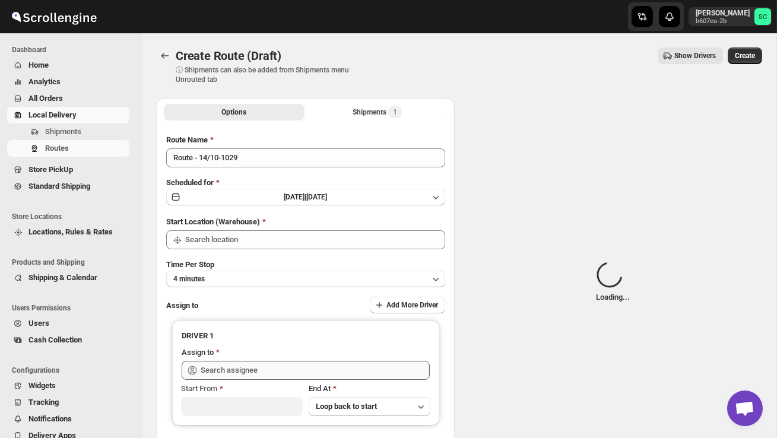
type input "DS02 Bileshivale"
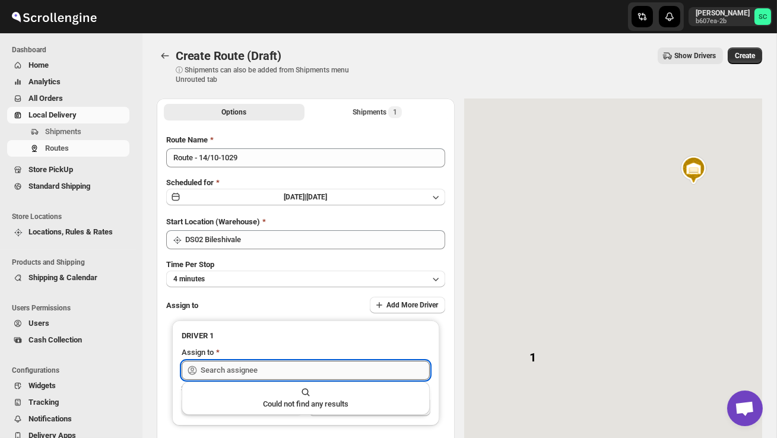
click at [258, 364] on input "text" at bounding box center [315, 370] width 229 height 19
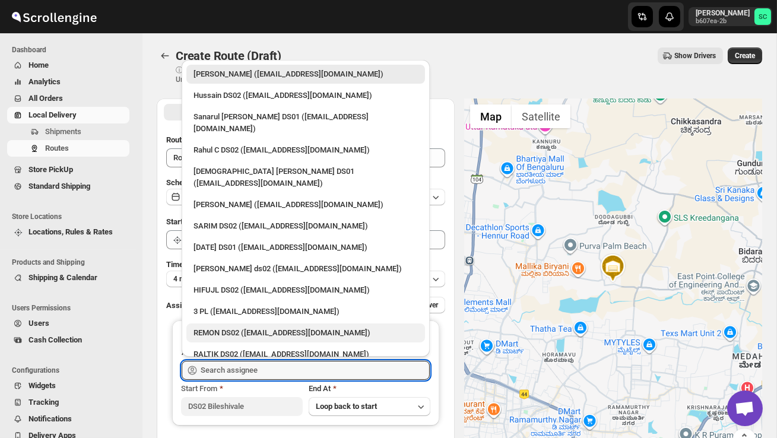
click at [247, 327] on div "REMON DS02 ([EMAIL_ADDRESS][DOMAIN_NAME])" at bounding box center [305, 333] width 224 height 12
type input "REMON DS02 ([EMAIL_ADDRESS][DOMAIN_NAME])"
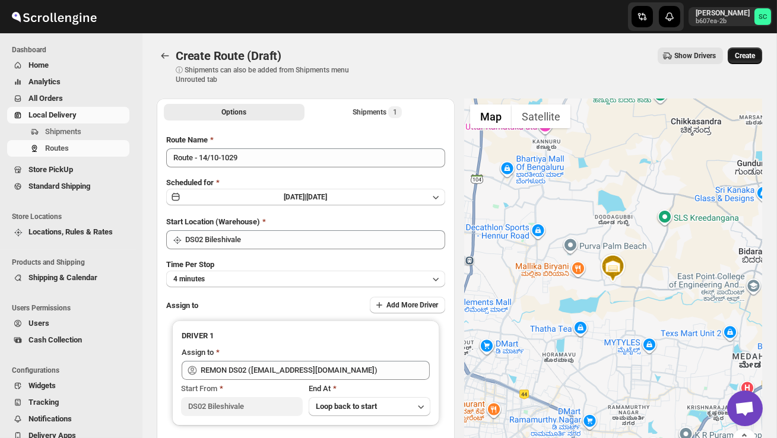
click at [753, 58] on span "Create" at bounding box center [745, 55] width 20 height 9
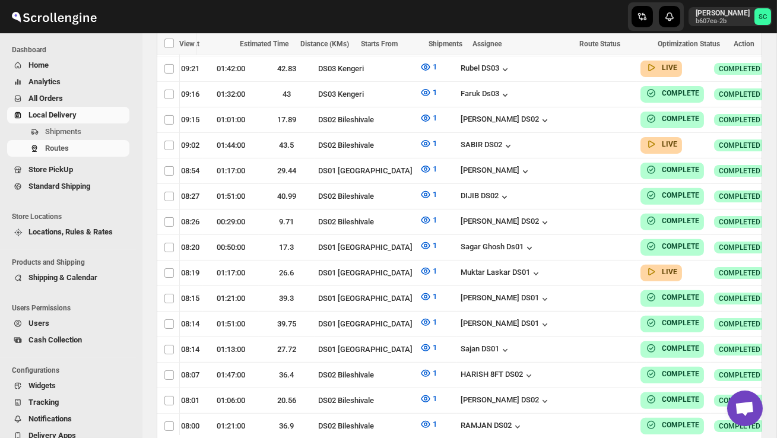
scroll to position [1050, 0]
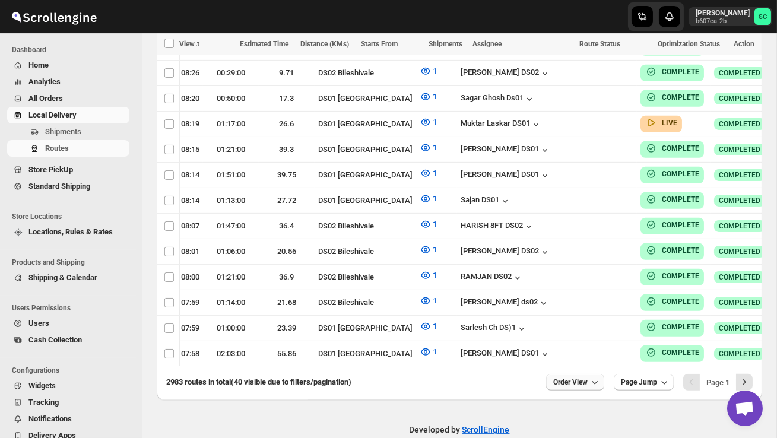
click at [571, 374] on button "Order View" at bounding box center [575, 382] width 58 height 17
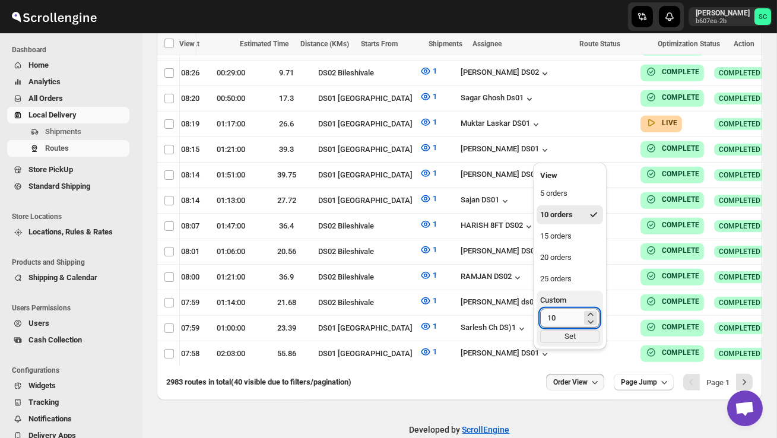
click at [559, 320] on input "10" at bounding box center [561, 318] width 42 height 19
type input "1"
type input "40"
click at [565, 332] on div "Set" at bounding box center [569, 336] width 59 height 13
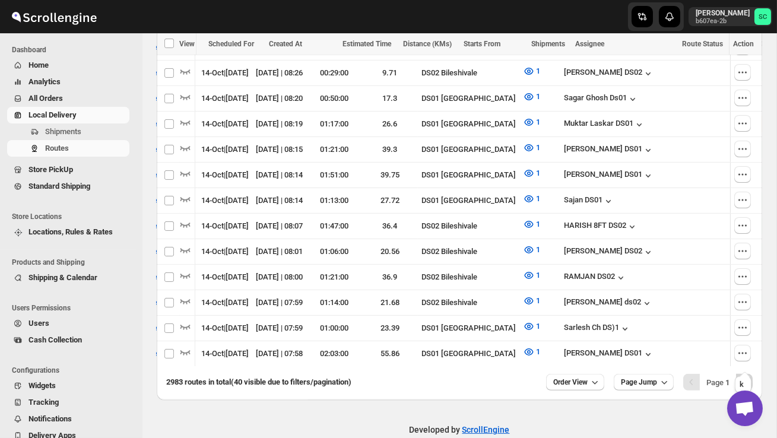
click at [742, 376] on icon "Next" at bounding box center [744, 382] width 12 height 12
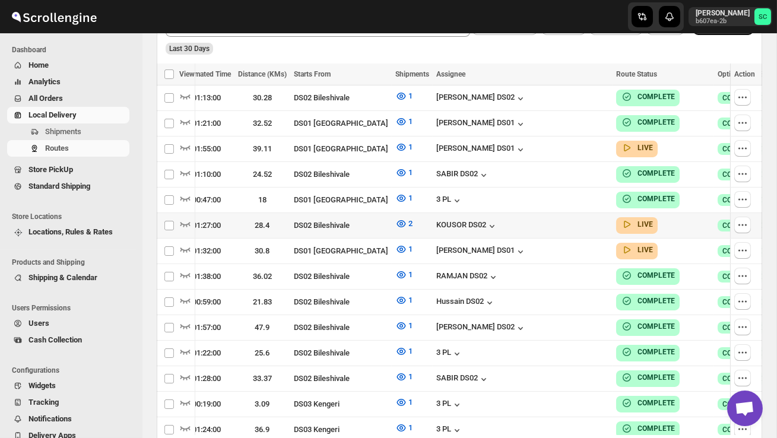
scroll to position [301, 0]
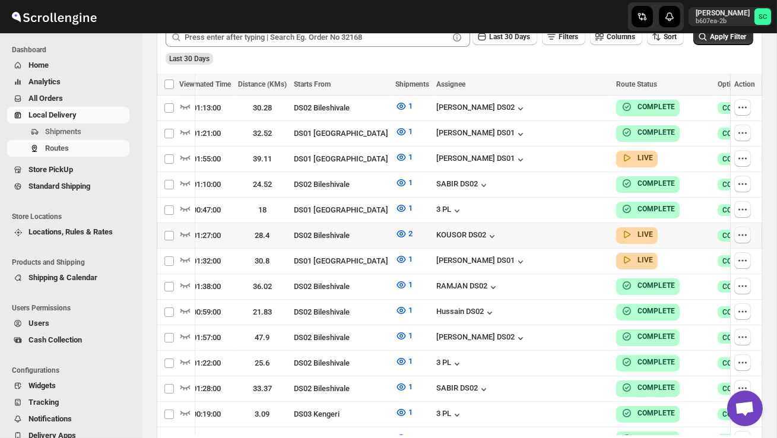
click at [739, 231] on icon "button" at bounding box center [742, 235] width 12 height 12
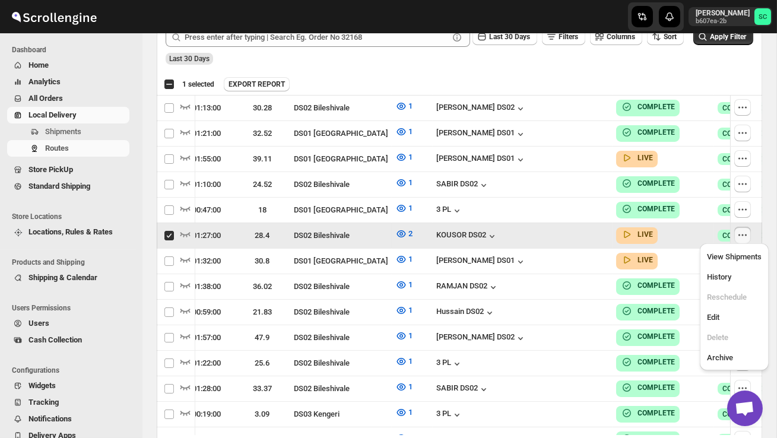
scroll to position [0, 1]
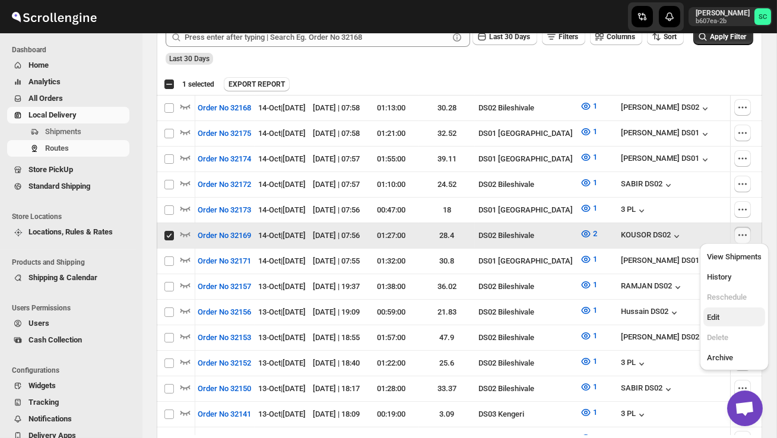
click at [728, 312] on span "Edit" at bounding box center [734, 318] width 55 height 12
checkbox input "false"
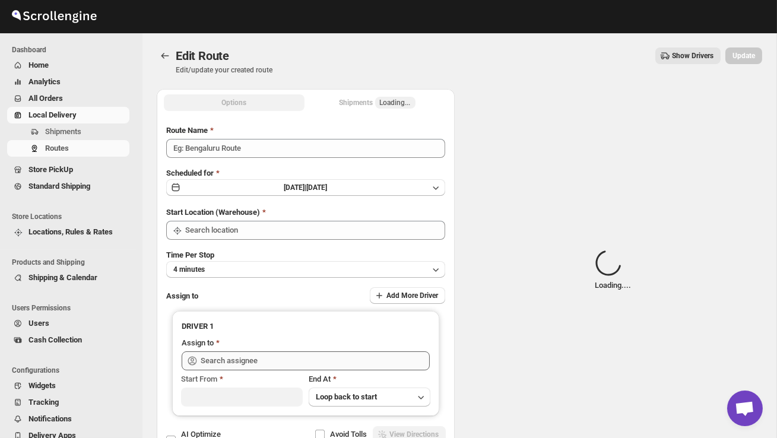
type input "Order No 32169"
type input "DS02 Bileshivale"
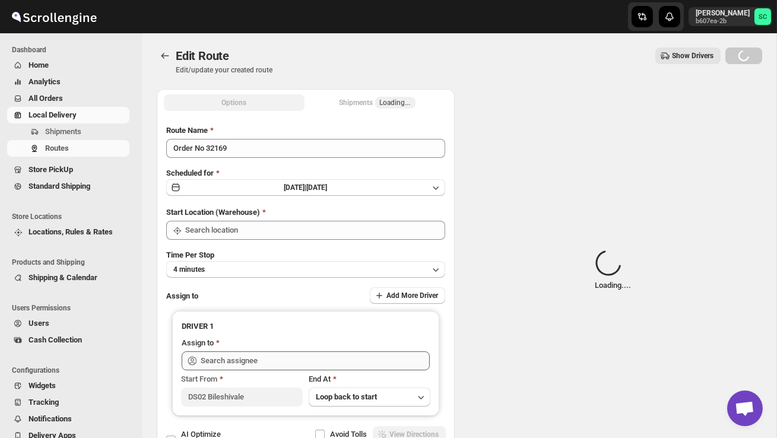
type input "DS02 Bileshivale"
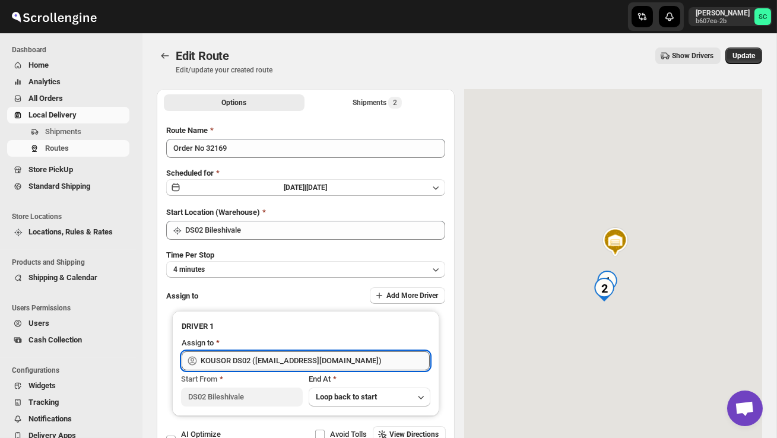
click at [358, 354] on input "KOUSOR DS02 ([EMAIL_ADDRESS][DOMAIN_NAME])" at bounding box center [315, 360] width 229 height 19
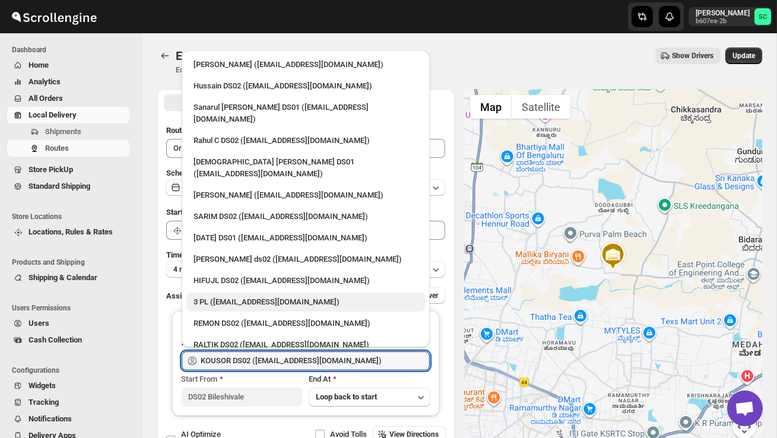
click at [302, 293] on div "3 PL ([EMAIL_ADDRESS][DOMAIN_NAME])" at bounding box center [305, 302] width 239 height 19
type input "3 PL ([EMAIL_ADDRESS][DOMAIN_NAME])"
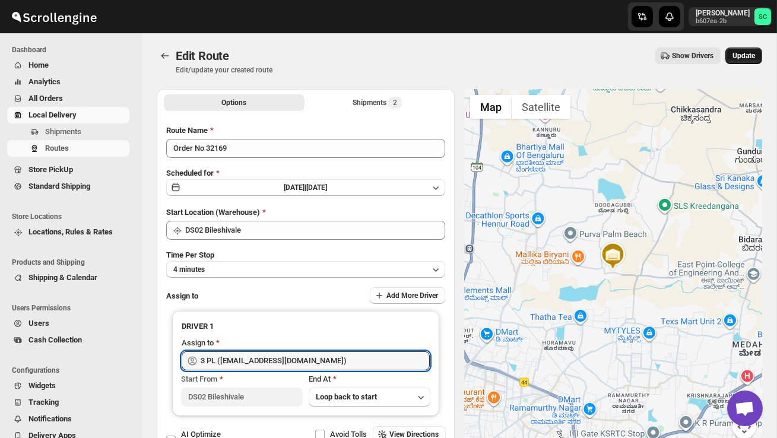
click at [740, 54] on span "Update" at bounding box center [743, 55] width 23 height 9
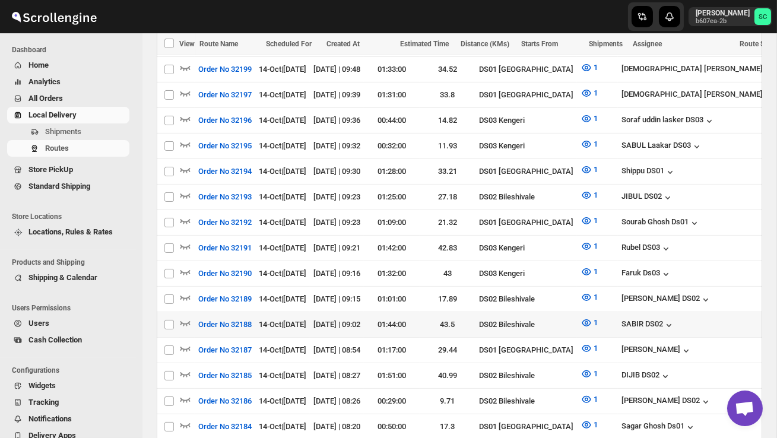
scroll to position [729, 0]
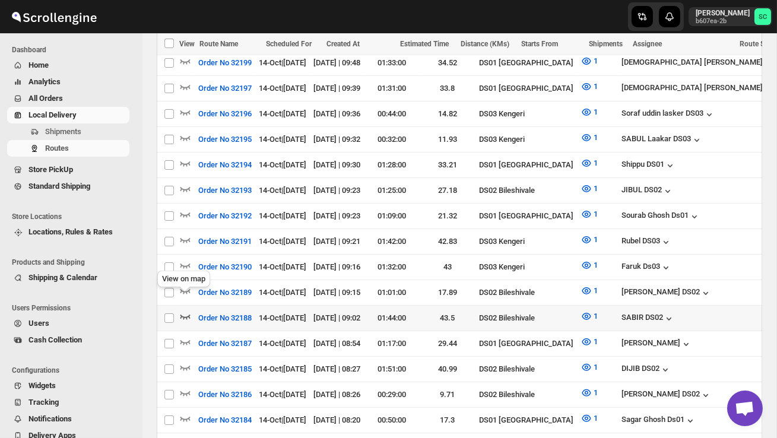
click at [188, 310] on icon "button" at bounding box center [185, 316] width 12 height 12
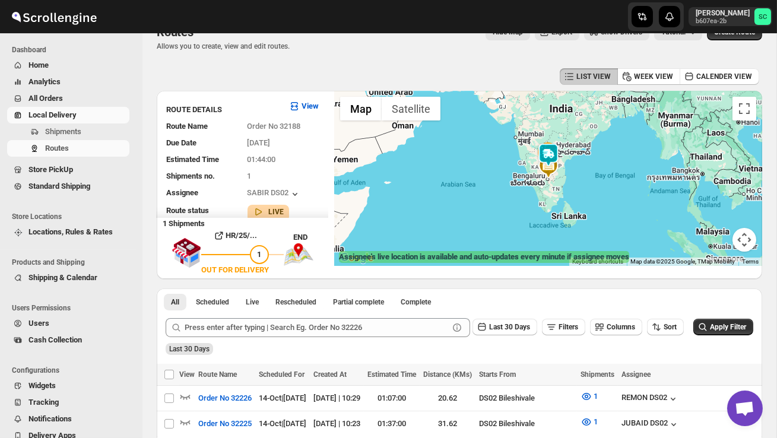
scroll to position [0, 0]
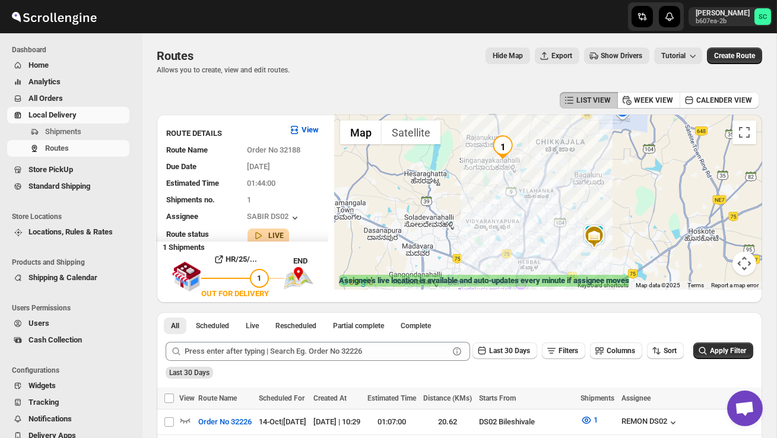
click at [582, 256] on div at bounding box center [548, 202] width 428 height 175
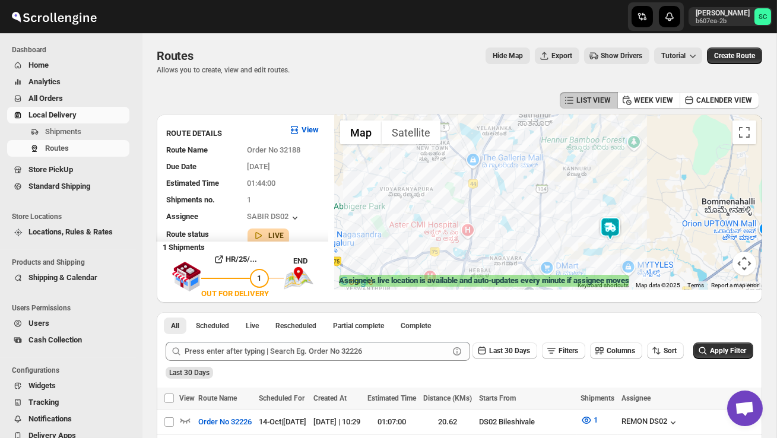
click at [617, 218] on img at bounding box center [610, 229] width 24 height 24
click at [81, 129] on span "Shipments" at bounding box center [63, 131] width 36 height 9
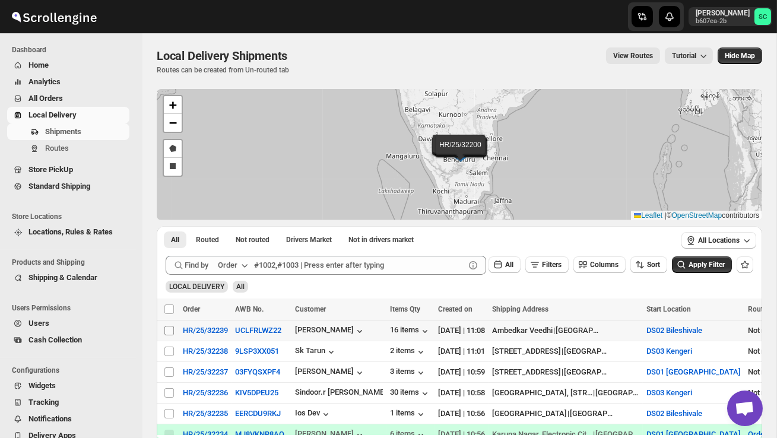
click at [164, 329] on input "Select shipment" at bounding box center [168, 330] width 9 height 9
checkbox input "true"
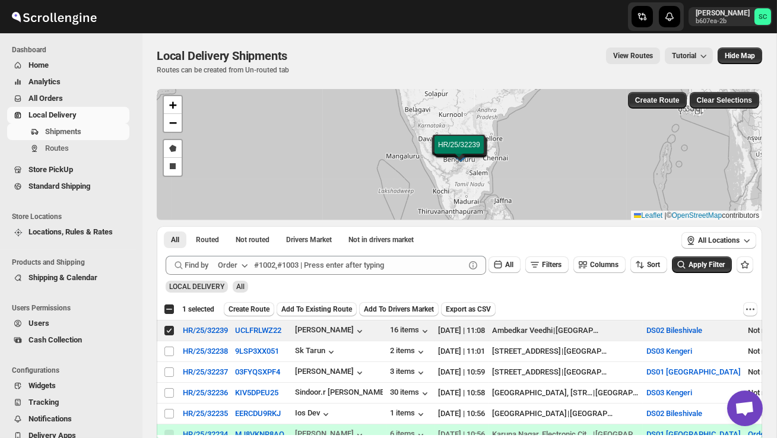
click at [257, 306] on span "Create Route" at bounding box center [248, 308] width 41 height 9
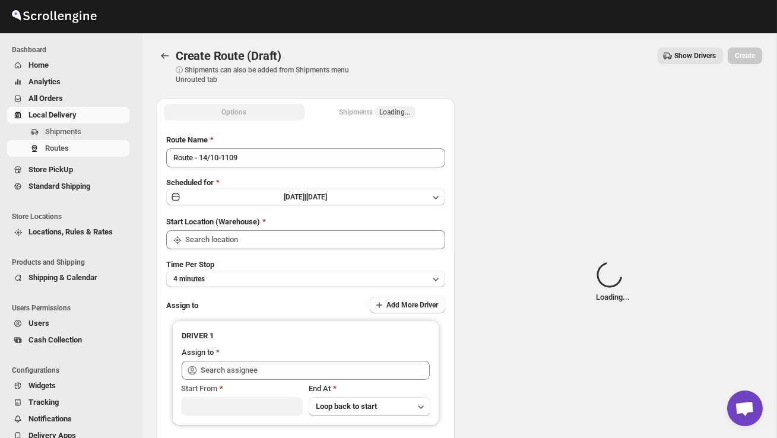
type input "DS02 Bileshivale"
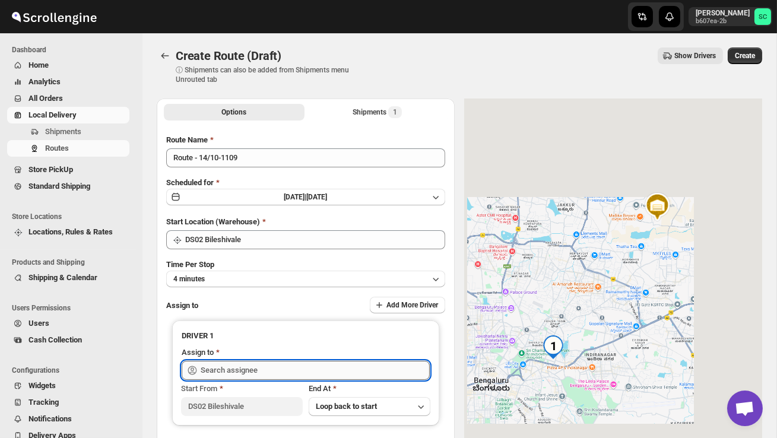
click at [236, 364] on input "text" at bounding box center [315, 370] width 229 height 19
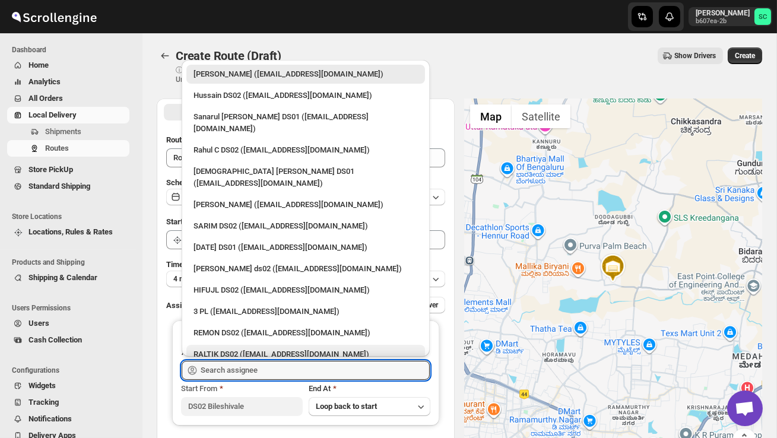
click at [241, 348] on div "RALTIK DS02 ([EMAIL_ADDRESS][DOMAIN_NAME])" at bounding box center [305, 354] width 224 height 12
type input "RALTIK DS02 ([EMAIL_ADDRESS][DOMAIN_NAME])"
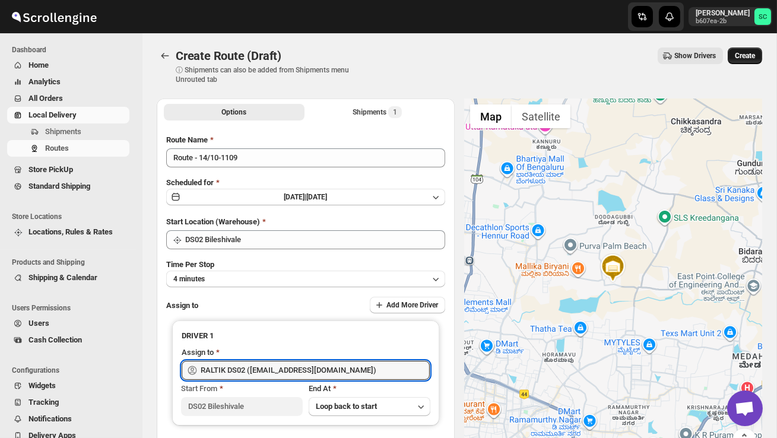
click at [745, 48] on button "Create" at bounding box center [744, 55] width 34 height 17
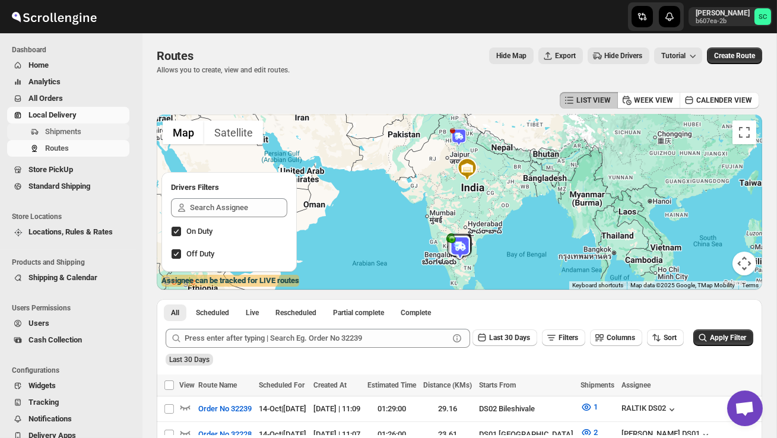
click at [60, 131] on span "Shipments" at bounding box center [63, 131] width 36 height 9
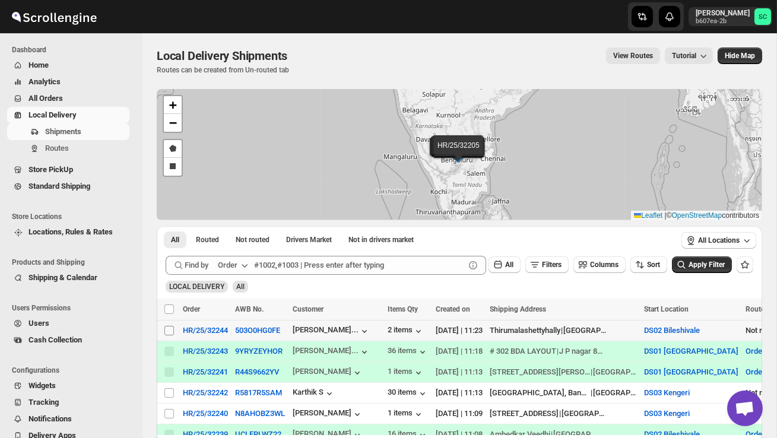
click at [169, 334] on input "Select shipment" at bounding box center [168, 330] width 9 height 9
checkbox input "true"
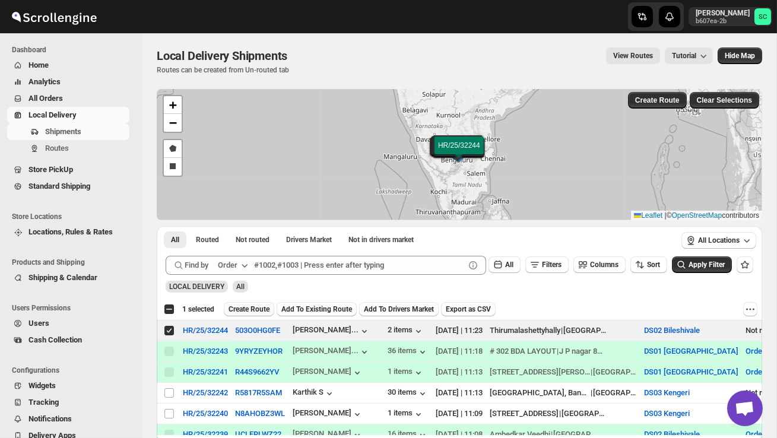
click at [267, 310] on span "Create Route" at bounding box center [248, 308] width 41 height 9
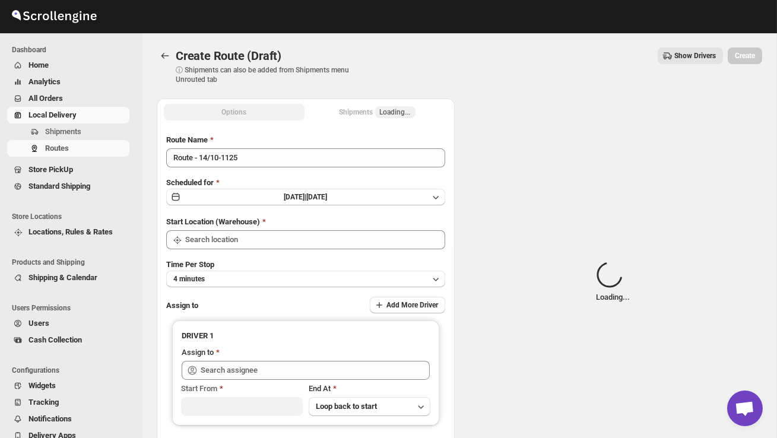
type input "DS02 Bileshivale"
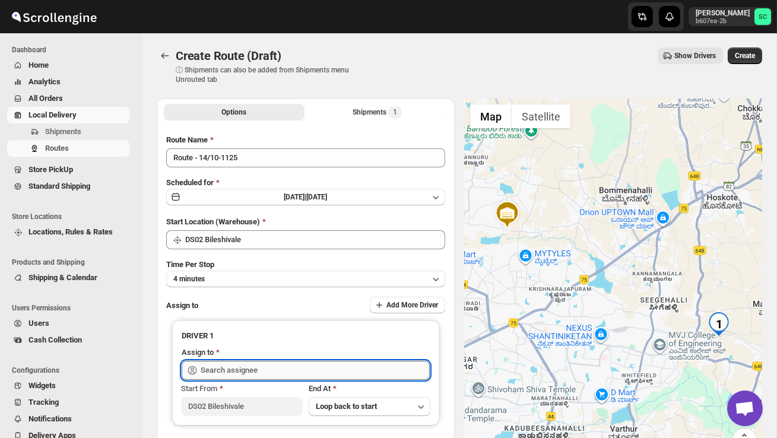
click at [245, 364] on input "text" at bounding box center [315, 370] width 229 height 19
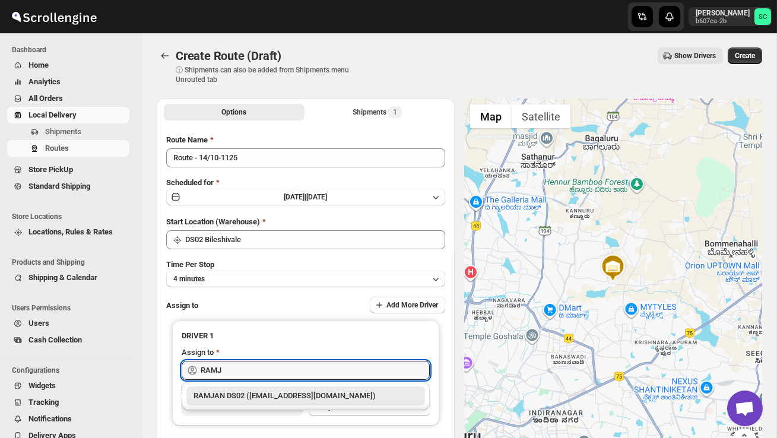
click at [269, 393] on div "RAMJAN DS02 ([EMAIL_ADDRESS][DOMAIN_NAME])" at bounding box center [305, 396] width 224 height 12
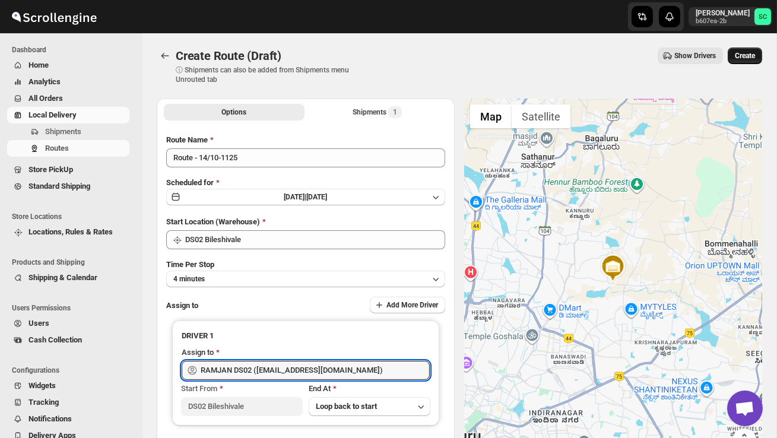
type input "RAMJAN DS02 ([EMAIL_ADDRESS][DOMAIN_NAME])"
click at [751, 52] on span "Create" at bounding box center [745, 55] width 20 height 9
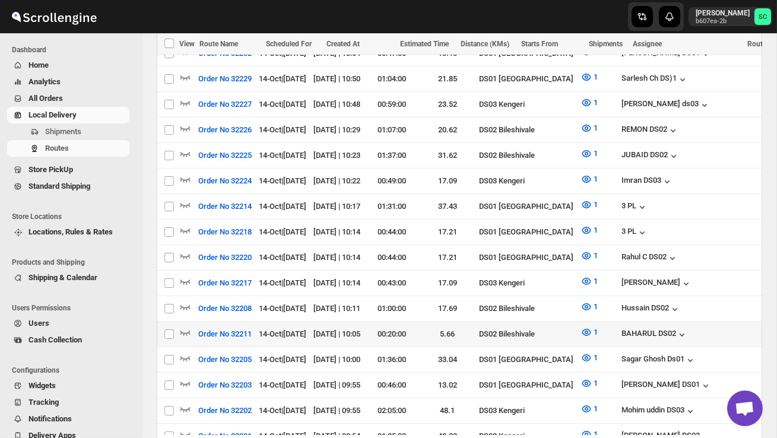
scroll to position [540, 0]
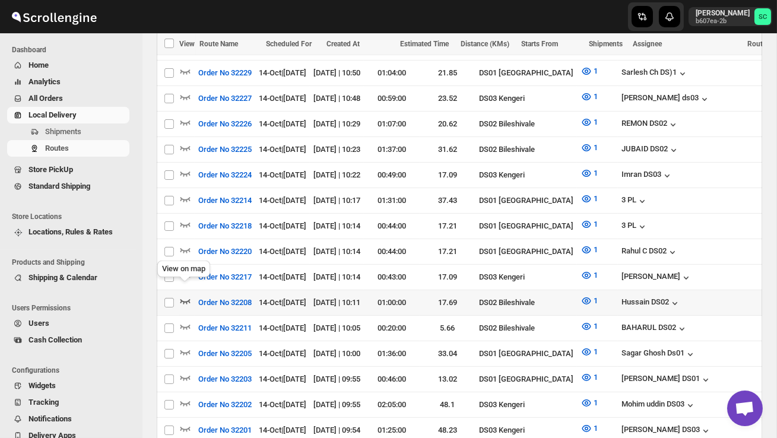
click at [185, 295] on icon "button" at bounding box center [185, 301] width 12 height 12
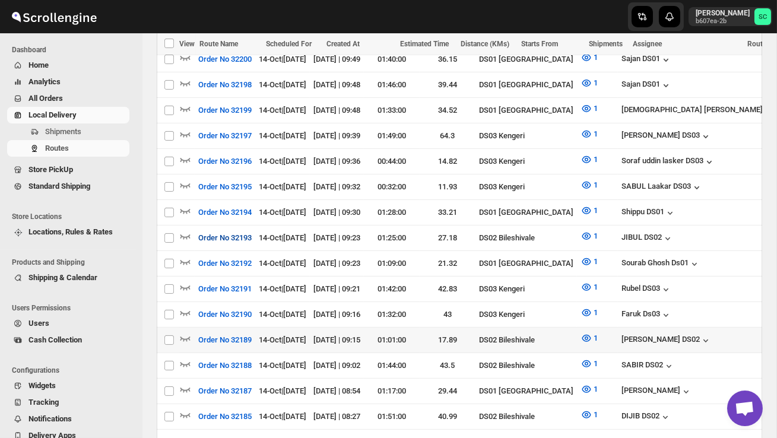
scroll to position [989, 0]
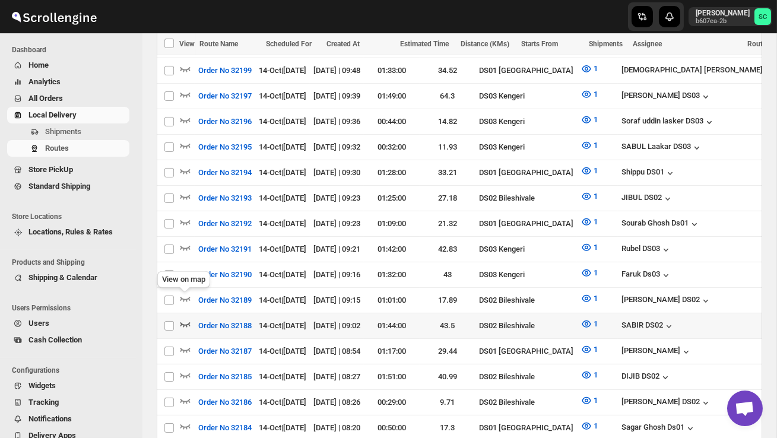
click at [185, 318] on icon "button" at bounding box center [185, 324] width 12 height 12
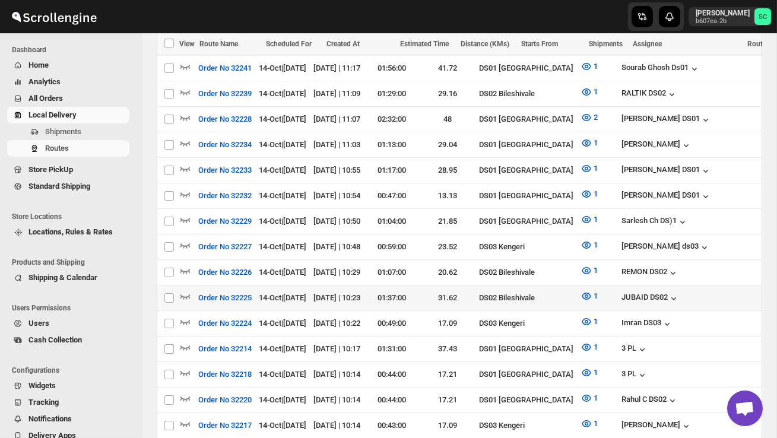
scroll to position [404, 0]
click at [188, 296] on icon "button" at bounding box center [185, 298] width 10 height 5
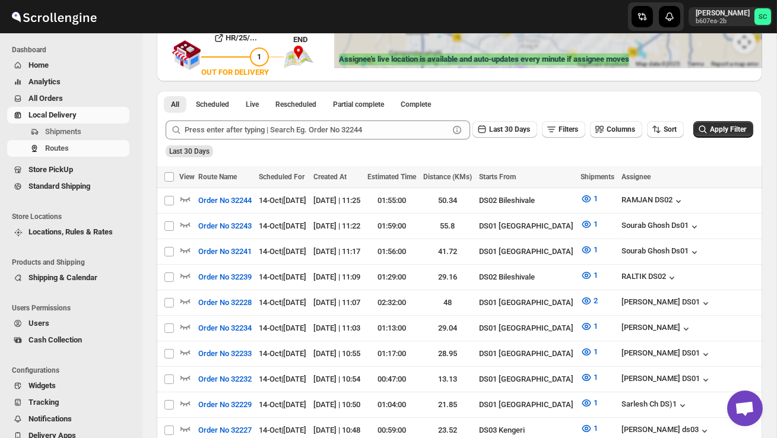
scroll to position [0, 0]
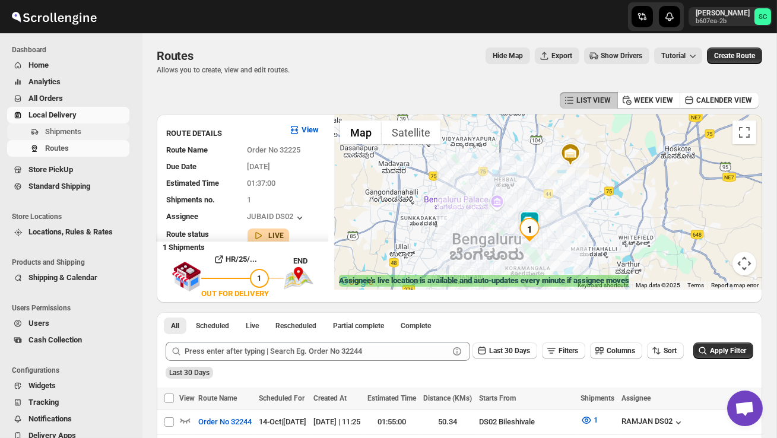
click at [81, 126] on span "Shipments" at bounding box center [86, 132] width 82 height 12
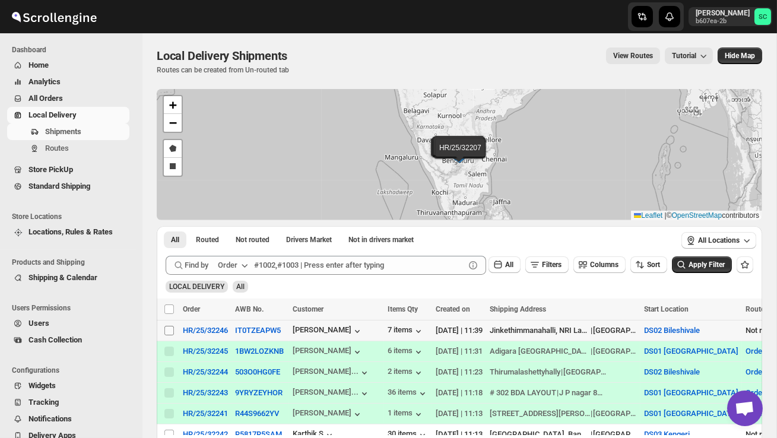
click at [174, 331] on span at bounding box center [169, 330] width 11 height 11
click at [174, 331] on input "Select shipment" at bounding box center [168, 330] width 9 height 9
click at [170, 332] on input "Select shipment" at bounding box center [168, 330] width 9 height 9
checkbox input "true"
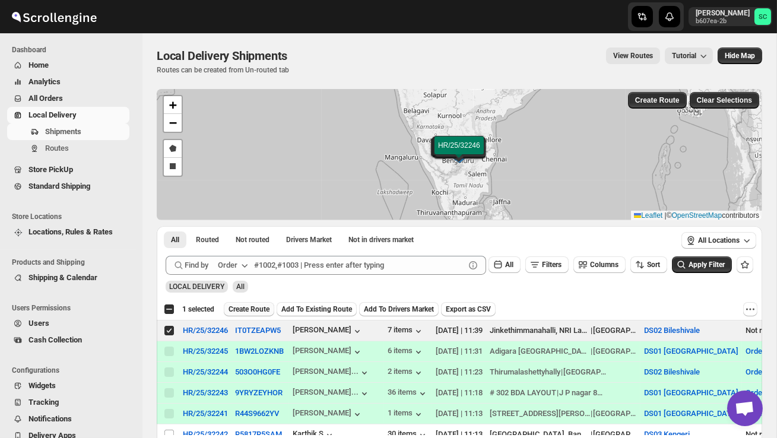
click at [266, 307] on span "Create Route" at bounding box center [248, 308] width 41 height 9
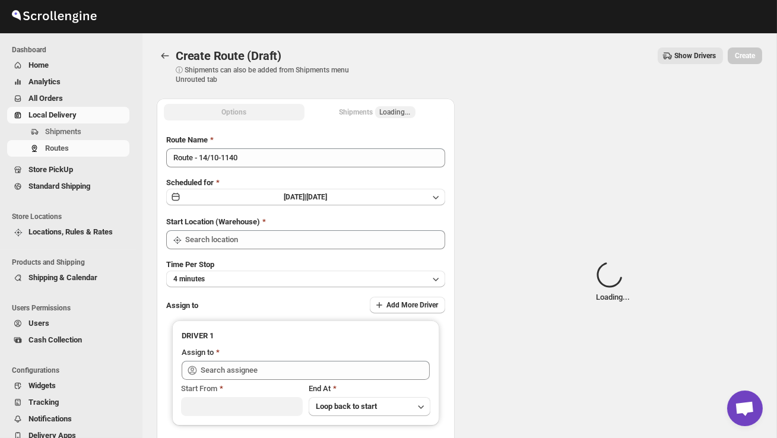
type input "DS02 Bileshivale"
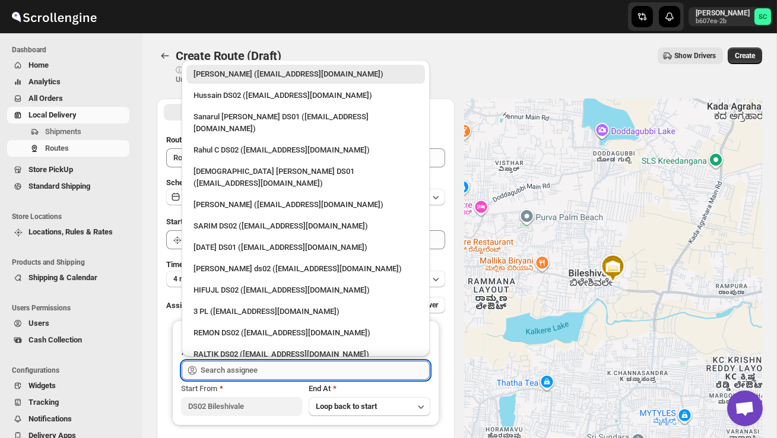
click at [250, 365] on input "text" at bounding box center [315, 370] width 229 height 19
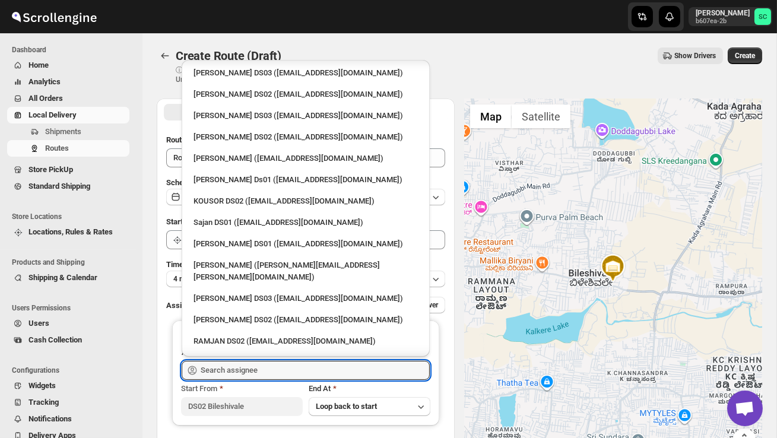
scroll to position [457, 0]
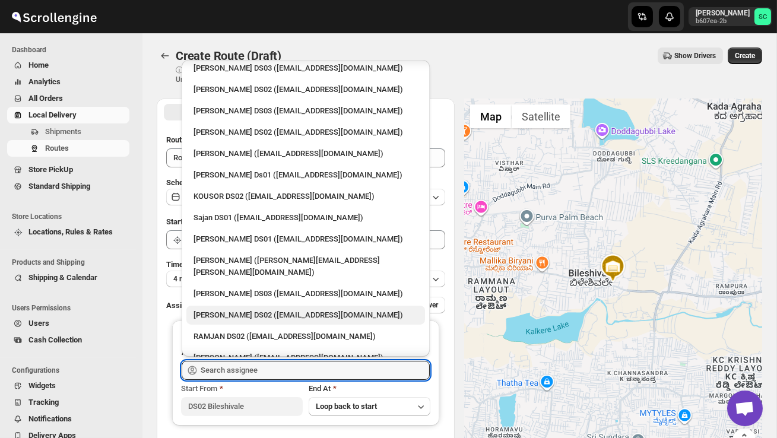
click at [254, 309] on div "[PERSON_NAME] DS02 ([EMAIL_ADDRESS][DOMAIN_NAME])" at bounding box center [305, 315] width 224 height 12
type input "[PERSON_NAME] DS02 ([EMAIL_ADDRESS][DOMAIN_NAME])"
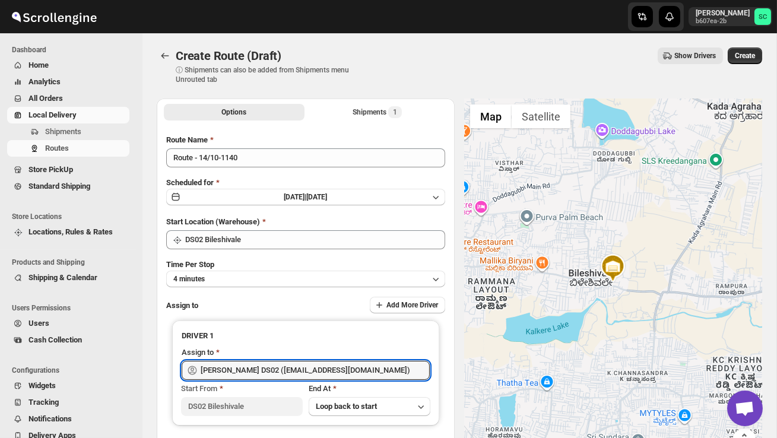
click at [748, 52] on span "Create" at bounding box center [745, 55] width 20 height 9
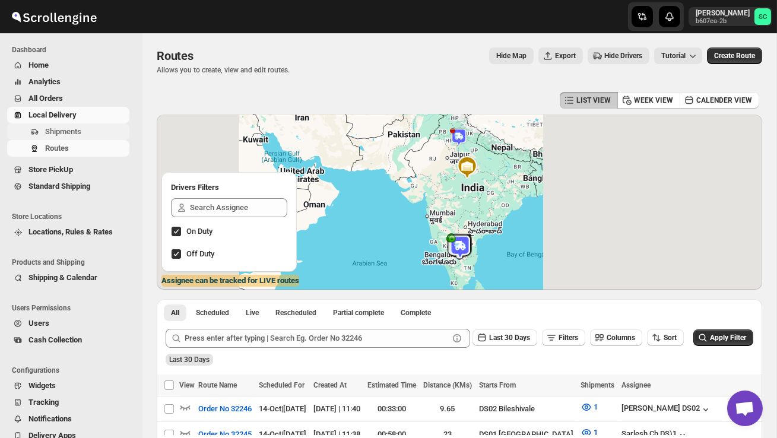
click at [79, 129] on span "Shipments" at bounding box center [63, 131] width 36 height 9
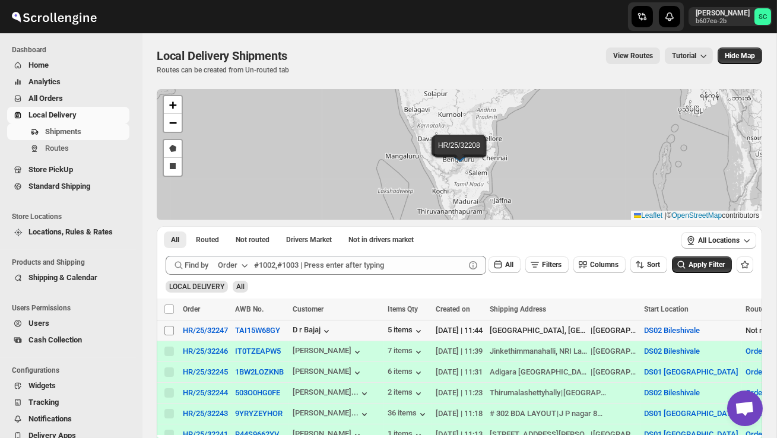
click at [168, 331] on input "Select shipment" at bounding box center [168, 330] width 9 height 9
checkbox input "true"
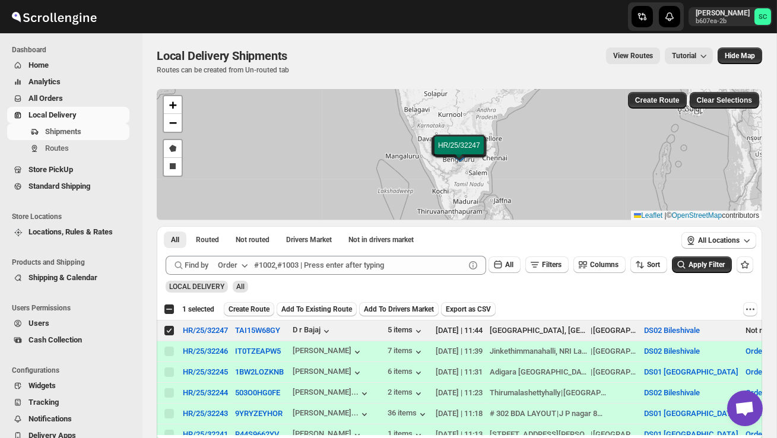
click at [241, 313] on span "Create Route" at bounding box center [248, 308] width 41 height 9
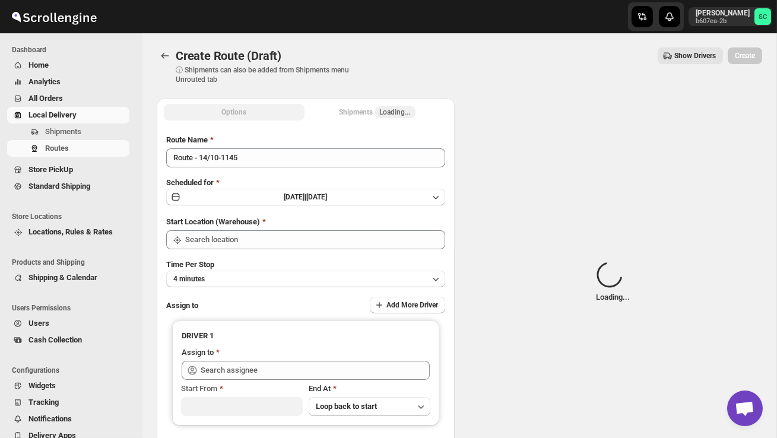
type input "DS02 Bileshivale"
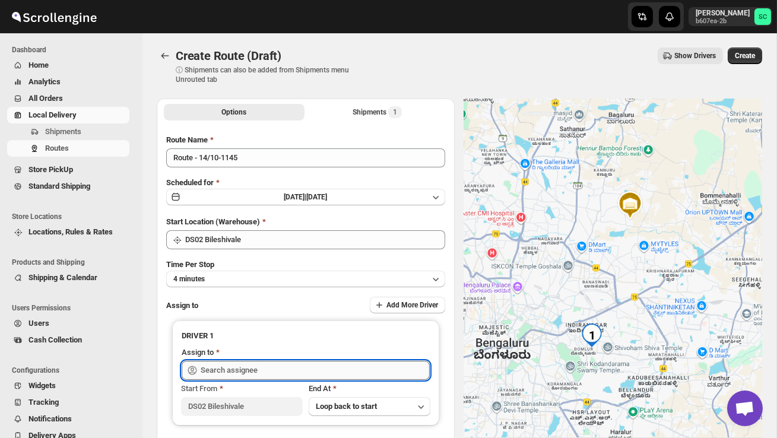
click at [239, 362] on input "text" at bounding box center [315, 370] width 229 height 19
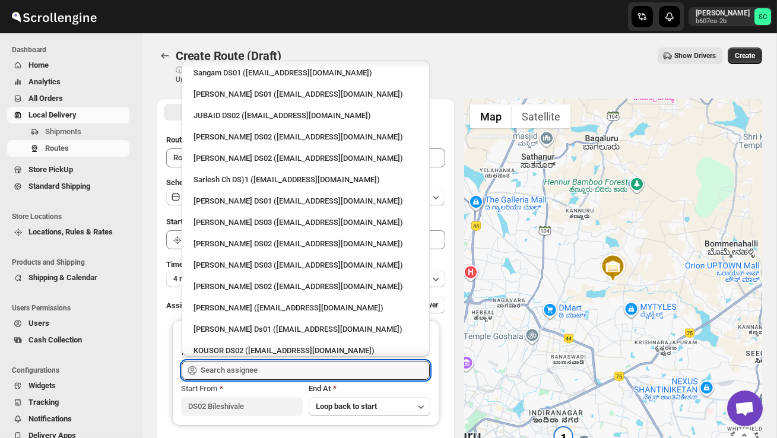
scroll to position [313, 0]
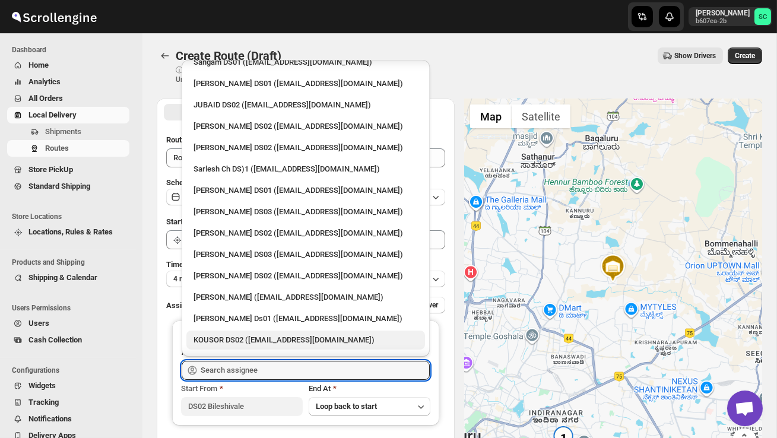
click at [237, 331] on div "KOUSOR DS02 ([EMAIL_ADDRESS][DOMAIN_NAME])" at bounding box center [305, 340] width 239 height 19
type input "KOUSOR DS02 ([EMAIL_ADDRESS][DOMAIN_NAME])"
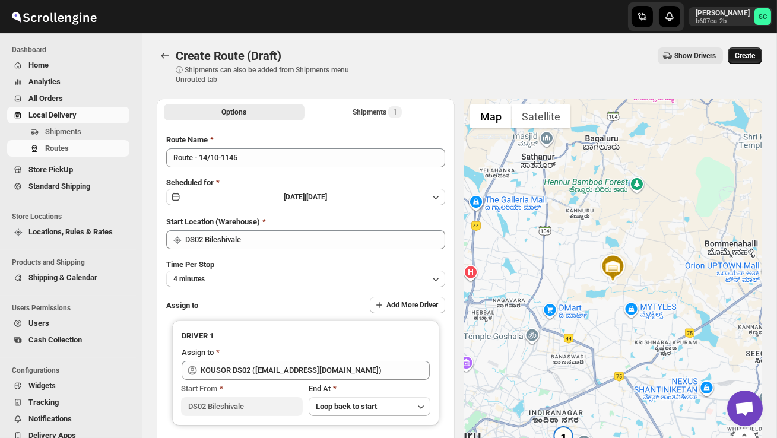
click at [740, 58] on span "Create" at bounding box center [745, 55] width 20 height 9
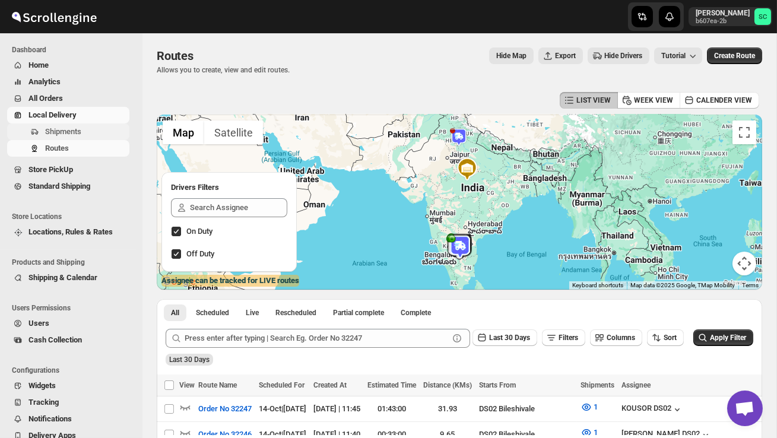
click at [78, 130] on span "Shipments" at bounding box center [63, 131] width 36 height 9
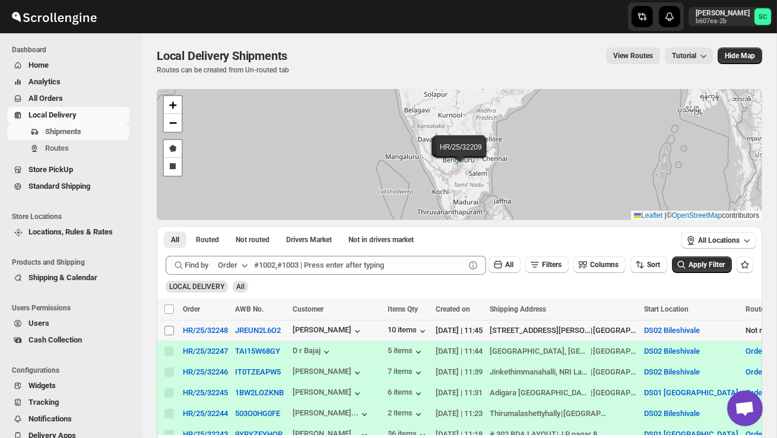
click at [168, 333] on input "Select shipment" at bounding box center [168, 330] width 9 height 9
checkbox input "true"
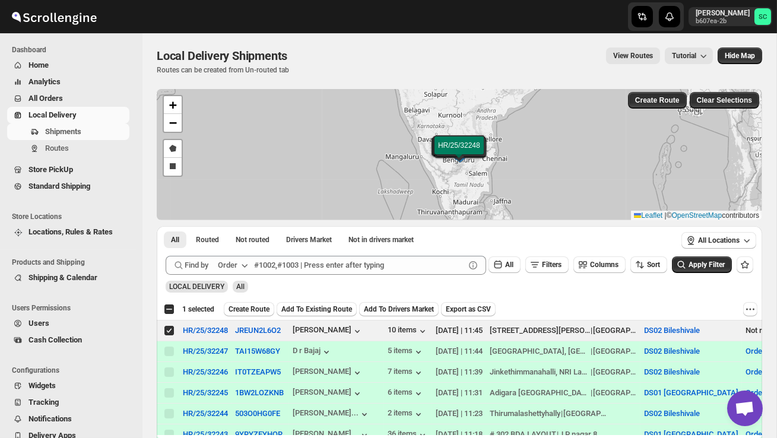
click at [249, 311] on span "Create Route" at bounding box center [248, 308] width 41 height 9
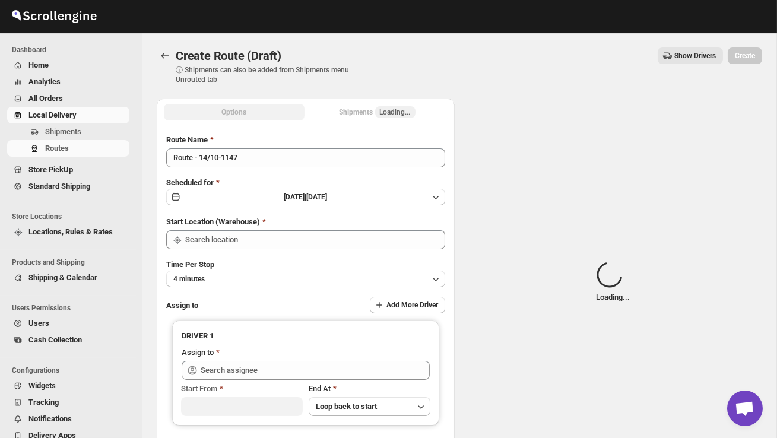
type input "DS02 Bileshivale"
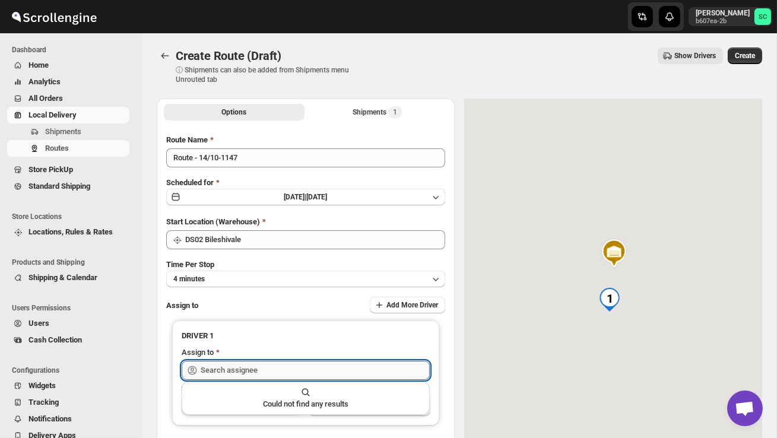
click at [259, 361] on input "text" at bounding box center [315, 370] width 229 height 19
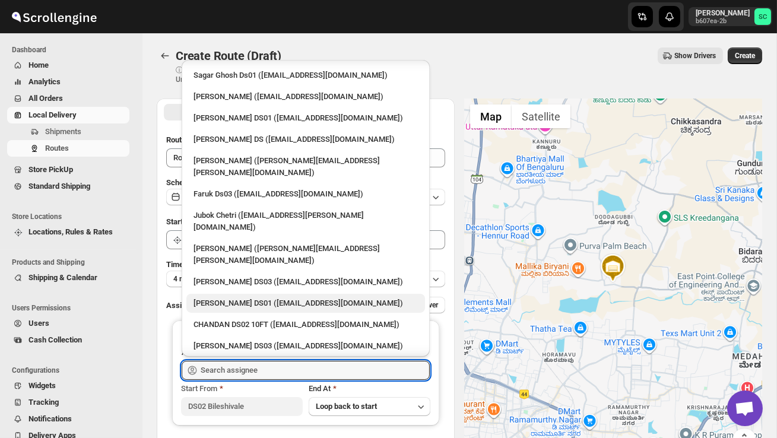
scroll to position [1018, 0]
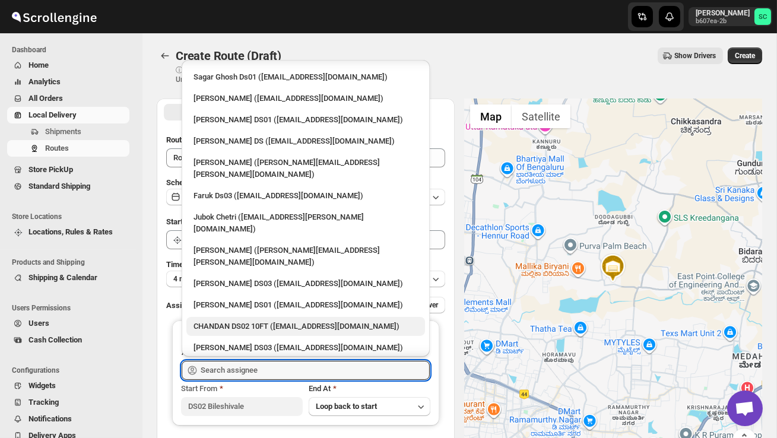
click at [240, 320] on div "CHANDAN DS02 10FT ([EMAIL_ADDRESS][DOMAIN_NAME])" at bounding box center [305, 326] width 224 height 12
type input "CHANDAN DS02 10FT ([EMAIL_ADDRESS][DOMAIN_NAME])"
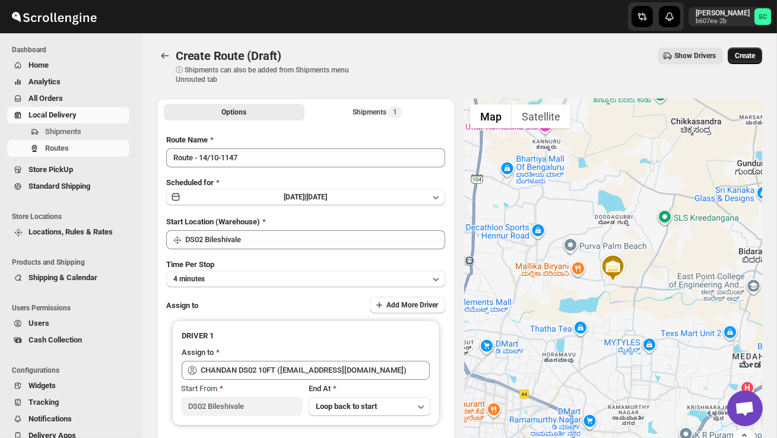
click at [746, 56] on span "Create" at bounding box center [745, 55] width 20 height 9
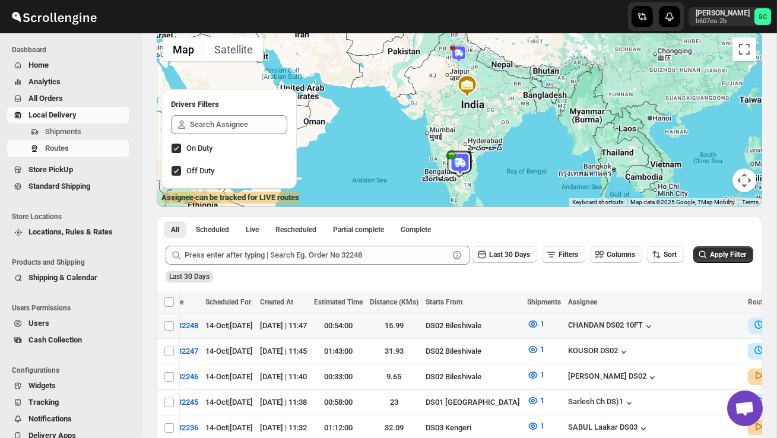
scroll to position [0, 169]
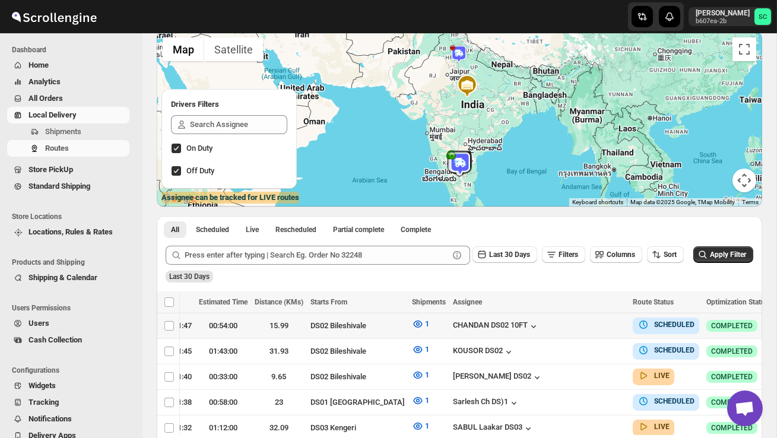
click at [776, 322] on icon "button" at bounding box center [784, 325] width 12 height 12
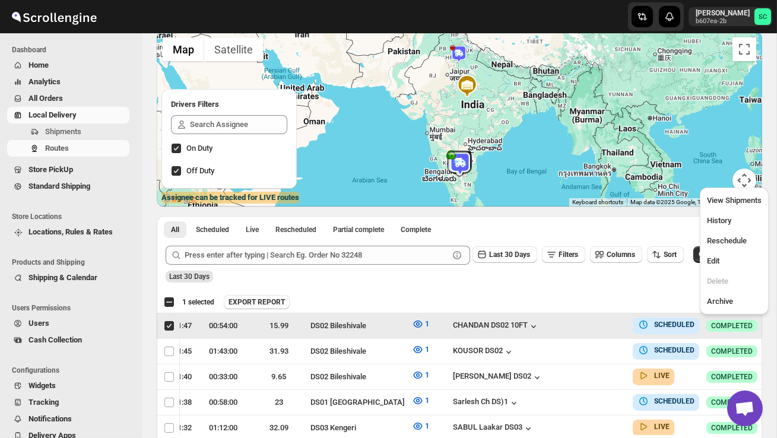
scroll to position [0, 1]
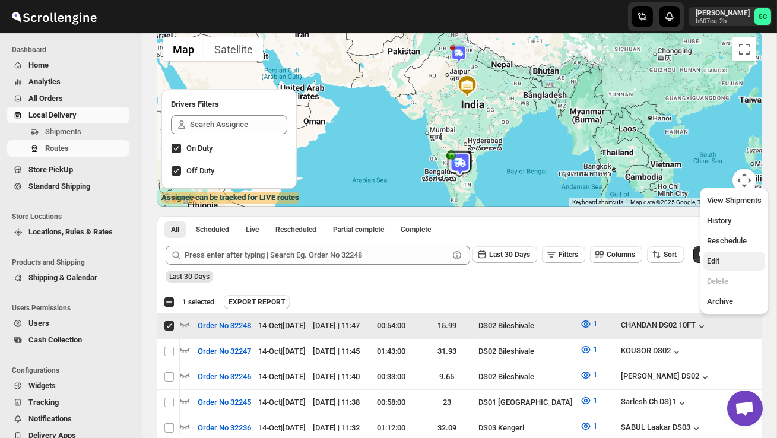
click at [725, 256] on span "Edit" at bounding box center [734, 261] width 55 height 12
checkbox input "false"
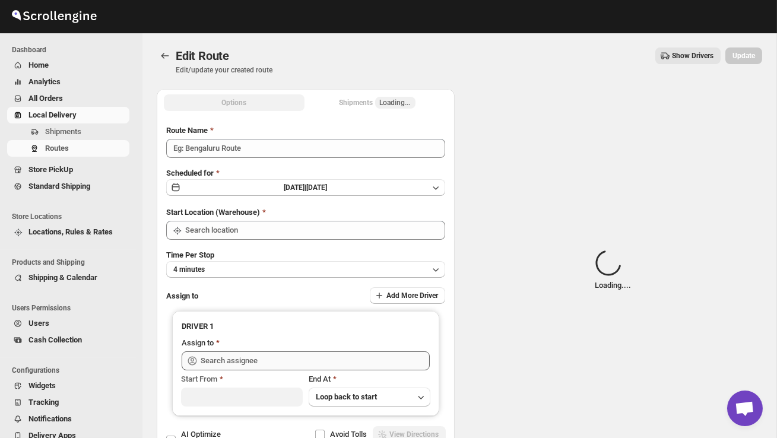
type input "Order No 32248"
type input "DS02 Bileshivale"
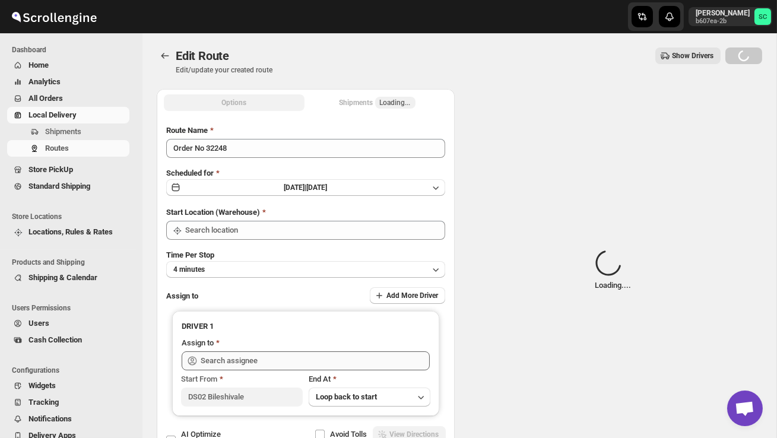
type input "DS02 Bileshivale"
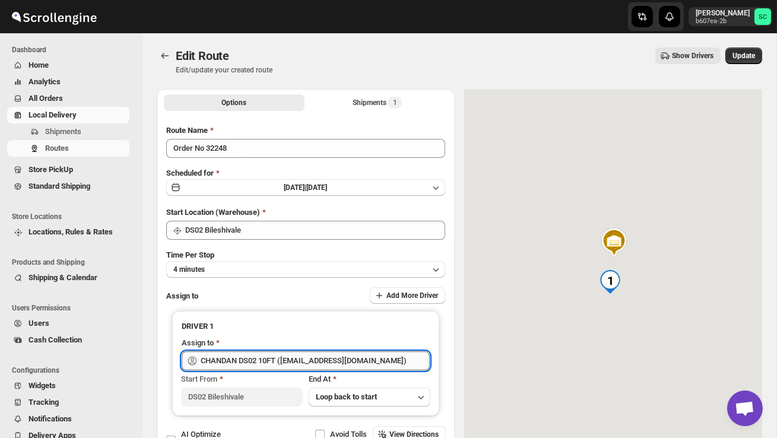
click at [307, 355] on input "CHANDAN DS02 10FT ([EMAIL_ADDRESS][DOMAIN_NAME])" at bounding box center [315, 360] width 229 height 19
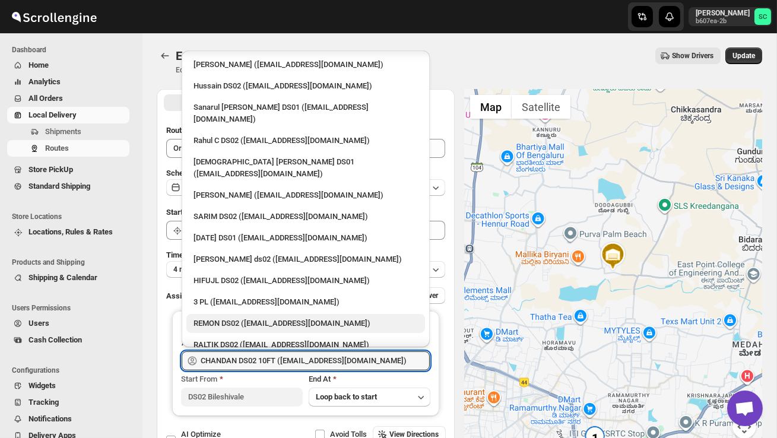
scroll to position [5, 0]
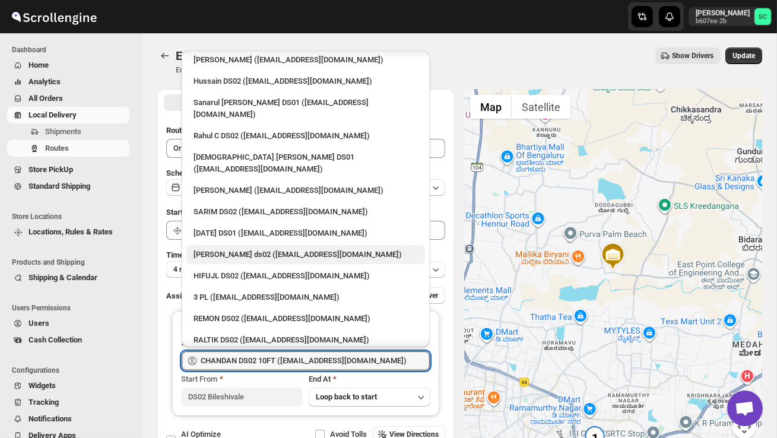
click at [269, 249] on div "[PERSON_NAME] ds02 ([EMAIL_ADDRESS][DOMAIN_NAME])" at bounding box center [305, 255] width 224 height 12
type input "[PERSON_NAME] ds02 ([EMAIL_ADDRESS][DOMAIN_NAME])"
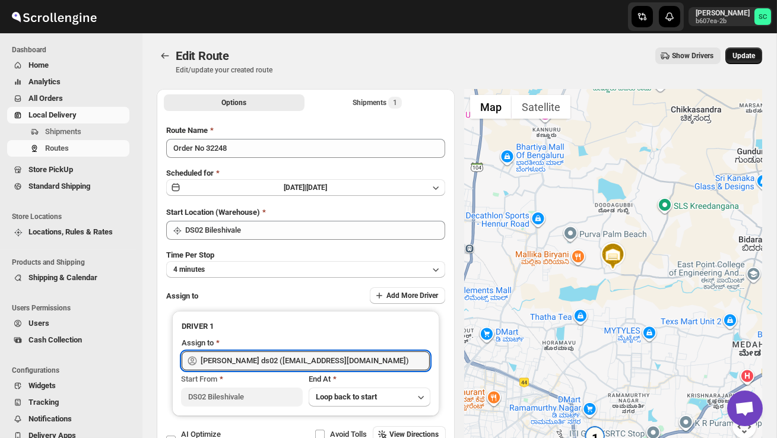
click at [752, 53] on span "Update" at bounding box center [743, 55] width 23 height 9
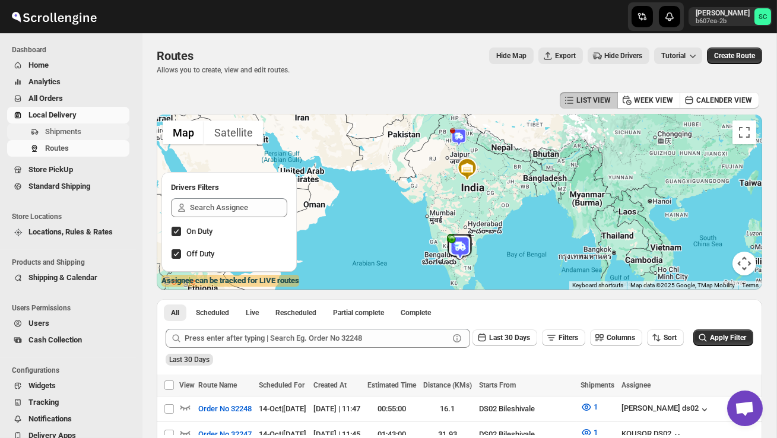
click at [90, 126] on span "Shipments" at bounding box center [86, 132] width 82 height 12
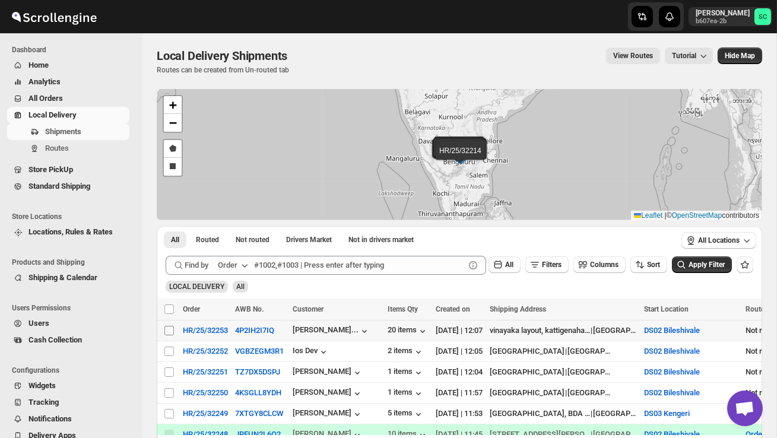
click at [169, 330] on input "Select shipment" at bounding box center [168, 330] width 9 height 9
checkbox input "true"
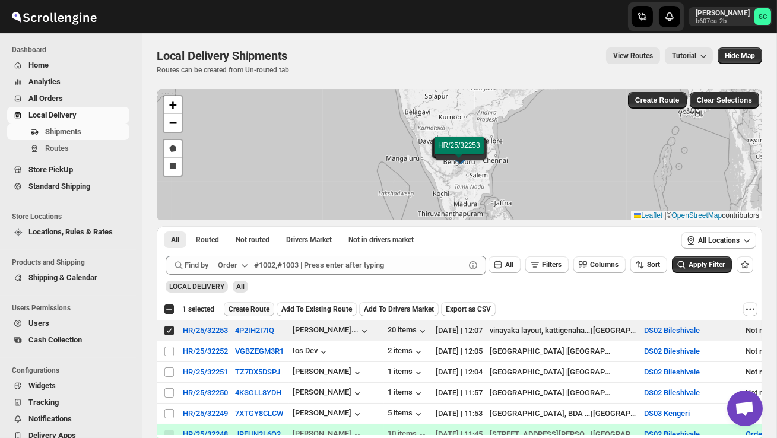
click at [259, 306] on span "Create Route" at bounding box center [248, 308] width 41 height 9
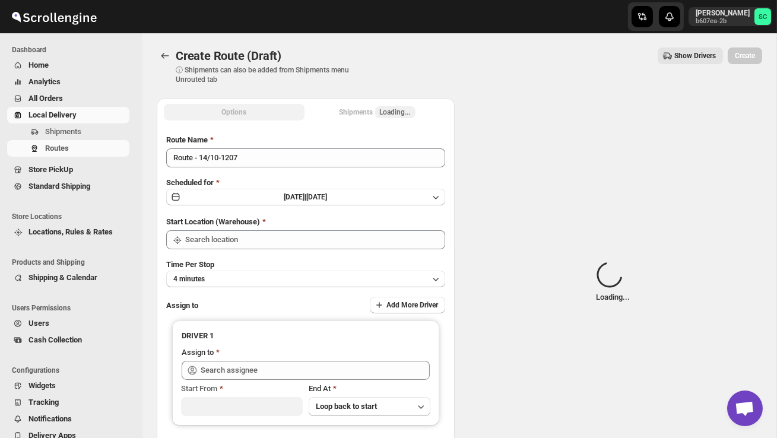
type input "DS02 Bileshivale"
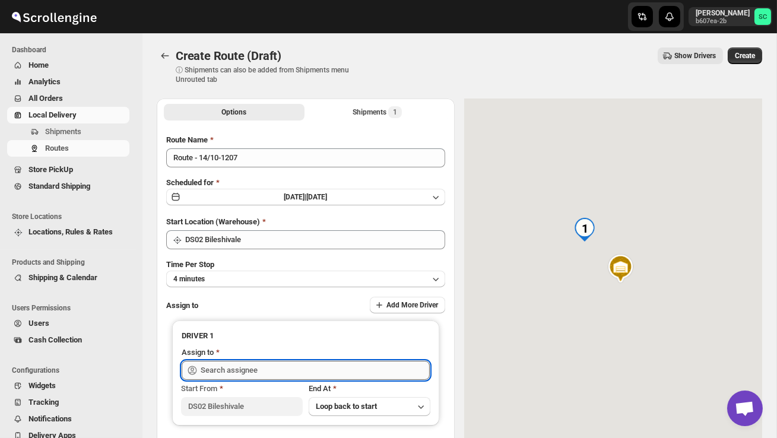
click at [256, 363] on input "text" at bounding box center [315, 370] width 229 height 19
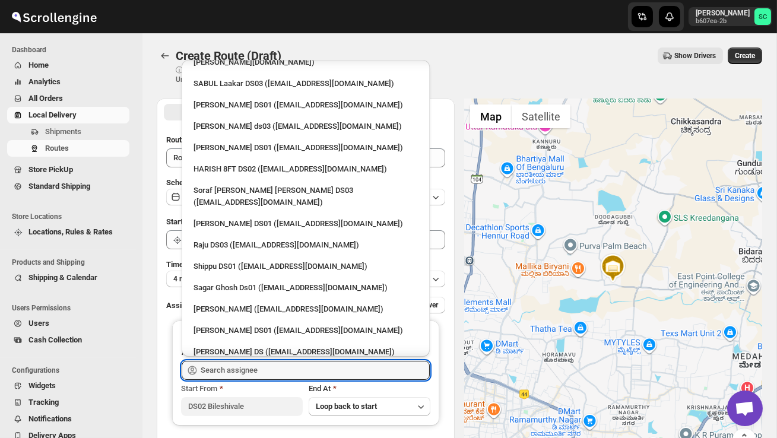
scroll to position [1077, 0]
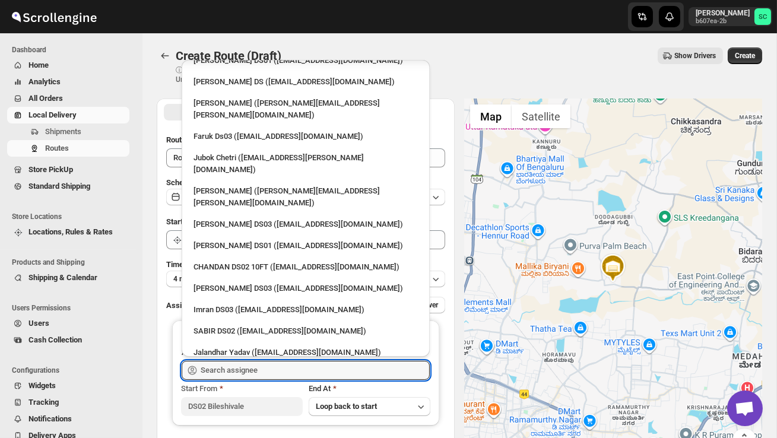
click at [259, 432] on div "JIBUL DS02 ([EMAIL_ADDRESS][DOMAIN_NAME])" at bounding box center [305, 438] width 224 height 12
type input "JIBUL DS02 ([EMAIL_ADDRESS][DOMAIN_NAME])"
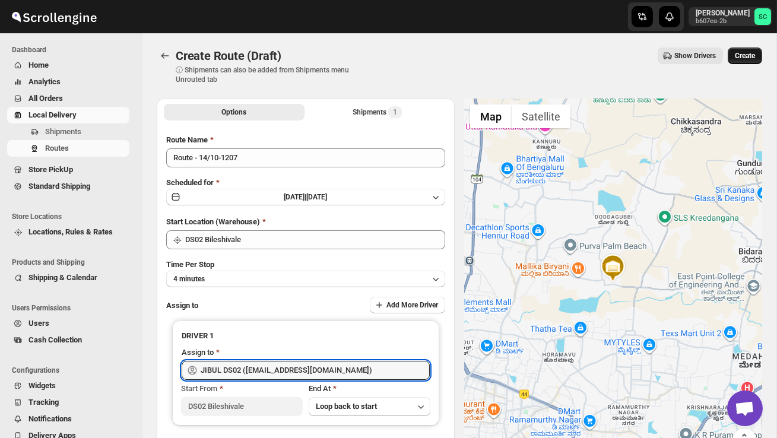
click at [731, 55] on button "Create" at bounding box center [744, 55] width 34 height 17
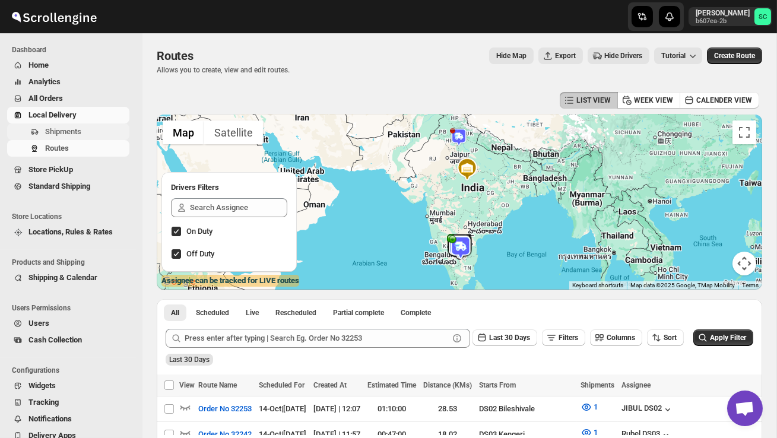
click at [77, 129] on span "Shipments" at bounding box center [63, 131] width 36 height 9
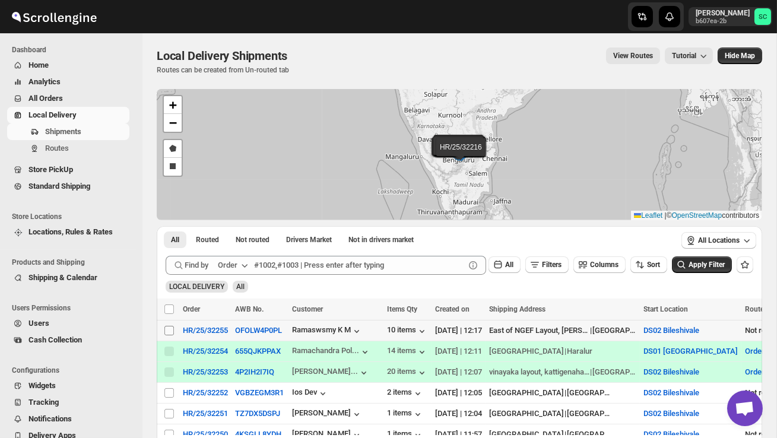
click at [170, 331] on input "Select shipment" at bounding box center [168, 330] width 9 height 9
checkbox input "true"
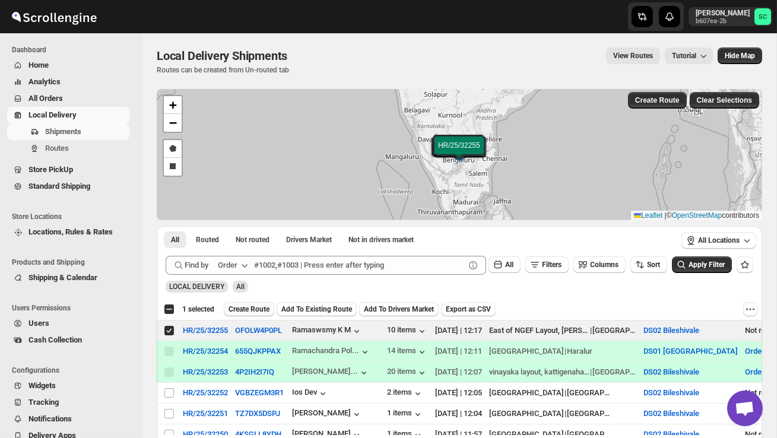
click at [258, 309] on span "Create Route" at bounding box center [248, 308] width 41 height 9
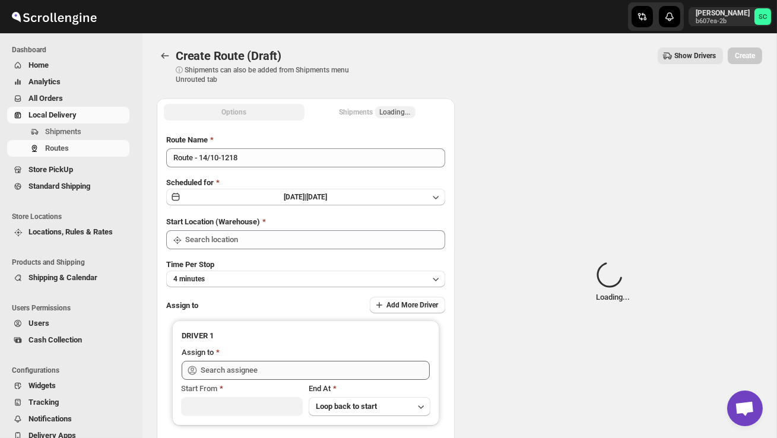
type input "DS02 Bileshivale"
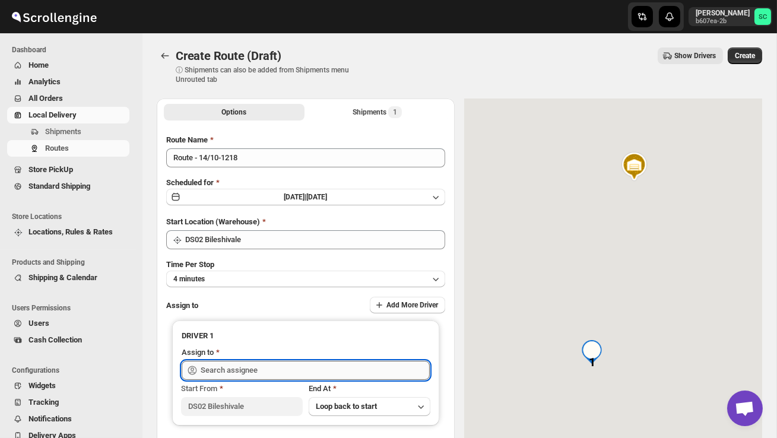
click at [258, 369] on input "text" at bounding box center [315, 370] width 229 height 19
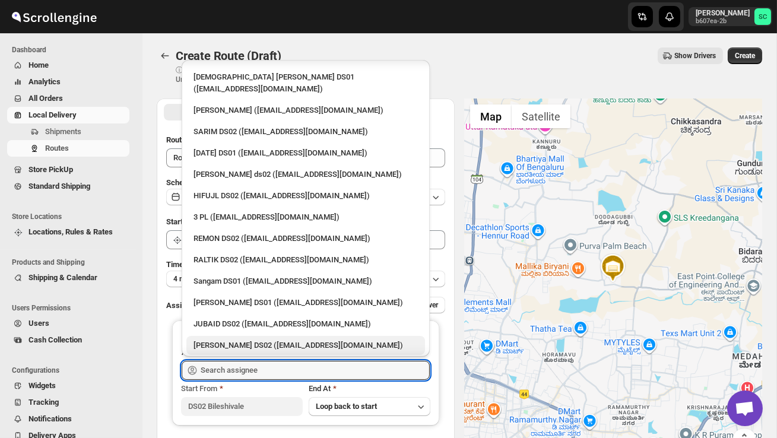
scroll to position [110, 0]
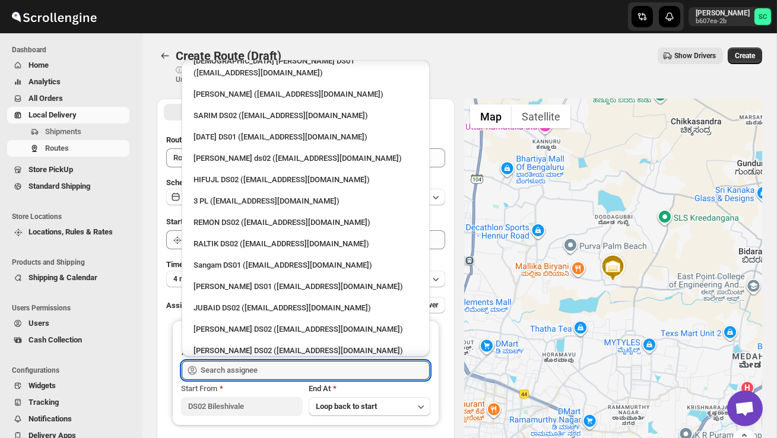
click at [246, 345] on div "[PERSON_NAME] DS02 ([EMAIL_ADDRESS][DOMAIN_NAME])" at bounding box center [305, 351] width 224 height 12
type input "[PERSON_NAME] DS02 ([EMAIL_ADDRESS][DOMAIN_NAME])"
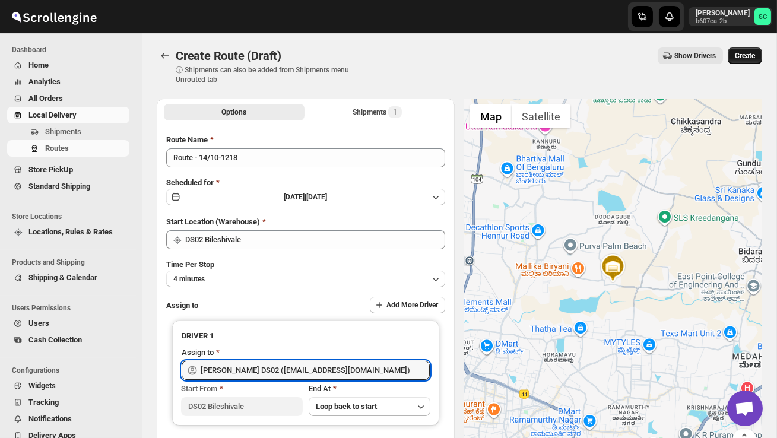
click at [739, 52] on span "Create" at bounding box center [745, 55] width 20 height 9
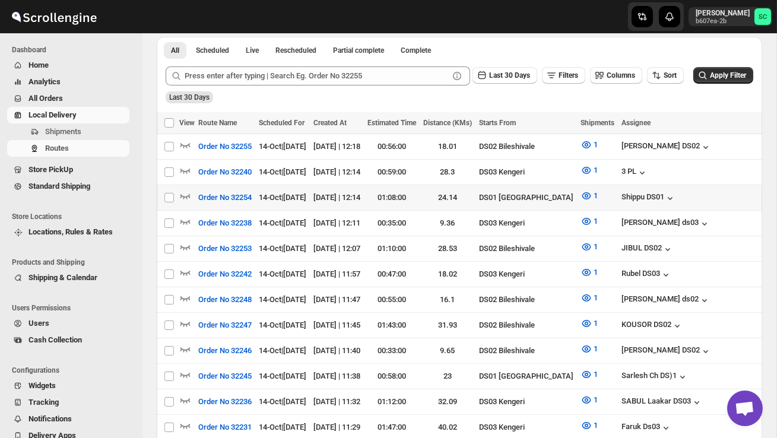
scroll to position [267, 0]
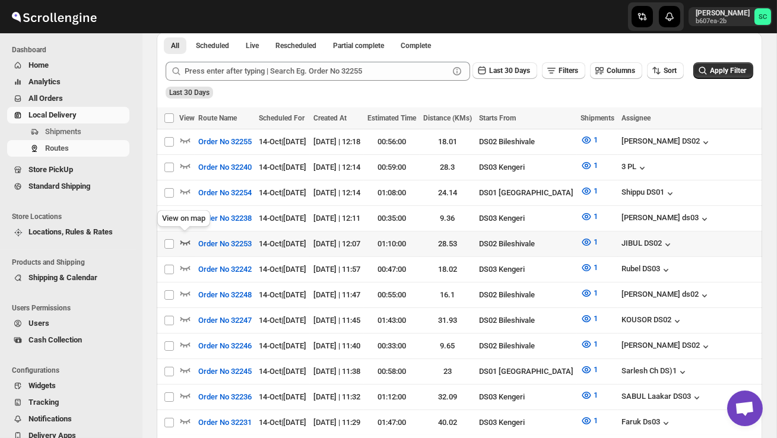
click at [186, 238] on icon "button" at bounding box center [185, 242] width 12 height 12
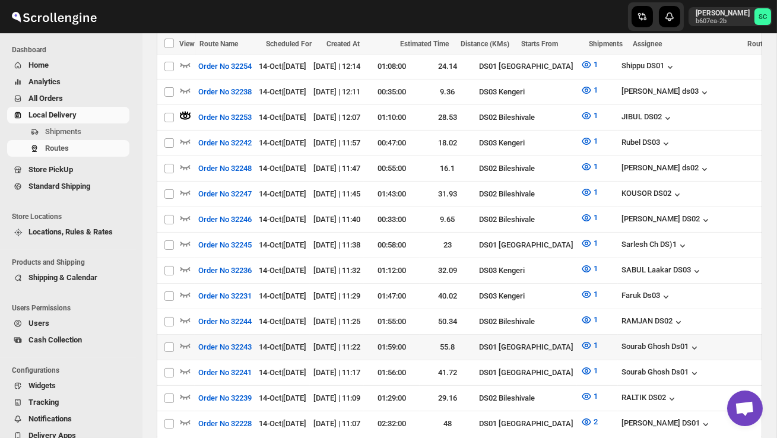
scroll to position [412, 0]
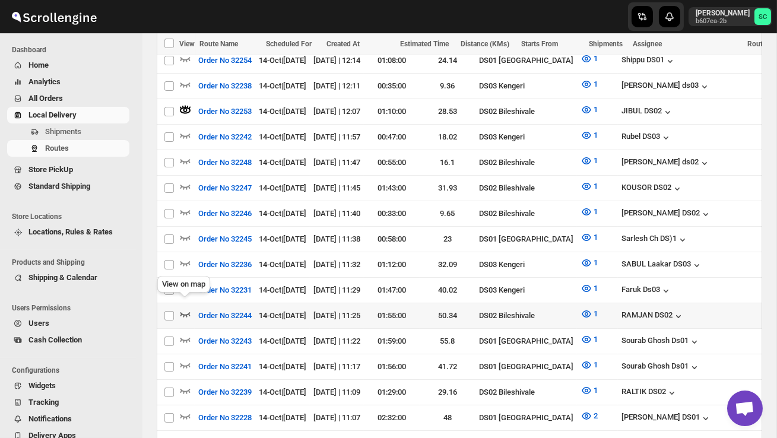
click at [188, 308] on icon "button" at bounding box center [185, 314] width 12 height 12
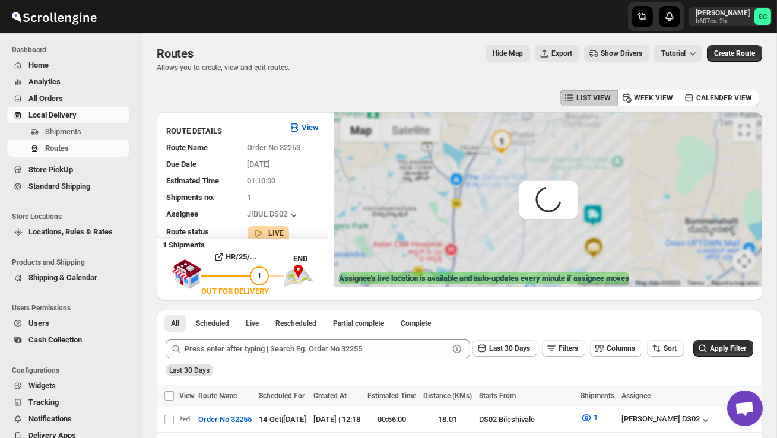
scroll to position [0, 0]
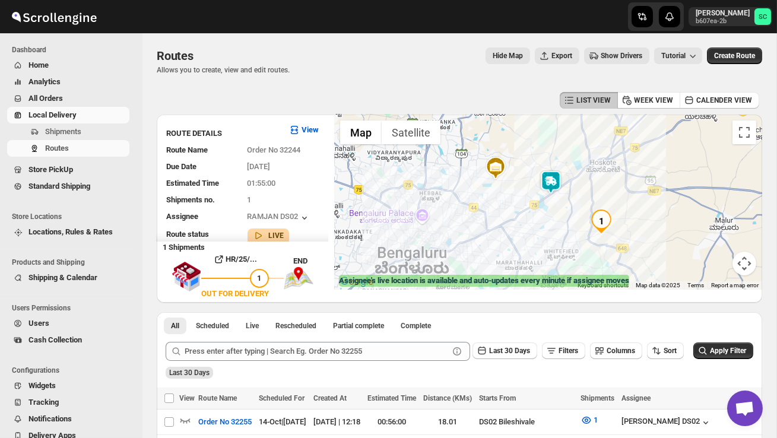
click at [551, 173] on img at bounding box center [551, 182] width 24 height 24
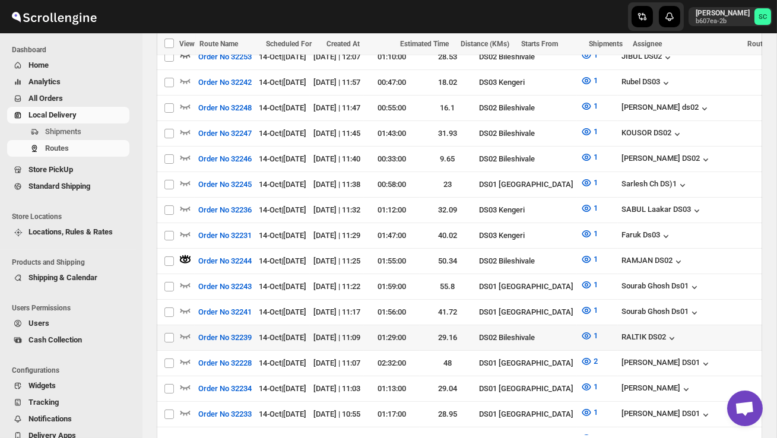
scroll to position [470, 0]
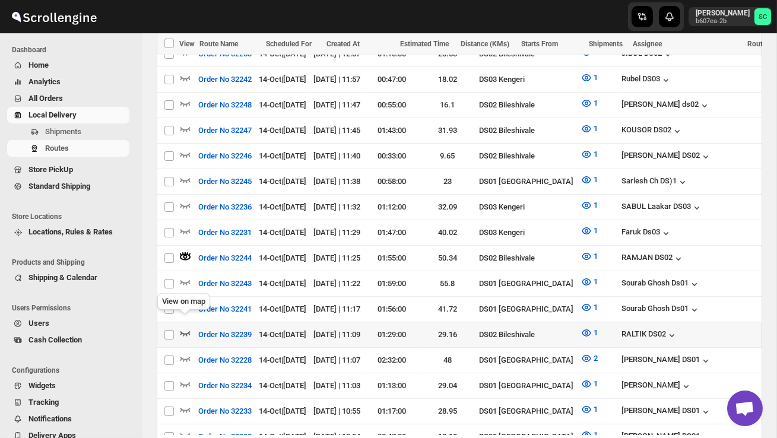
click at [186, 327] on icon "button" at bounding box center [185, 333] width 12 height 12
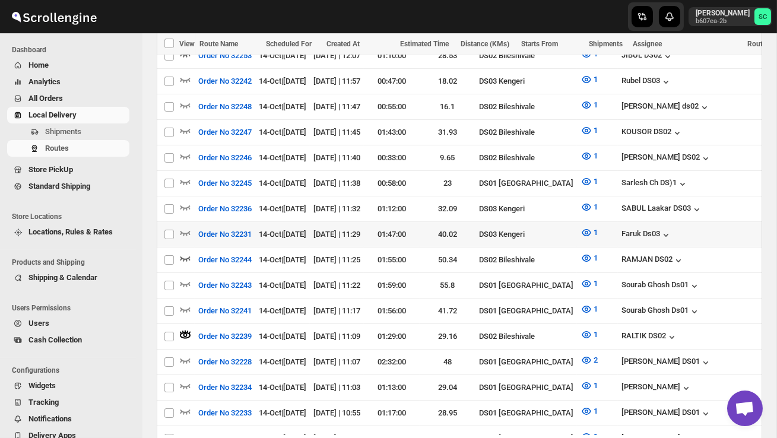
scroll to position [468, 0]
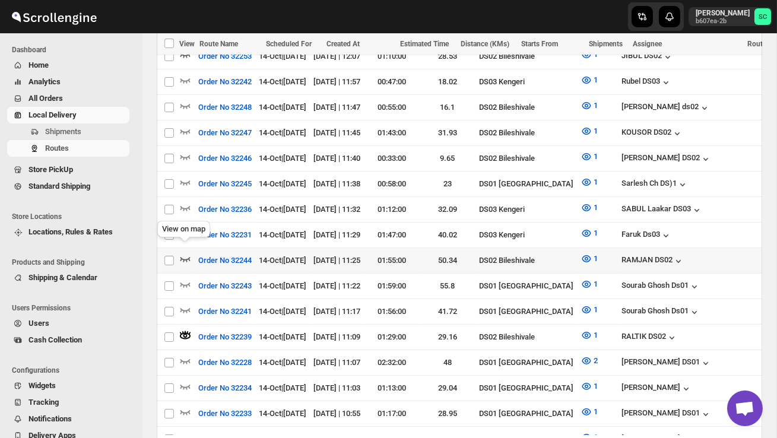
click at [181, 253] on icon "button" at bounding box center [185, 259] width 12 height 12
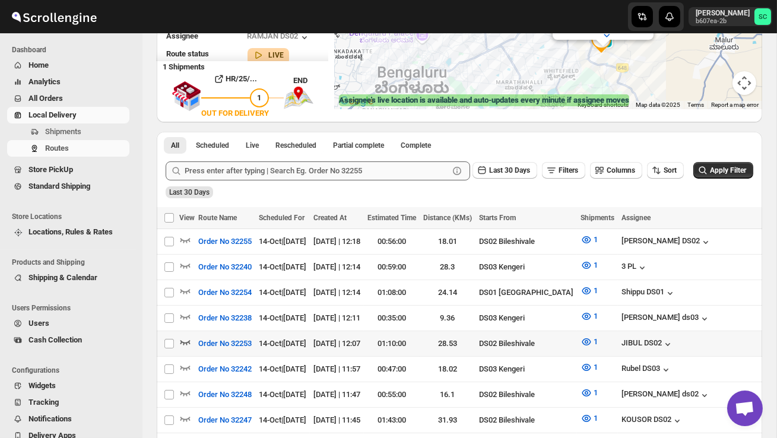
scroll to position [182, 0]
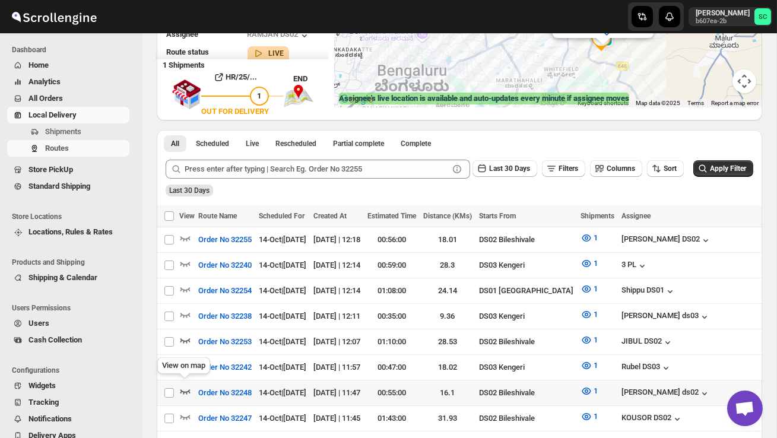
click at [185, 385] on icon "button" at bounding box center [185, 391] width 12 height 12
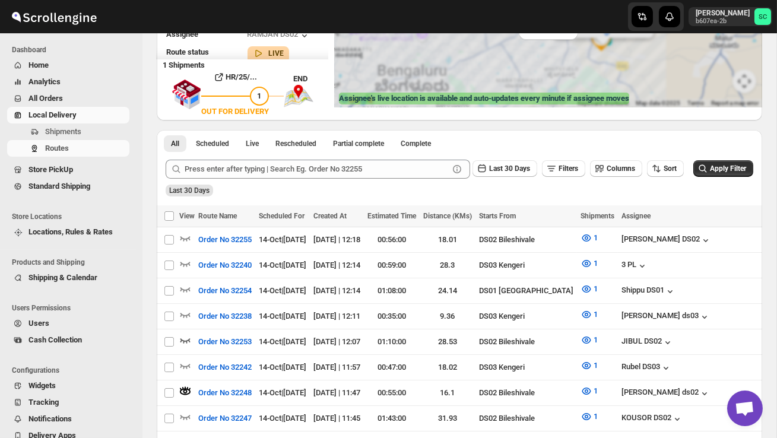
scroll to position [0, 0]
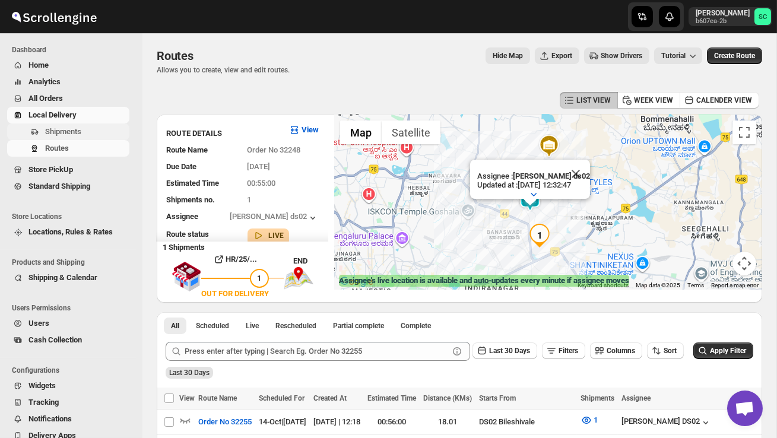
click at [65, 131] on span "Shipments" at bounding box center [63, 131] width 36 height 9
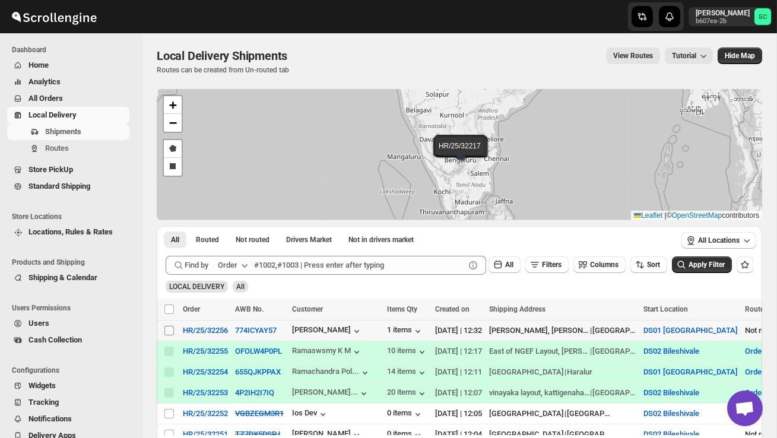
click at [168, 329] on input "Select shipment" at bounding box center [168, 330] width 9 height 9
checkbox input "true"
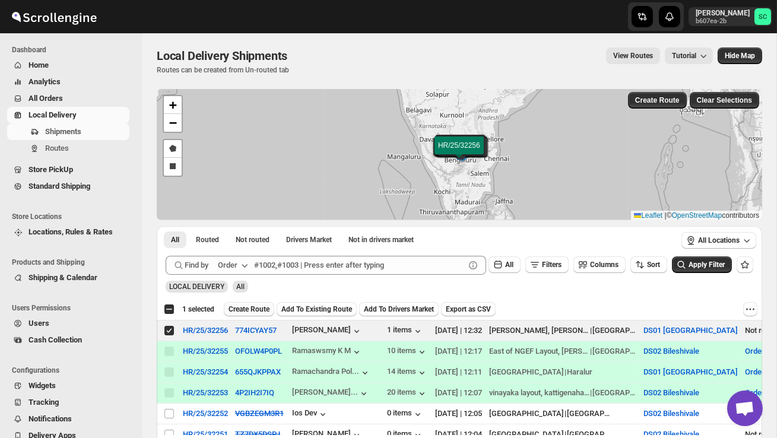
click at [256, 304] on span "Create Route" at bounding box center [248, 308] width 41 height 9
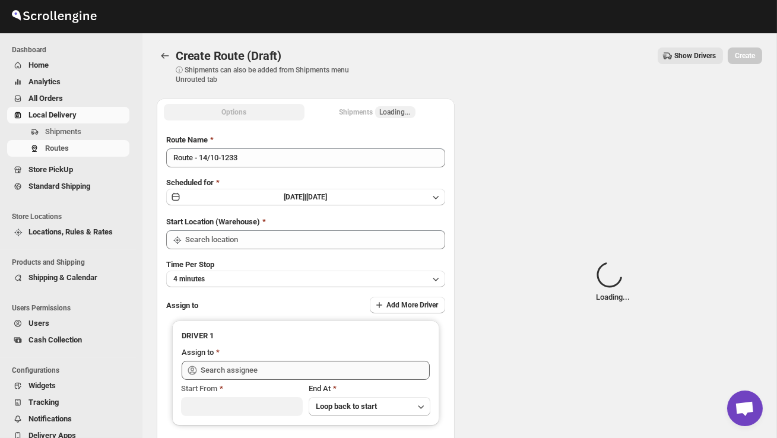
type input "DS01 [GEOGRAPHIC_DATA]"
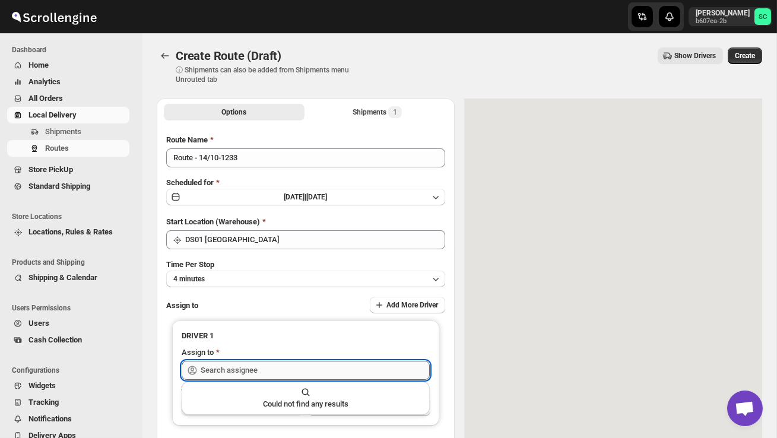
click at [240, 370] on input "text" at bounding box center [315, 370] width 229 height 19
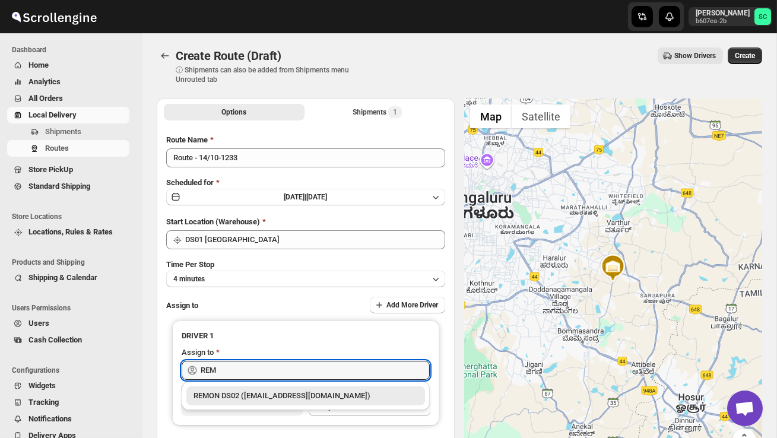
click at [259, 389] on div "REMON DS02 ([EMAIL_ADDRESS][DOMAIN_NAME])" at bounding box center [305, 395] width 239 height 19
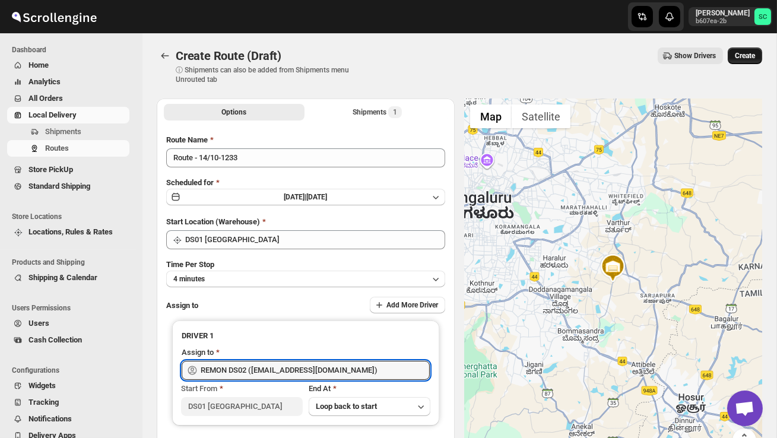
type input "REMON DS02 ([EMAIL_ADDRESS][DOMAIN_NAME])"
click at [744, 56] on span "Create" at bounding box center [745, 55] width 20 height 9
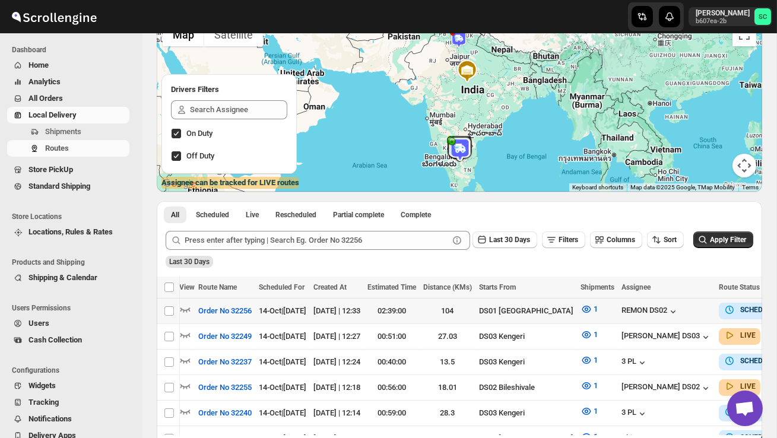
scroll to position [0, 169]
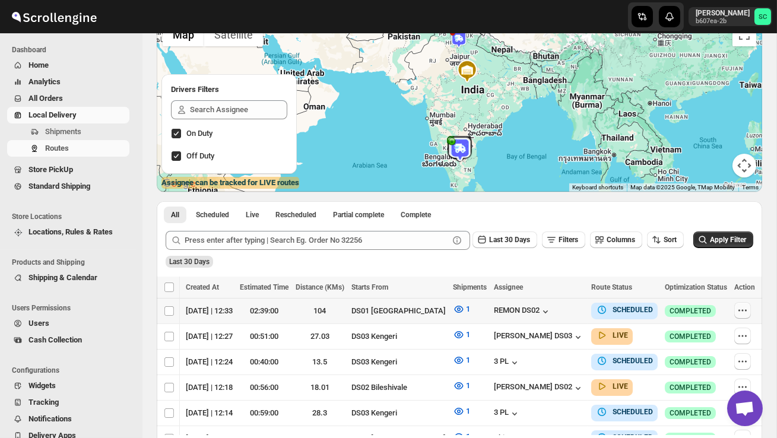
click at [739, 310] on icon "button" at bounding box center [742, 310] width 12 height 12
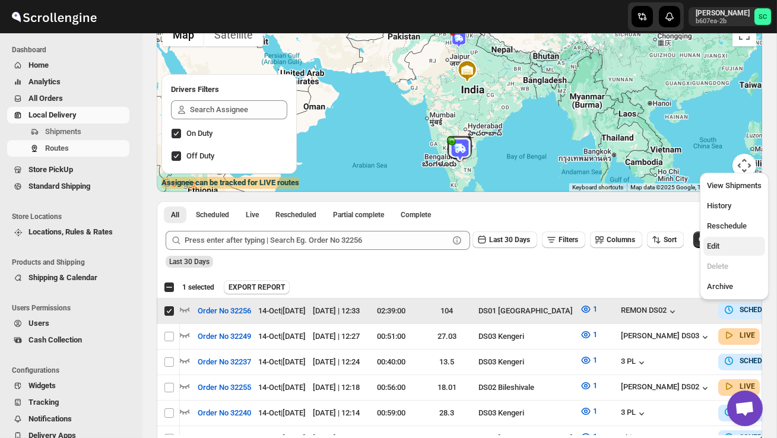
click at [725, 251] on span "Edit" at bounding box center [734, 246] width 55 height 12
checkbox input "false"
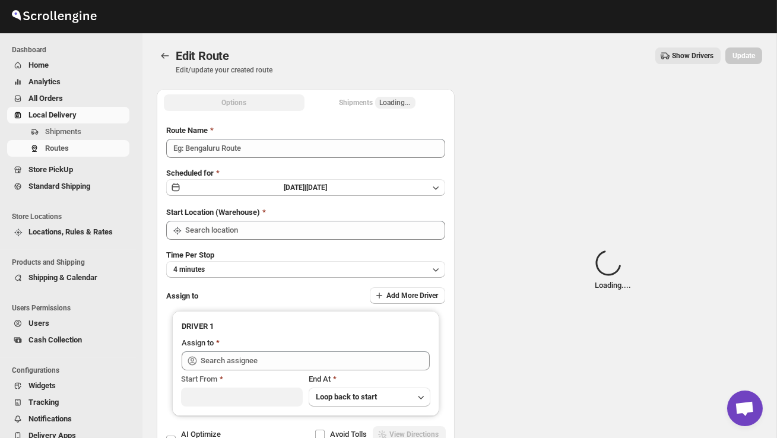
type input "Order No 32256"
type input "DS01 [GEOGRAPHIC_DATA]"
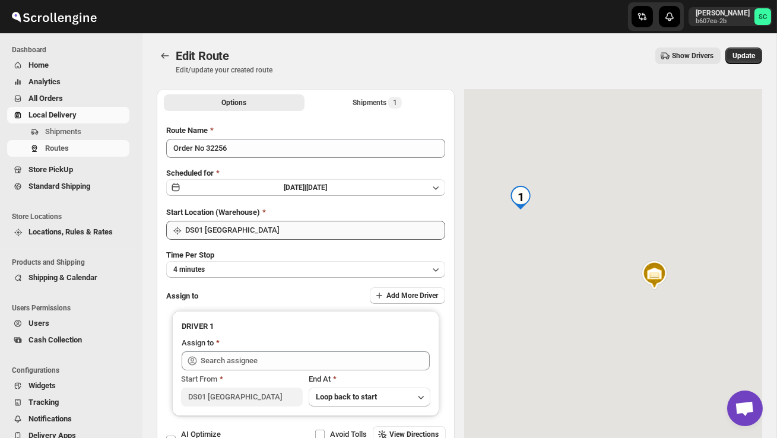
type input "REMON DS02 ([EMAIL_ADDRESS][DOMAIN_NAME])"
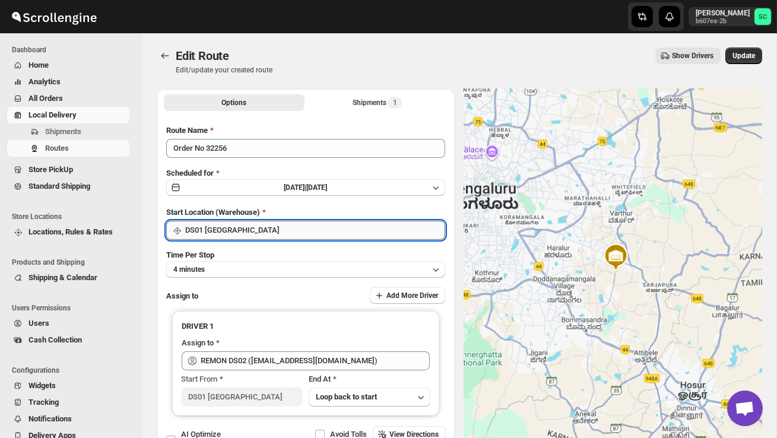
click at [313, 227] on input "DS01 [GEOGRAPHIC_DATA]" at bounding box center [315, 230] width 260 height 19
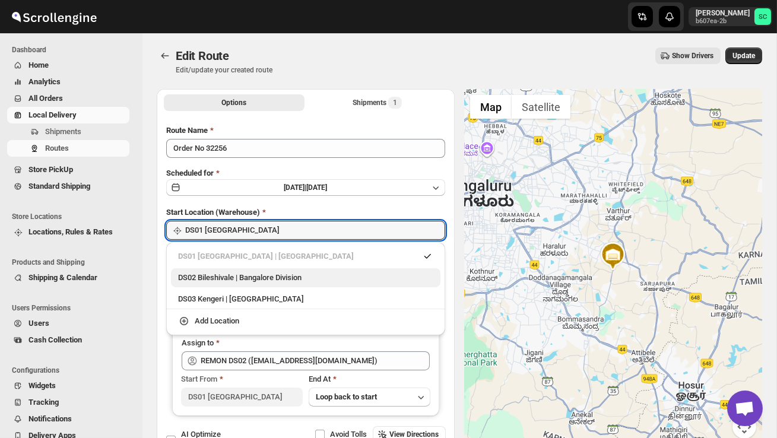
click at [303, 269] on div "DS02 Bileshivale | Bangalore Division" at bounding box center [305, 277] width 269 height 19
type input "DS02 Bileshivale"
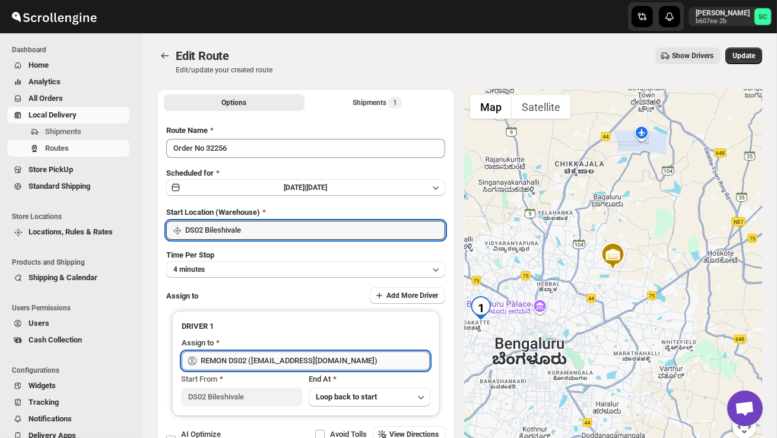
click at [294, 359] on input "REMON DS02 ([EMAIL_ADDRESS][DOMAIN_NAME])" at bounding box center [315, 360] width 229 height 19
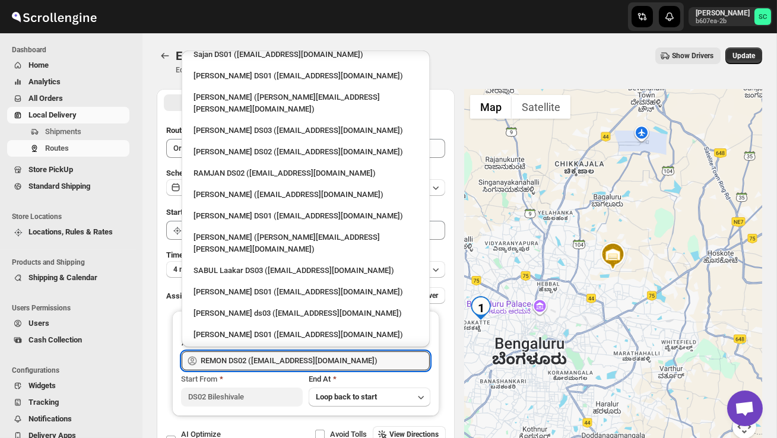
scroll to position [609, 0]
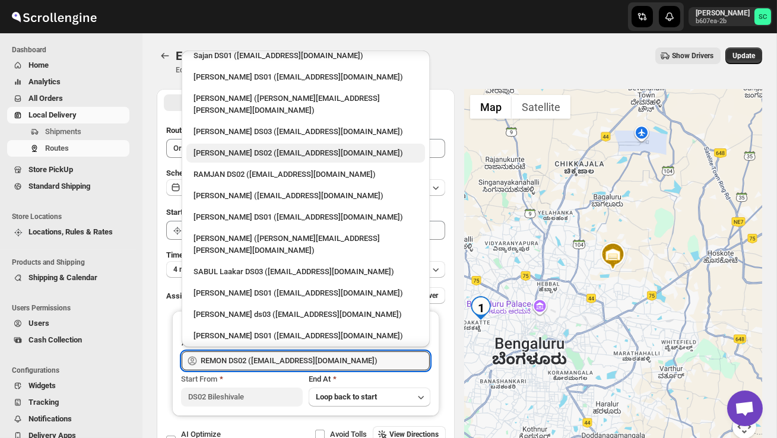
click at [268, 144] on div "[PERSON_NAME] DS02 ([EMAIL_ADDRESS][DOMAIN_NAME])" at bounding box center [305, 153] width 239 height 19
type input "[PERSON_NAME] DS02 ([EMAIL_ADDRESS][DOMAIN_NAME])"
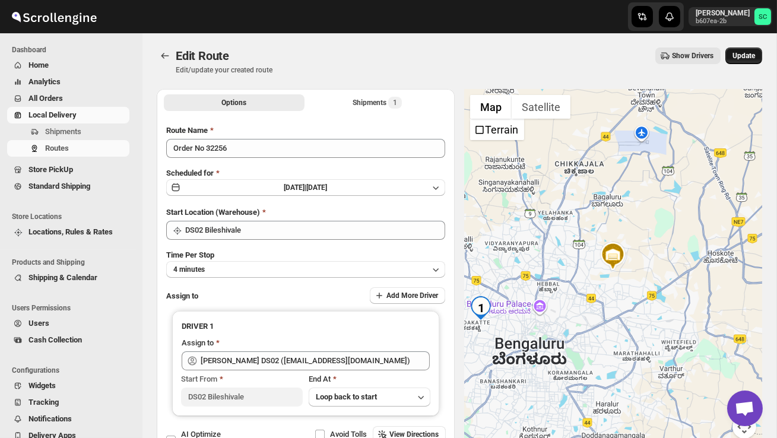
click at [751, 49] on button "Update" at bounding box center [743, 55] width 37 height 17
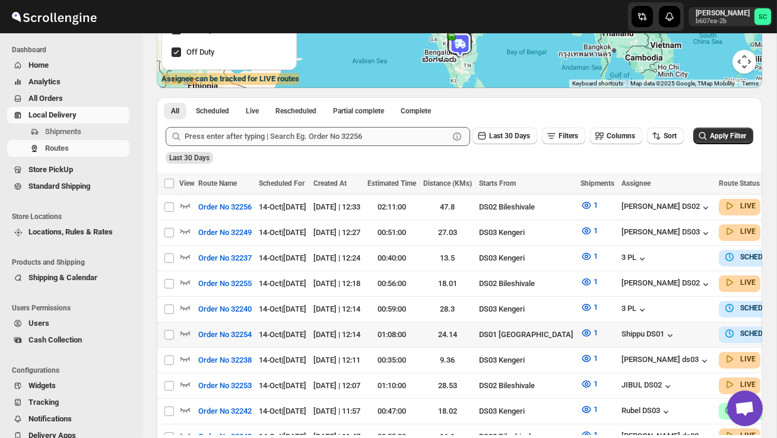
scroll to position [203, 0]
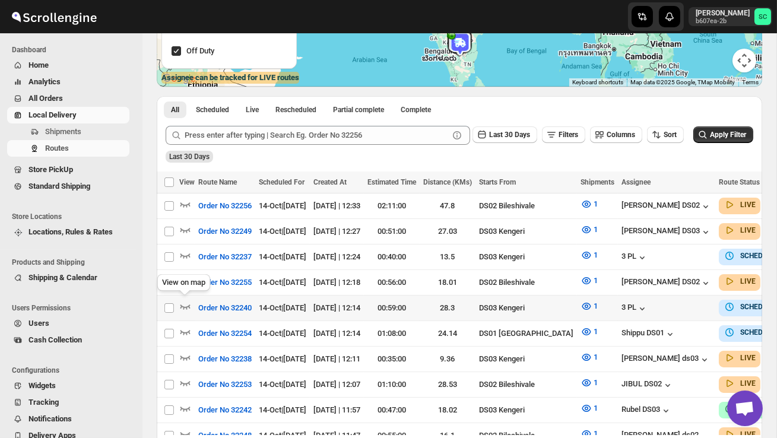
click at [185, 278] on div "View on map" at bounding box center [184, 285] width 58 height 26
click at [184, 280] on icon "button" at bounding box center [185, 281] width 12 height 12
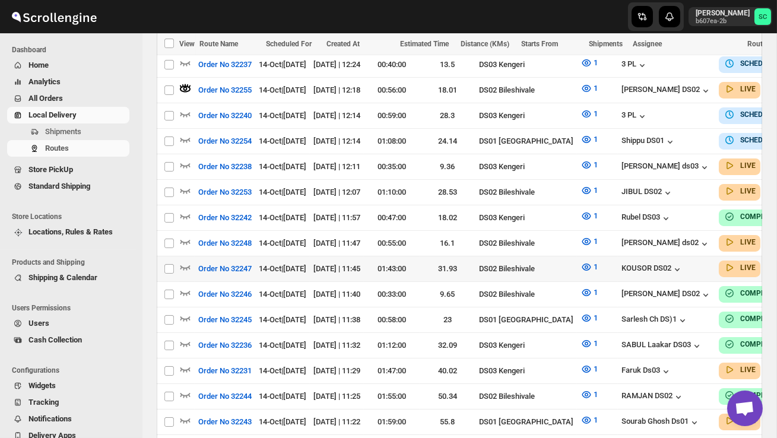
scroll to position [409, 0]
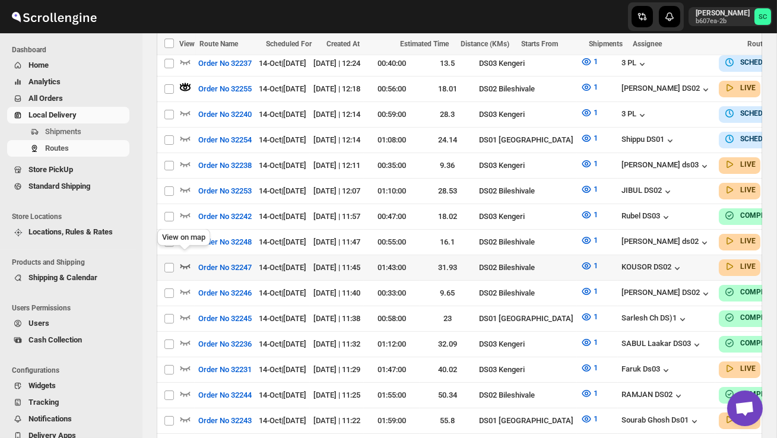
click at [188, 260] on icon "button" at bounding box center [185, 266] width 12 height 12
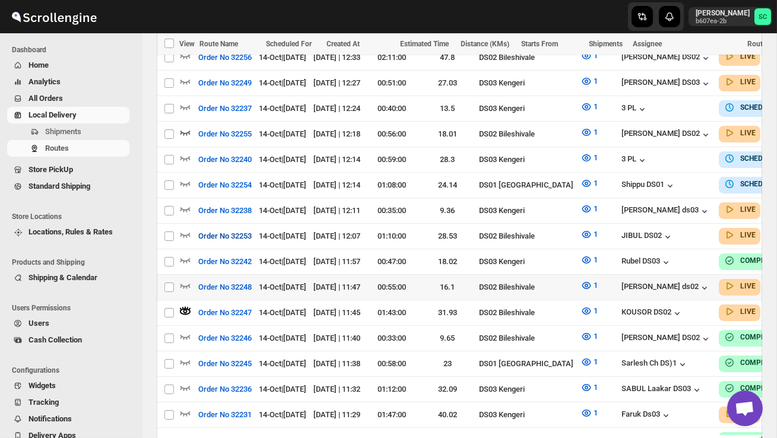
scroll to position [365, 0]
click at [185, 279] on icon "button" at bounding box center [185, 285] width 12 height 12
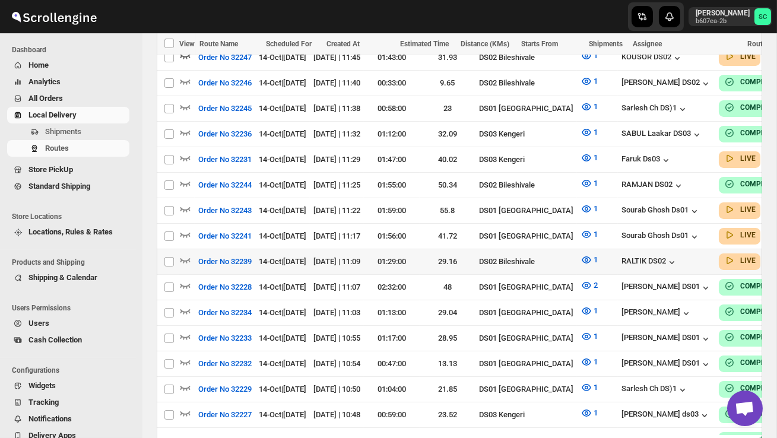
scroll to position [620, 0]
click at [186, 253] on icon "button" at bounding box center [185, 259] width 12 height 12
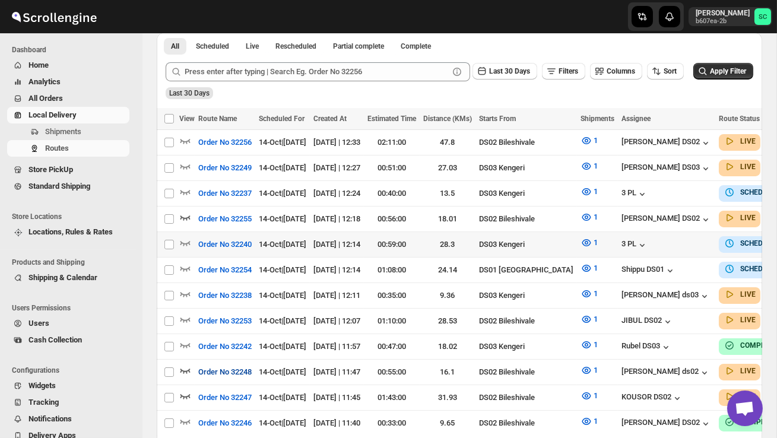
scroll to position [277, 0]
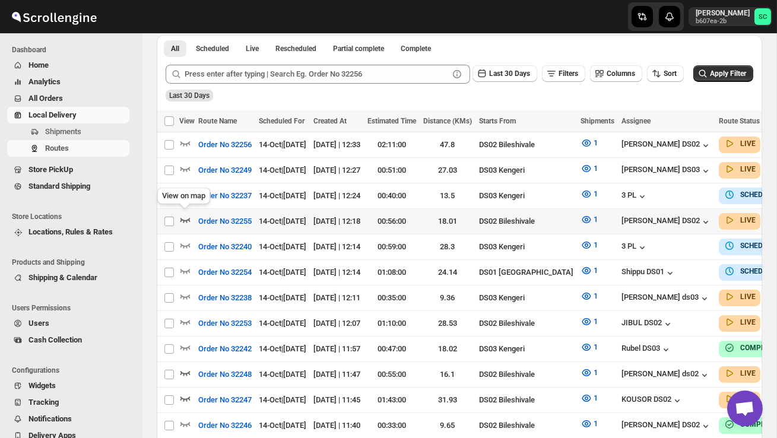
click at [186, 214] on icon "button" at bounding box center [185, 220] width 12 height 12
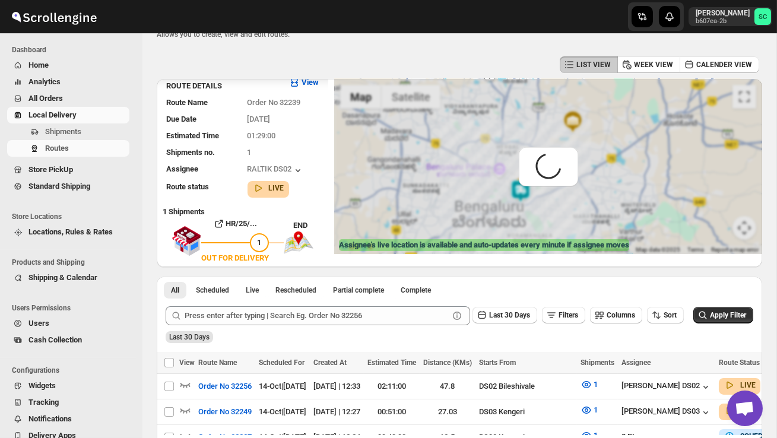
scroll to position [0, 0]
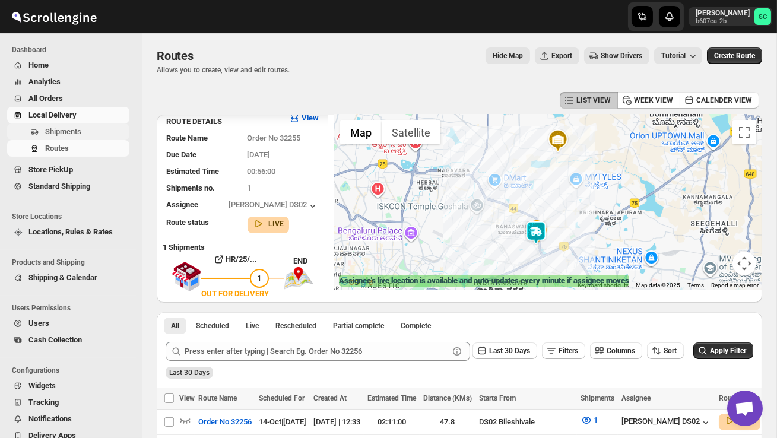
click at [81, 131] on span "Shipments" at bounding box center [63, 131] width 36 height 9
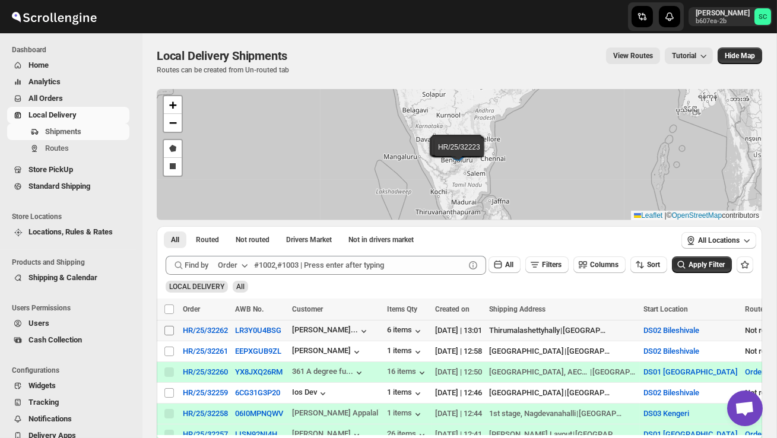
click at [168, 329] on input "Select shipment" at bounding box center [168, 330] width 9 height 9
checkbox input "true"
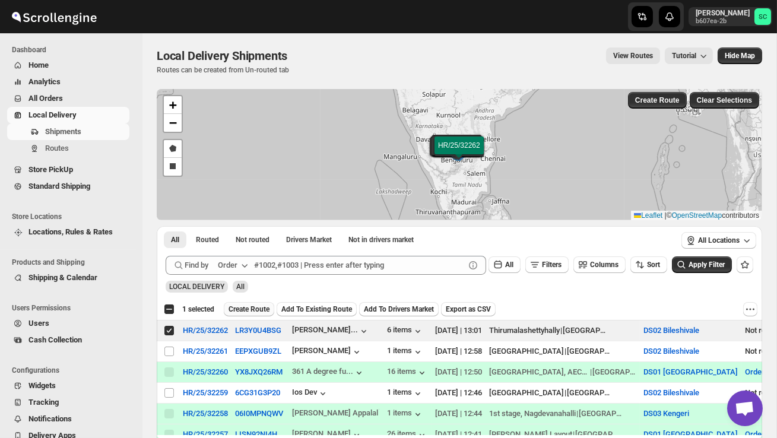
click at [250, 306] on span "Create Route" at bounding box center [248, 308] width 41 height 9
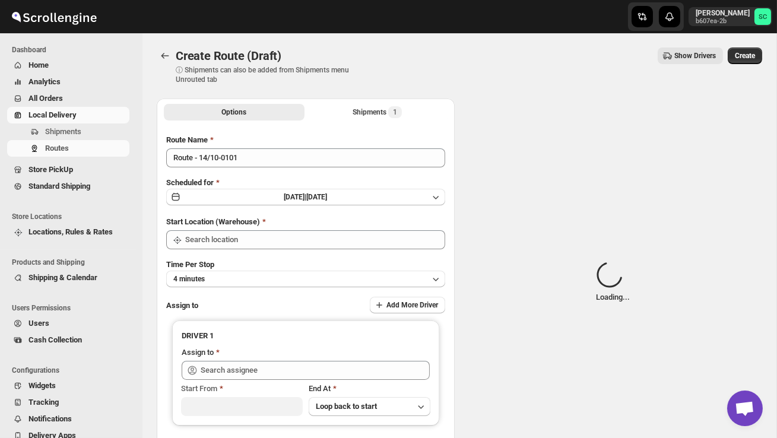
type input "DS02 Bileshivale"
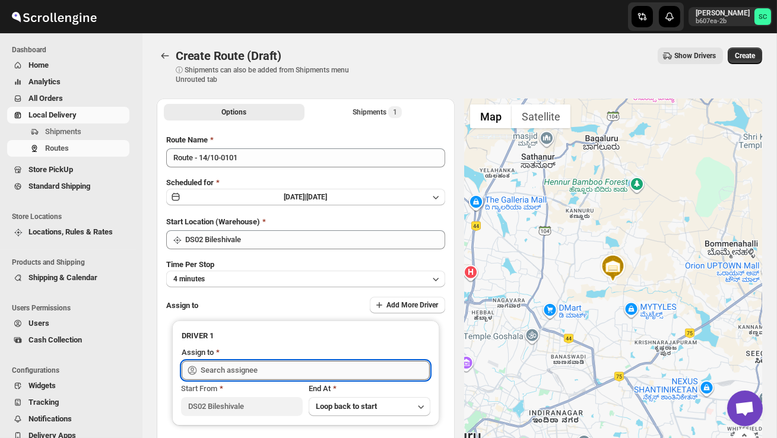
click at [252, 369] on input "text" at bounding box center [315, 370] width 229 height 19
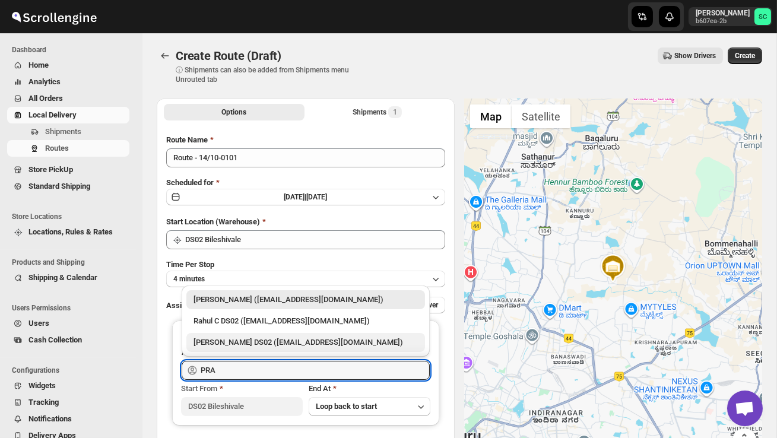
click at [266, 345] on div "[PERSON_NAME] DS02 ([EMAIL_ADDRESS][DOMAIN_NAME])" at bounding box center [305, 342] width 224 height 12
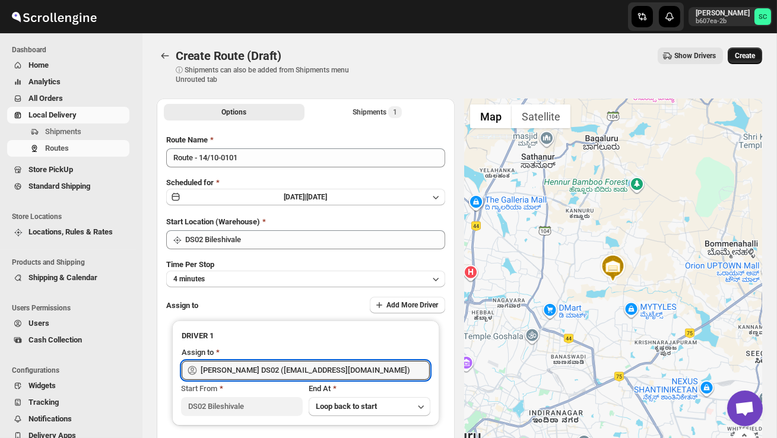
type input "[PERSON_NAME] DS02 ([EMAIL_ADDRESS][DOMAIN_NAME])"
click at [744, 57] on span "Create" at bounding box center [745, 55] width 20 height 9
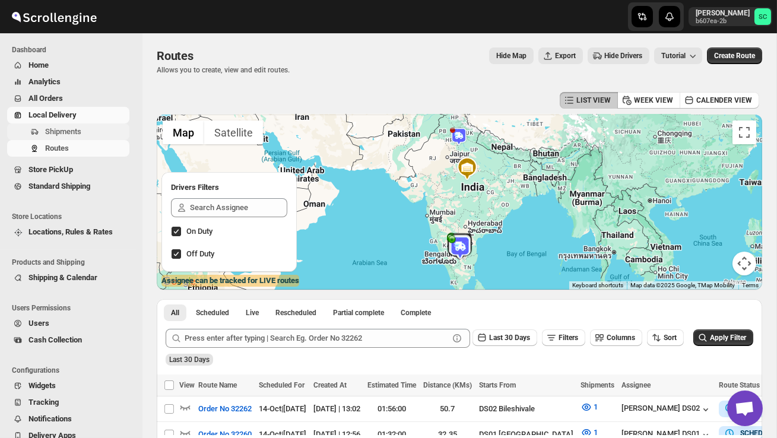
click at [74, 131] on span "Shipments" at bounding box center [63, 131] width 36 height 9
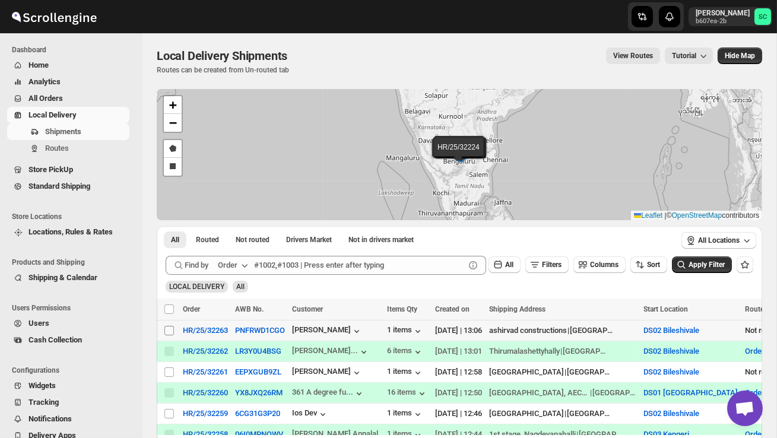
click at [167, 331] on input "Select shipment" at bounding box center [168, 330] width 9 height 9
checkbox input "true"
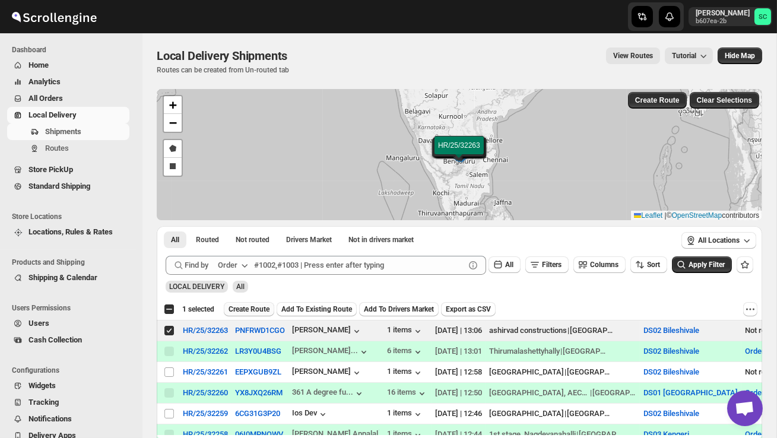
click at [252, 307] on span "Create Route" at bounding box center [248, 308] width 41 height 9
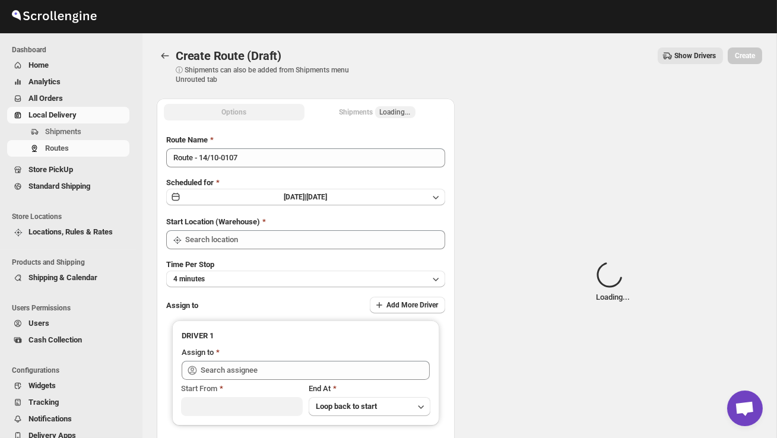
type input "DS02 Bileshivale"
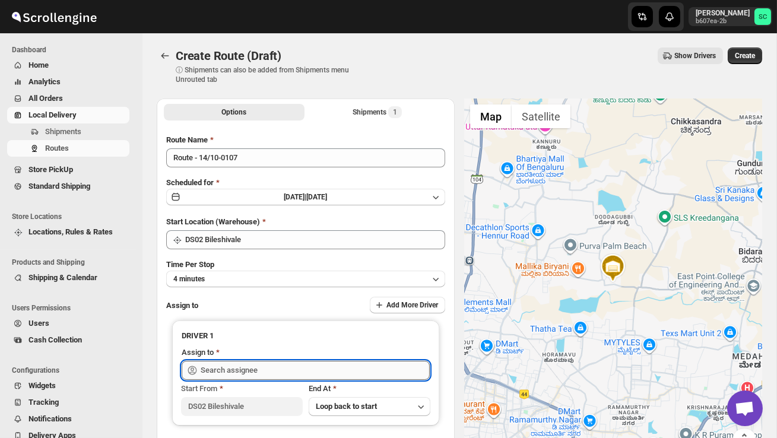
click at [230, 364] on input "text" at bounding box center [315, 370] width 229 height 19
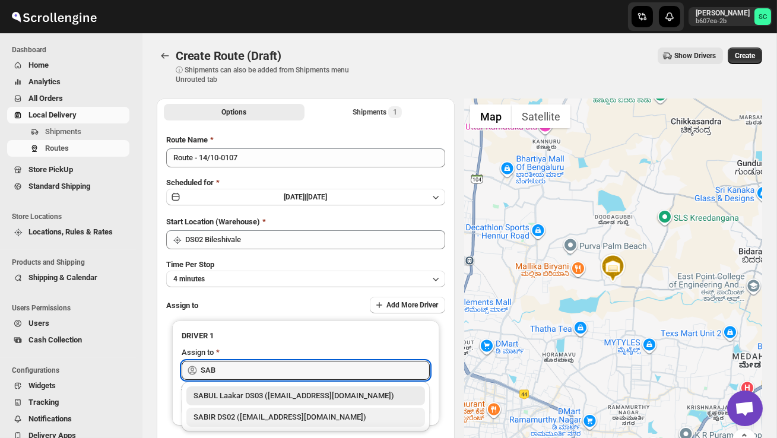
click at [277, 410] on div "SABIR DS02 ([EMAIL_ADDRESS][DOMAIN_NAME])" at bounding box center [305, 417] width 239 height 19
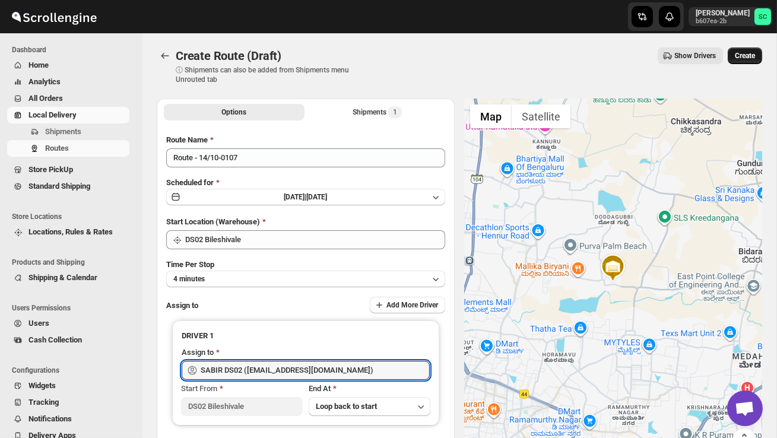
type input "SABIR DS02 ([EMAIL_ADDRESS][DOMAIN_NAME])"
click at [746, 59] on span "Create" at bounding box center [745, 55] width 20 height 9
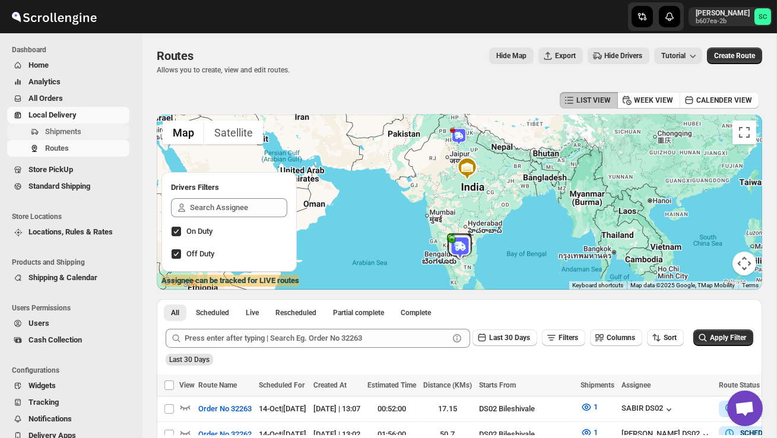
click at [72, 134] on span "Shipments" at bounding box center [63, 131] width 36 height 9
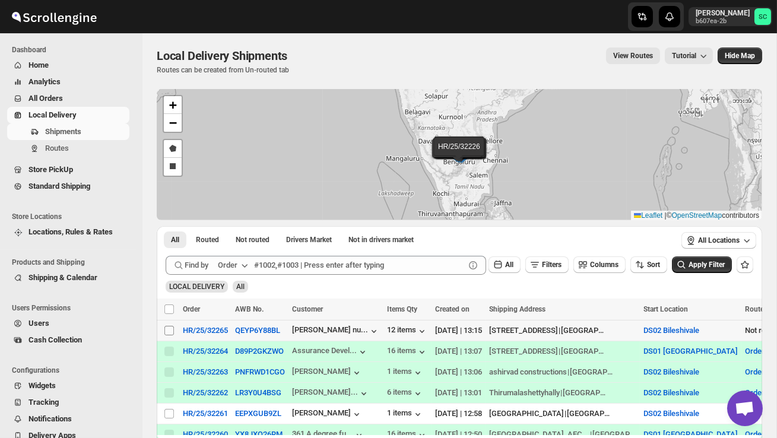
click at [171, 331] on input "Select shipment" at bounding box center [168, 330] width 9 height 9
checkbox input "true"
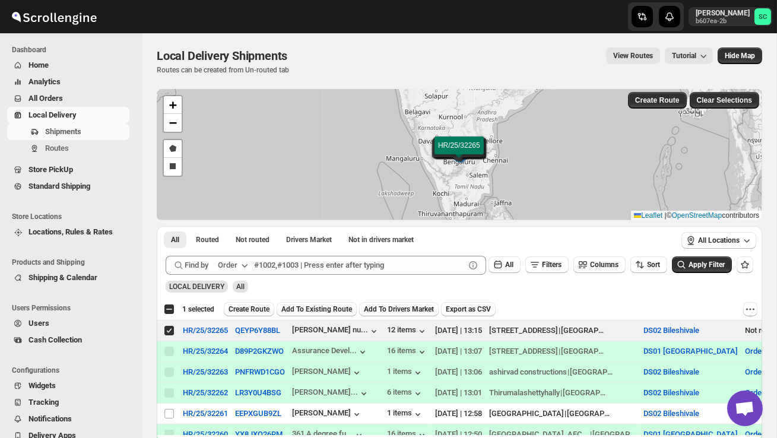
click at [258, 300] on div "Select all 7 shipments 1 selected Create Route Add To Existing Route Add To Dri…" at bounding box center [459, 308] width 605 height 21
click at [258, 306] on span "Create Route" at bounding box center [248, 308] width 41 height 9
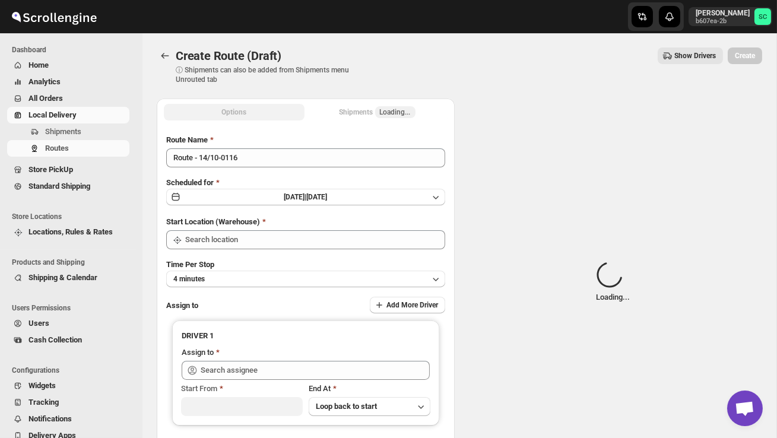
type input "DS02 Bileshivale"
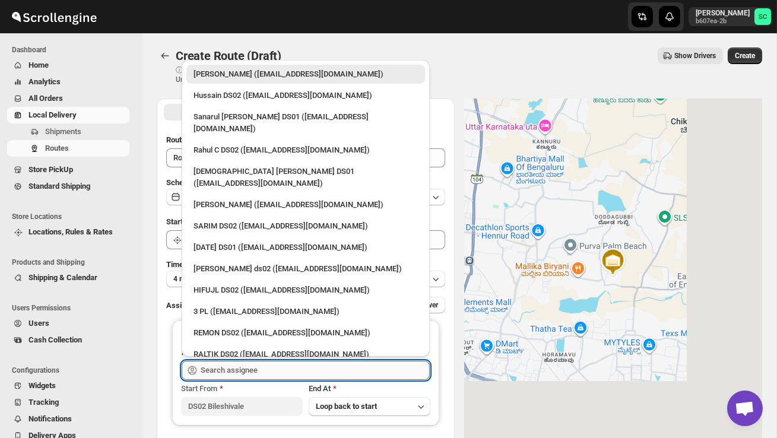
click at [262, 370] on input "text" at bounding box center [315, 370] width 229 height 19
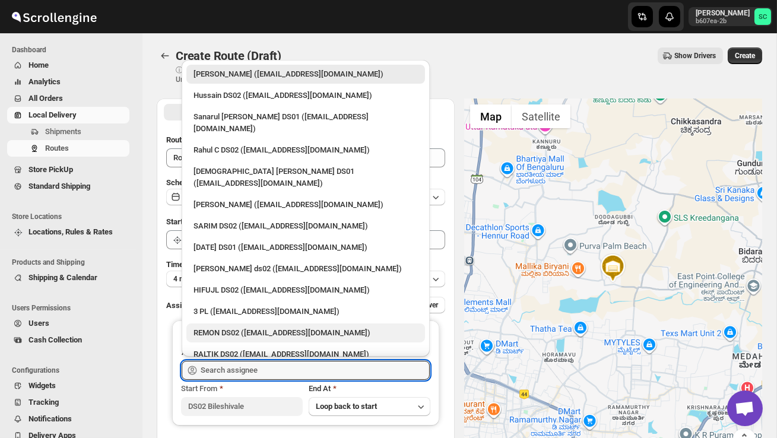
click at [244, 327] on div "REMON DS02 ([EMAIL_ADDRESS][DOMAIN_NAME])" at bounding box center [305, 333] width 224 height 12
type input "REMON DS02 ([EMAIL_ADDRESS][DOMAIN_NAME])"
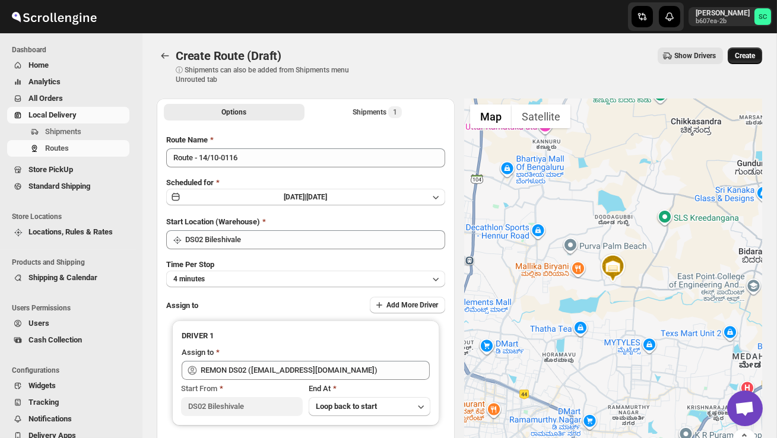
click at [738, 57] on span "Create" at bounding box center [745, 55] width 20 height 9
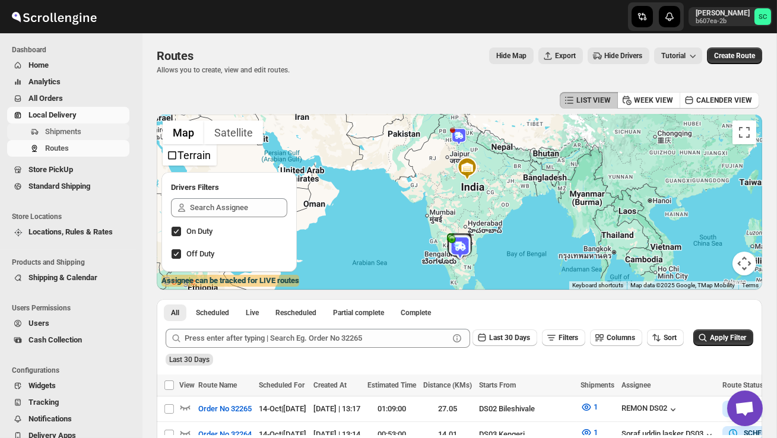
click at [70, 129] on span "Shipments" at bounding box center [63, 131] width 36 height 9
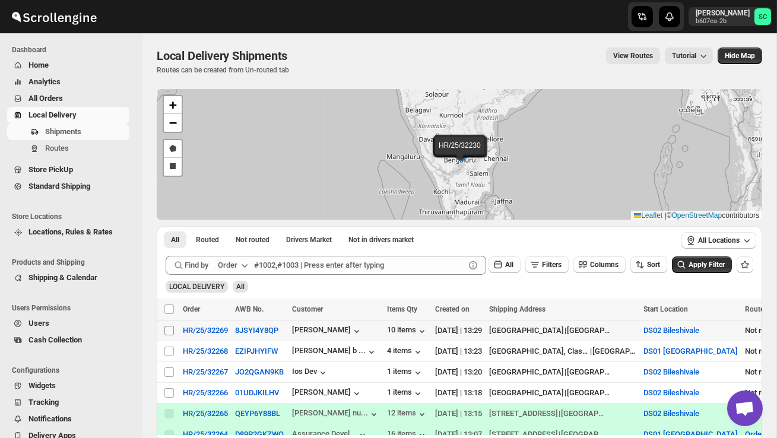
click at [169, 328] on input "Select shipment" at bounding box center [168, 330] width 9 height 9
checkbox input "true"
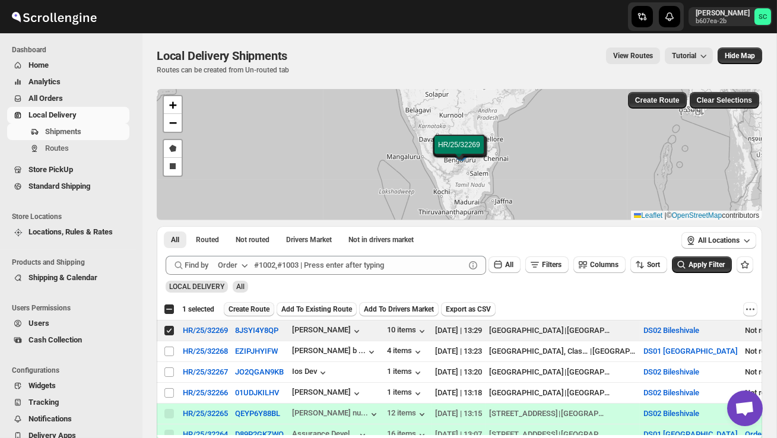
click at [260, 309] on span "Create Route" at bounding box center [248, 308] width 41 height 9
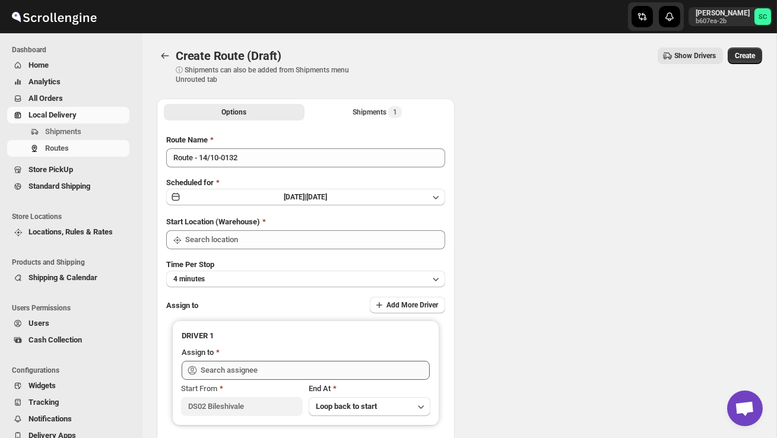
type input "DS02 Bileshivale"
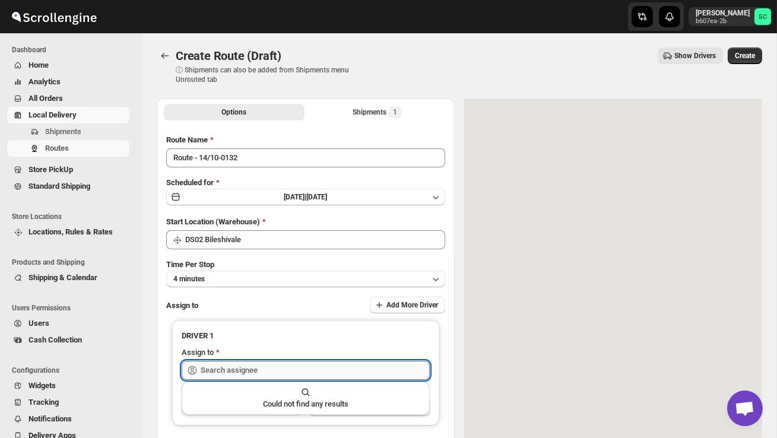
click at [249, 367] on input "text" at bounding box center [315, 370] width 229 height 19
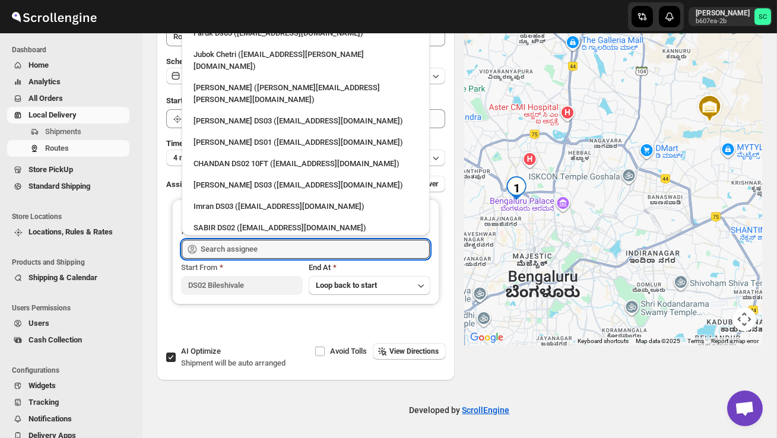
scroll to position [1138, 0]
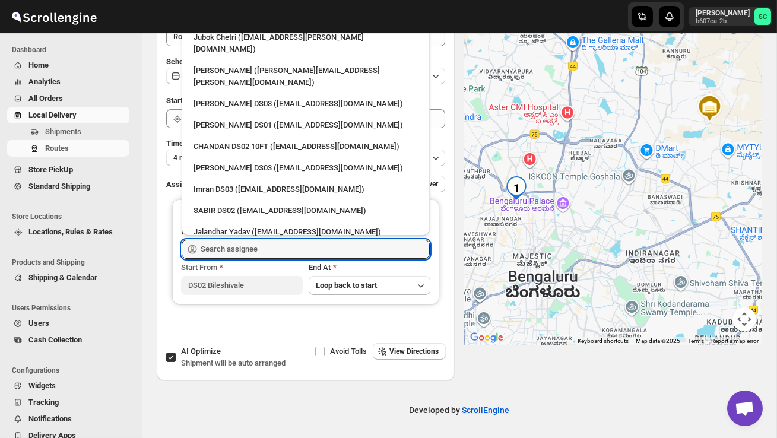
click at [255, 269] on div "BAHARUL DS02 ([EMAIL_ADDRESS][DOMAIN_NAME])" at bounding box center [305, 275] width 224 height 12
type input "BAHARUL DS02 ([EMAIL_ADDRESS][DOMAIN_NAME])"
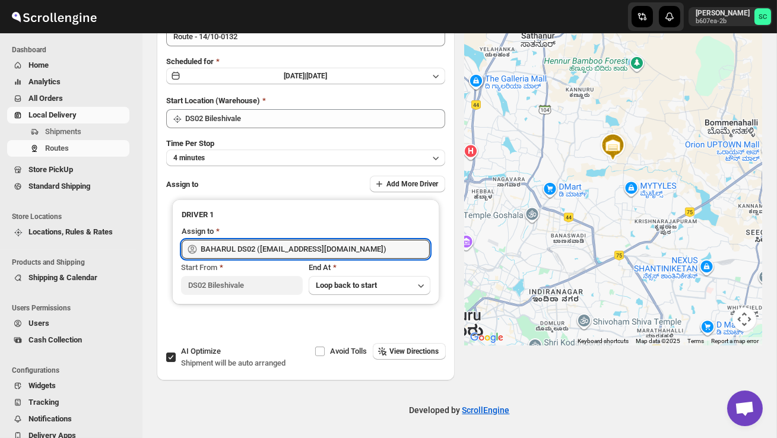
scroll to position [0, 0]
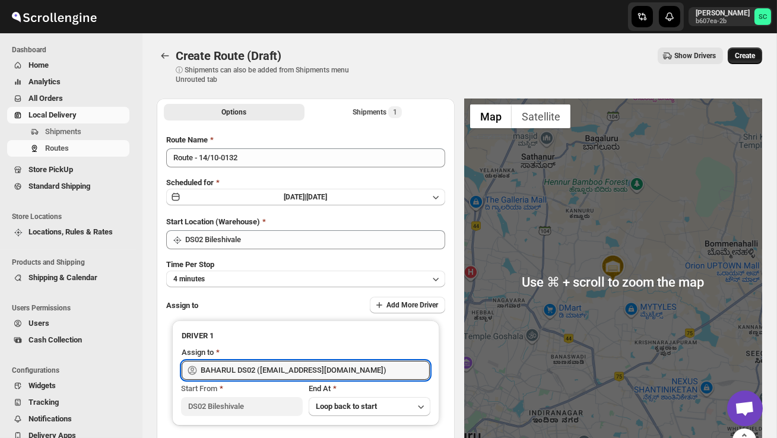
click at [746, 53] on span "Create" at bounding box center [745, 55] width 20 height 9
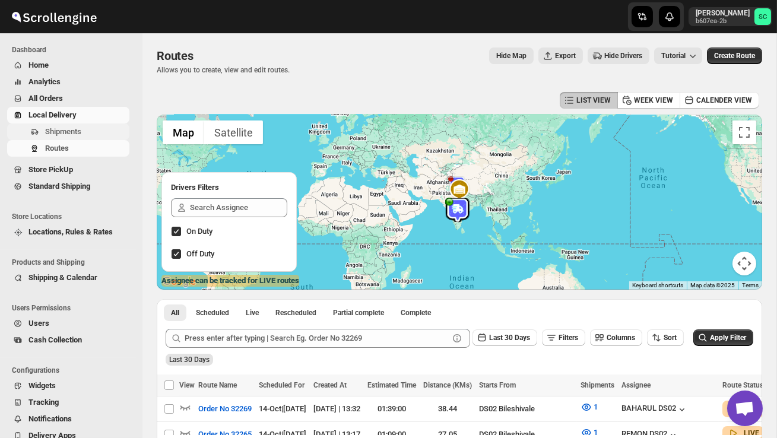
click at [76, 131] on span "Shipments" at bounding box center [63, 131] width 36 height 9
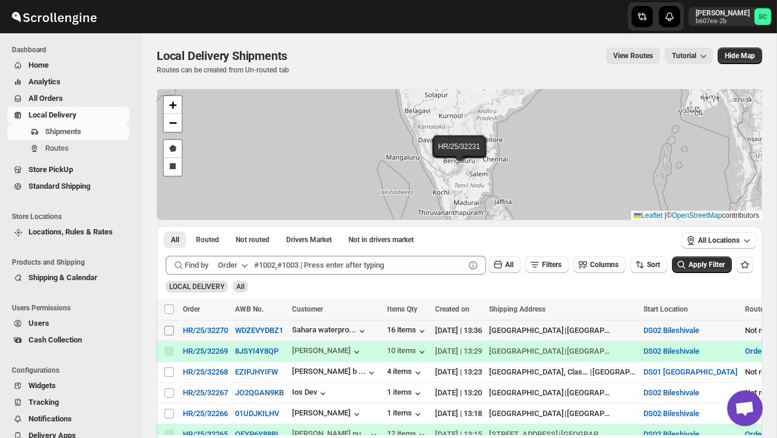
click at [170, 328] on input "Select shipment" at bounding box center [168, 330] width 9 height 9
checkbox input "true"
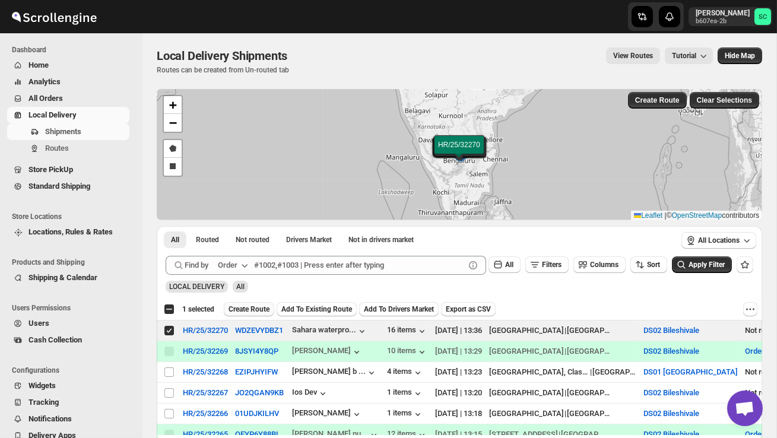
click at [254, 310] on span "Create Route" at bounding box center [248, 308] width 41 height 9
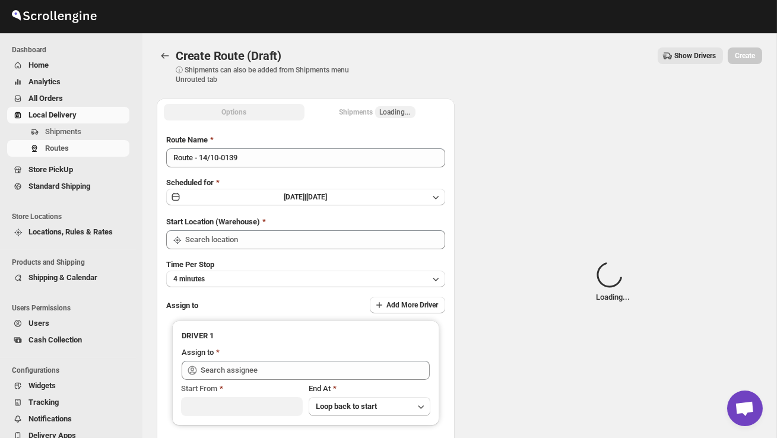
type input "DS02 Bileshivale"
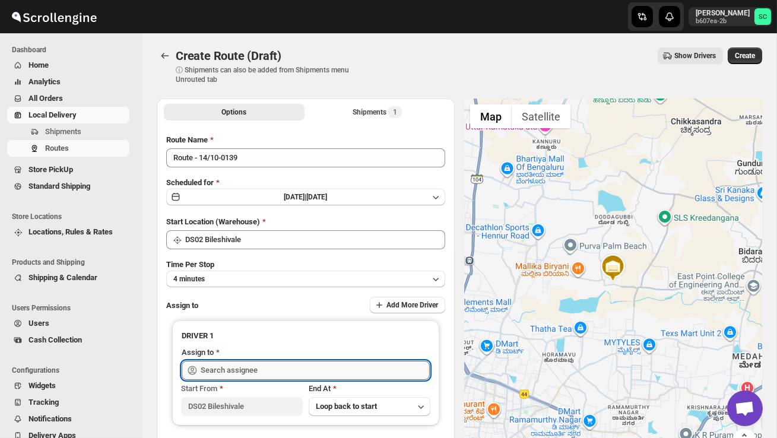
click at [247, 366] on input "text" at bounding box center [315, 370] width 229 height 19
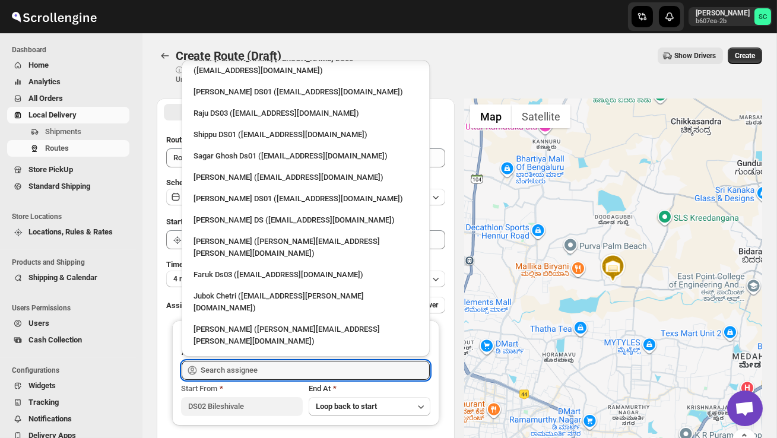
scroll to position [1077, 0]
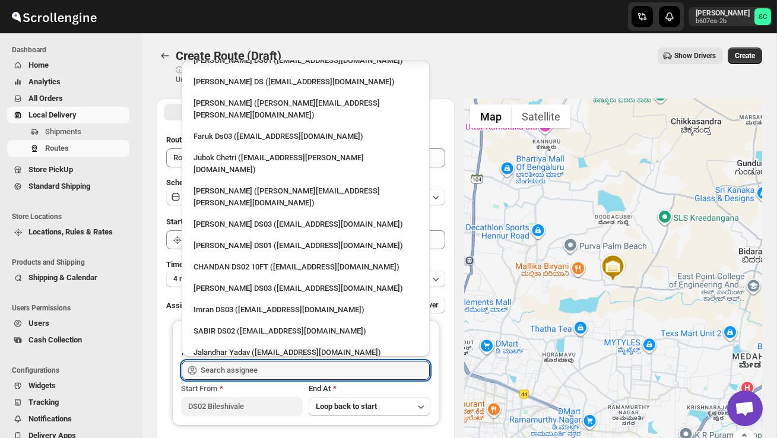
click at [250, 411] on div "[PERSON_NAME] DS02 ([EMAIL_ADDRESS][DOMAIN_NAME])" at bounding box center [305, 417] width 224 height 12
type input "[PERSON_NAME] DS02 ([EMAIL_ADDRESS][DOMAIN_NAME])"
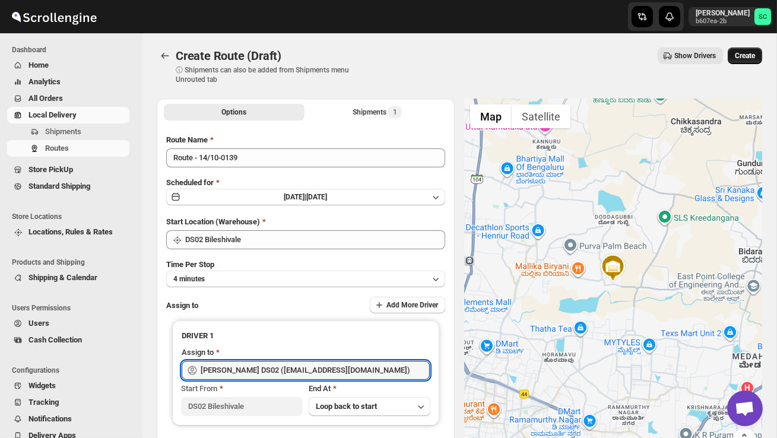
click at [753, 59] on span "Create" at bounding box center [745, 55] width 20 height 9
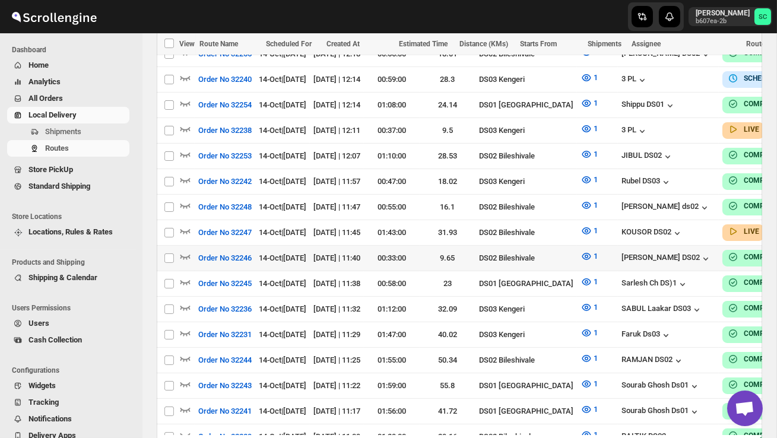
scroll to position [663, 0]
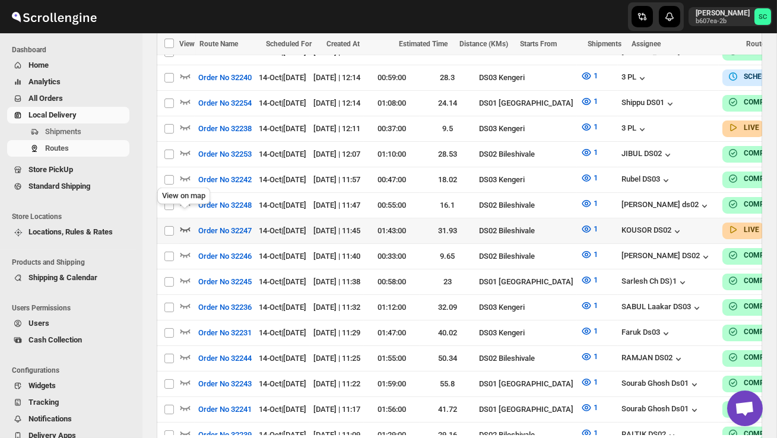
click at [186, 227] on icon "button" at bounding box center [185, 229] width 10 height 5
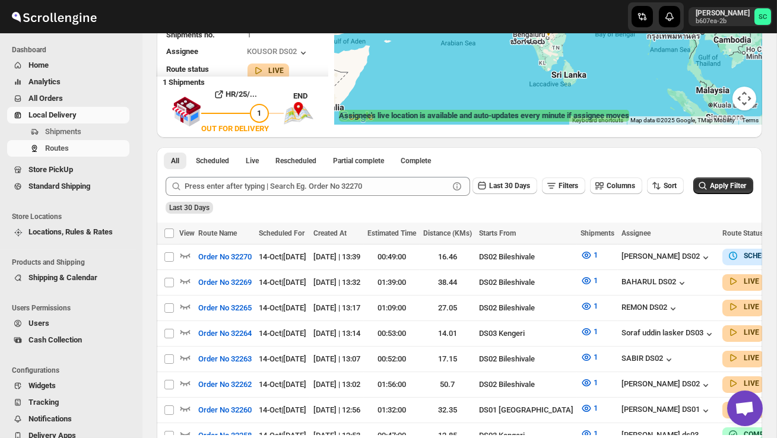
scroll to position [0, 0]
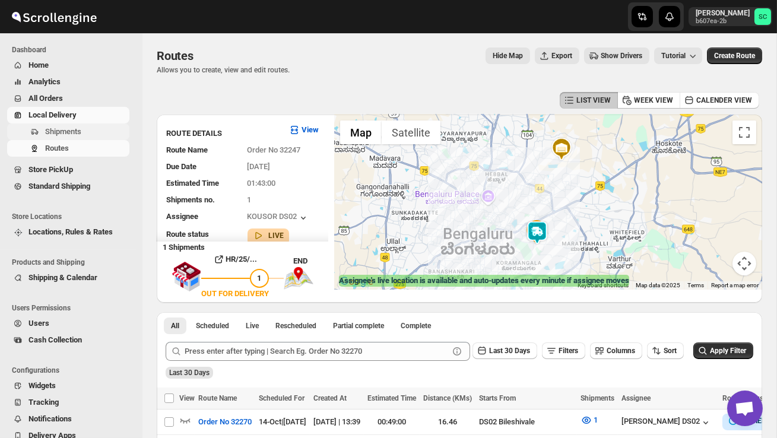
click at [94, 130] on span "Shipments" at bounding box center [86, 132] width 82 height 12
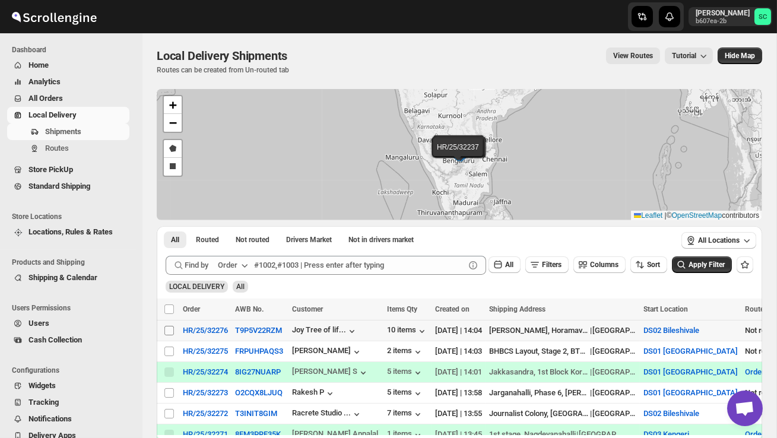
click at [169, 329] on input "Select shipment" at bounding box center [168, 330] width 9 height 9
checkbox input "true"
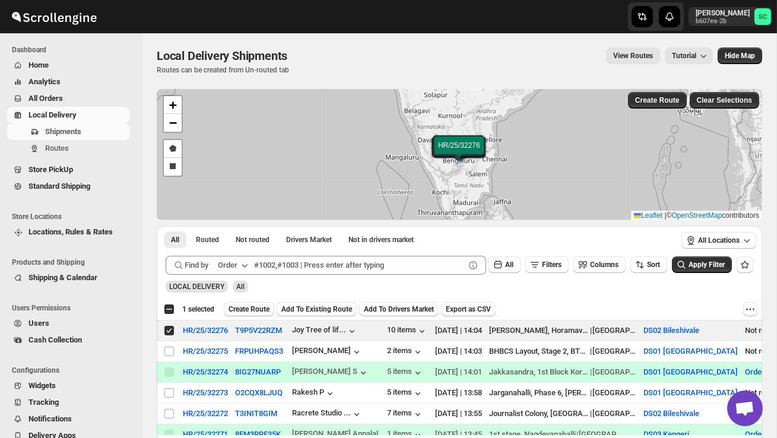
click at [260, 309] on span "Create Route" at bounding box center [248, 308] width 41 height 9
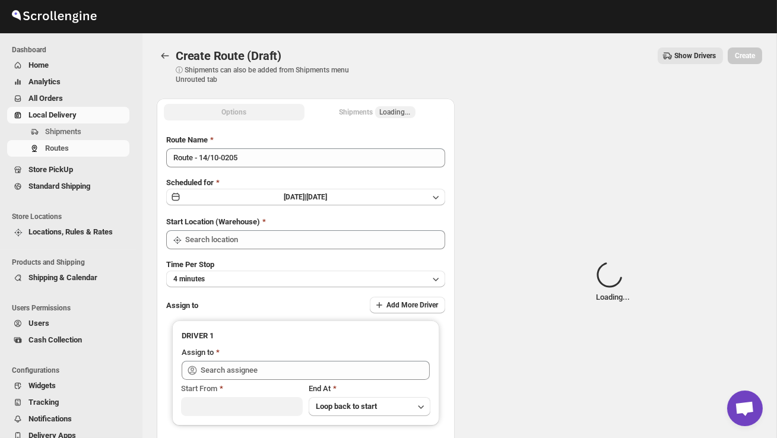
type input "DS02 Bileshivale"
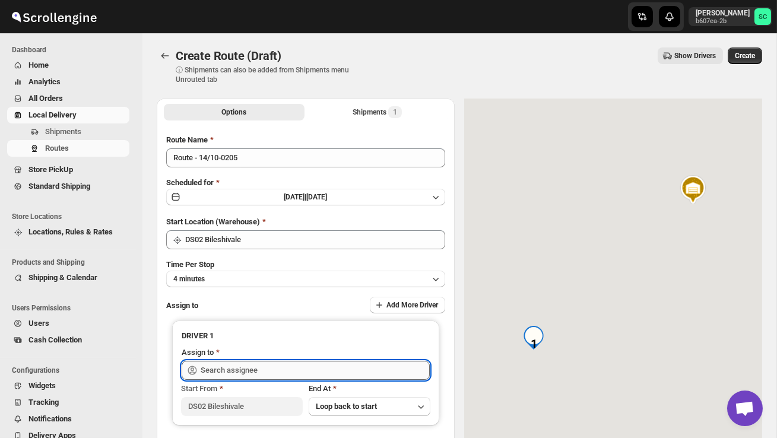
click at [255, 362] on input "text" at bounding box center [315, 370] width 229 height 19
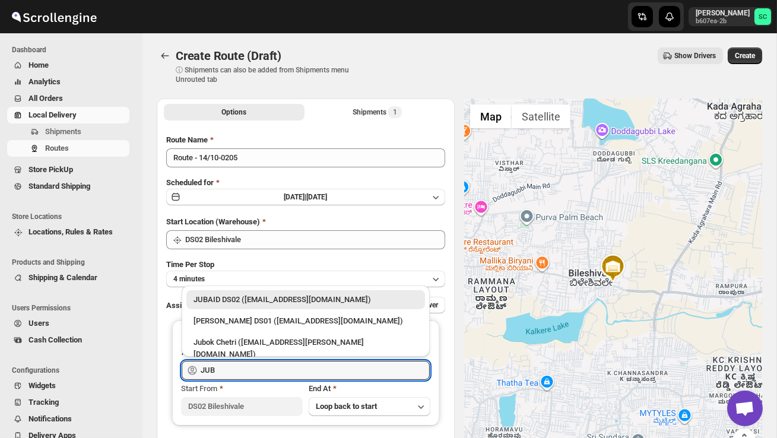
click at [294, 302] on div "JUBAID DS02 ([EMAIL_ADDRESS][DOMAIN_NAME])" at bounding box center [305, 300] width 224 height 12
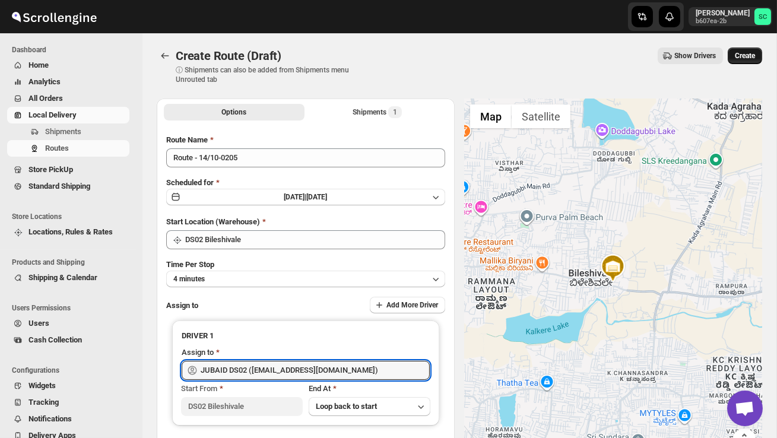
type input "JUBAID DS02 ([EMAIL_ADDRESS][DOMAIN_NAME])"
click at [741, 63] on button "Create" at bounding box center [744, 55] width 34 height 17
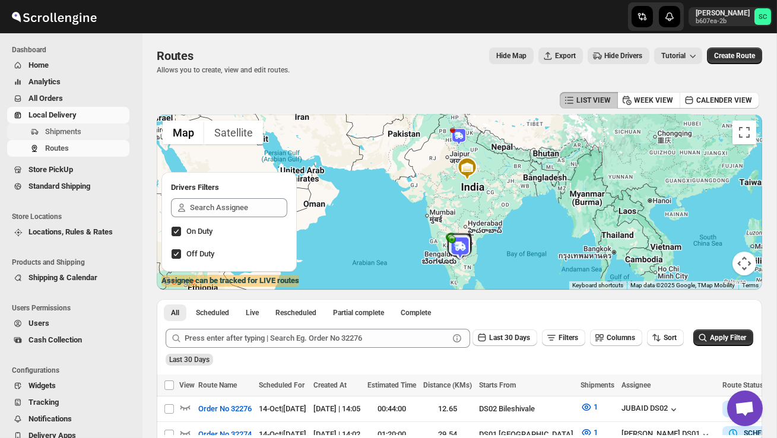
click at [77, 135] on span "Shipments" at bounding box center [63, 131] width 36 height 9
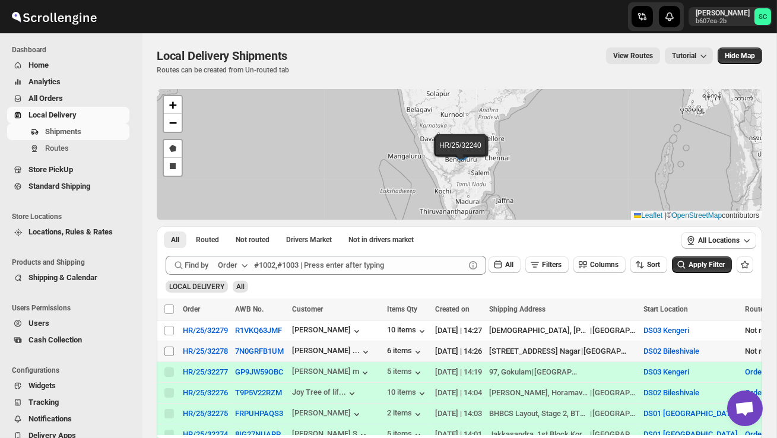
click at [172, 348] on input "Select shipment" at bounding box center [168, 351] width 9 height 9
checkbox input "true"
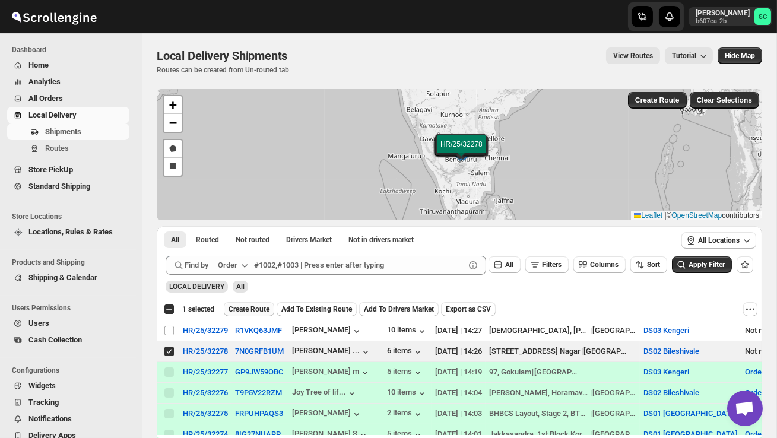
click at [252, 306] on span "Create Route" at bounding box center [248, 308] width 41 height 9
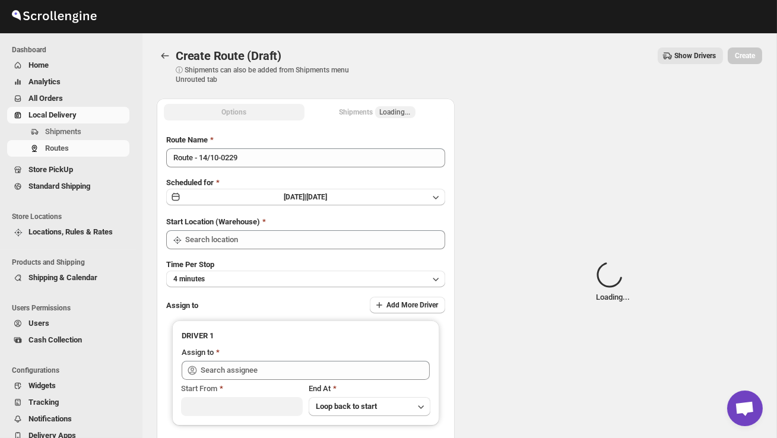
type input "DS02 Bileshivale"
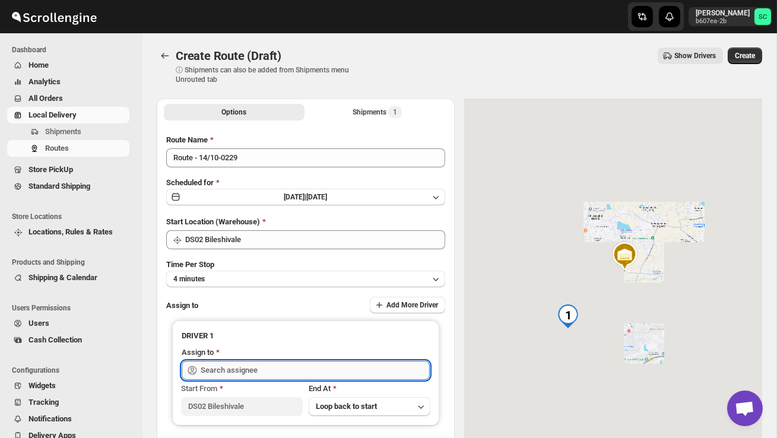
click at [272, 374] on input "text" at bounding box center [315, 370] width 229 height 19
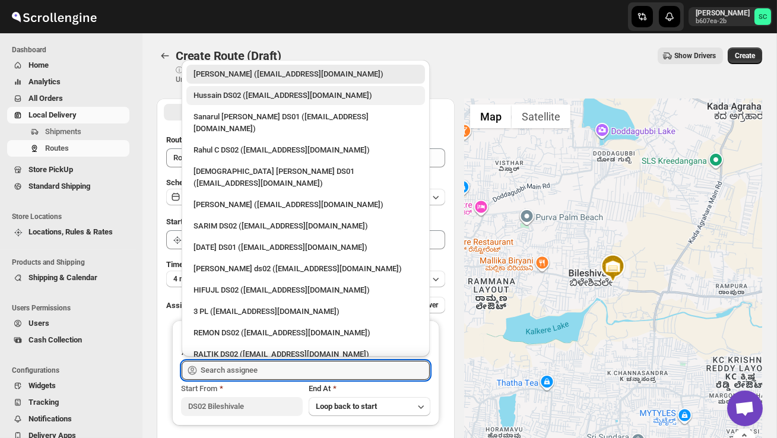
click at [214, 101] on div "Hussain DS02 ([EMAIL_ADDRESS][DOMAIN_NAME])" at bounding box center [305, 95] width 239 height 19
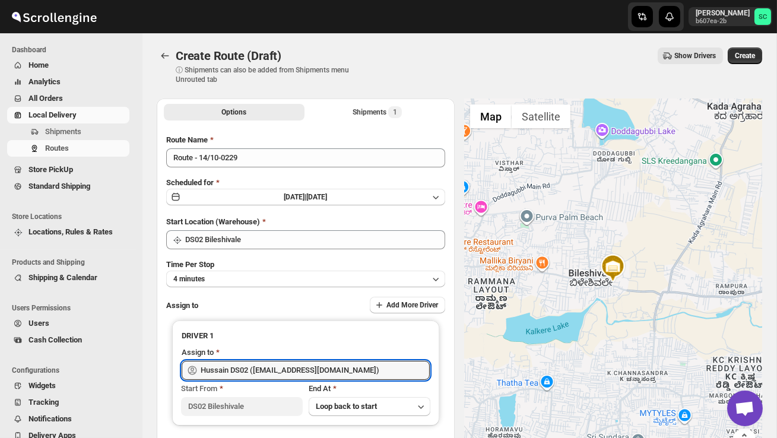
type input "Hussain DS02 ([EMAIL_ADDRESS][DOMAIN_NAME])"
click at [743, 52] on span "Create" at bounding box center [745, 55] width 20 height 9
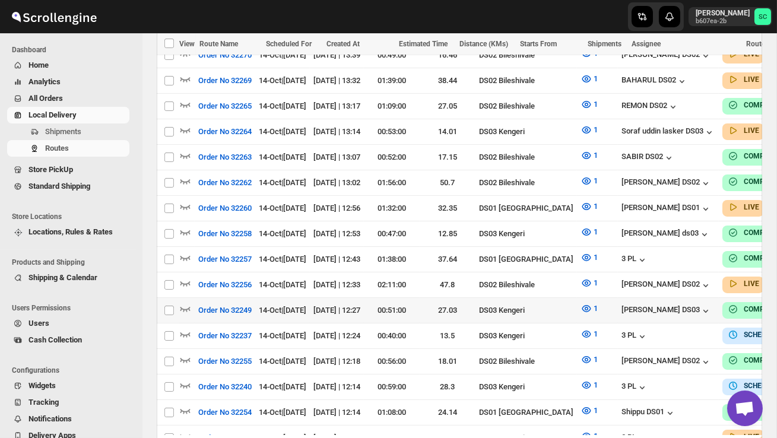
scroll to position [561, 0]
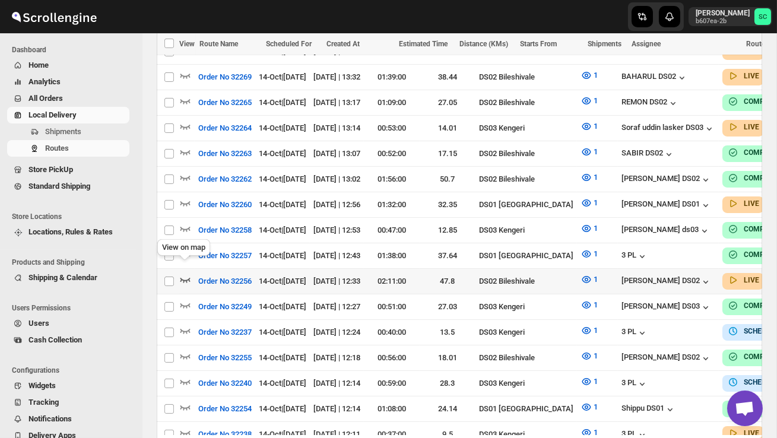
click at [186, 274] on icon "button" at bounding box center [185, 280] width 12 height 12
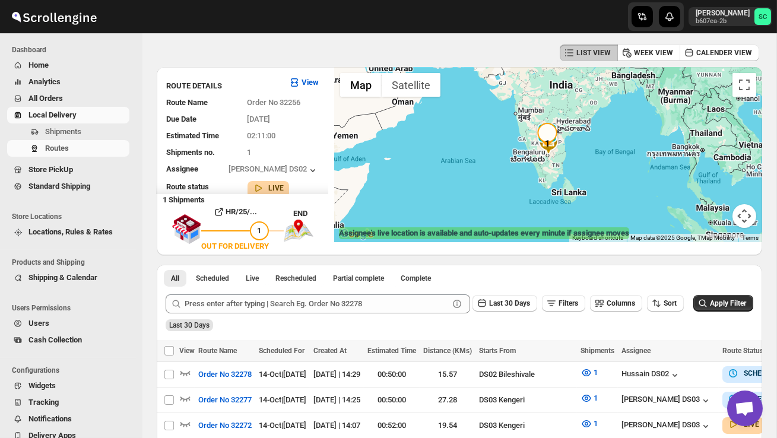
scroll to position [45, 0]
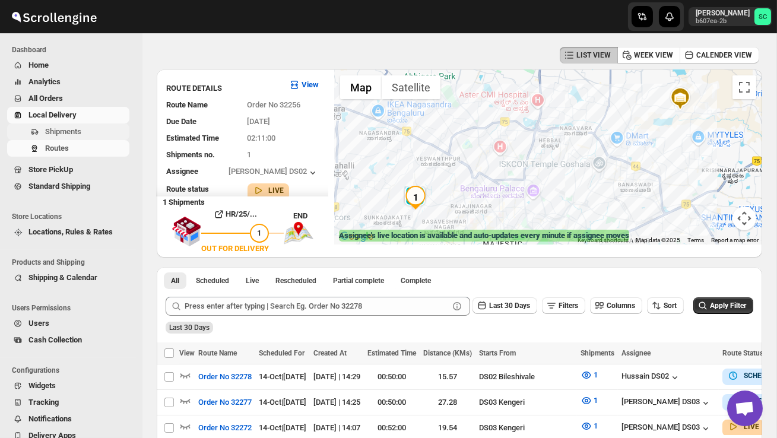
click at [69, 129] on span "Shipments" at bounding box center [63, 131] width 36 height 9
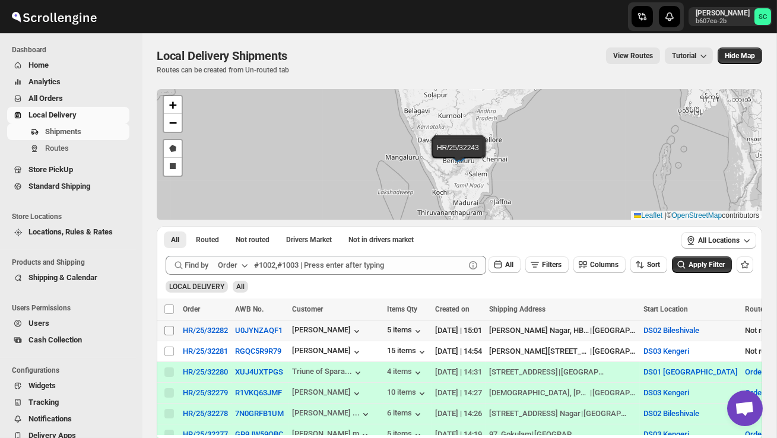
click at [169, 327] on input "Select shipment" at bounding box center [168, 330] width 9 height 9
checkbox input "true"
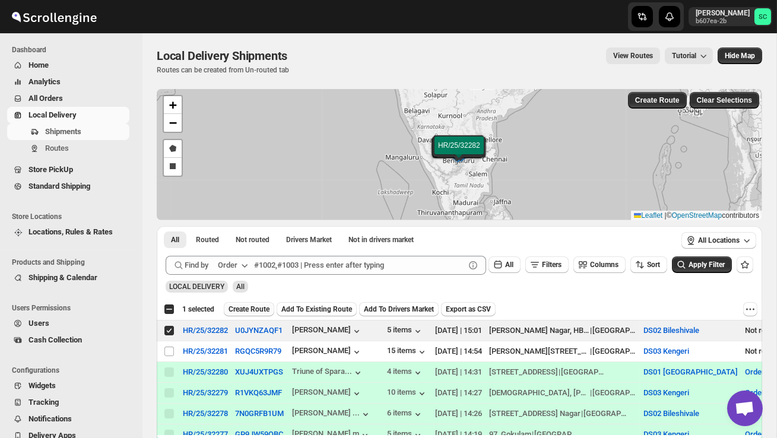
click at [255, 304] on button "Create Route" at bounding box center [249, 309] width 50 height 14
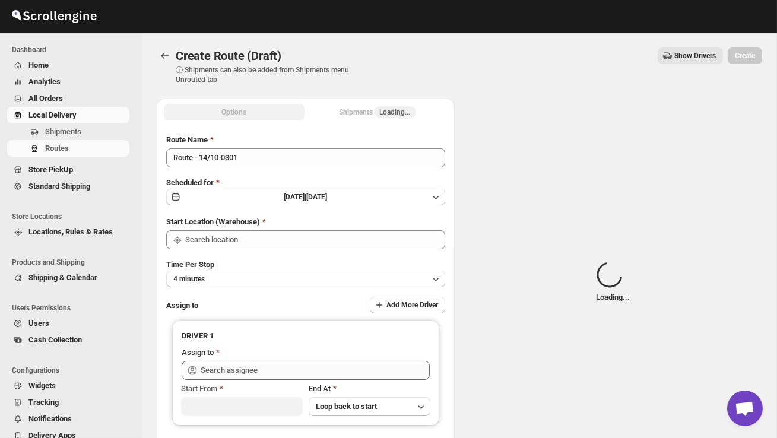
type input "DS02 Bileshivale"
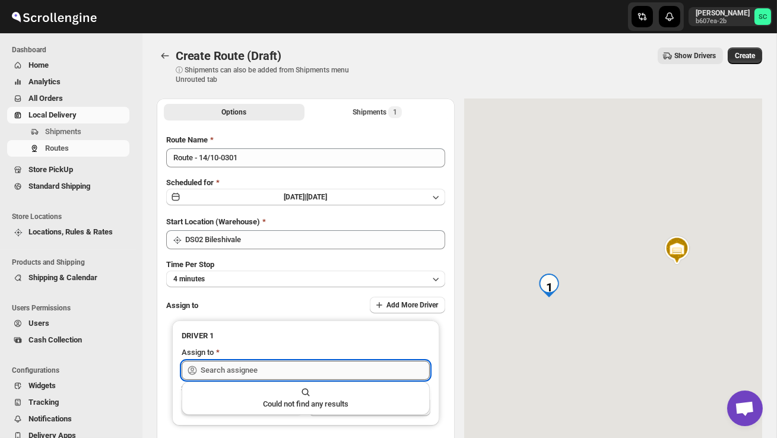
click at [255, 367] on input "text" at bounding box center [315, 370] width 229 height 19
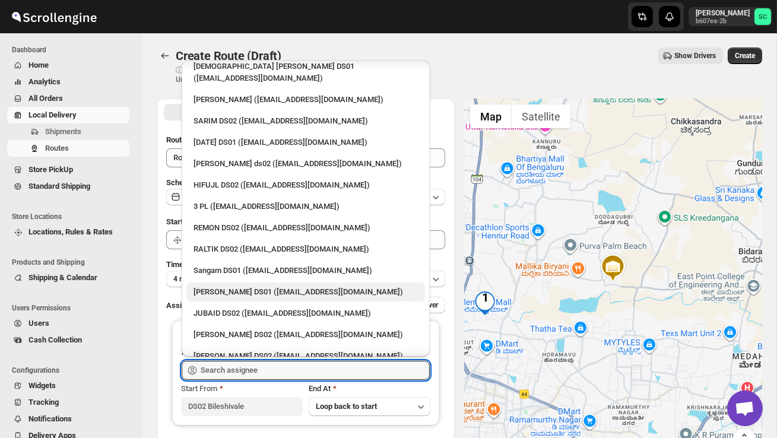
scroll to position [117, 0]
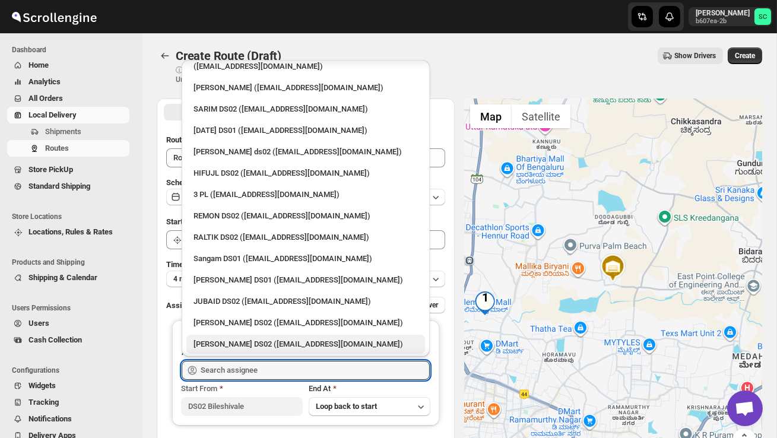
click at [234, 338] on div "[PERSON_NAME] DS02 ([EMAIL_ADDRESS][DOMAIN_NAME])" at bounding box center [305, 344] width 224 height 12
type input "[PERSON_NAME] DS02 ([EMAIL_ADDRESS][DOMAIN_NAME])"
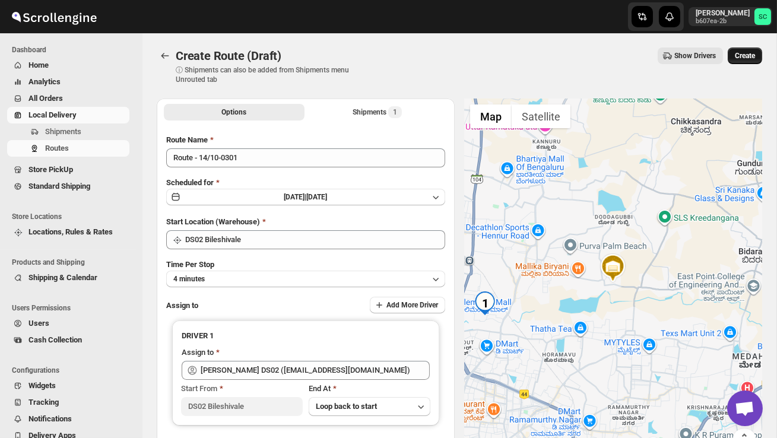
click at [753, 55] on span "Create" at bounding box center [745, 55] width 20 height 9
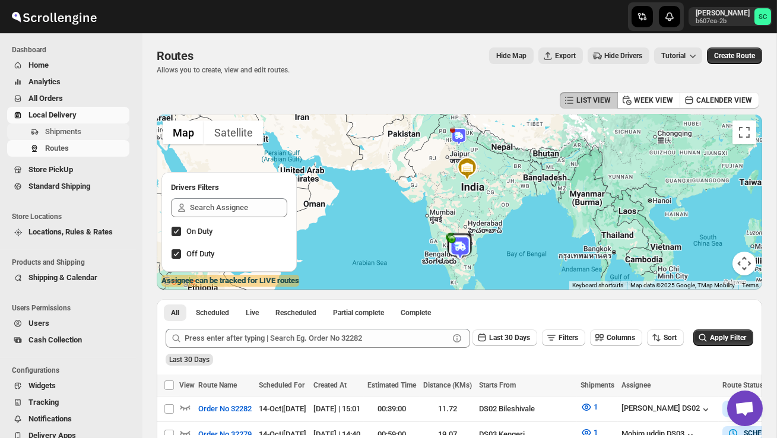
click at [79, 131] on span "Shipments" at bounding box center [63, 131] width 36 height 9
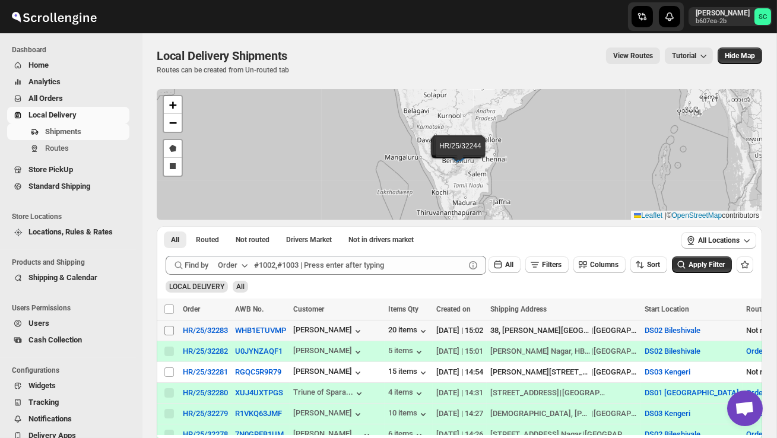
click at [166, 329] on input "Select shipment" at bounding box center [168, 330] width 9 height 9
checkbox input "true"
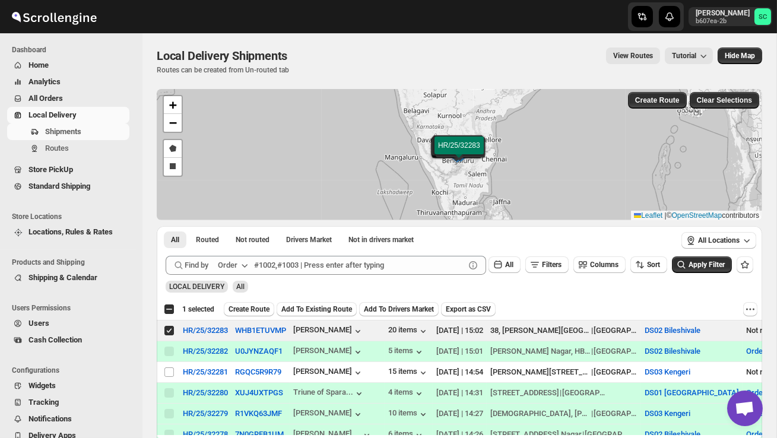
click at [253, 310] on span "Create Route" at bounding box center [248, 308] width 41 height 9
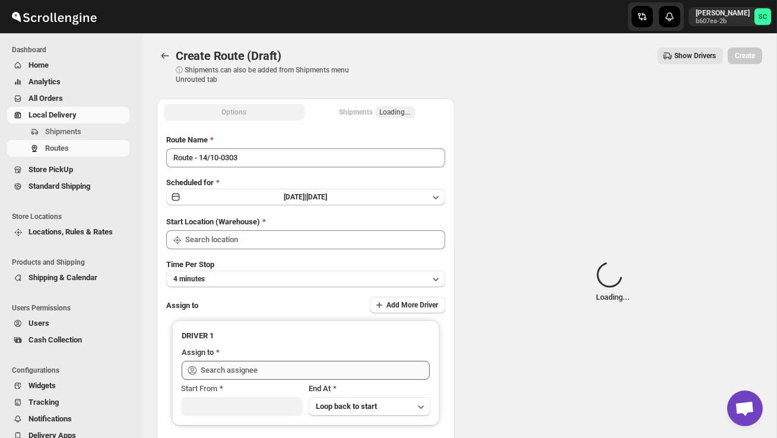
type input "DS02 Bileshivale"
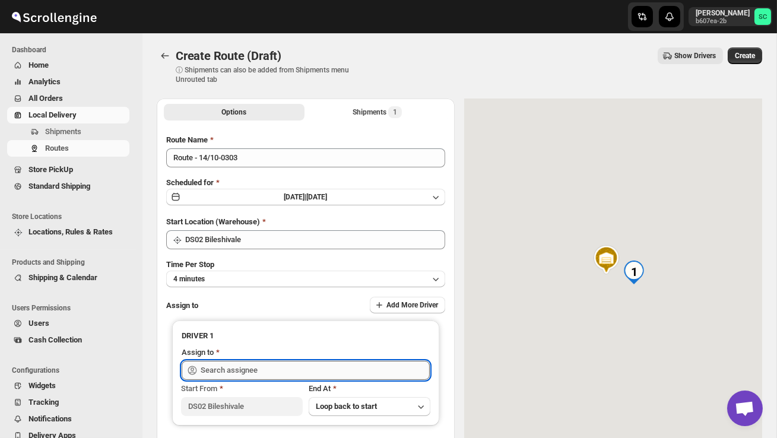
click at [240, 364] on input "text" at bounding box center [315, 370] width 229 height 19
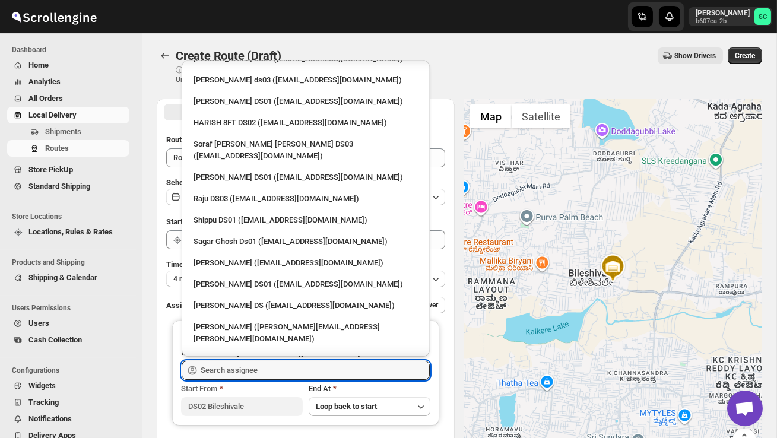
scroll to position [1077, 0]
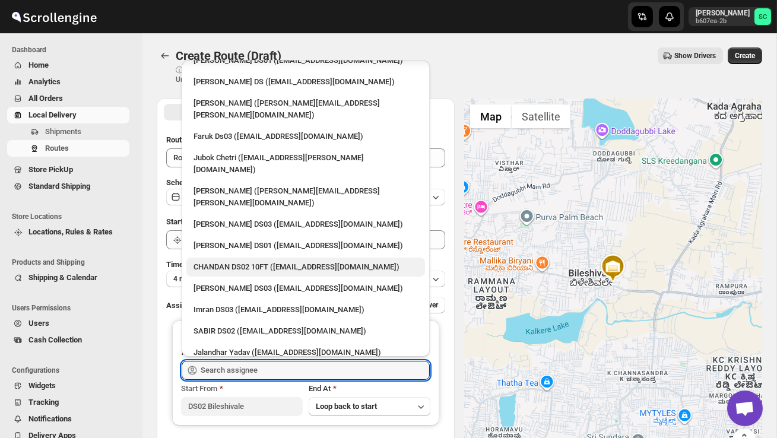
click at [242, 261] on div "CHANDAN DS02 10FT ([EMAIL_ADDRESS][DOMAIN_NAME])" at bounding box center [305, 267] width 224 height 12
type input "CHANDAN DS02 10FT ([EMAIL_ADDRESS][DOMAIN_NAME])"
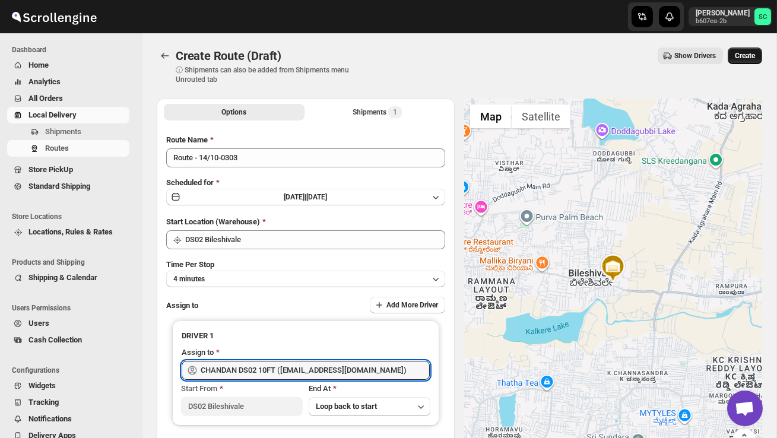
click at [744, 54] on span "Create" at bounding box center [745, 55] width 20 height 9
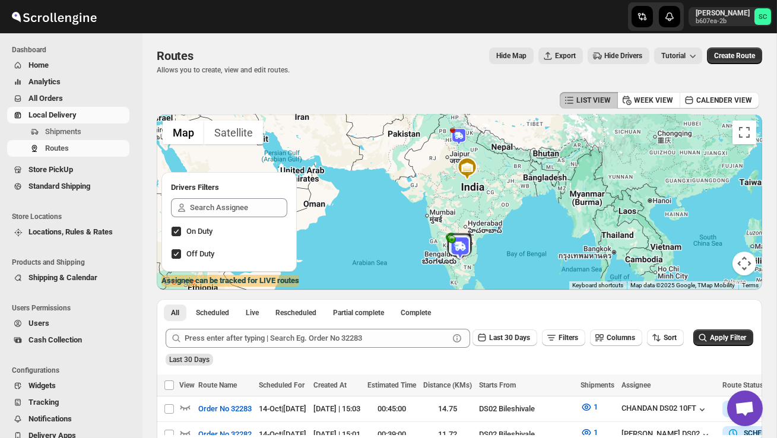
click at [456, 136] on img at bounding box center [459, 137] width 18 height 18
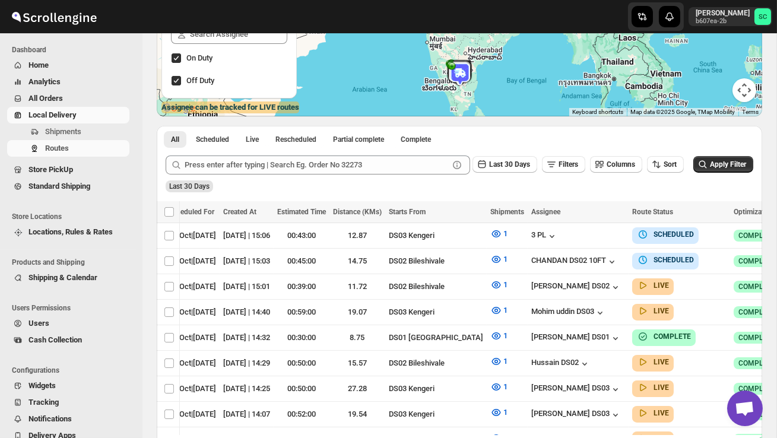
scroll to position [175, 0]
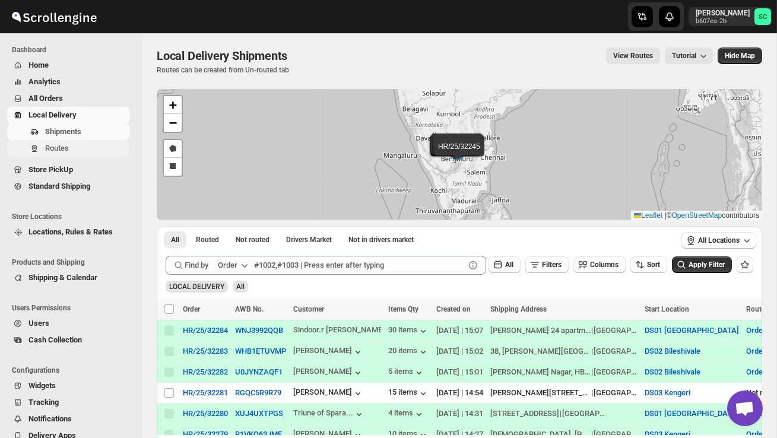
click at [67, 148] on span "Routes" at bounding box center [57, 148] width 24 height 9
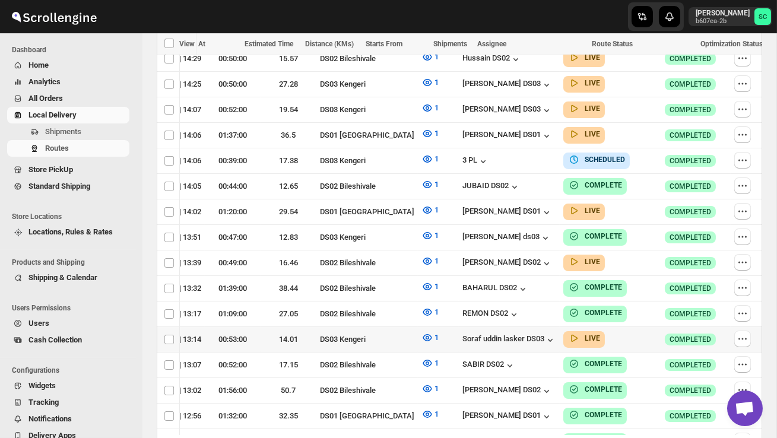
scroll to position [0, 198]
click at [738, 338] on icon "button" at bounding box center [739, 339] width 2 height 2
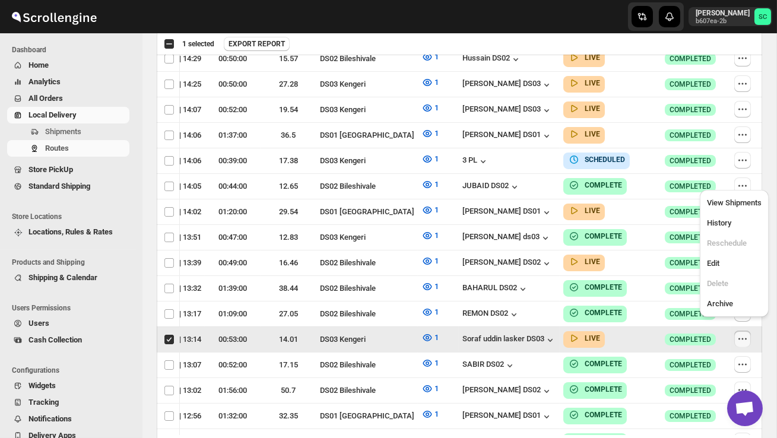
scroll to position [0, 1]
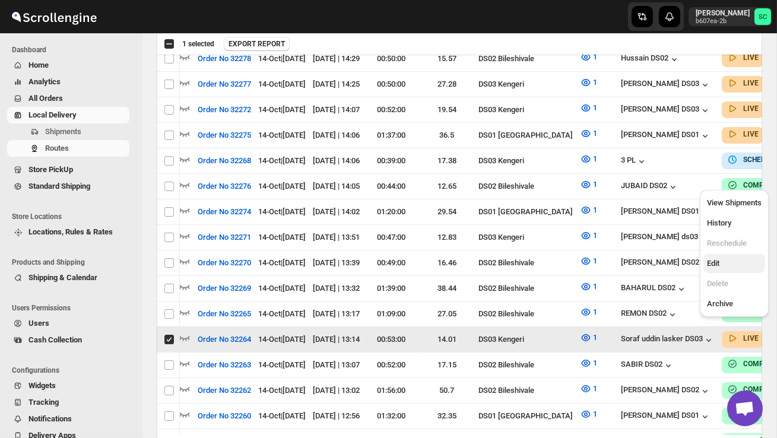
click at [720, 256] on button "Edit" at bounding box center [734, 263] width 62 height 19
checkbox input "false"
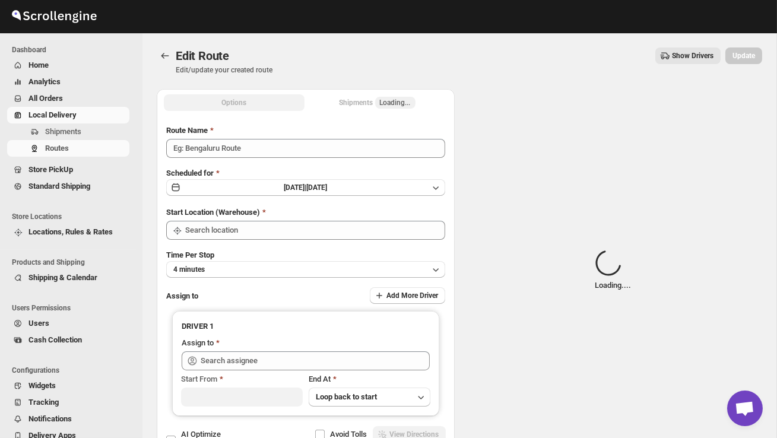
type input "Order No 32264"
type input "DS03 Kengeri"
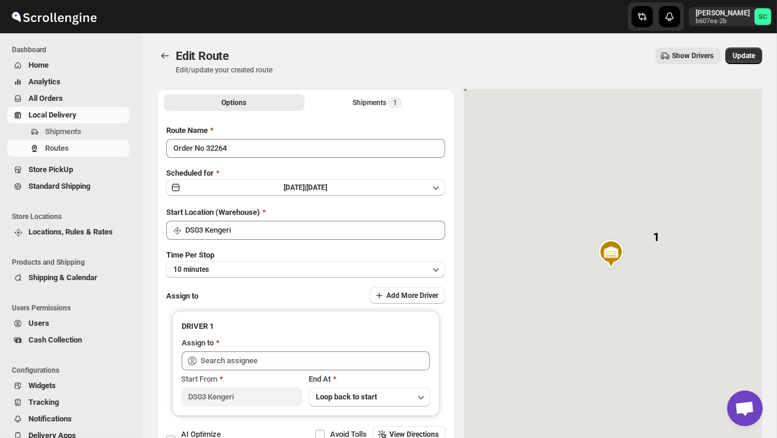
type input "Soraf [PERSON_NAME] [PERSON_NAME] DS03 ([EMAIL_ADDRESS][DOMAIN_NAME])"
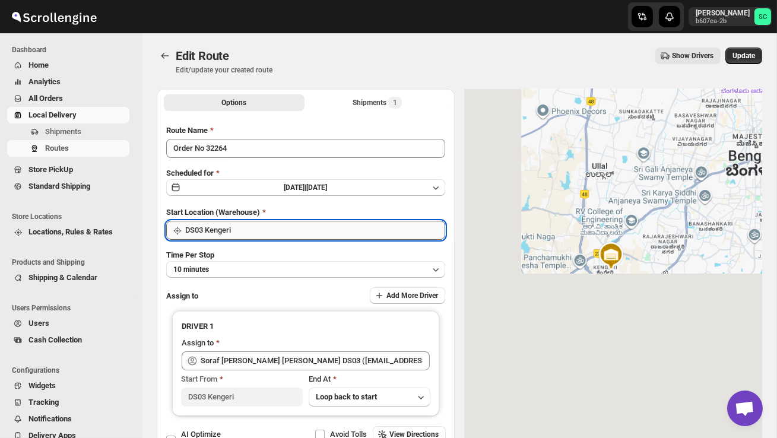
click at [276, 235] on input "DS03 Kengeri" at bounding box center [315, 230] width 260 height 19
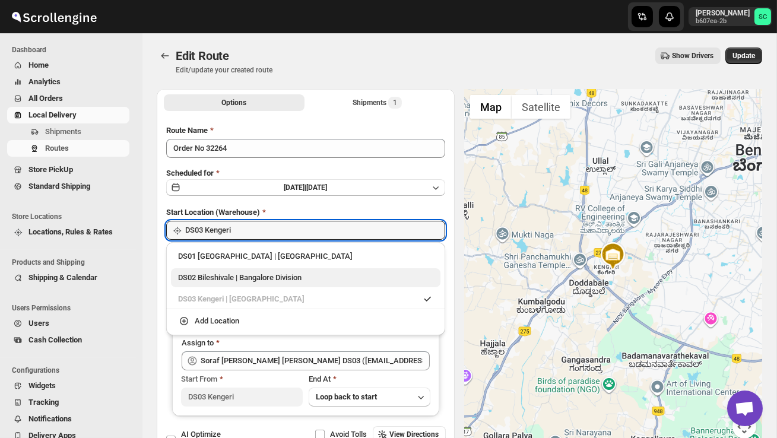
click at [270, 275] on div "DS02 Bileshivale | Bangalore Division" at bounding box center [305, 278] width 255 height 12
type input "DS02 Bileshivale"
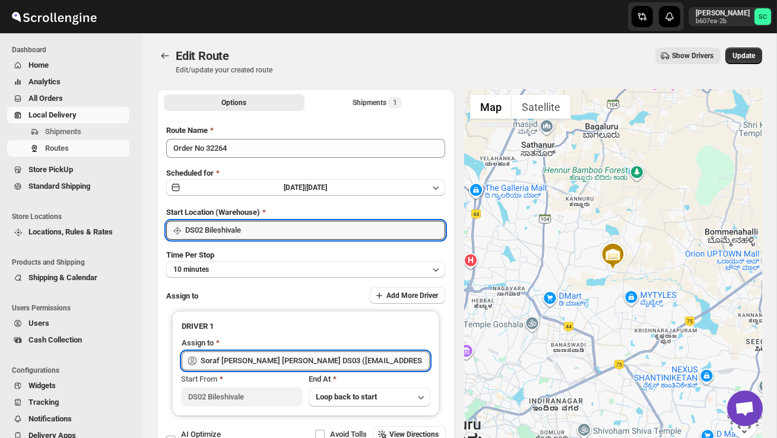
click at [273, 363] on input "Soraf [PERSON_NAME] [PERSON_NAME] DS03 ([EMAIL_ADDRESS][DOMAIN_NAME])" at bounding box center [315, 360] width 229 height 19
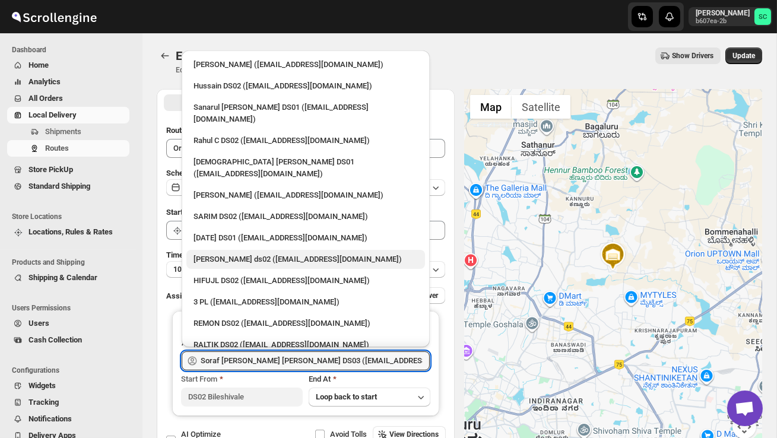
click at [231, 253] on div "[PERSON_NAME] ds02 ([EMAIL_ADDRESS][DOMAIN_NAME])" at bounding box center [305, 259] width 224 height 12
type input "[PERSON_NAME] ds02 ([EMAIL_ADDRESS][DOMAIN_NAME])"
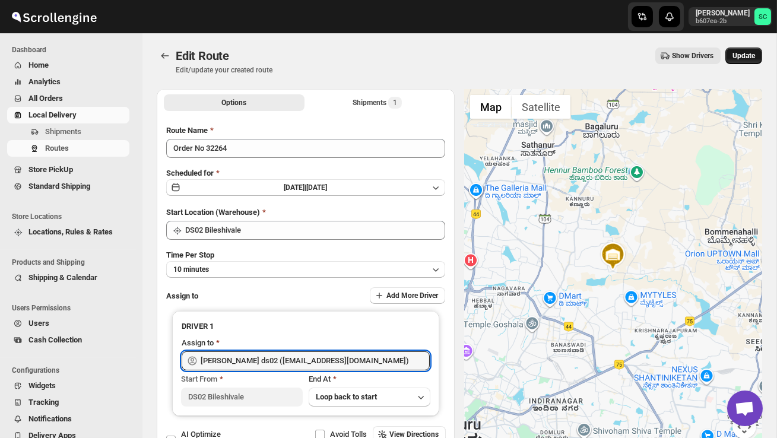
click at [742, 56] on span "Update" at bounding box center [743, 55] width 23 height 9
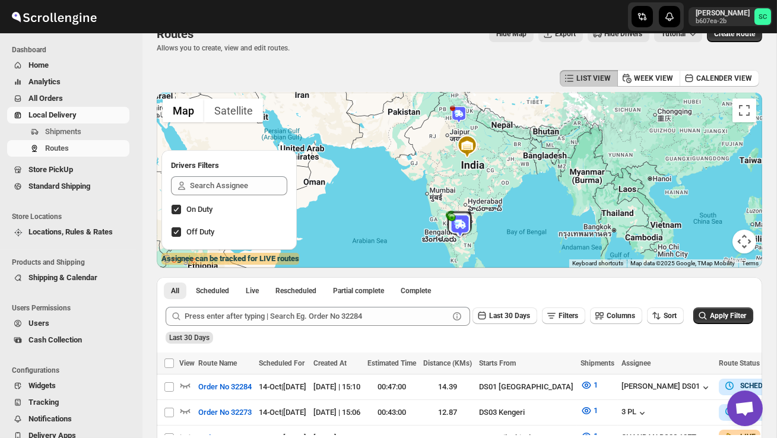
scroll to position [21, 0]
click at [65, 125] on button "Shipments" at bounding box center [68, 131] width 122 height 17
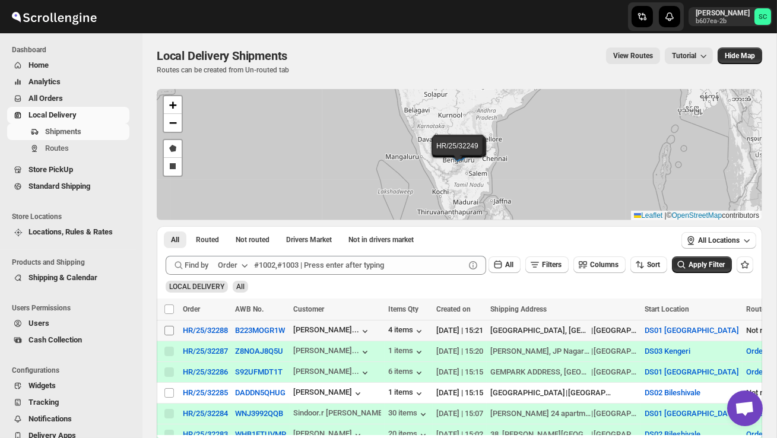
click at [170, 333] on input "Select shipment" at bounding box center [168, 330] width 9 height 9
checkbox input "true"
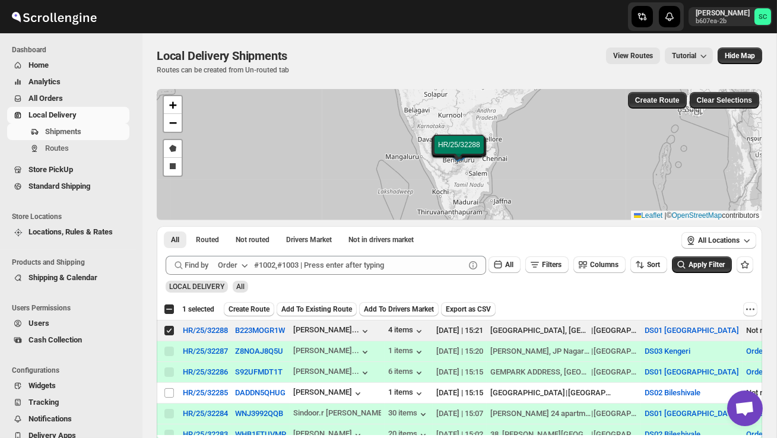
click at [255, 307] on span "Create Route" at bounding box center [248, 308] width 41 height 9
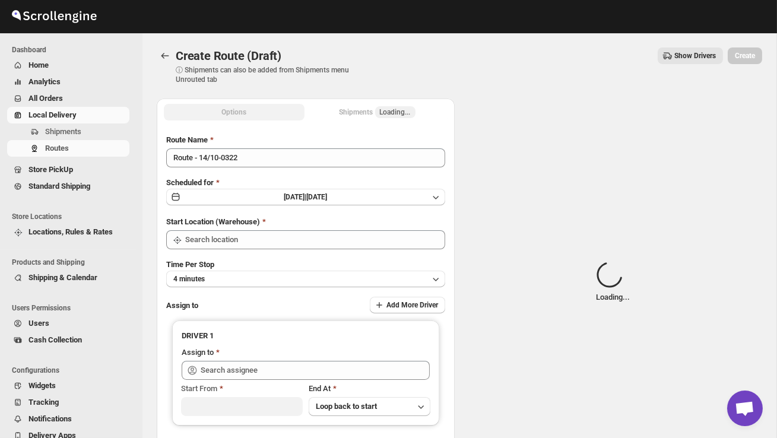
type input "DS01 [GEOGRAPHIC_DATA]"
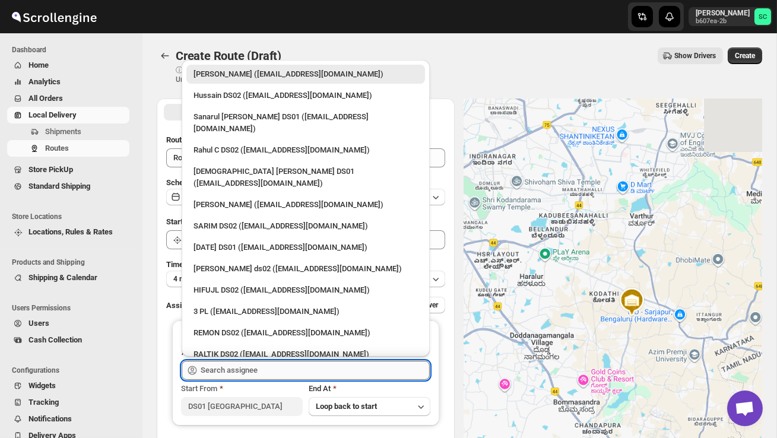
click at [256, 373] on input "text" at bounding box center [315, 370] width 229 height 19
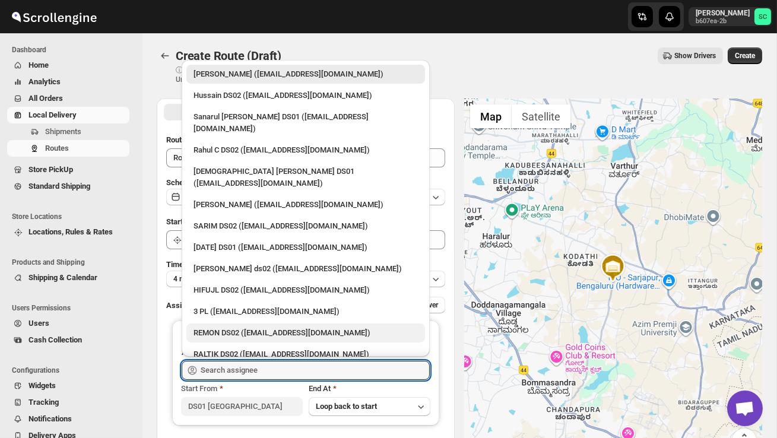
click at [239, 327] on div "REMON DS02 ([EMAIL_ADDRESS][DOMAIN_NAME])" at bounding box center [305, 333] width 224 height 12
type input "REMON DS02 ([EMAIL_ADDRESS][DOMAIN_NAME])"
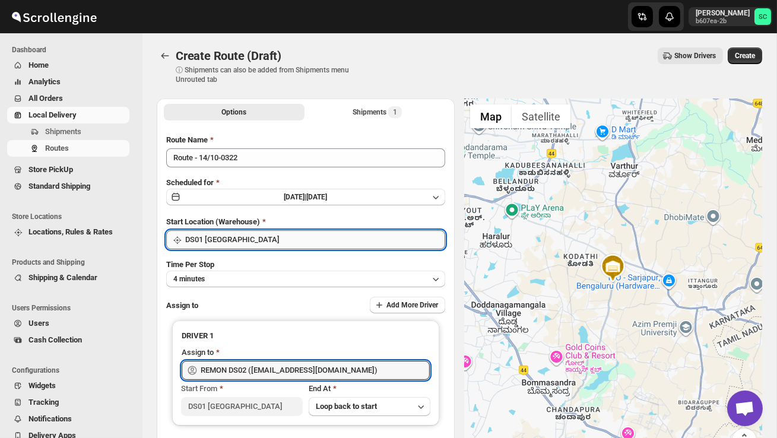
click at [242, 242] on input "DS01 [GEOGRAPHIC_DATA]" at bounding box center [315, 239] width 260 height 19
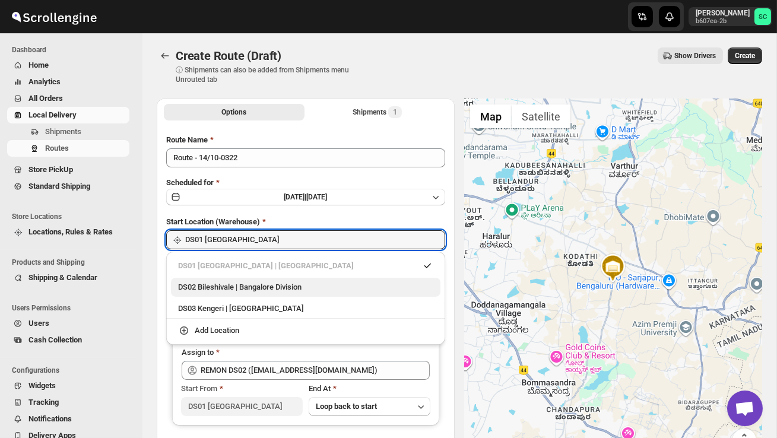
click at [258, 286] on div "DS02 Bileshivale | Bangalore Division" at bounding box center [305, 287] width 255 height 12
type input "DS02 Bileshivale"
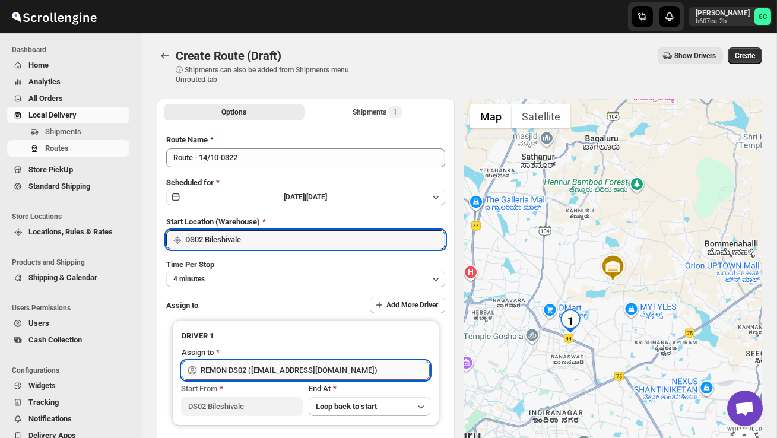
click at [288, 367] on input "REMON DS02 ([EMAIL_ADDRESS][DOMAIN_NAME])" at bounding box center [315, 370] width 229 height 19
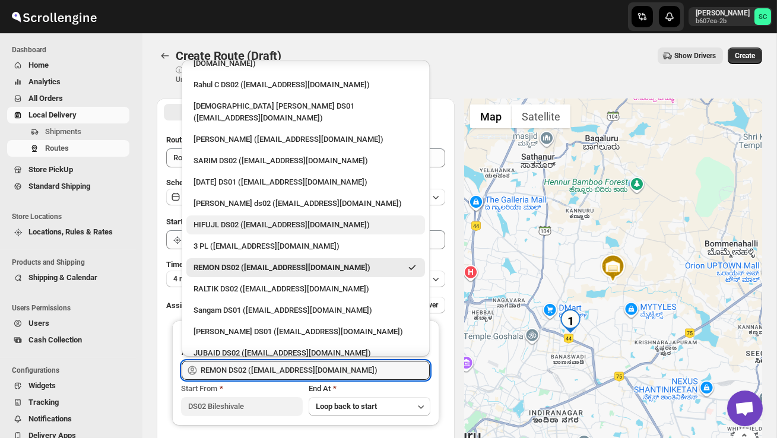
scroll to position [71, 0]
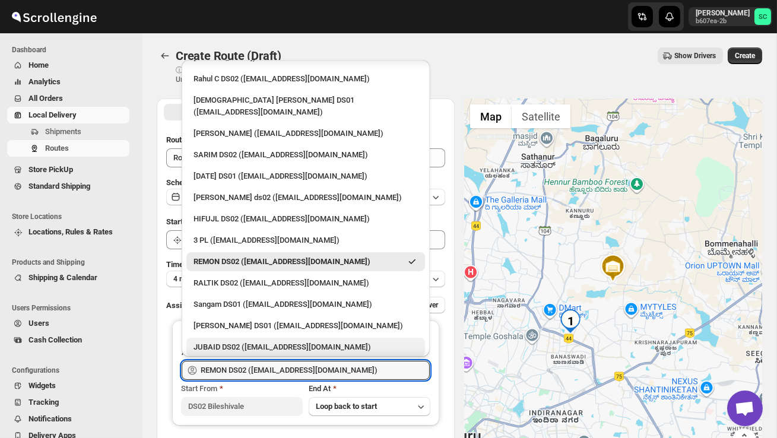
click at [263, 341] on div "JUBAID DS02 ([EMAIL_ADDRESS][DOMAIN_NAME])" at bounding box center [305, 347] width 224 height 12
type input "JUBAID DS02 ([EMAIL_ADDRESS][DOMAIN_NAME])"
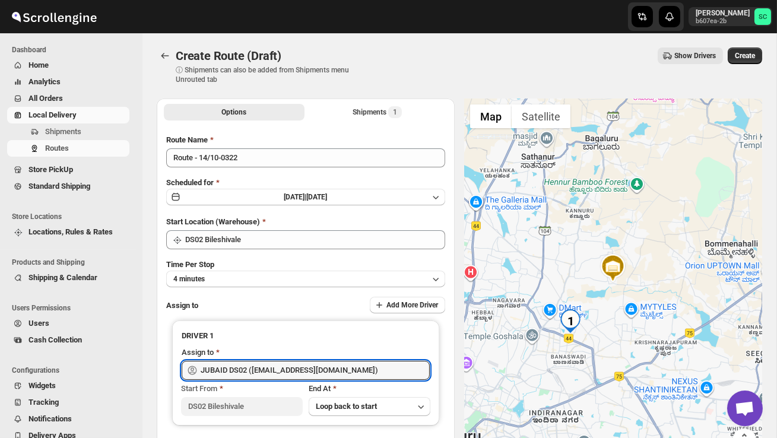
click at [748, 52] on span "Create" at bounding box center [745, 55] width 20 height 9
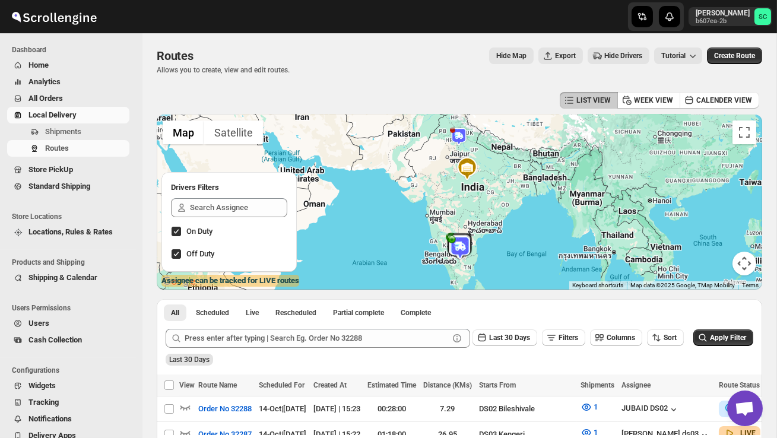
click at [52, 322] on span "Users" at bounding box center [77, 323] width 99 height 12
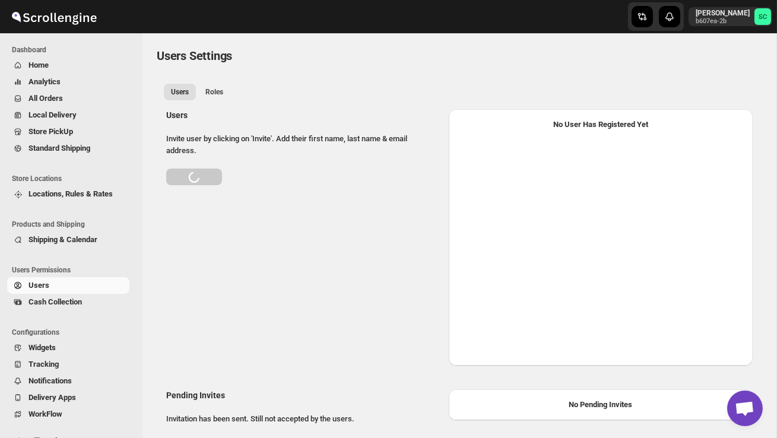
select select "637b767fbaab0276b10c91d5"
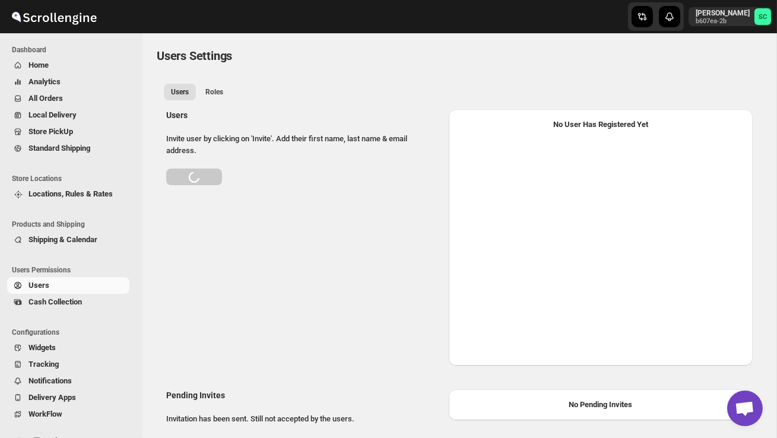
select select "637b767fbaab0276b10c91d5"
select select "637b767fbaab0276b10c91d7"
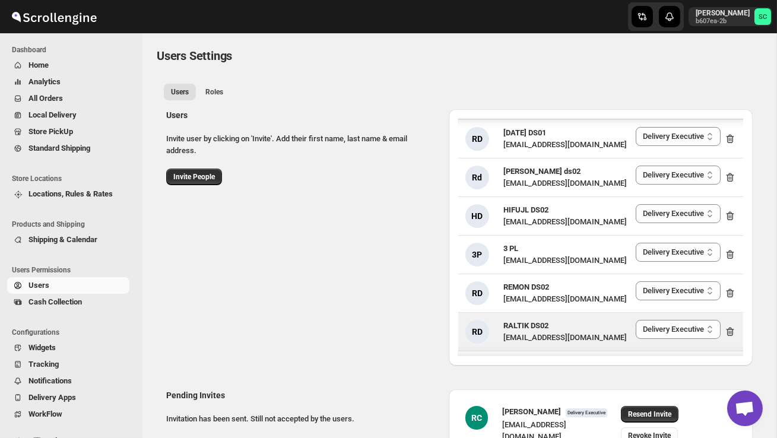
scroll to position [278, 0]
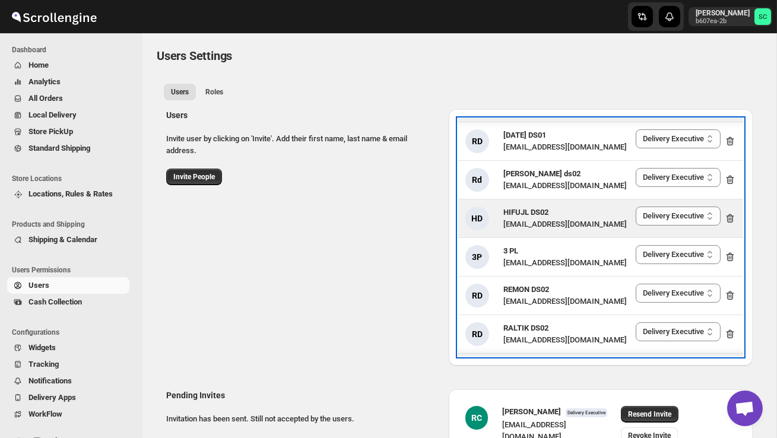
click at [728, 212] on icon at bounding box center [730, 218] width 12 height 12
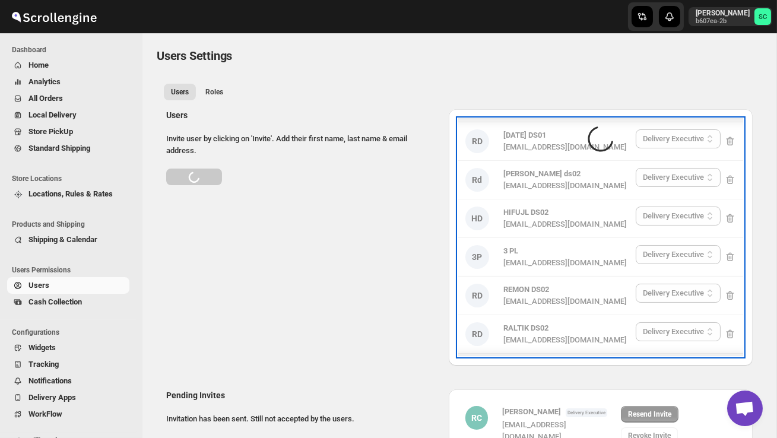
select select "637b767fbaab0276b10c91d5"
select select "637b767fbaab0276b10c91d8"
select select "637b767fbaab0276b10c91d5"
select select "637b767fbaab0276b10c91d8"
select select "637b767fbaab0276b10c91d5"
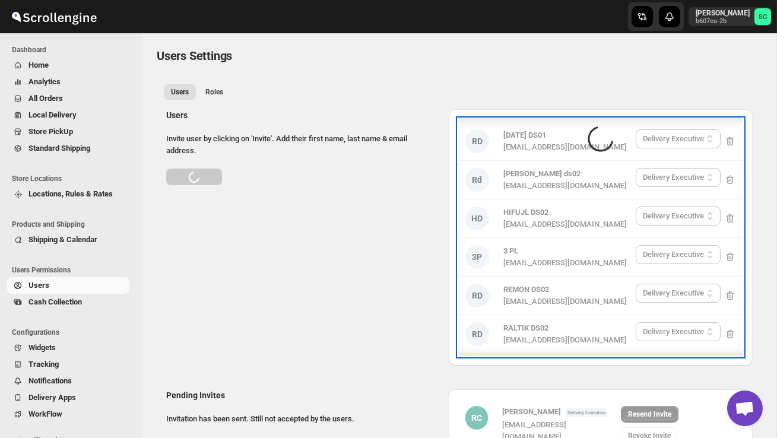
select select "637b767fbaab0276b10c91d8"
select select "637b767fbaab0276b10c91d5"
select select "637b767fbaab0276b10c91d8"
select select "637b767fbaab0276b10c91d7"
select select "637b767fbaab0276b10c91d8"
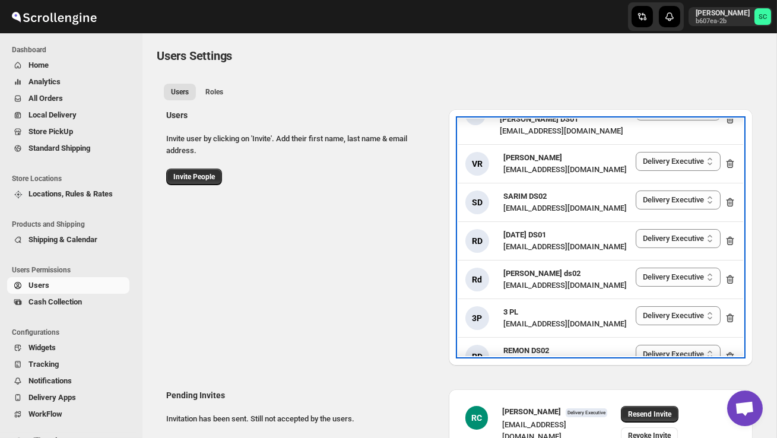
scroll to position [171, 0]
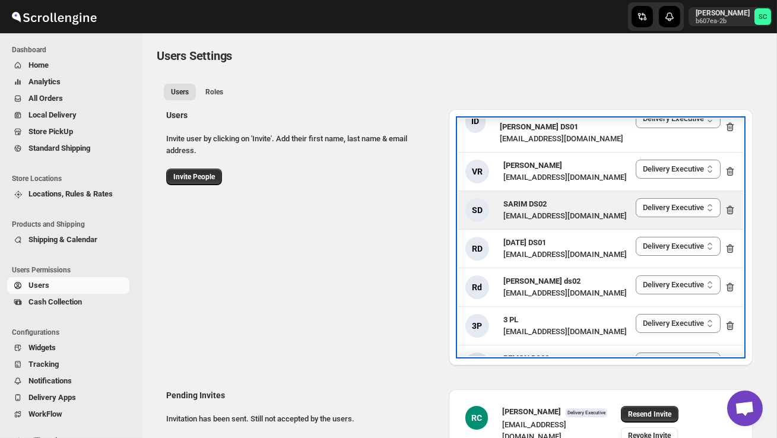
click at [729, 204] on icon at bounding box center [730, 210] width 12 height 12
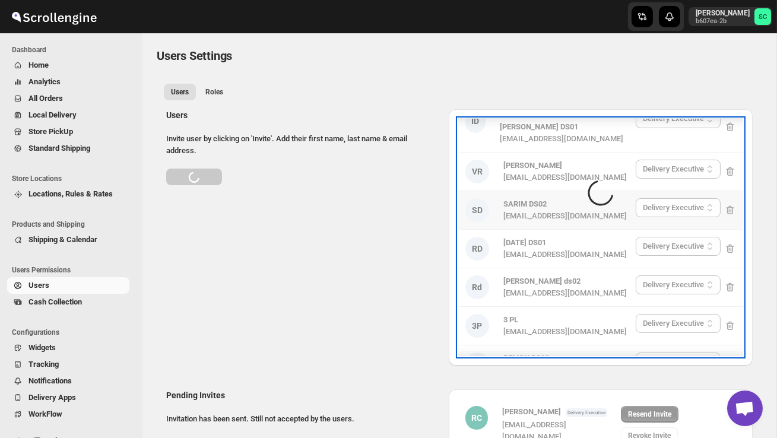
select select "637b767fbaab0276b10c91d5"
select select "637b767fbaab0276b10c91d8"
select select "637b767fbaab0276b10c91d5"
select select "637b767fbaab0276b10c91d8"
select select "637b767fbaab0276b10c91d5"
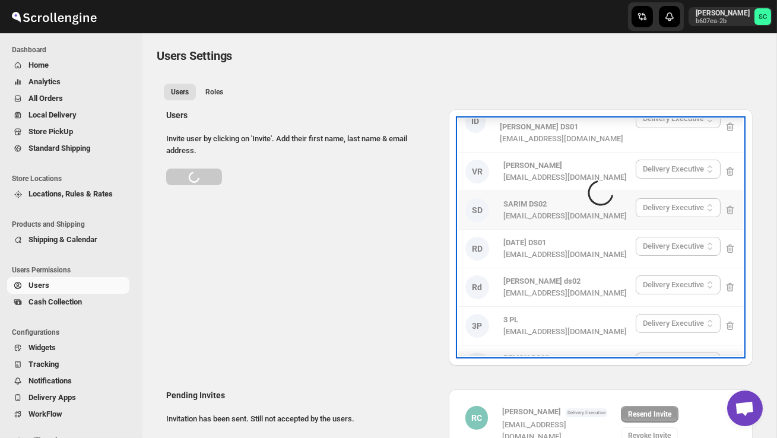
select select "637b767fbaab0276b10c91d8"
select select "637b767fbaab0276b10c91d5"
select select "637b767fbaab0276b10c91d8"
select select "637b767fbaab0276b10c91d7"
select select "637b767fbaab0276b10c91d8"
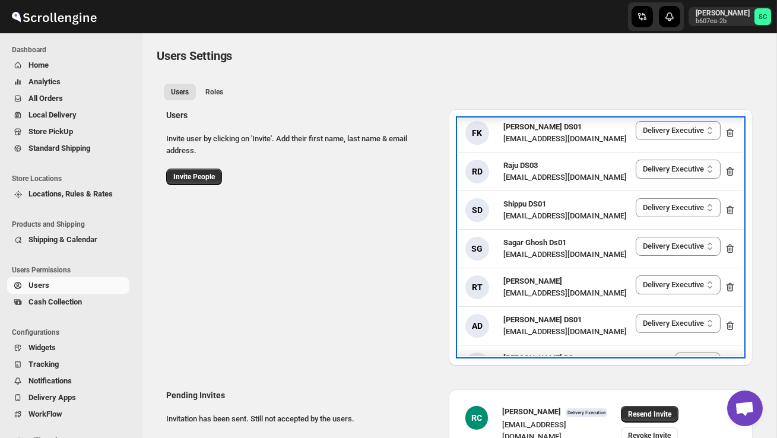
scroll to position [1587, 0]
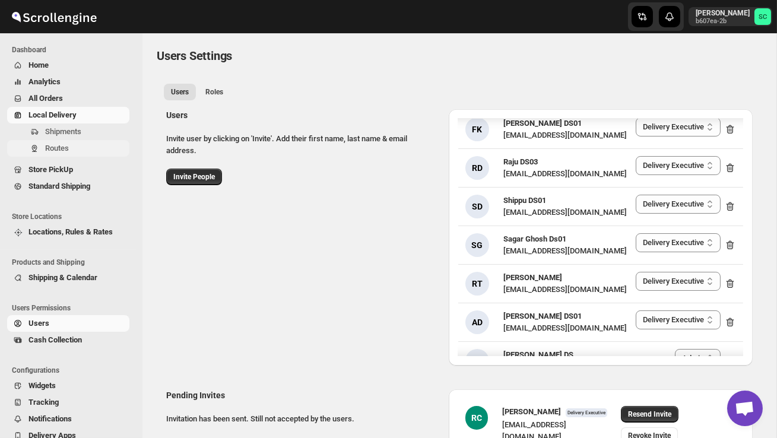
click at [59, 148] on span "Routes" at bounding box center [57, 148] width 24 height 9
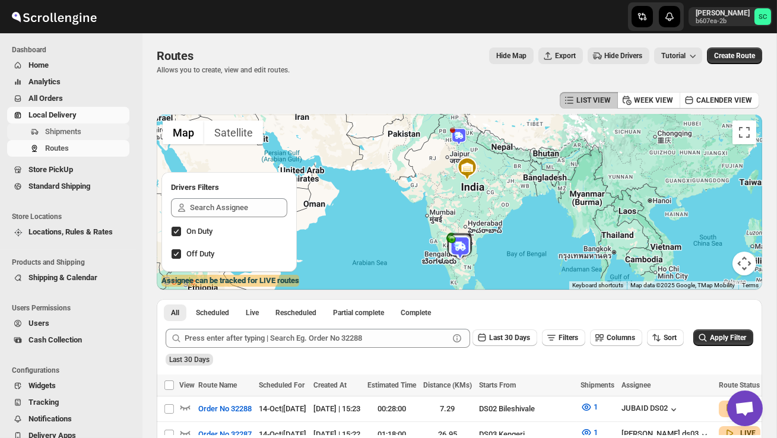
click at [68, 132] on span "Shipments" at bounding box center [63, 131] width 36 height 9
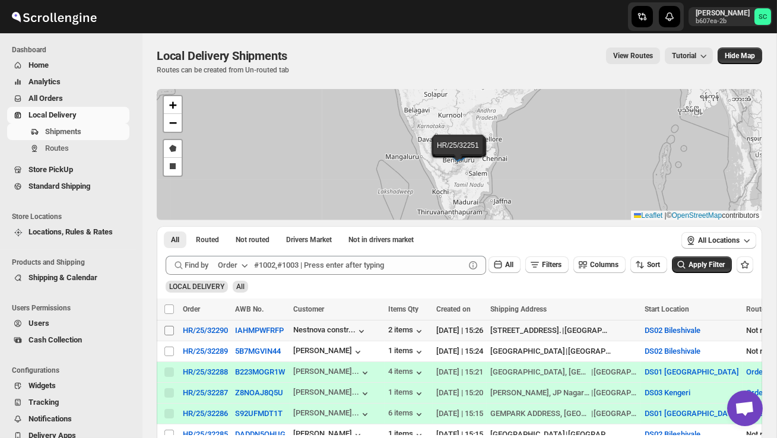
click at [167, 331] on input "Select shipment" at bounding box center [168, 330] width 9 height 9
checkbox input "true"
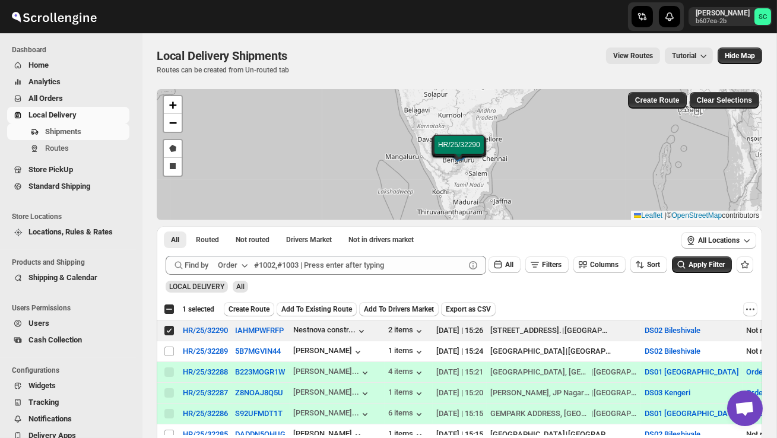
click at [244, 307] on span "Create Route" at bounding box center [248, 308] width 41 height 9
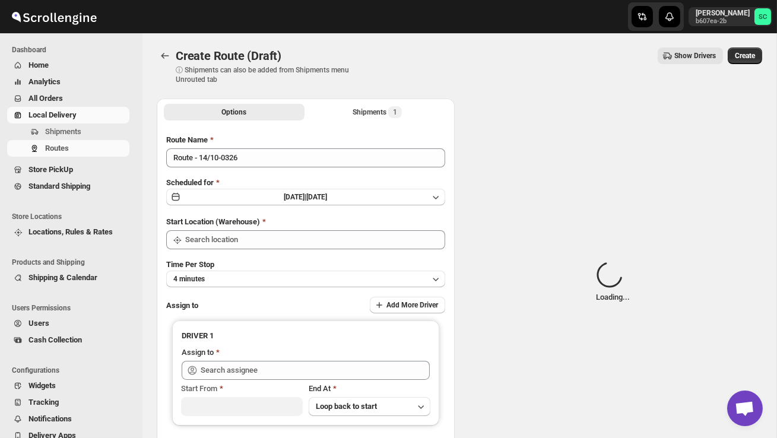
type input "DS02 Bileshivale"
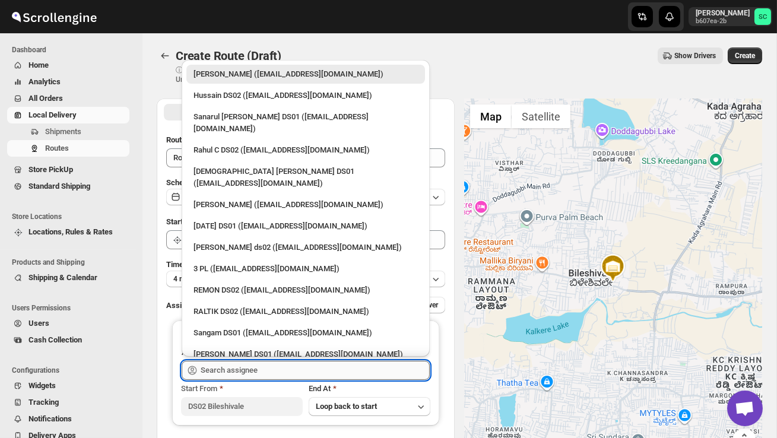
click at [239, 369] on input "text" at bounding box center [315, 370] width 229 height 19
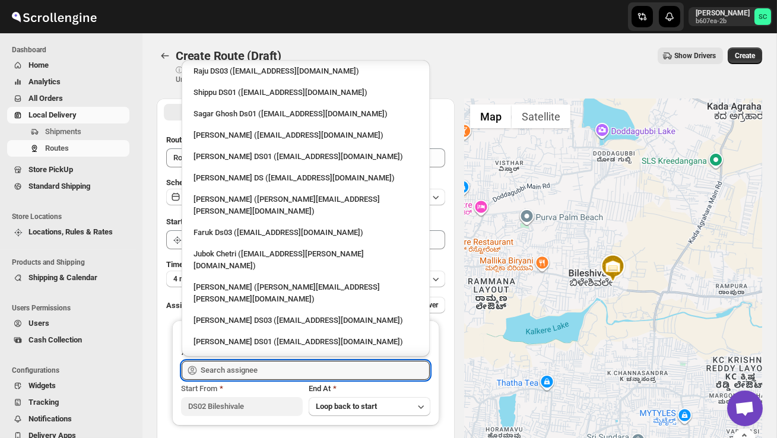
scroll to position [1034, 0]
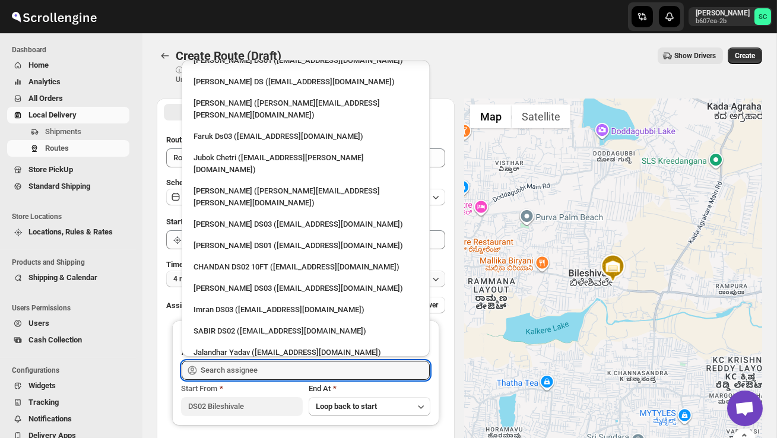
click at [213, 368] on div "DIJIB DS02 ([EMAIL_ADDRESS][DOMAIN_NAME])" at bounding box center [305, 374] width 224 height 12
type input "DIJIB DS02 ([EMAIL_ADDRESS][DOMAIN_NAME])"
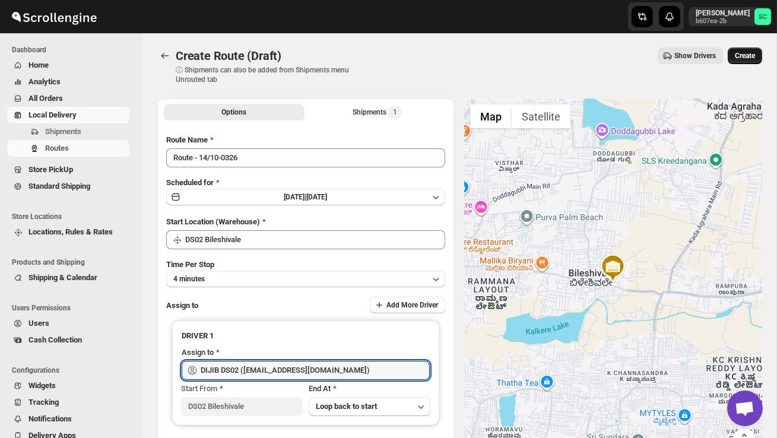
click at [742, 57] on span "Create" at bounding box center [745, 55] width 20 height 9
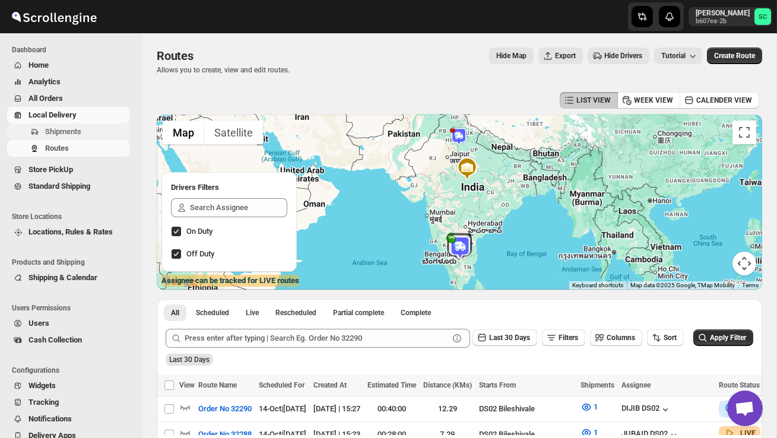
click at [76, 132] on span "Shipments" at bounding box center [63, 131] width 36 height 9
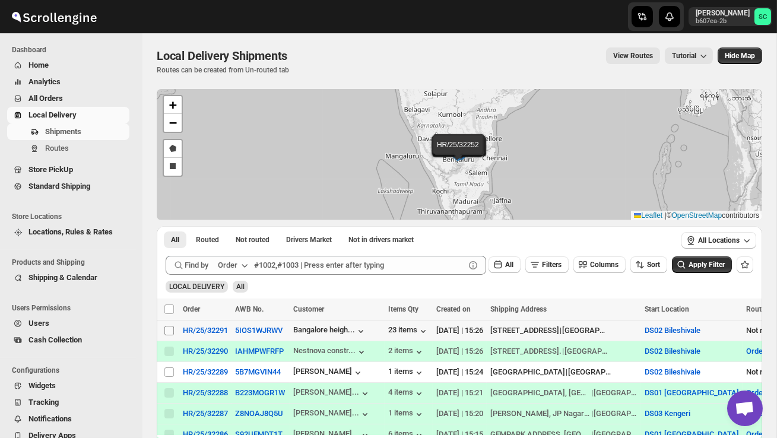
click at [167, 332] on input "Select shipment" at bounding box center [168, 330] width 9 height 9
checkbox input "true"
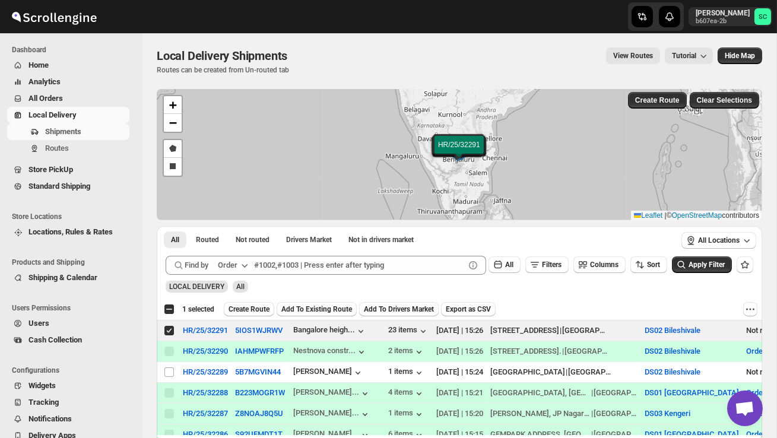
click at [242, 310] on span "Create Route" at bounding box center [248, 308] width 41 height 9
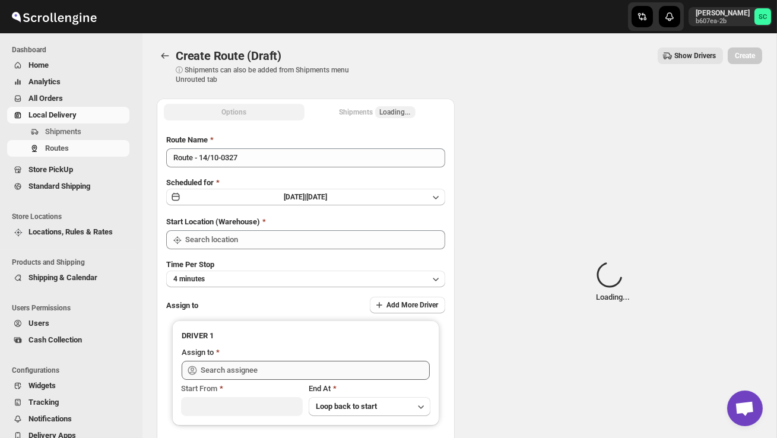
type input "DS02 Bileshivale"
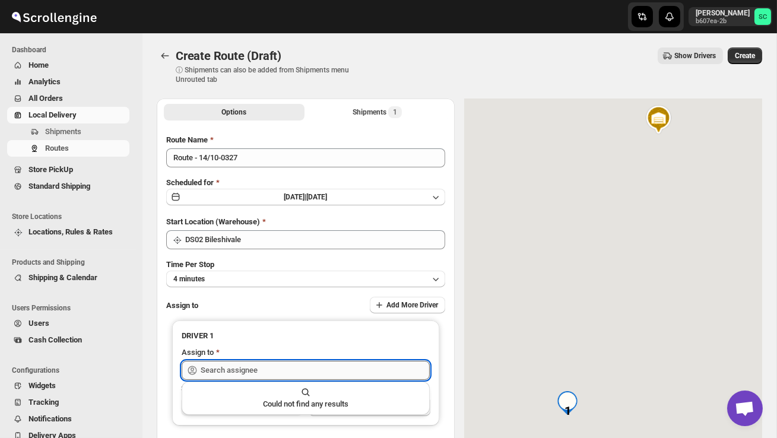
click at [238, 364] on input "text" at bounding box center [315, 370] width 229 height 19
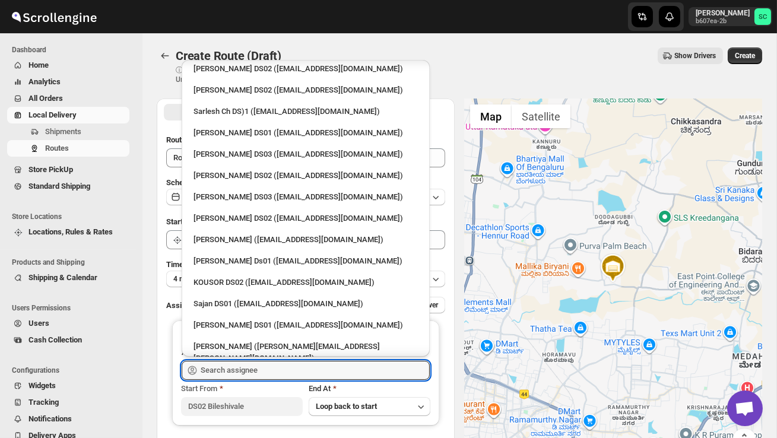
scroll to position [427, 0]
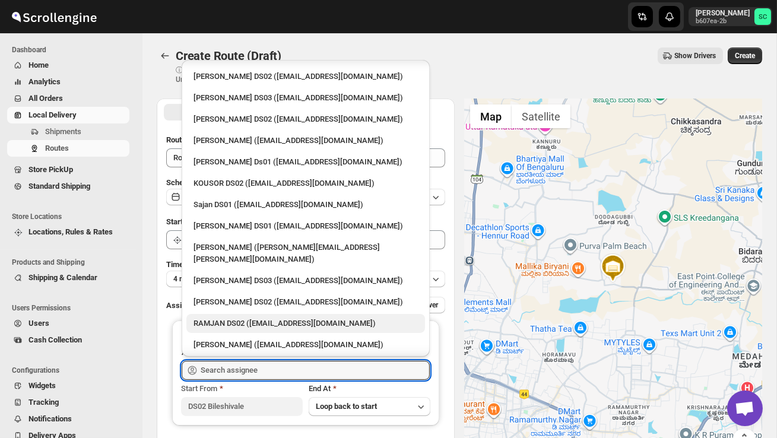
click at [231, 317] on div "RAMJAN DS02 ([EMAIL_ADDRESS][DOMAIN_NAME])" at bounding box center [305, 323] width 224 height 12
type input "RAMJAN DS02 ([EMAIL_ADDRESS][DOMAIN_NAME])"
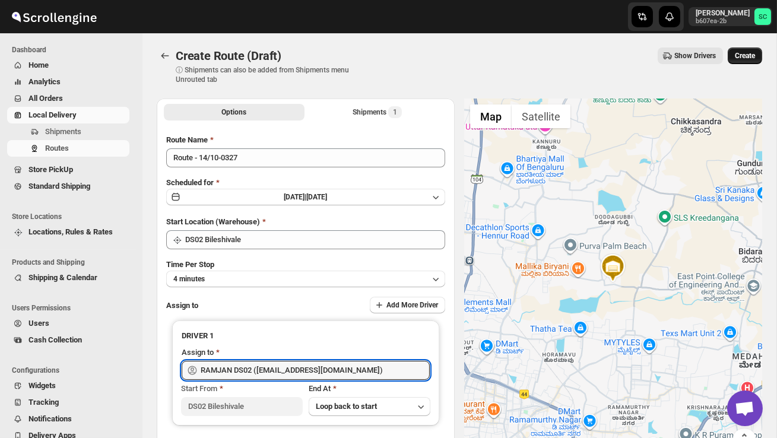
click at [745, 58] on span "Create" at bounding box center [745, 55] width 20 height 9
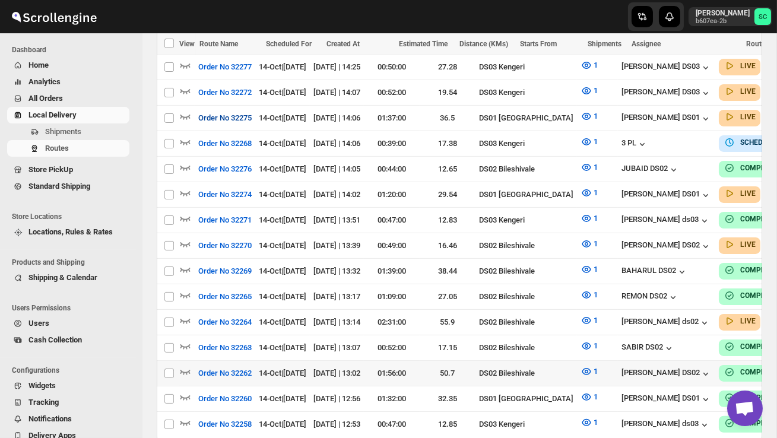
scroll to position [728, 0]
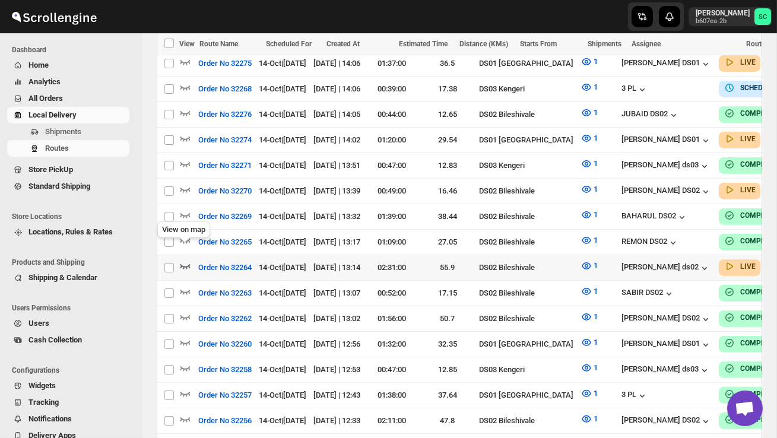
click at [183, 264] on icon "button" at bounding box center [185, 266] width 10 height 5
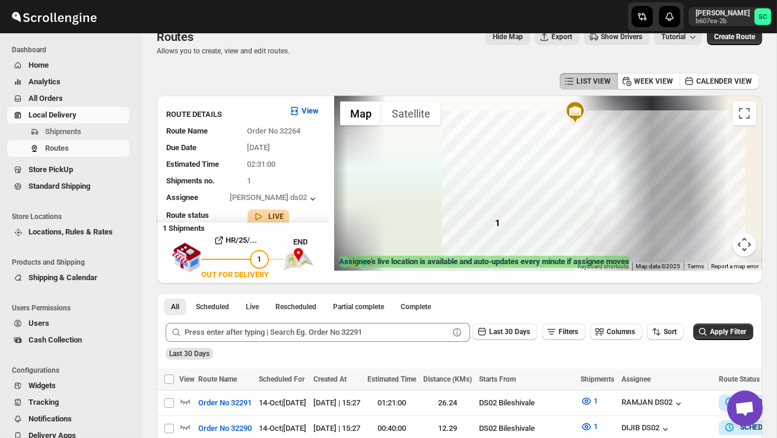
scroll to position [17, 0]
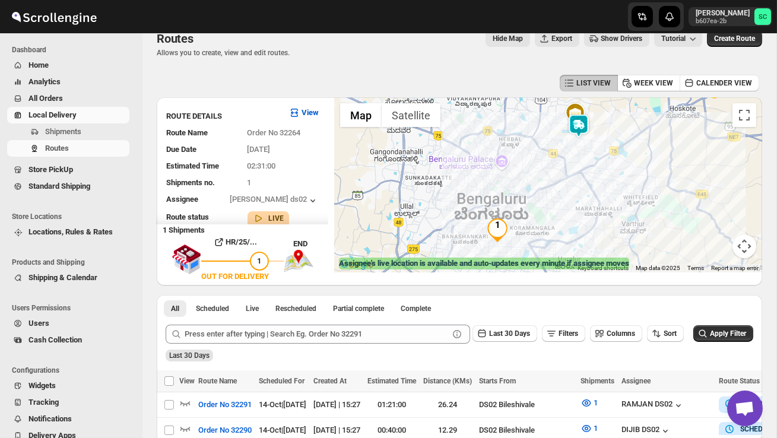
click at [584, 129] on img at bounding box center [579, 126] width 24 height 24
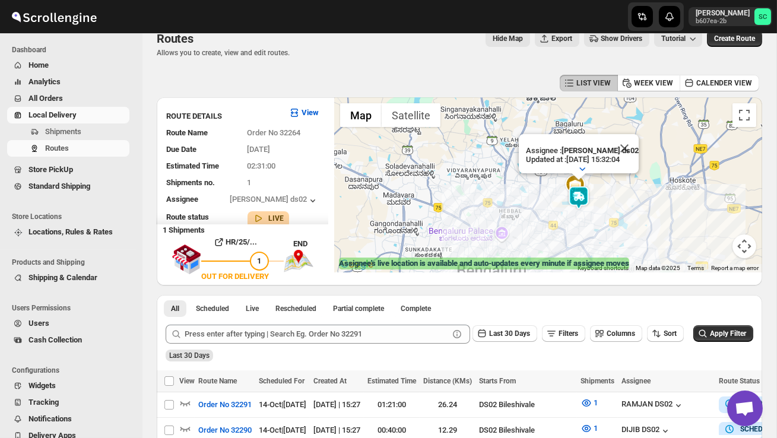
click at [614, 192] on div "Assignee : [PERSON_NAME] ds02 Updated at : [DATE] 15:32:04 Duty mode Enabled Ba…" at bounding box center [548, 184] width 428 height 175
click at [614, 193] on div "Assignee : [PERSON_NAME] ds02 Updated at : [DATE] 15:32:04 Duty mode Enabled Ba…" at bounding box center [548, 184] width 428 height 175
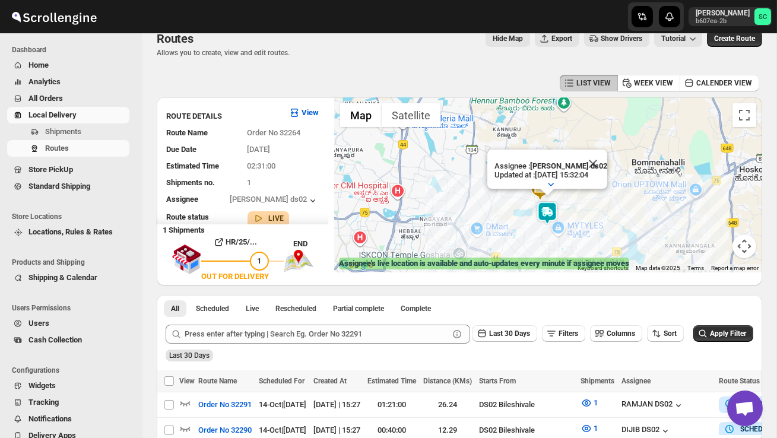
click at [606, 202] on div "Assignee : [PERSON_NAME] ds02 Updated at : [DATE] 15:32:04 Duty mode Enabled Ba…" at bounding box center [548, 184] width 428 height 175
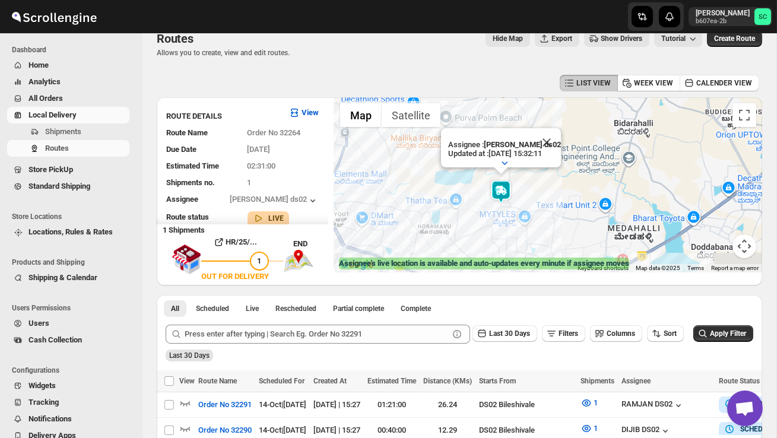
drag, startPoint x: 585, startPoint y: 211, endPoint x: 596, endPoint y: 171, distance: 40.6
click at [596, 171] on div "Assignee : [PERSON_NAME] ds02 Updated at : [DATE] 15:32:11 Duty mode Enabled Ba…" at bounding box center [548, 184] width 428 height 175
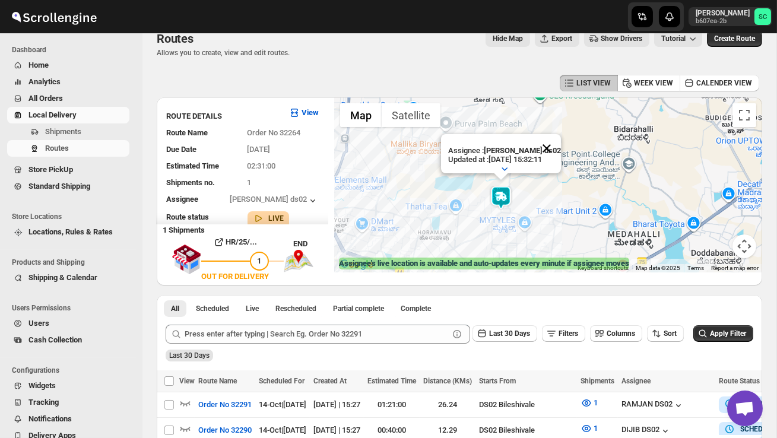
click at [550, 143] on button "Close" at bounding box center [546, 148] width 28 height 28
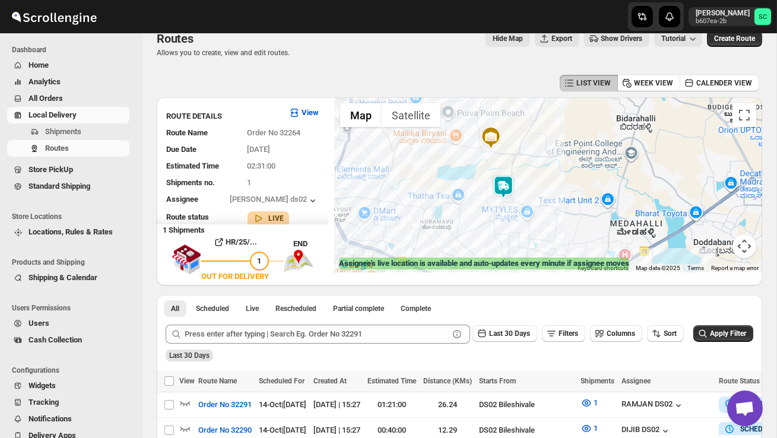
drag, startPoint x: 537, startPoint y: 178, endPoint x: 599, endPoint y: 109, distance: 92.8
click at [599, 109] on div at bounding box center [548, 184] width 428 height 175
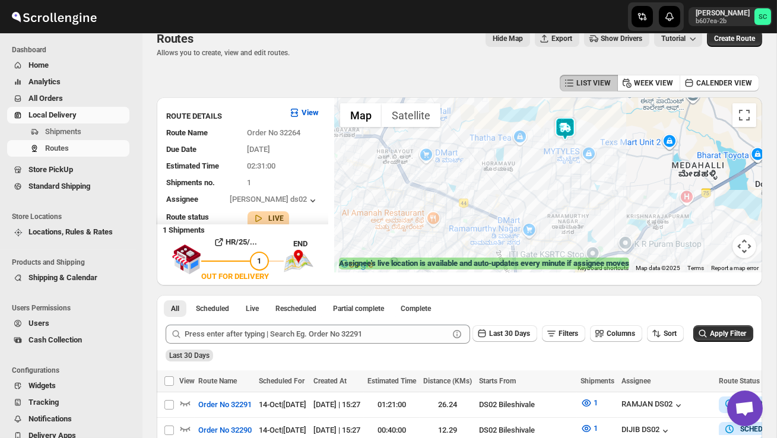
click at [614, 128] on div at bounding box center [548, 184] width 428 height 175
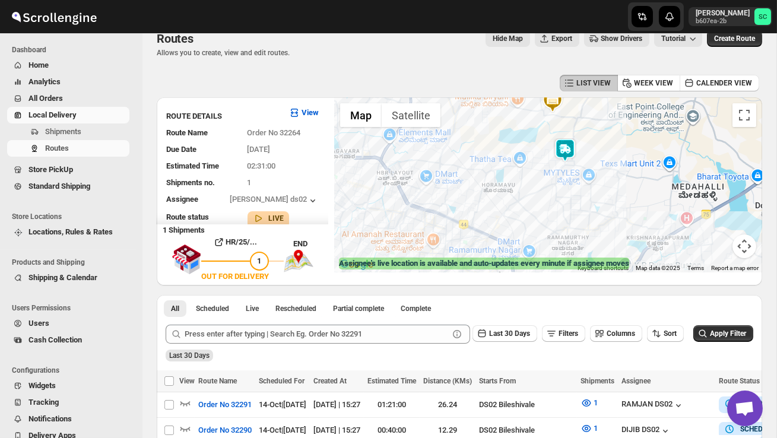
drag, startPoint x: 600, startPoint y: 129, endPoint x: 600, endPoint y: 176, distance: 46.9
click at [600, 176] on div at bounding box center [548, 184] width 428 height 175
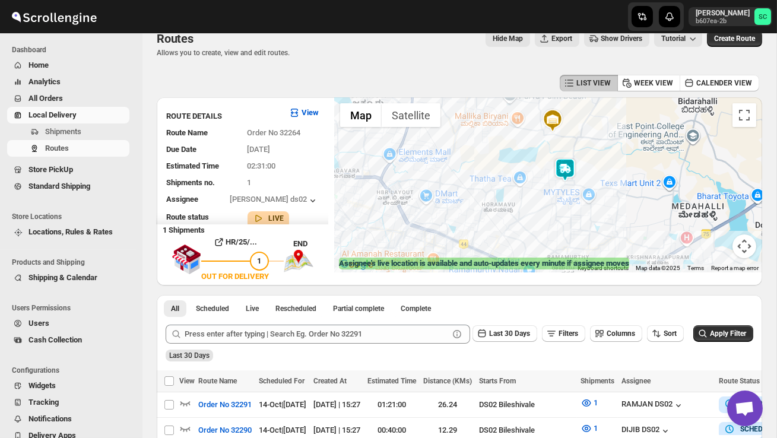
click at [577, 164] on img at bounding box center [565, 170] width 24 height 24
click at [567, 158] on img at bounding box center [565, 170] width 24 height 24
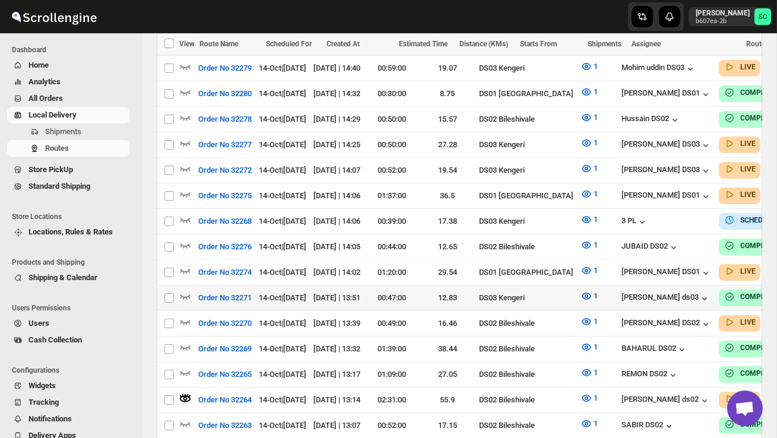
scroll to position [610, 0]
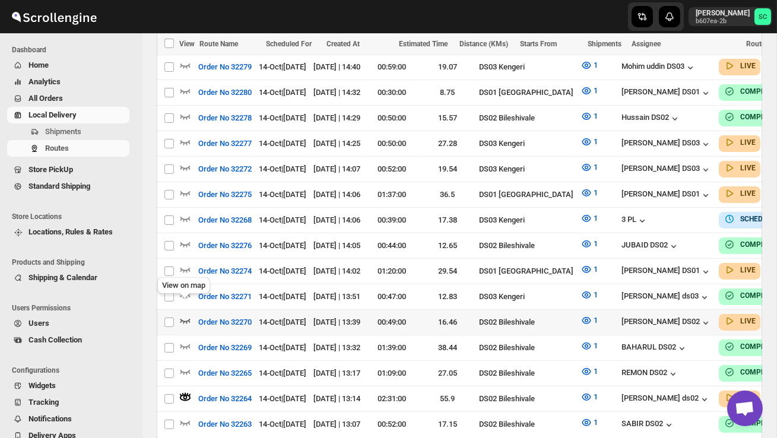
click at [188, 314] on icon "button" at bounding box center [185, 320] width 12 height 12
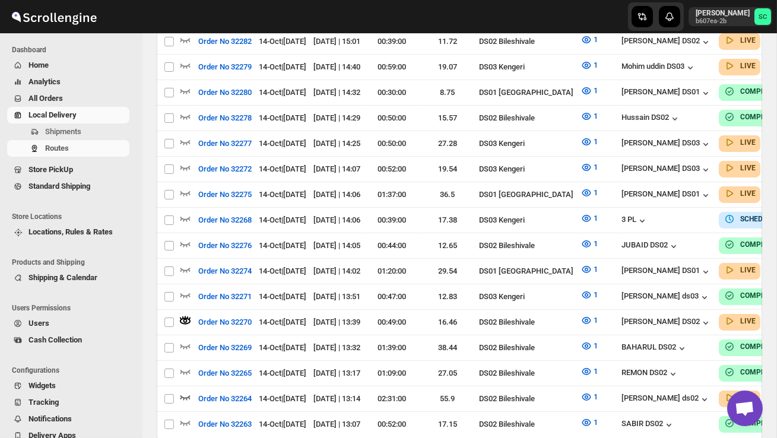
scroll to position [0, 0]
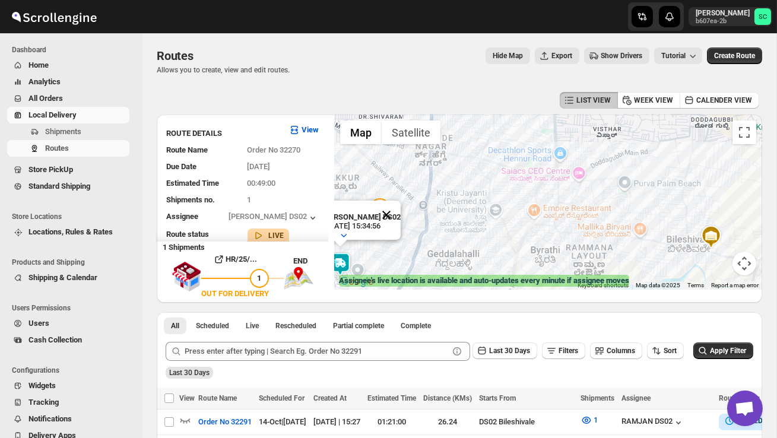
click at [390, 221] on button "Close" at bounding box center [386, 215] width 28 height 28
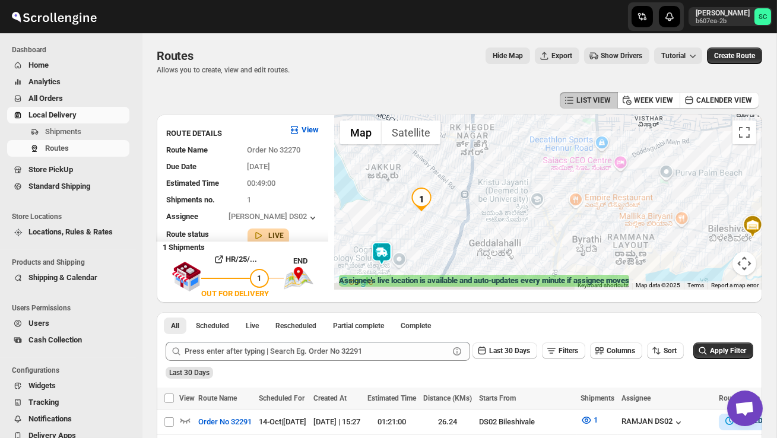
drag, startPoint x: 390, startPoint y: 248, endPoint x: 511, endPoint y: 215, distance: 125.4
click at [511, 215] on div at bounding box center [548, 202] width 428 height 175
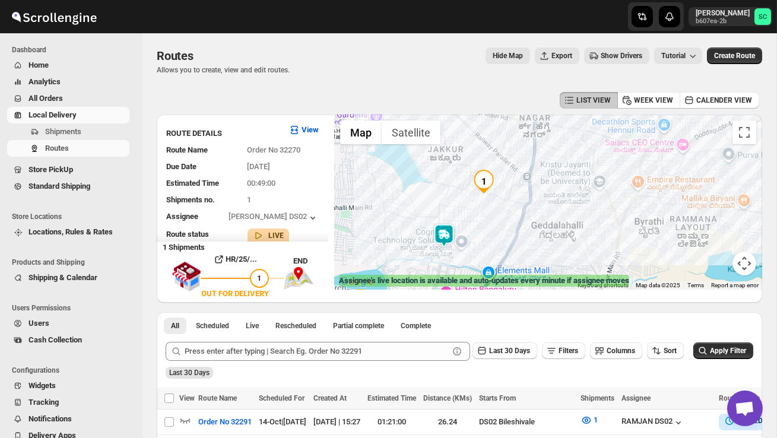
click at [447, 227] on img at bounding box center [444, 236] width 24 height 24
click at [443, 227] on img at bounding box center [444, 236] width 24 height 24
click at [501, 232] on div "Assignee : [PERSON_NAME] DS02 Updated at : [DATE] 15:35:06 Duty mode Enabled Ba…" at bounding box center [548, 202] width 428 height 175
click at [497, 184] on button "Close" at bounding box center [490, 186] width 28 height 28
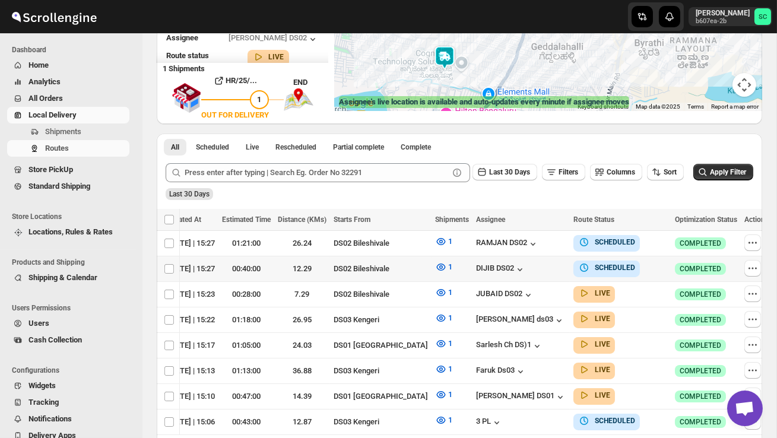
scroll to position [0, 198]
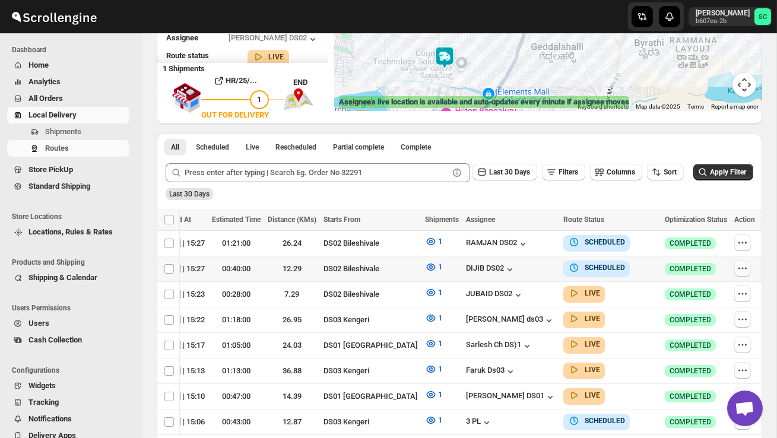
click at [743, 264] on icon "button" at bounding box center [742, 268] width 12 height 12
checkbox input "true"
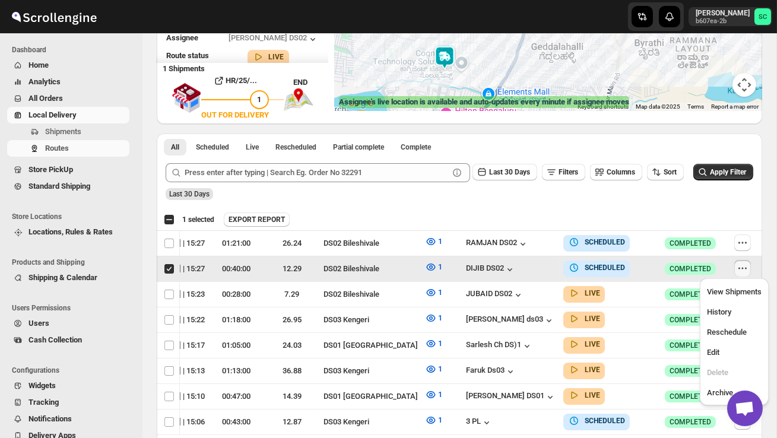
scroll to position [0, 1]
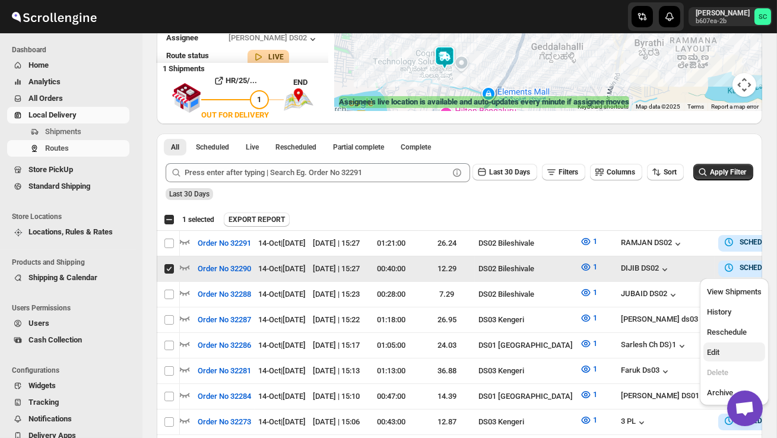
click at [727, 351] on span "Edit" at bounding box center [734, 353] width 55 height 12
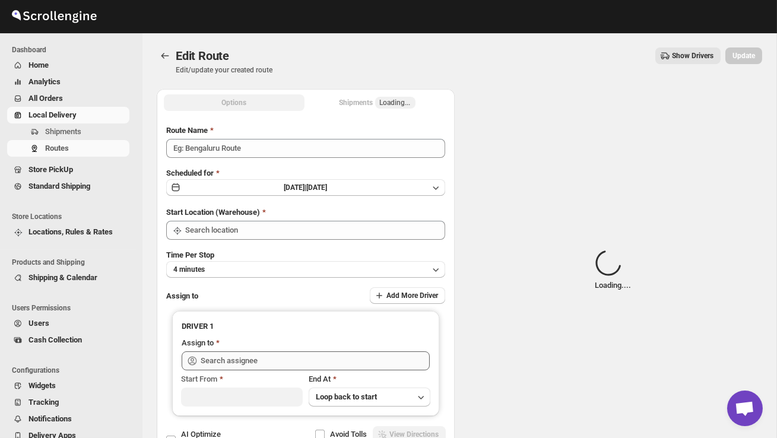
type input "Order No 32290"
type input "DS02 Bileshivale"
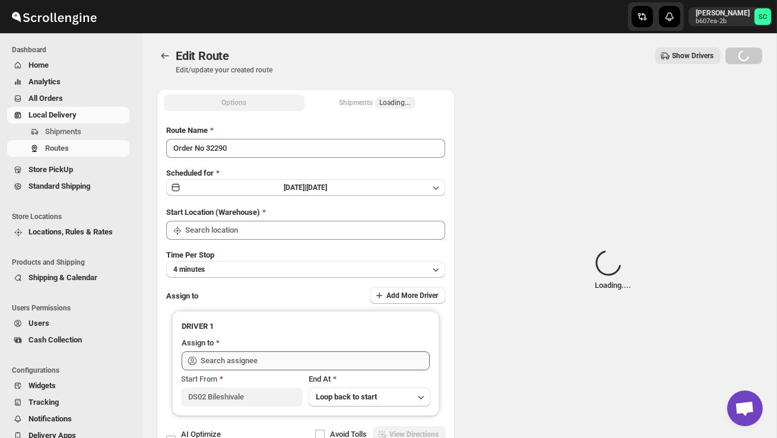
type input "DS02 Bileshivale"
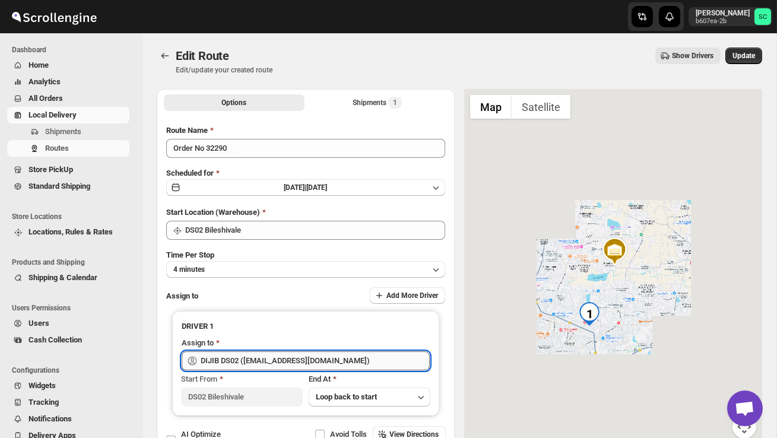
click at [374, 365] on input "DIJIB DS02 ([EMAIL_ADDRESS][DOMAIN_NAME])" at bounding box center [315, 360] width 229 height 19
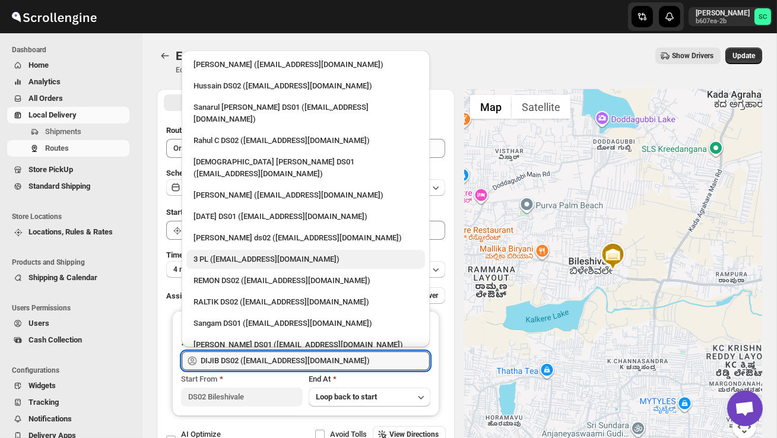
click at [279, 253] on div "3 PL ([EMAIL_ADDRESS][DOMAIN_NAME])" at bounding box center [305, 259] width 224 height 12
type input "3 PL ([EMAIL_ADDRESS][DOMAIN_NAME])"
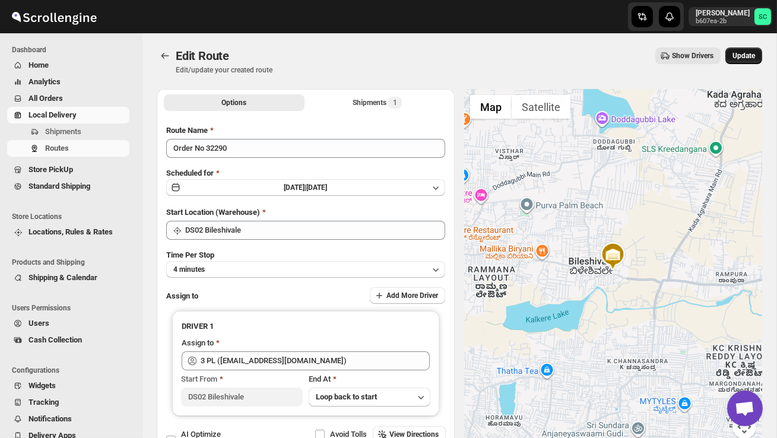
click at [747, 60] on span "Update" at bounding box center [743, 55] width 23 height 9
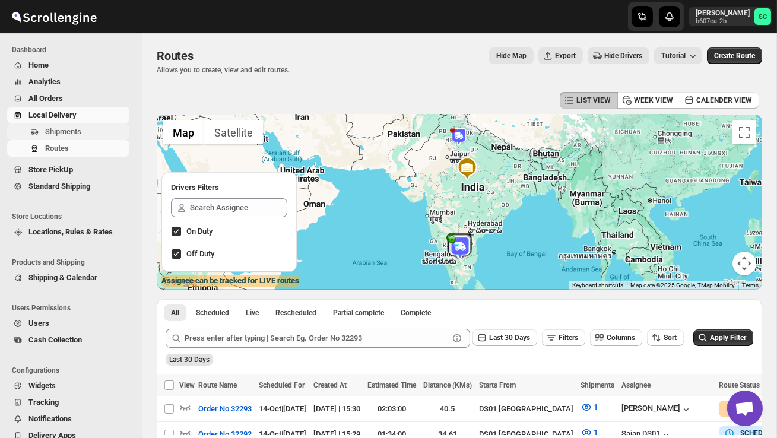
click at [71, 125] on button "Shipments" at bounding box center [68, 131] width 122 height 17
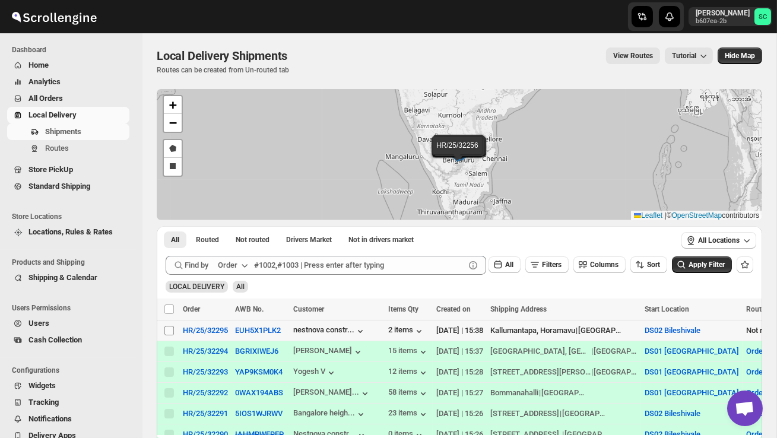
click at [168, 332] on input "Select shipment" at bounding box center [168, 330] width 9 height 9
checkbox input "true"
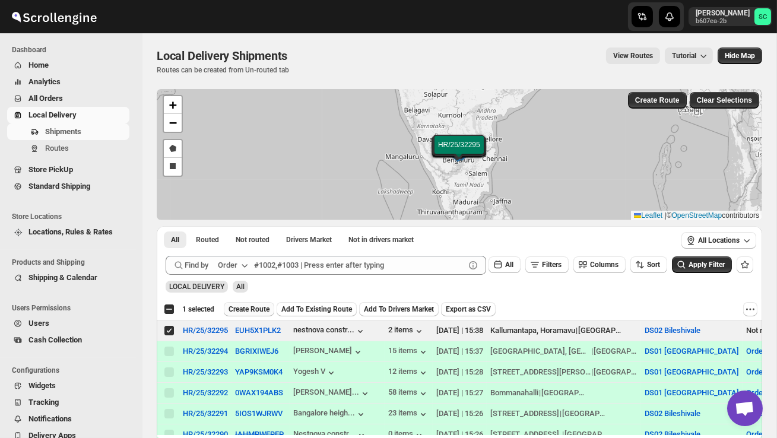
click at [249, 304] on span "Create Route" at bounding box center [248, 308] width 41 height 9
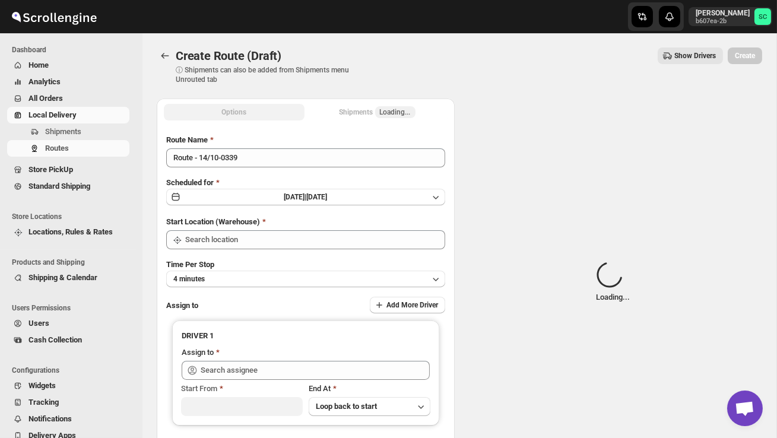
type input "DS02 Bileshivale"
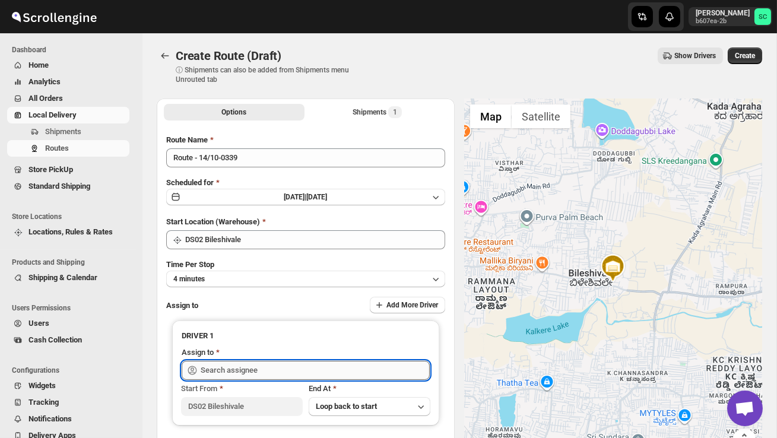
click at [240, 374] on input "text" at bounding box center [315, 370] width 229 height 19
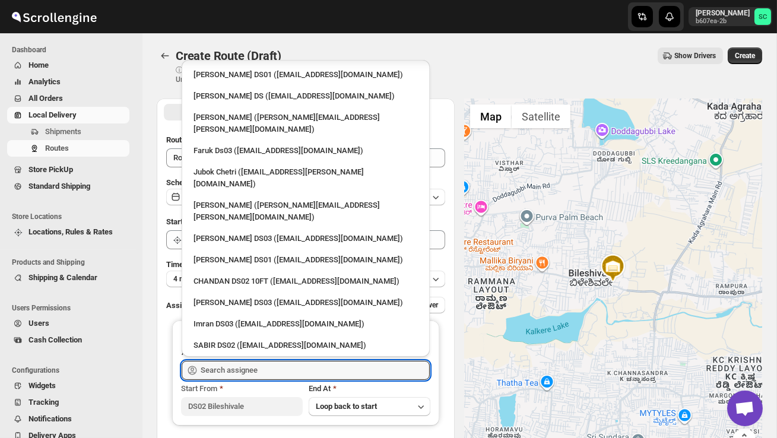
scroll to position [1034, 0]
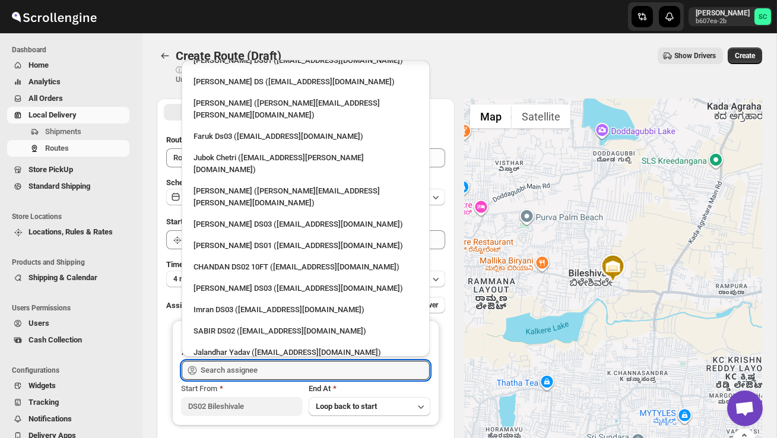
click at [251, 368] on div "DIJIB DS02 ([EMAIL_ADDRESS][DOMAIN_NAME])" at bounding box center [305, 374] width 224 height 12
type input "DIJIB DS02 ([EMAIL_ADDRESS][DOMAIN_NAME])"
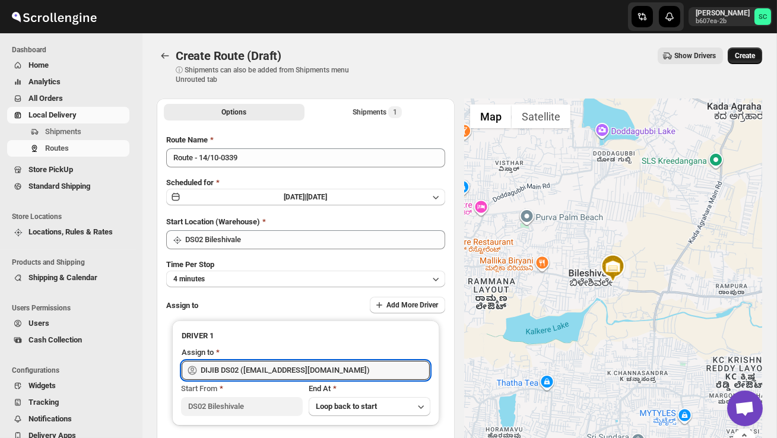
click at [749, 59] on span "Create" at bounding box center [745, 55] width 20 height 9
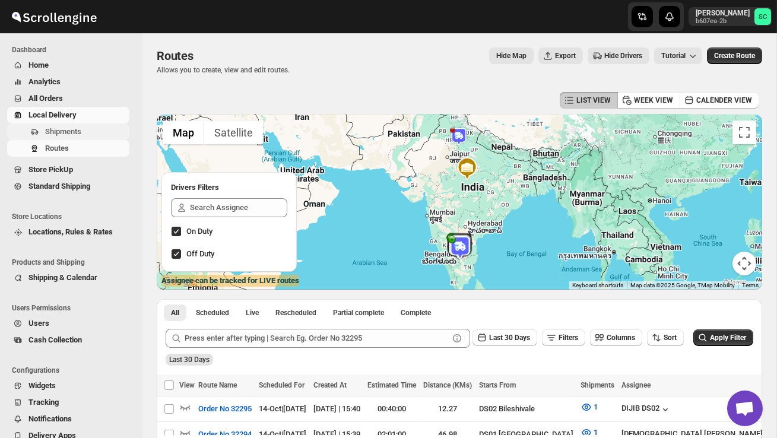
click at [78, 128] on span "Shipments" at bounding box center [63, 131] width 36 height 9
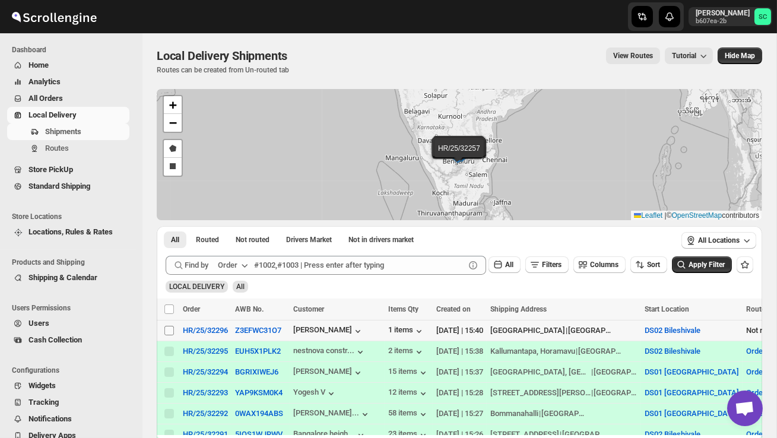
click at [167, 332] on input "Select shipment" at bounding box center [168, 330] width 9 height 9
checkbox input "true"
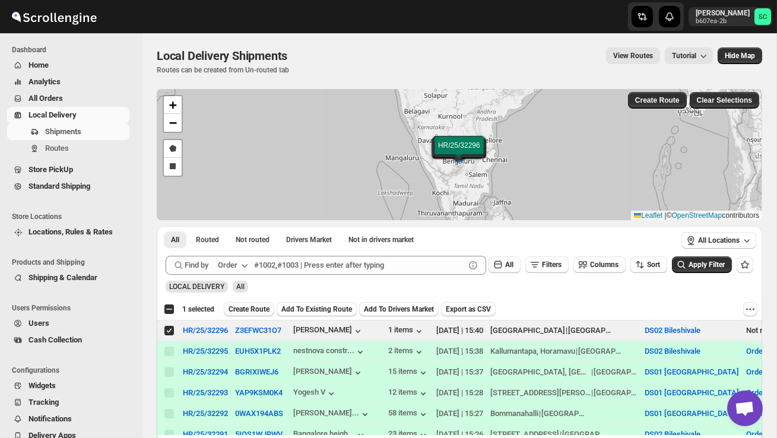
click at [260, 306] on span "Create Route" at bounding box center [248, 308] width 41 height 9
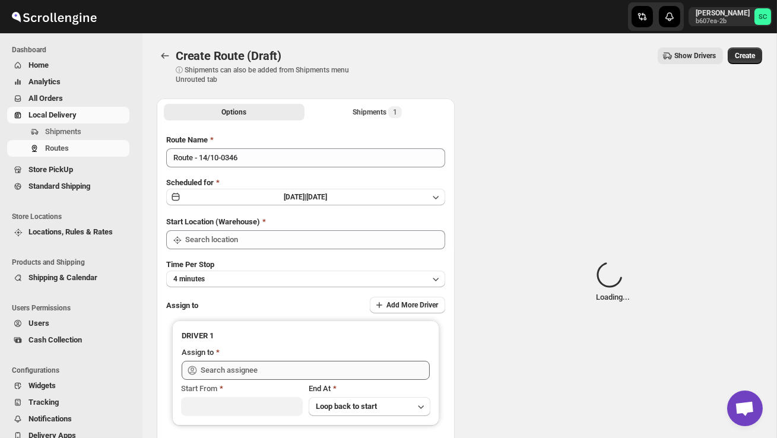
type input "DS02 Bileshivale"
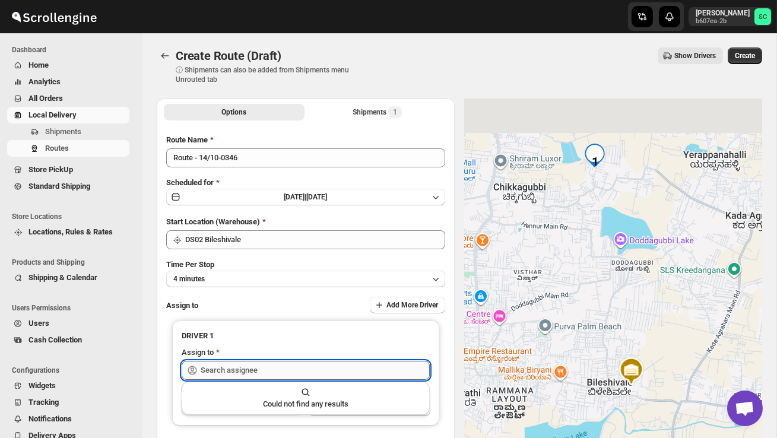
click at [252, 370] on input "text" at bounding box center [315, 370] width 229 height 19
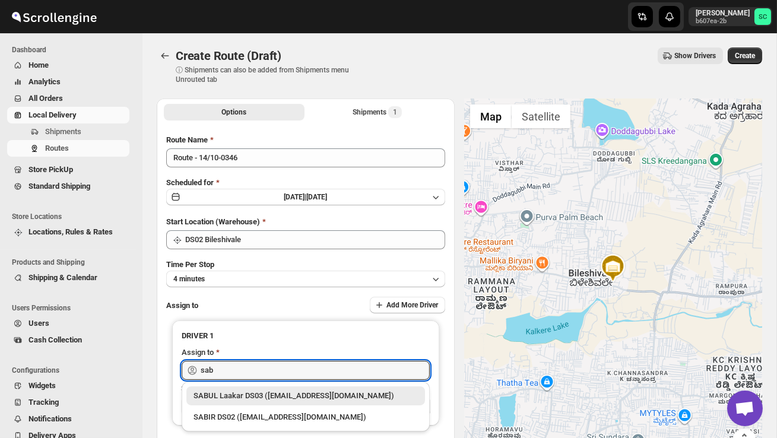
click at [267, 417] on div "SABIR DS02 ([EMAIL_ADDRESS][DOMAIN_NAME])" at bounding box center [305, 417] width 224 height 12
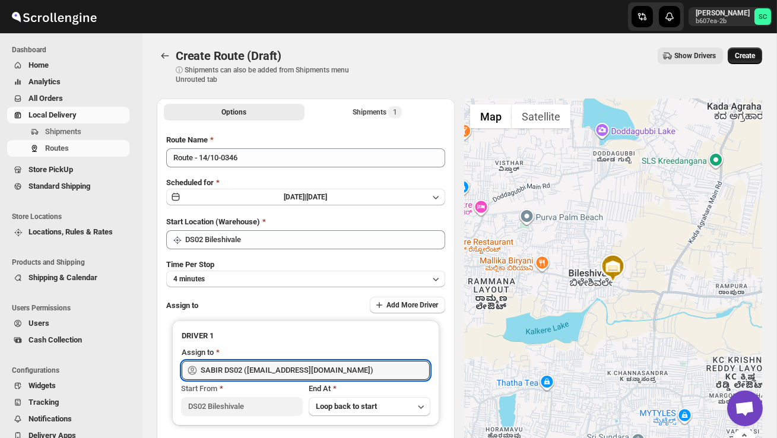
type input "SABIR DS02 ([EMAIL_ADDRESS][DOMAIN_NAME])"
click at [743, 56] on span "Create" at bounding box center [745, 55] width 20 height 9
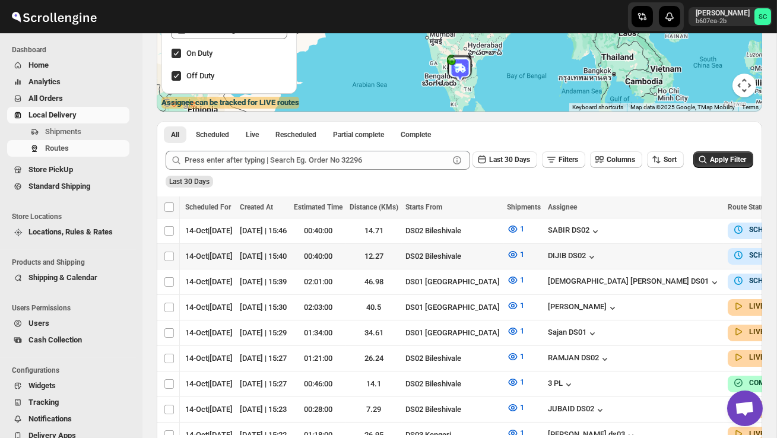
scroll to position [0, 198]
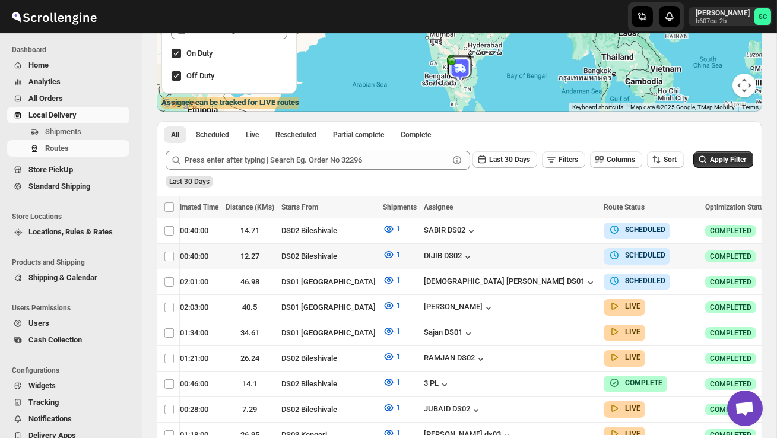
click at [776, 252] on icon "button" at bounding box center [783, 256] width 12 height 12
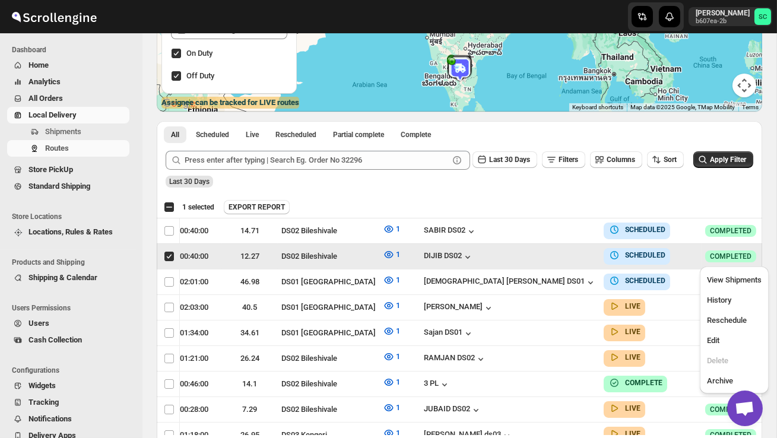
scroll to position [0, 1]
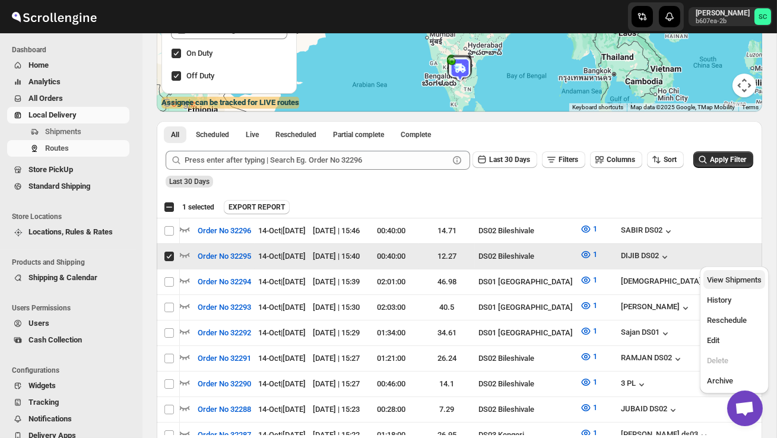
click at [740, 282] on span "View Shipments" at bounding box center [734, 279] width 55 height 9
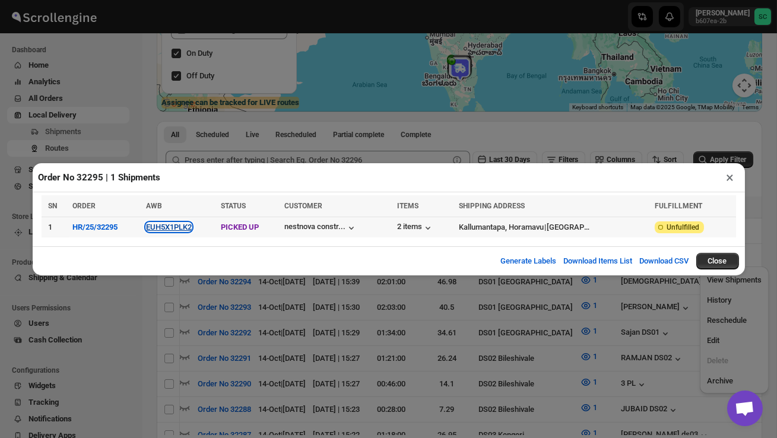
click at [189, 227] on button "EUH5X1PLK2" at bounding box center [169, 227] width 46 height 9
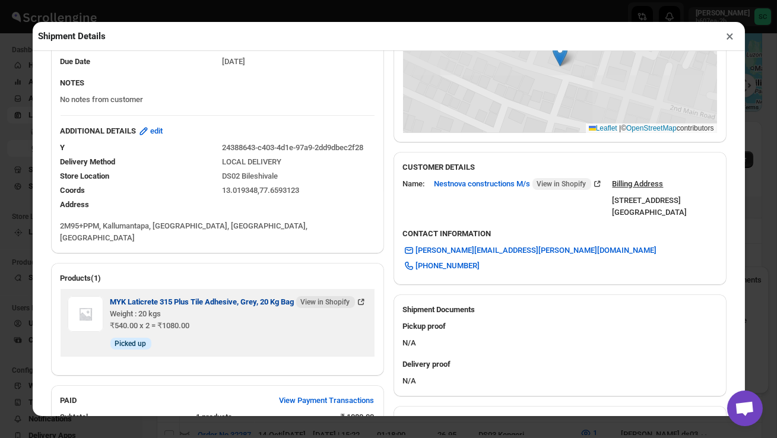
scroll to position [556, 0]
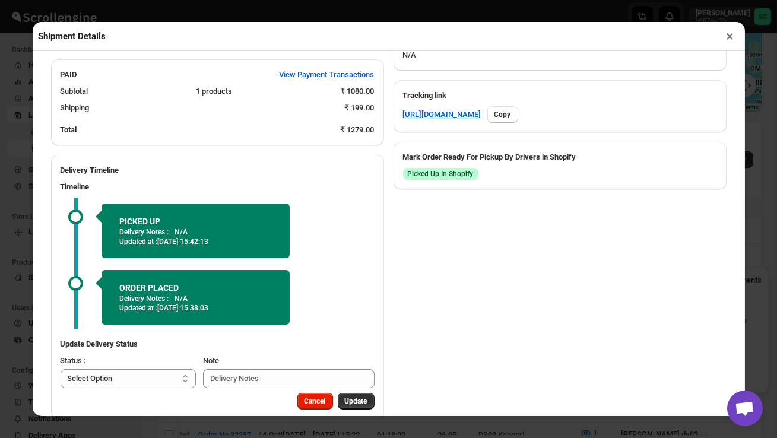
click at [728, 33] on button "×" at bounding box center [730, 36] width 17 height 17
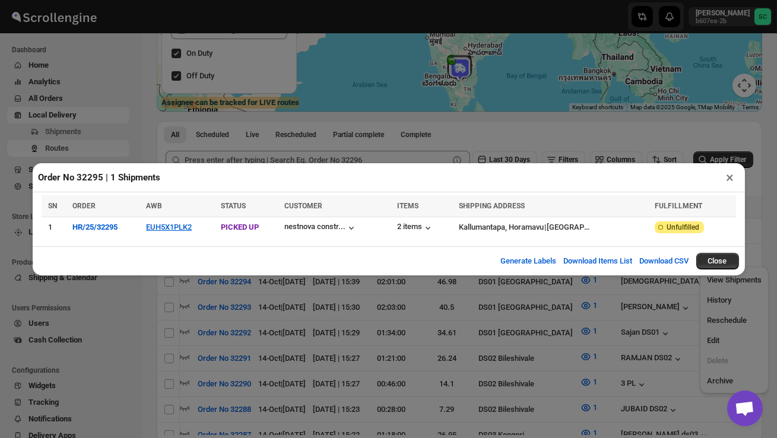
click at [727, 177] on button "×" at bounding box center [730, 177] width 17 height 17
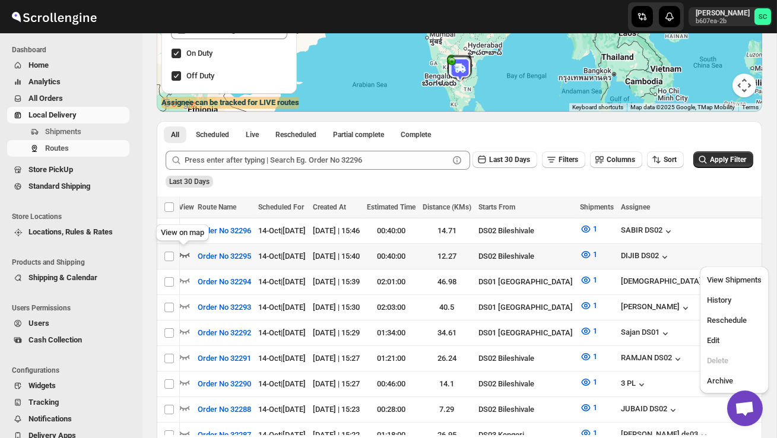
click at [183, 253] on icon "button" at bounding box center [185, 255] width 12 height 12
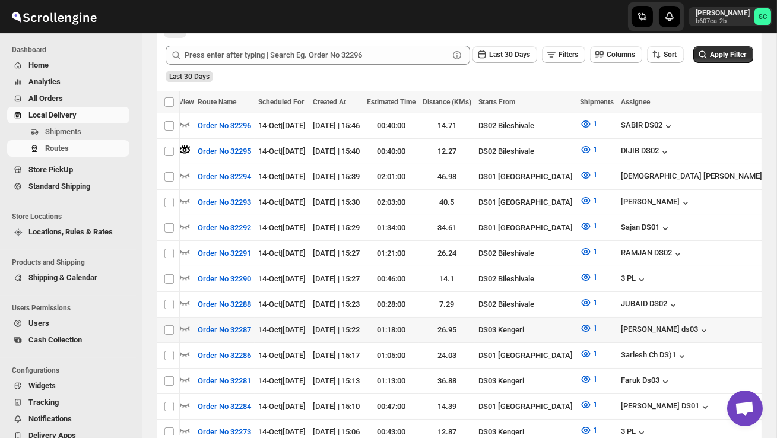
scroll to position [277, 0]
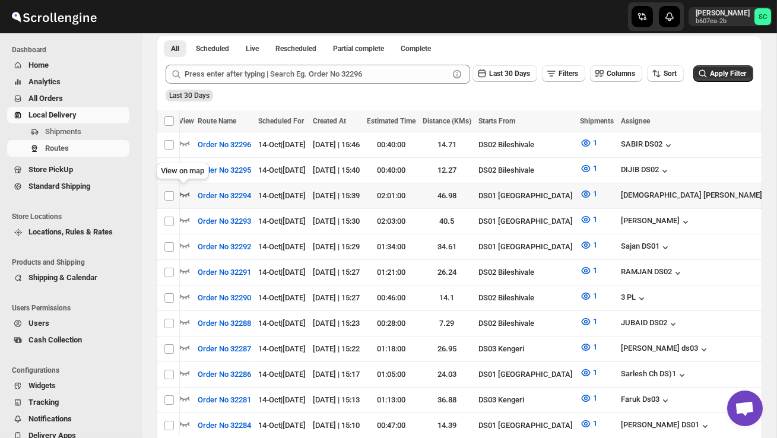
click at [182, 188] on icon "button" at bounding box center [185, 194] width 12 height 12
click at [183, 164] on icon "button" at bounding box center [185, 169] width 12 height 12
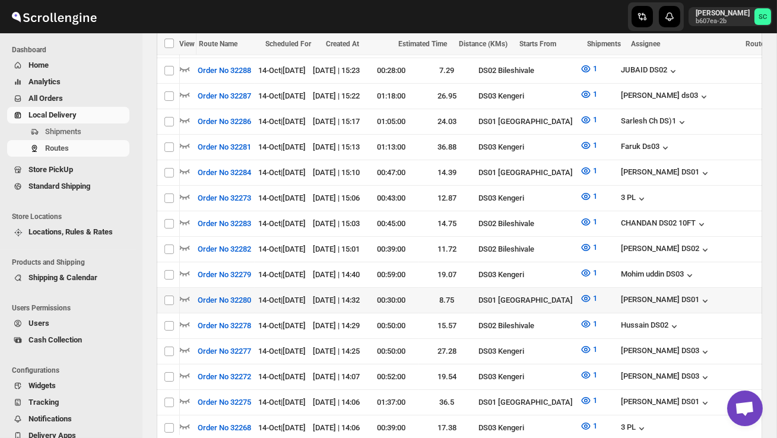
scroll to position [533, 0]
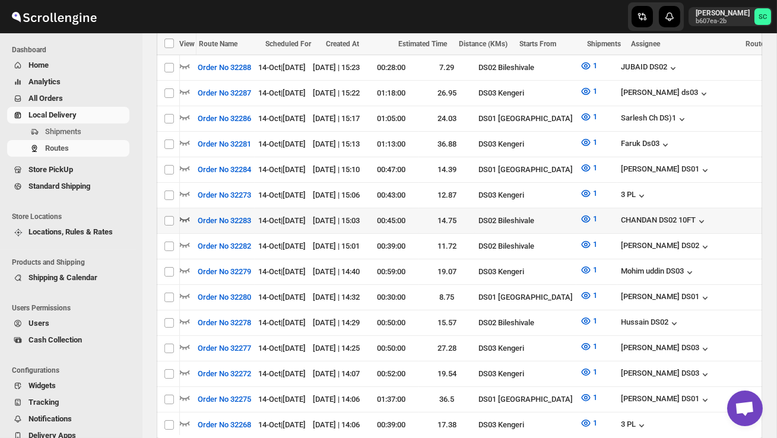
click at [182, 204] on div "Skip to content [PERSON_NAME] b607ea-2b SC Dashboard Home Analytics All Orders …" at bounding box center [388, 228] width 777 height 1523
click at [182, 217] on icon "button" at bounding box center [185, 219] width 10 height 5
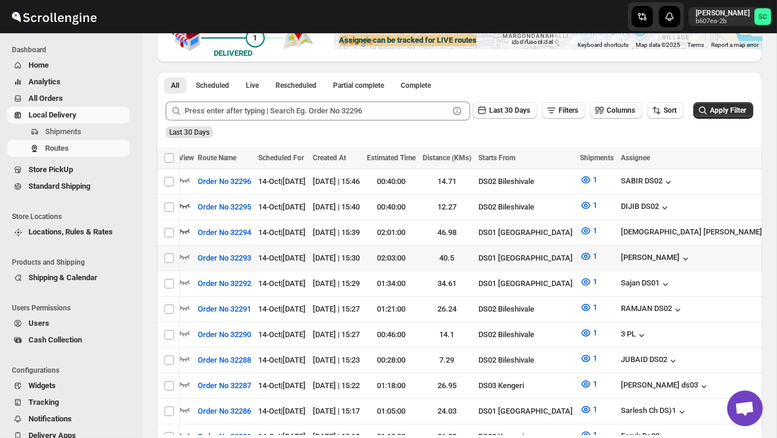
scroll to position [243, 0]
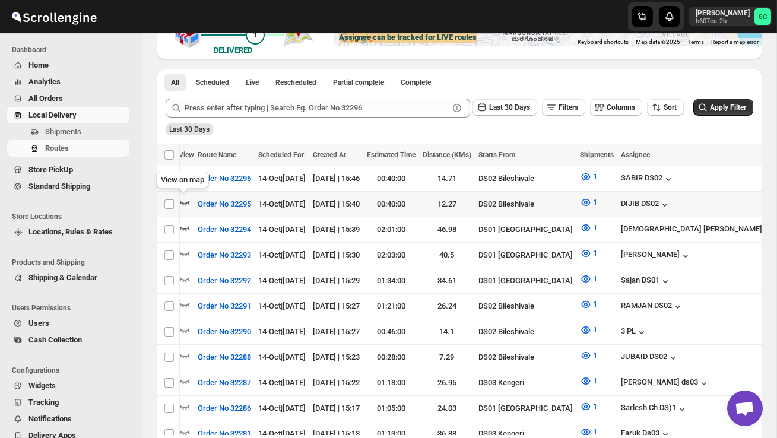
click at [187, 202] on icon "button" at bounding box center [185, 202] width 12 height 12
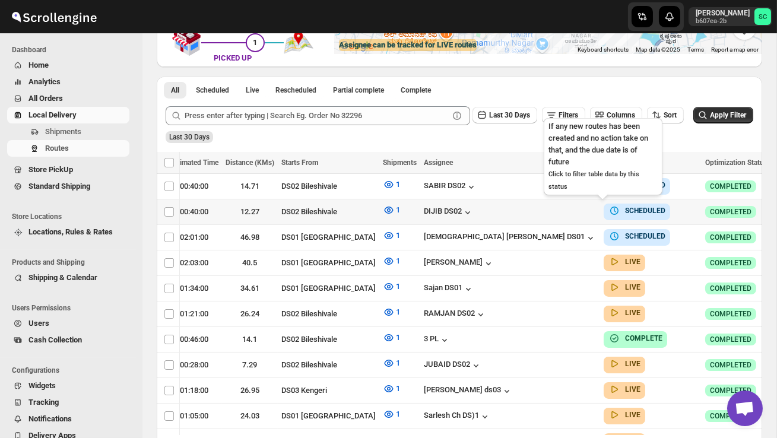
scroll to position [0, 198]
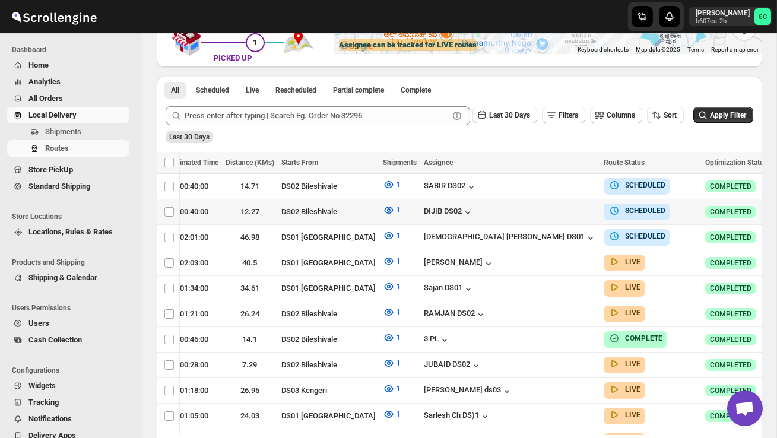
click at [776, 211] on icon "button" at bounding box center [786, 212] width 2 height 2
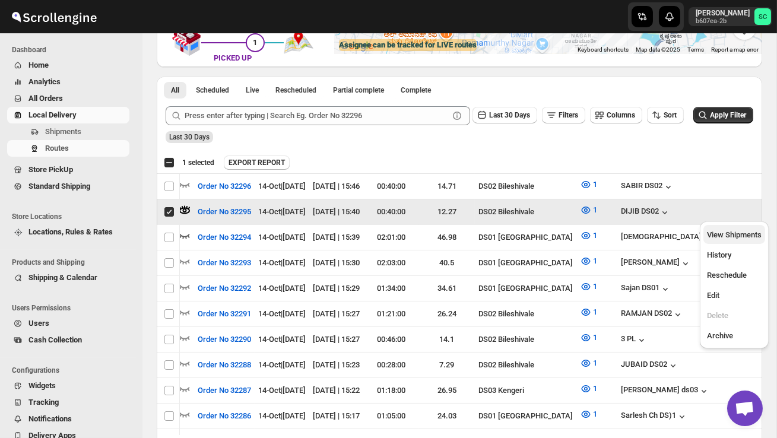
click at [741, 229] on span "View Shipments" at bounding box center [734, 235] width 55 height 12
checkbox input "false"
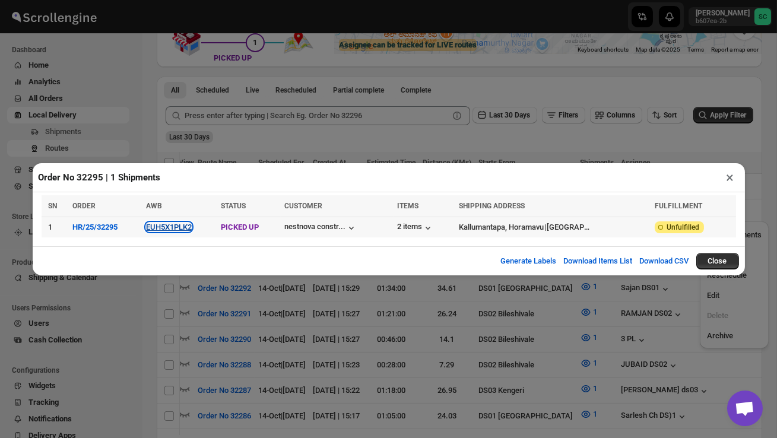
click at [178, 228] on button "EUH5X1PLK2" at bounding box center [169, 227] width 46 height 9
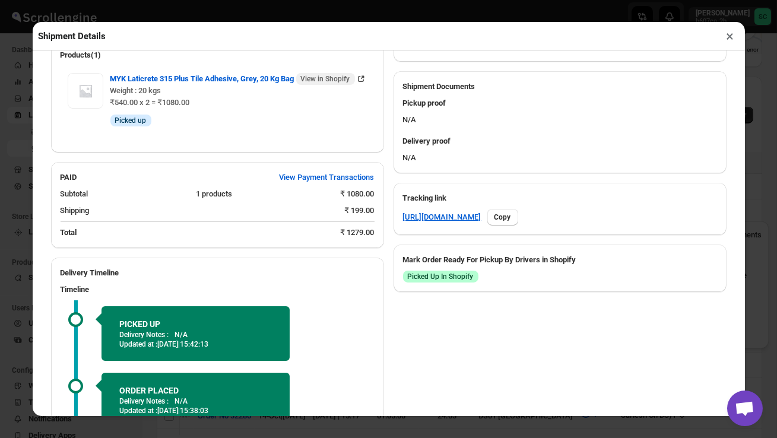
scroll to position [556, 0]
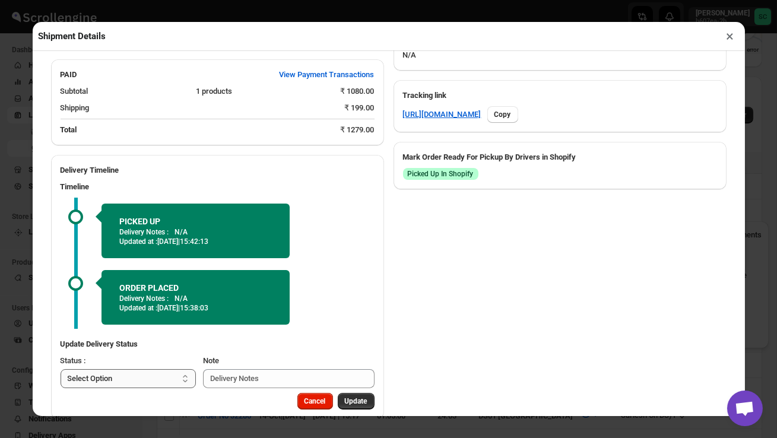
click at [138, 369] on select "Select Option PICKED UP OUT FOR DELIVERY RESCHEDULE DELIVERED CANCELLED" at bounding box center [129, 378] width 136 height 19
click at [126, 369] on select "Select Option PICKED UP OUT FOR DELIVERY RESCHEDULE DELIVERED CANCELLED" at bounding box center [129, 378] width 136 height 19
select select "OUT_FOR_DELIVERY"
click at [355, 396] on span "Update" at bounding box center [356, 400] width 23 height 9
select select
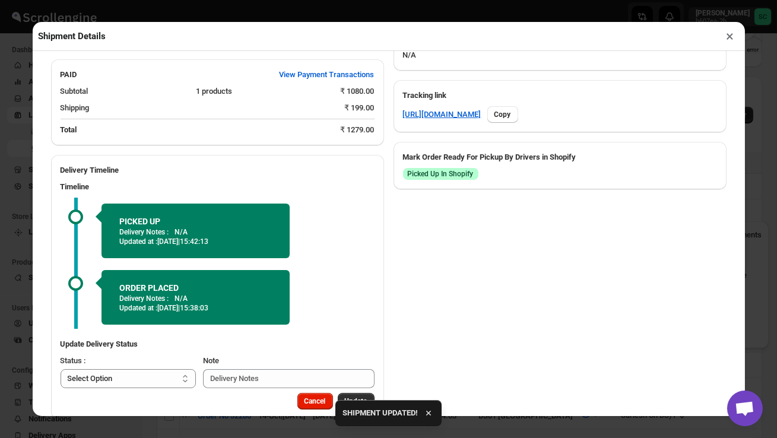
click at [729, 40] on button "×" at bounding box center [730, 36] width 17 height 17
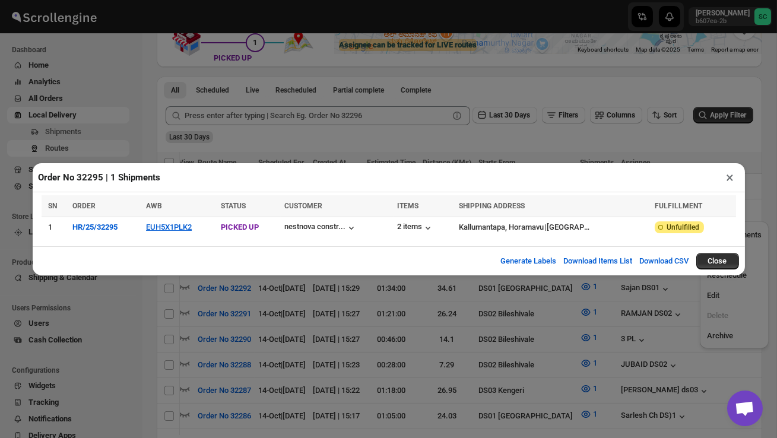
click at [732, 177] on button "×" at bounding box center [730, 177] width 17 height 17
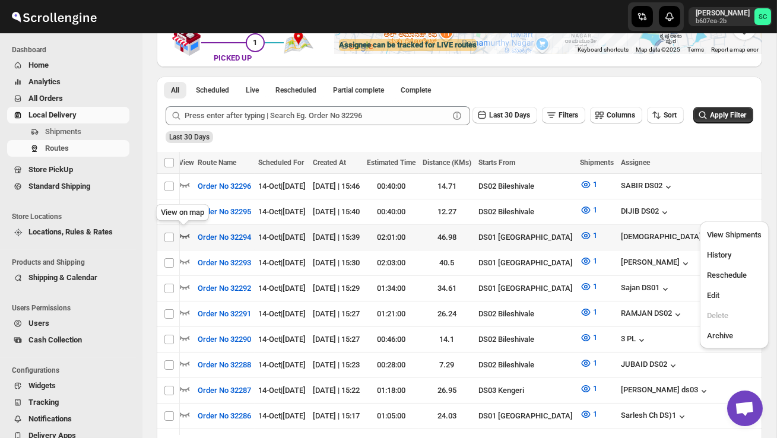
click at [186, 233] on icon "button" at bounding box center [185, 236] width 12 height 12
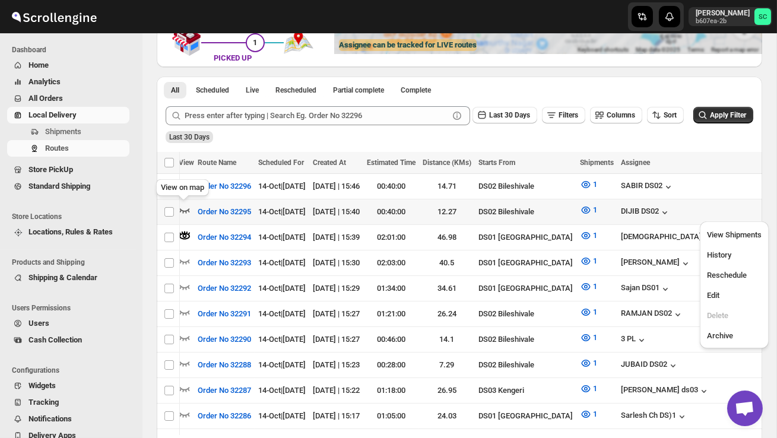
click at [185, 209] on icon "button" at bounding box center [185, 210] width 10 height 5
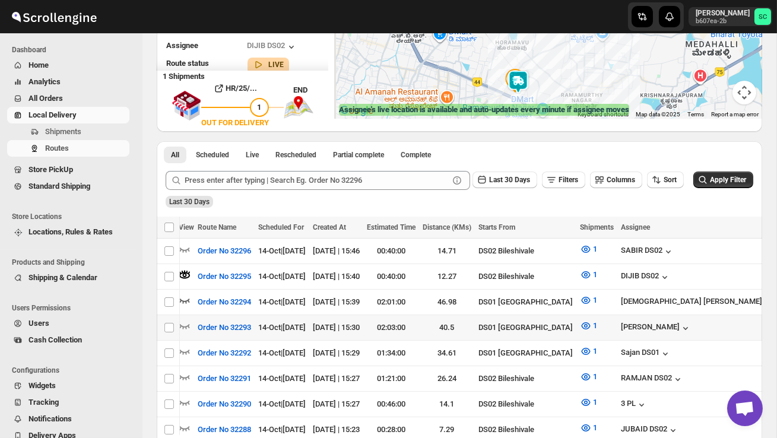
scroll to position [176, 0]
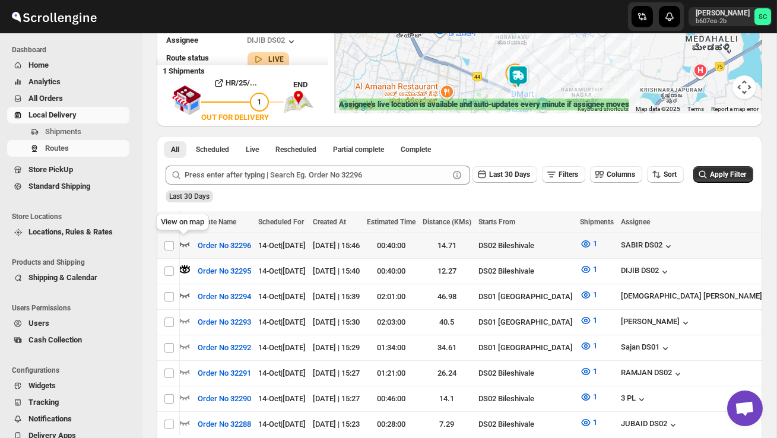
click at [186, 239] on icon "button" at bounding box center [185, 244] width 12 height 12
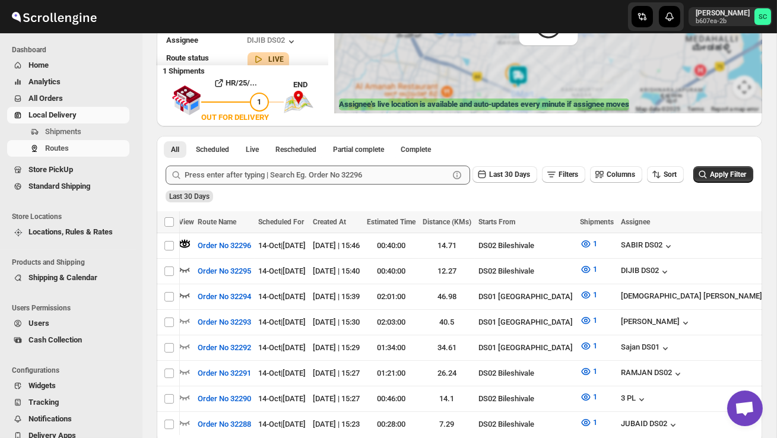
scroll to position [0, 0]
